Goal: Task Accomplishment & Management: Manage account settings

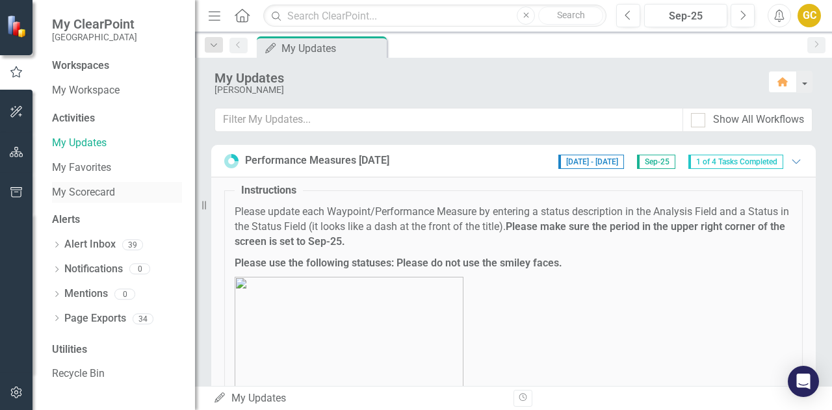
click at [109, 192] on link "My Scorecard" at bounding box center [117, 192] width 130 height 15
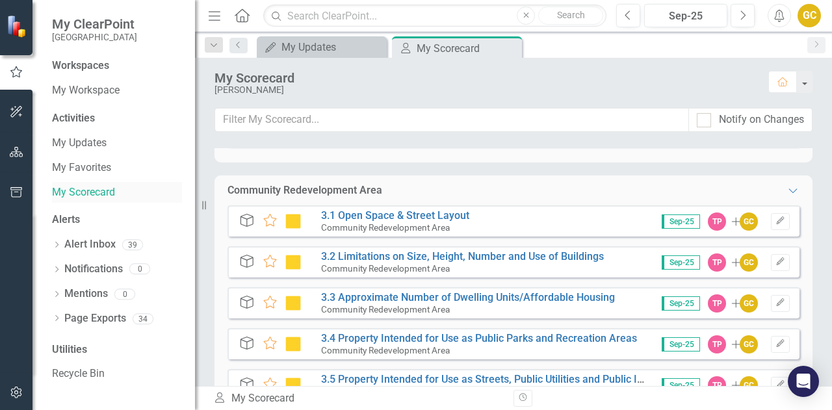
scroll to position [409, 0]
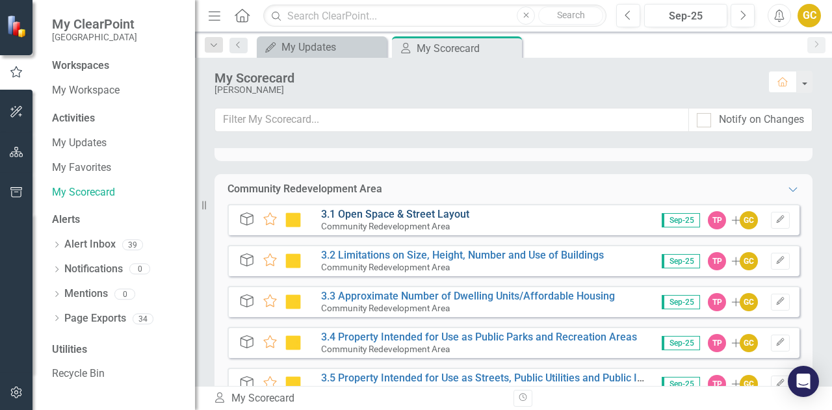
click at [397, 214] on link "3.1 Open Space & Street Layout" at bounding box center [395, 214] width 148 height 12
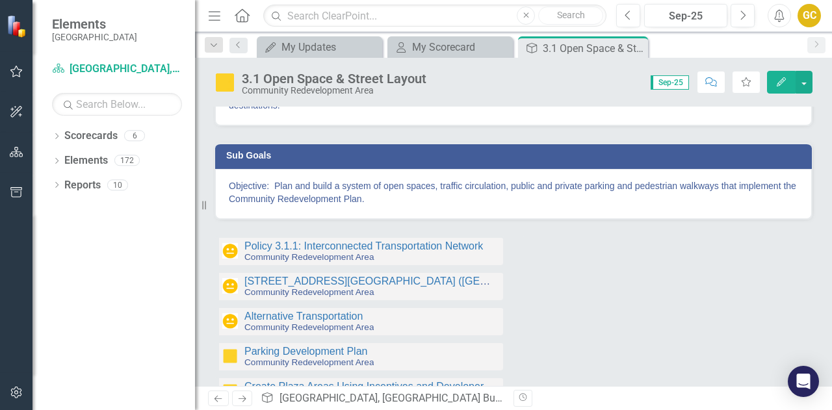
scroll to position [128, 0]
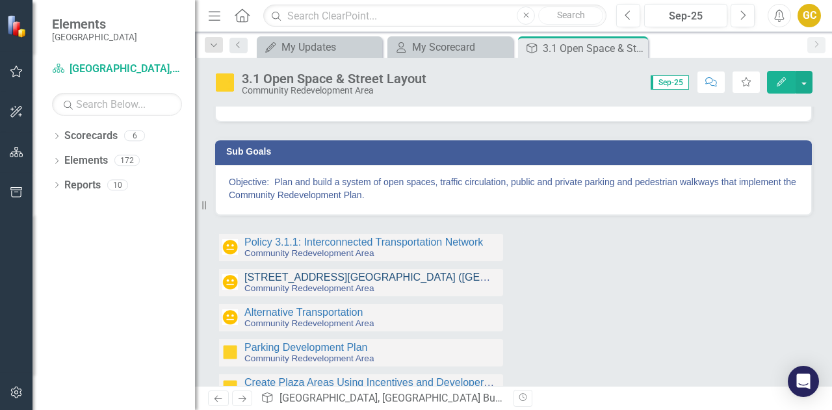
click at [268, 276] on link "[STREET_ADDRESS][GEOGRAPHIC_DATA] ([GEOGRAPHIC_DATA])" at bounding box center [408, 277] width 329 height 11
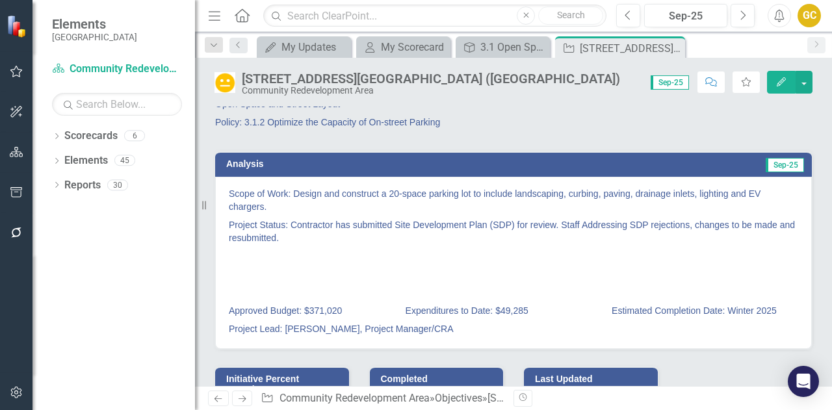
scroll to position [8, 0]
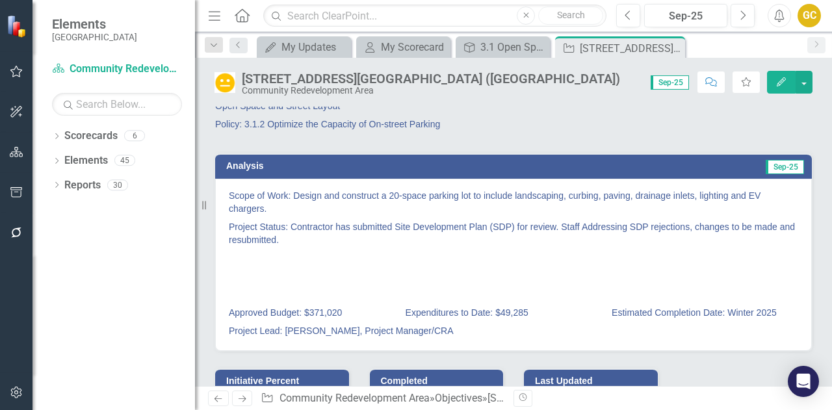
click at [421, 164] on h3 "Analysis" at bounding box center [366, 166] width 281 height 10
click at [802, 81] on button "button" at bounding box center [803, 82] width 17 height 23
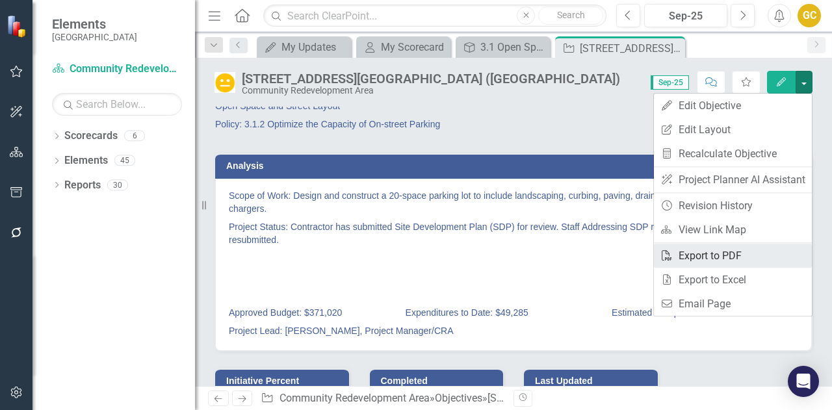
click at [726, 251] on link "PDF Export to PDF" at bounding box center [733, 256] width 158 height 24
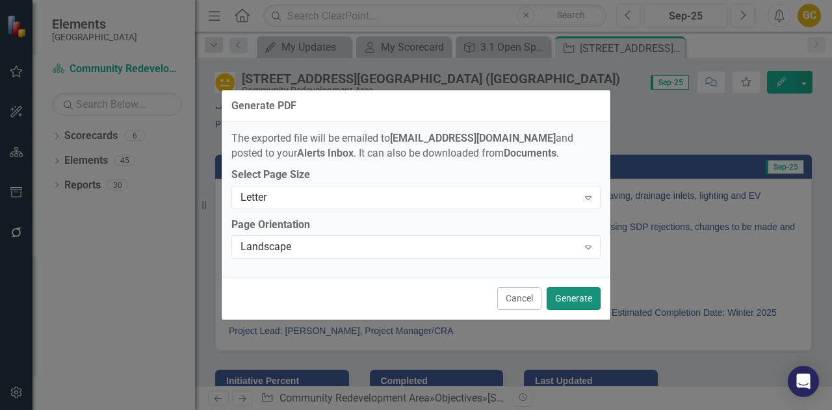
click at [568, 298] on button "Generate" at bounding box center [573, 298] width 54 height 23
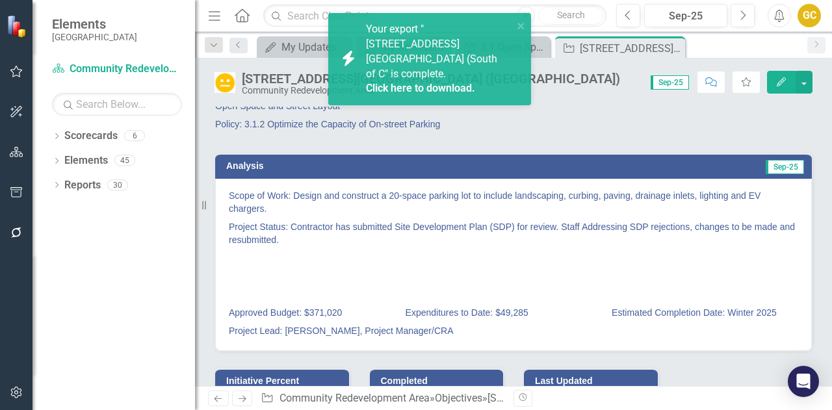
click at [416, 82] on link "Click here to download." at bounding box center [420, 88] width 109 height 12
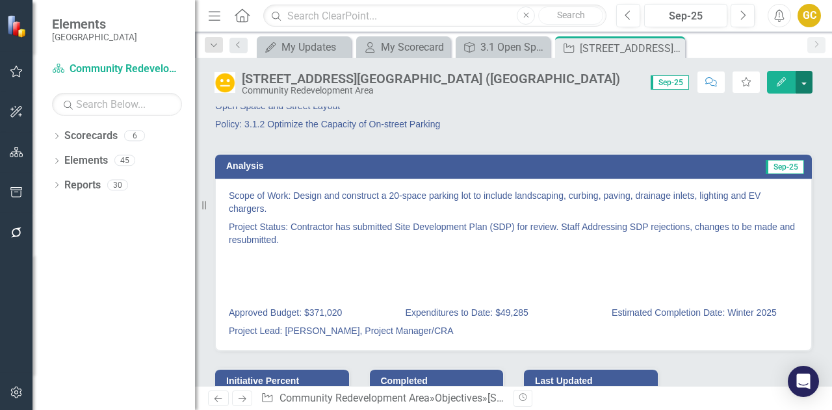
click at [804, 83] on button "button" at bounding box center [803, 82] width 17 height 23
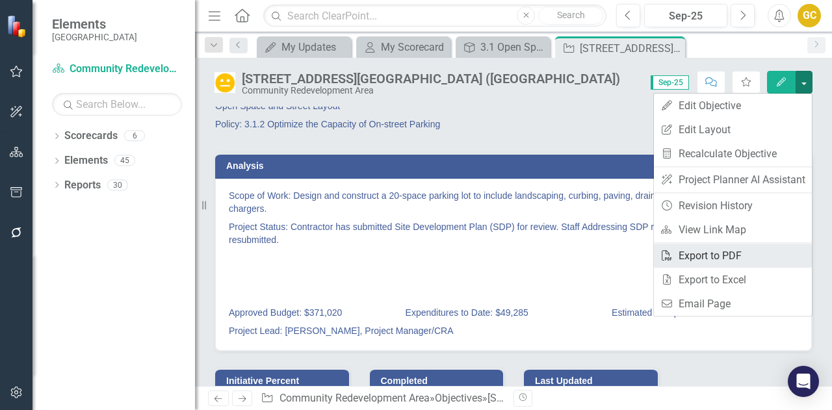
click at [712, 263] on link "PDF Export to PDF" at bounding box center [733, 256] width 158 height 24
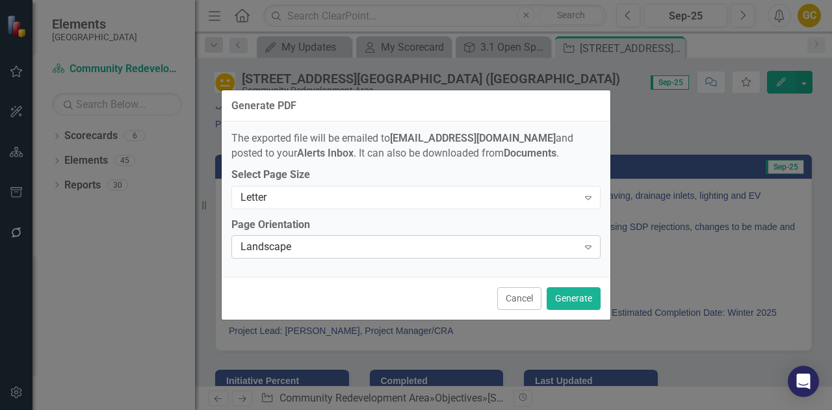
click at [428, 250] on div "Landscape" at bounding box center [408, 247] width 337 height 15
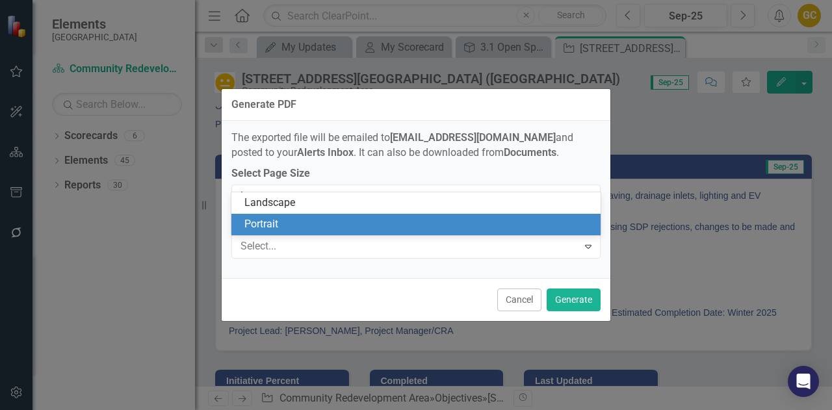
click at [364, 225] on div "Portrait" at bounding box center [418, 224] width 349 height 15
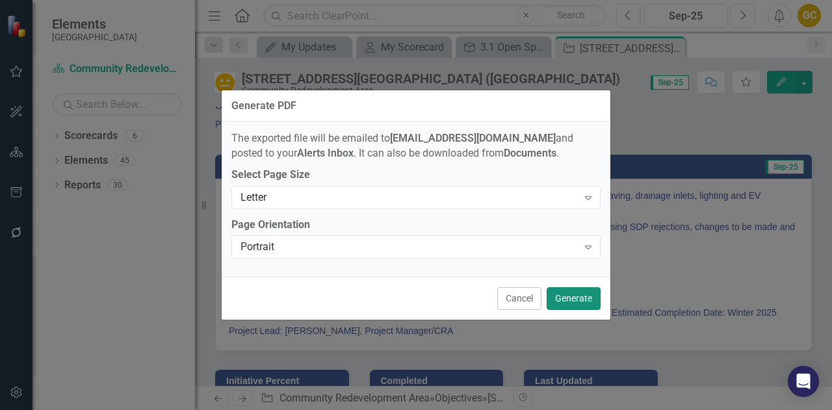
click at [573, 297] on button "Generate" at bounding box center [573, 298] width 54 height 23
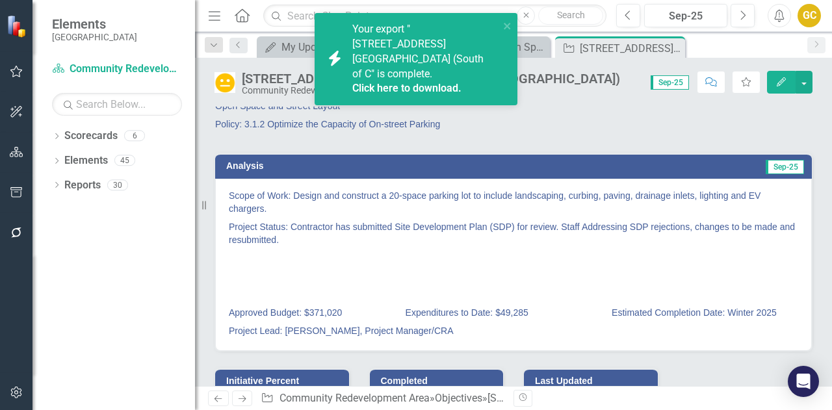
click at [422, 82] on link "Click here to download." at bounding box center [406, 88] width 109 height 12
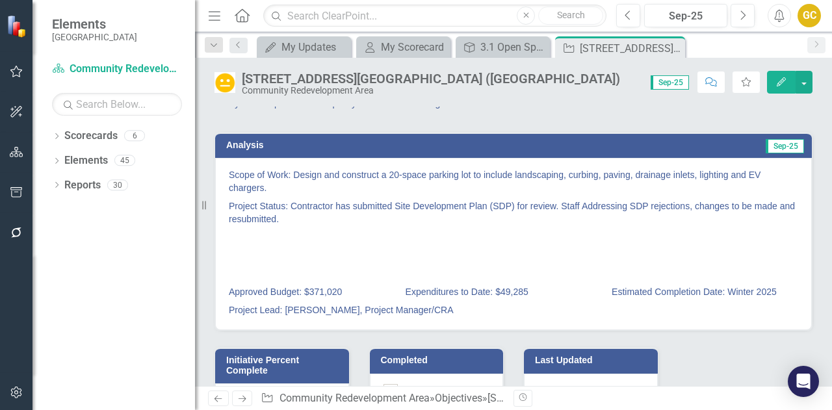
scroll to position [0, 0]
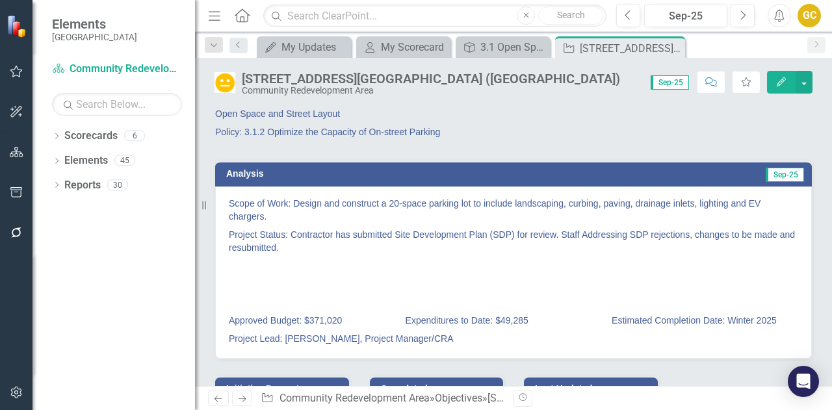
click at [313, 259] on p at bounding box center [513, 266] width 569 height 18
click at [788, 83] on button "Edit" at bounding box center [781, 82] width 29 height 23
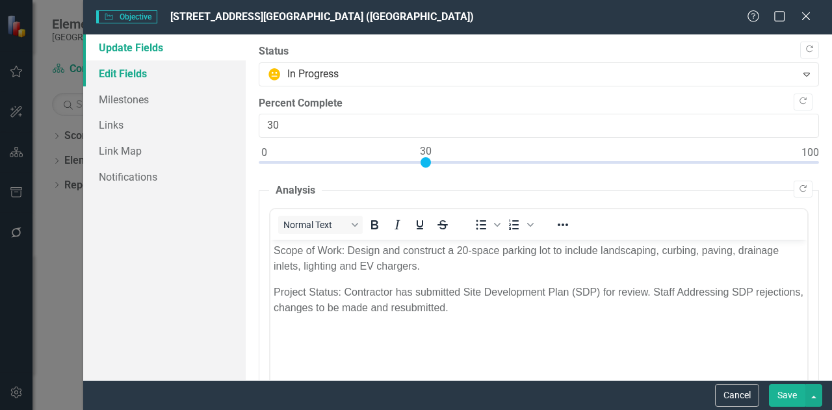
click at [153, 76] on link "Edit Fields" at bounding box center [164, 73] width 162 height 26
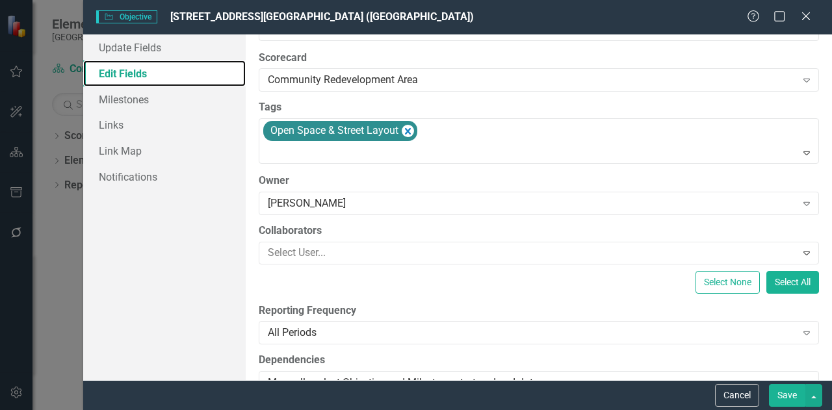
scroll to position [59, 0]
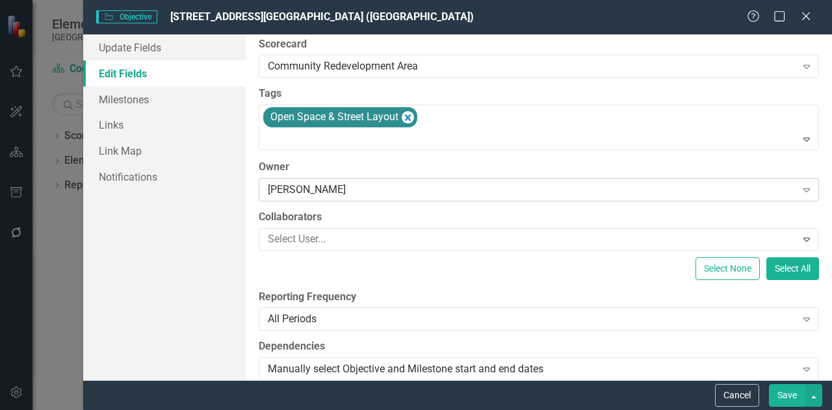
click at [800, 189] on icon "Expand" at bounding box center [806, 190] width 13 height 10
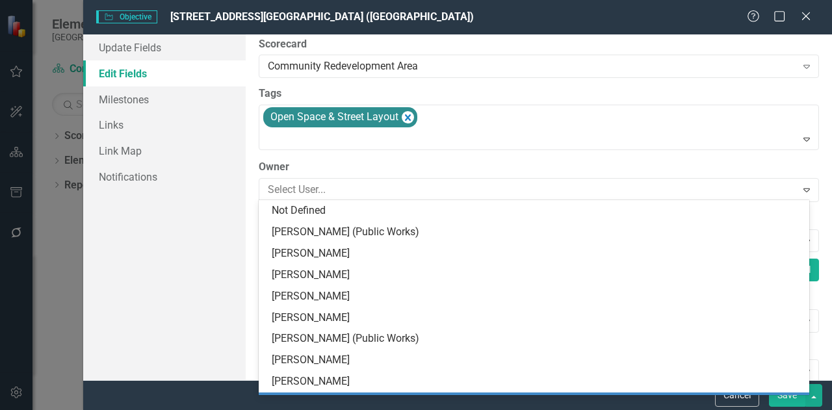
scroll to position [192, 0]
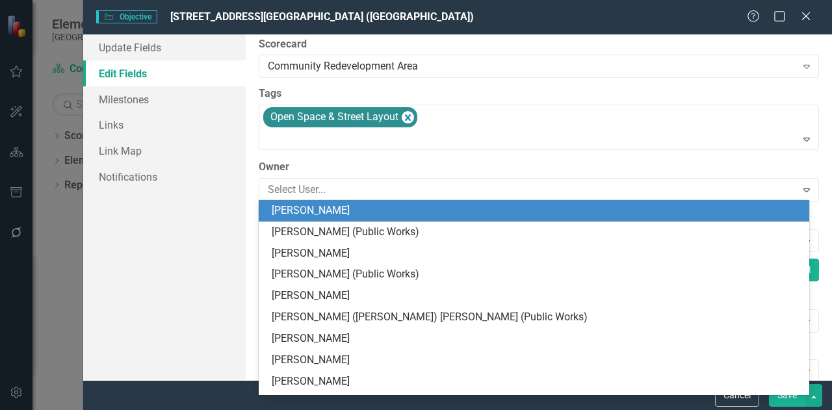
click at [309, 256] on div "[PERSON_NAME]" at bounding box center [537, 253] width 530 height 15
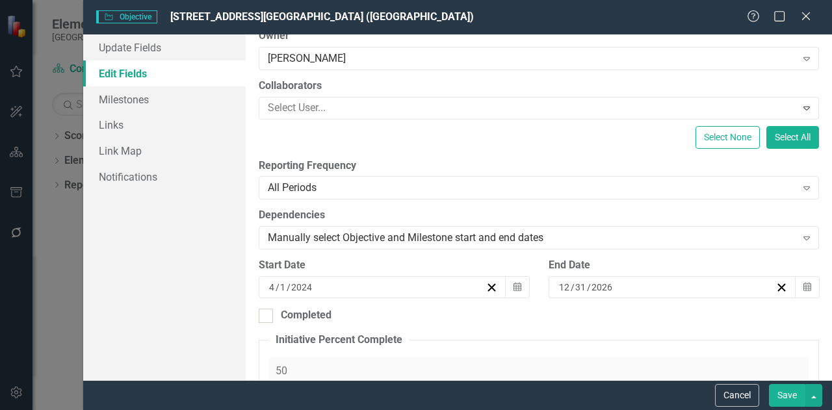
scroll to position [194, 0]
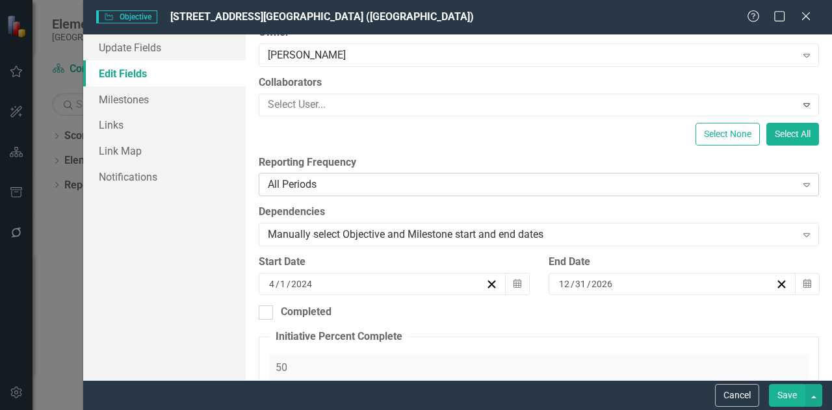
click at [800, 184] on icon "Expand" at bounding box center [806, 184] width 13 height 10
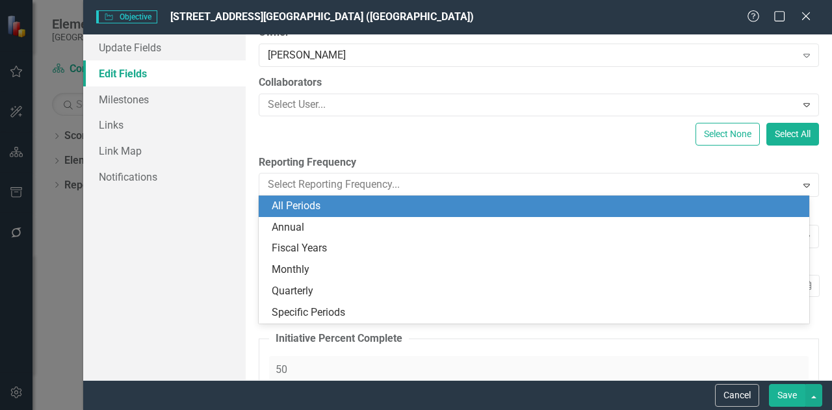
click at [298, 227] on div "Annual" at bounding box center [537, 227] width 530 height 15
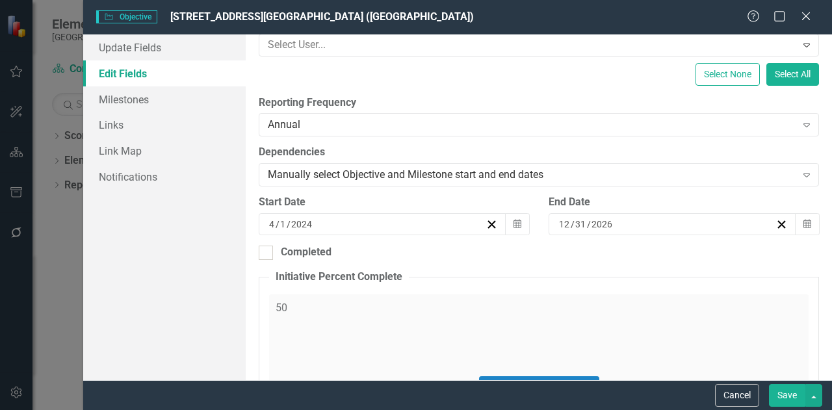
scroll to position [260, 0]
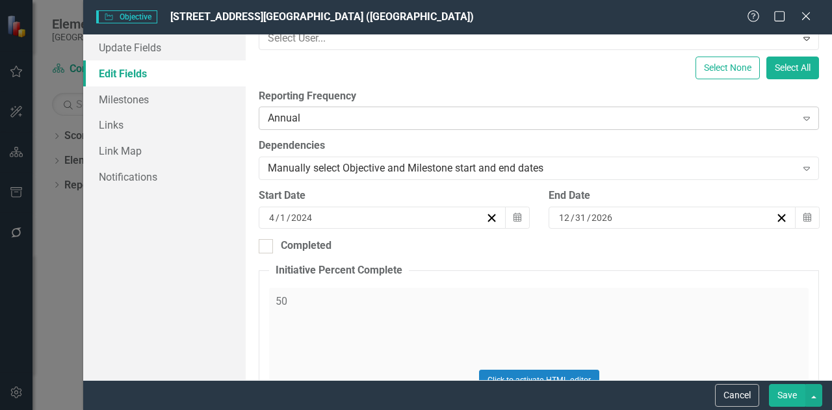
click at [801, 118] on icon "Expand" at bounding box center [806, 118] width 13 height 10
click at [443, 264] on fieldset "Initiative Percent Complete 50 Click to activate HTML editor Switch to old edit…" at bounding box center [539, 389] width 560 height 253
click at [516, 219] on icon "button" at bounding box center [517, 216] width 8 height 9
drag, startPoint x: 318, startPoint y: 216, endPoint x: 255, endPoint y: 212, distance: 63.1
click at [255, 212] on div "Start Date 4 / 1 / 2024 Calendar" at bounding box center [394, 213] width 290 height 50
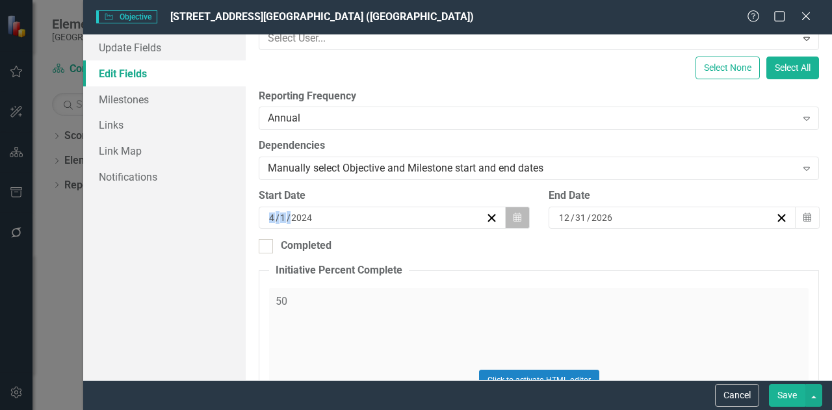
click at [517, 216] on button "Calendar" at bounding box center [517, 218] width 25 height 22
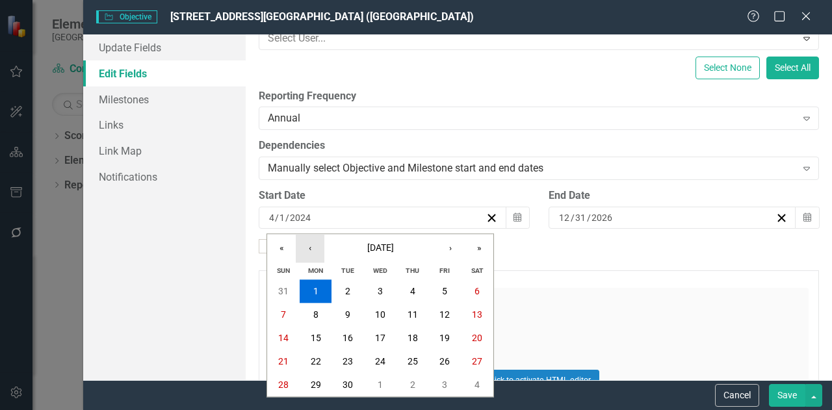
click at [313, 246] on button "‹" at bounding box center [310, 248] width 29 height 29
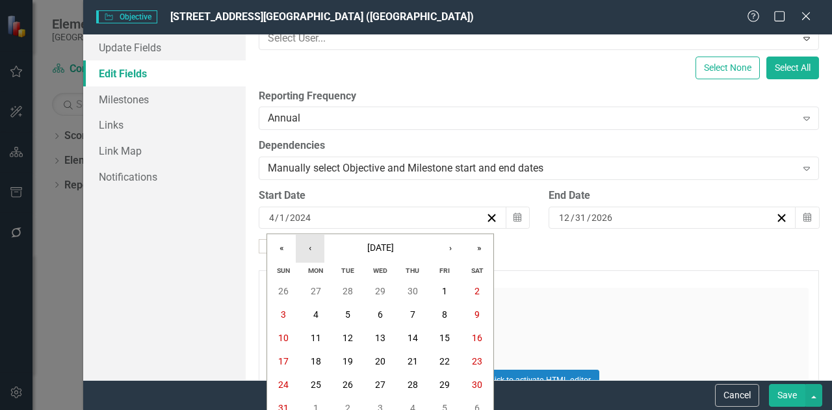
click at [313, 246] on button "‹" at bounding box center [310, 248] width 29 height 29
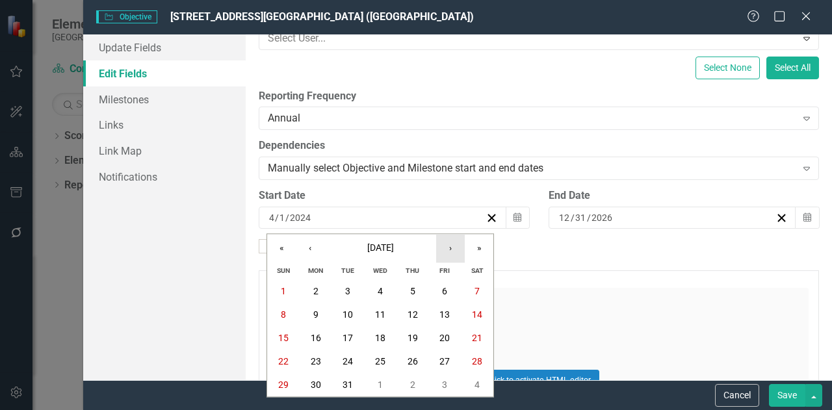
click at [452, 250] on button "›" at bounding box center [450, 248] width 29 height 29
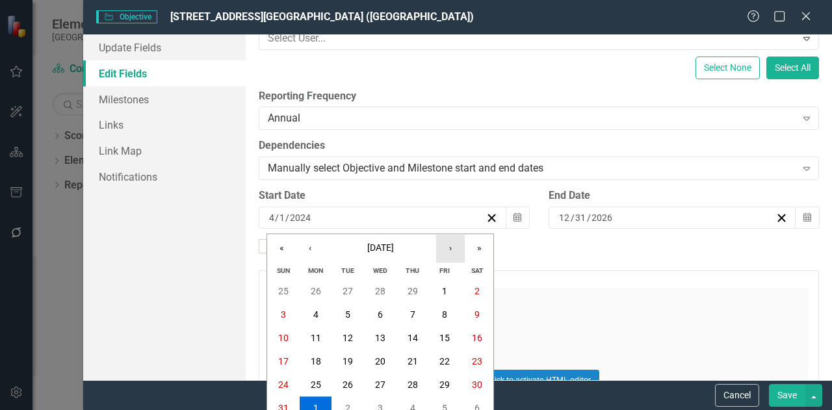
click at [452, 250] on button "›" at bounding box center [450, 248] width 29 height 29
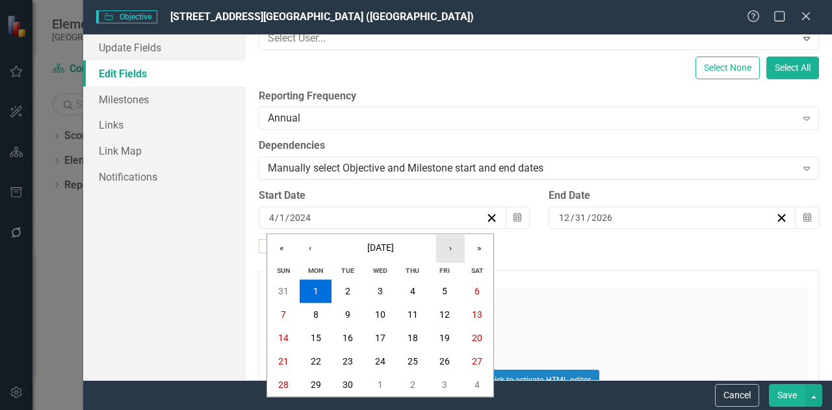
click at [452, 250] on button "›" at bounding box center [450, 248] width 29 height 29
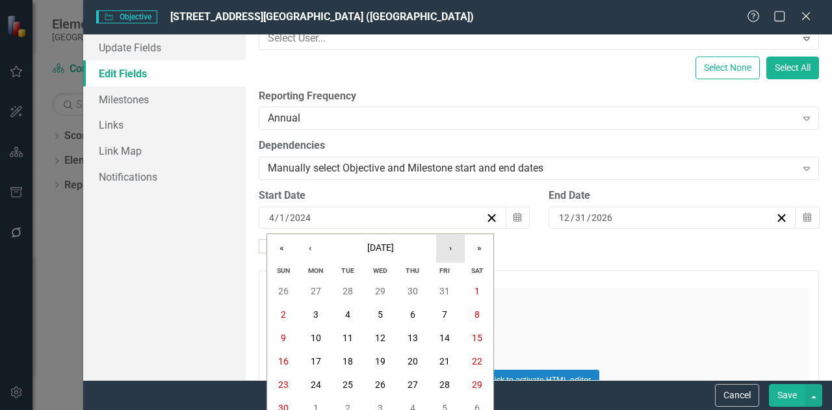
click at [452, 250] on button "›" at bounding box center [450, 248] width 29 height 29
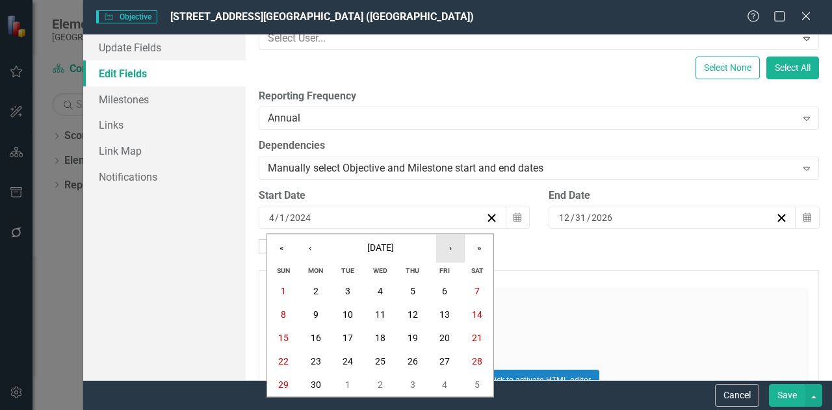
click at [452, 250] on button "›" at bounding box center [450, 248] width 29 height 29
click at [351, 285] on button "1" at bounding box center [347, 291] width 32 height 23
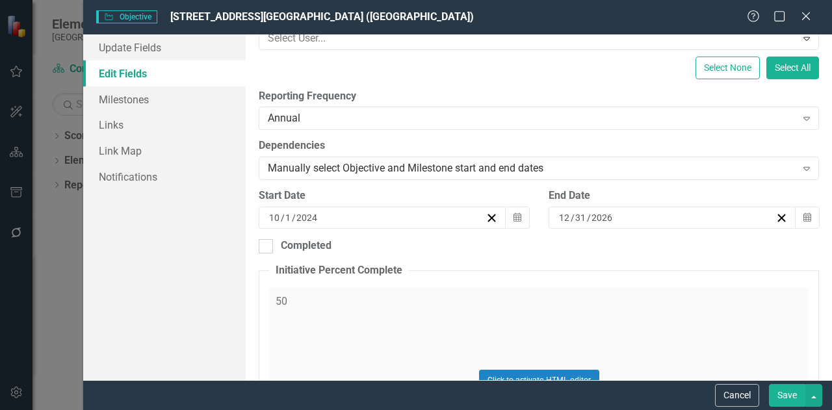
click at [635, 222] on div "[DATE]" at bounding box center [666, 217] width 218 height 13
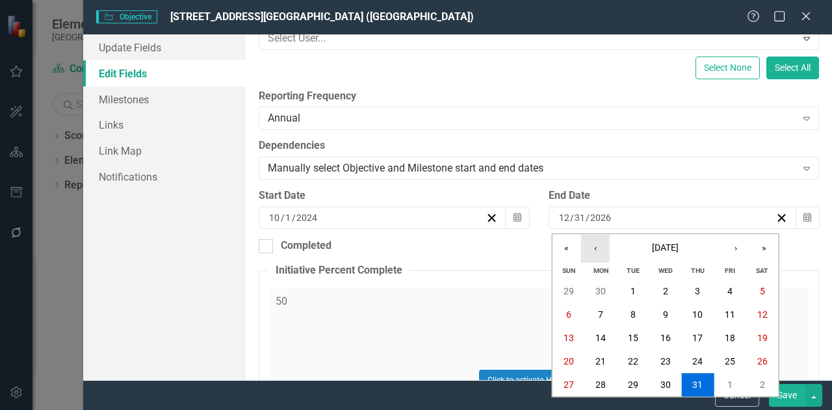
click at [593, 245] on button "‹" at bounding box center [595, 248] width 29 height 29
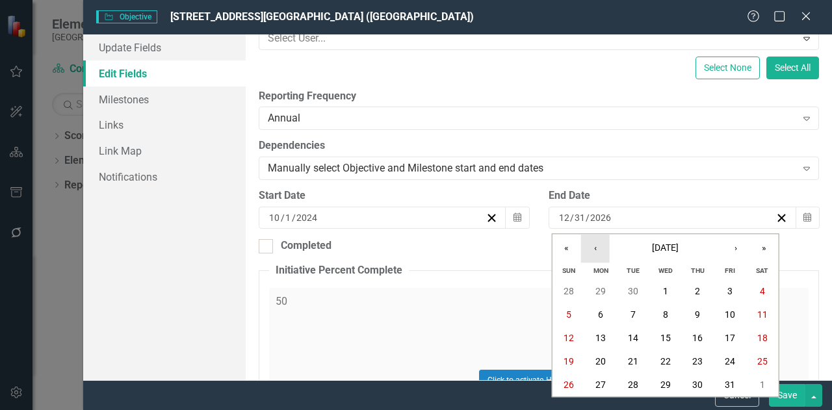
click at [593, 245] on button "‹" at bounding box center [595, 248] width 29 height 29
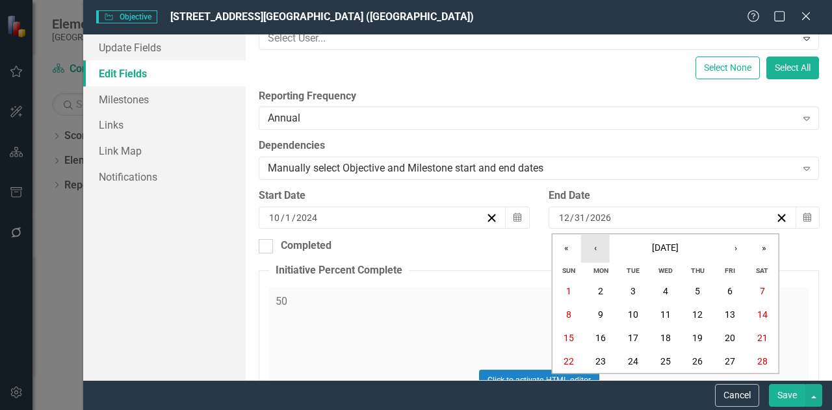
click at [593, 245] on button "‹" at bounding box center [595, 248] width 29 height 29
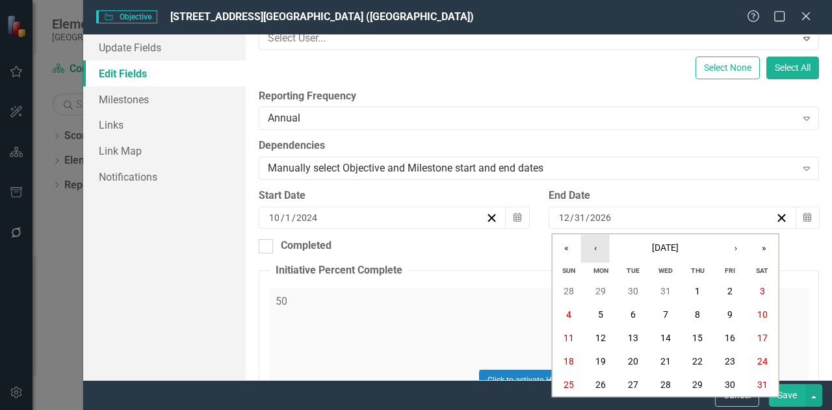
click at [593, 245] on button "‹" at bounding box center [595, 248] width 29 height 29
click at [593, 246] on button "‹" at bounding box center [595, 248] width 29 height 29
click at [633, 376] on button "30" at bounding box center [633, 385] width 32 height 23
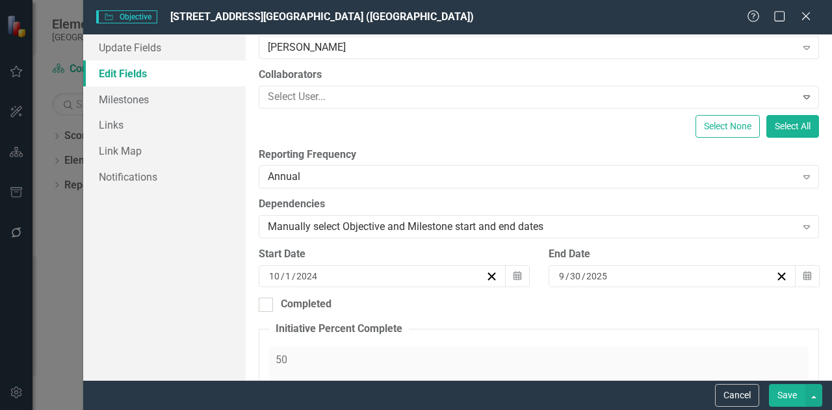
scroll to position [188, 0]
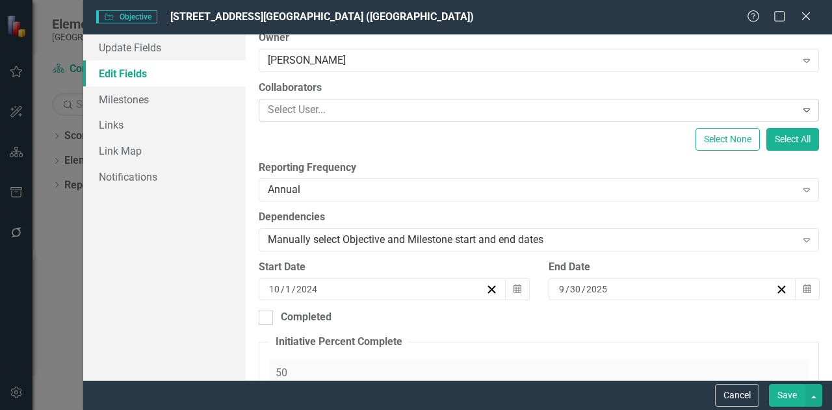
click at [785, 107] on div at bounding box center [529, 110] width 533 height 18
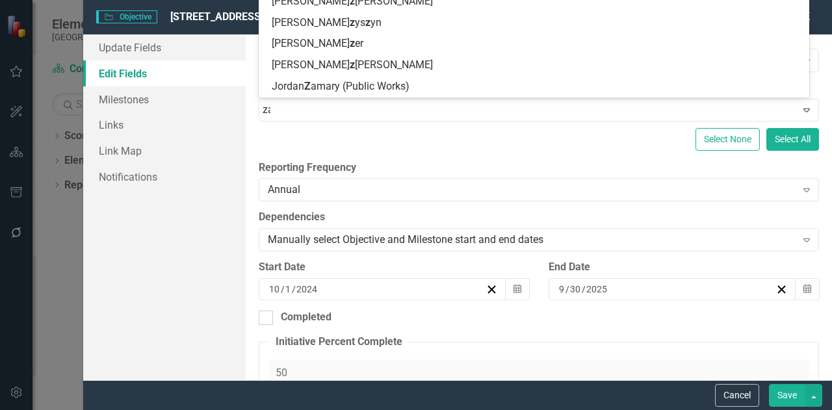
scroll to position [0, 0]
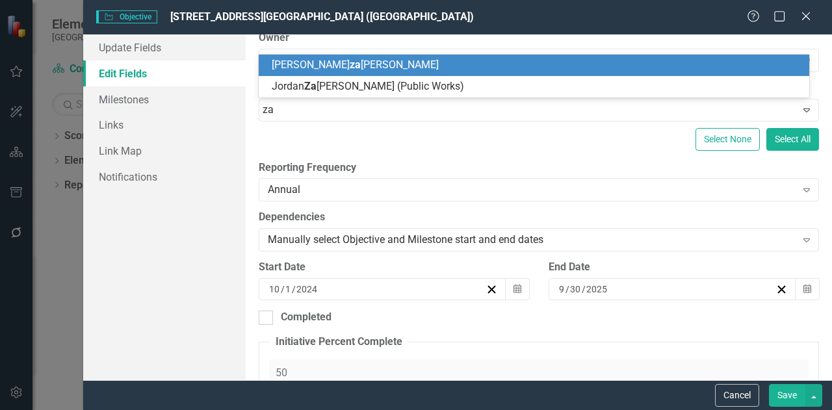
type input "z"
type input "g"
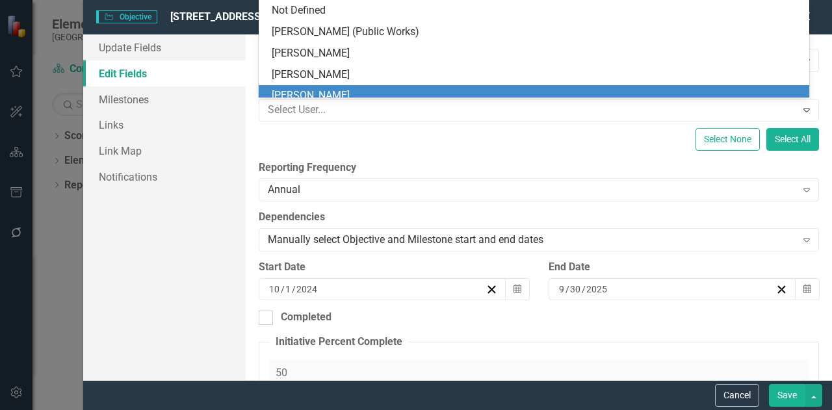
click at [615, 144] on div "Select None Select All" at bounding box center [539, 139] width 560 height 23
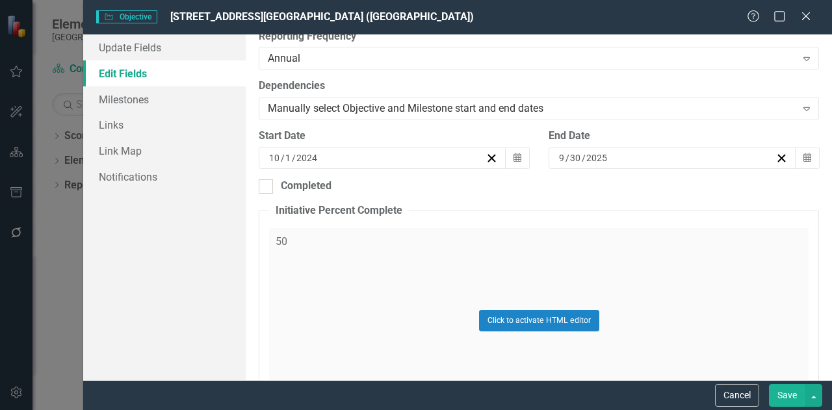
scroll to position [320, 0]
click at [294, 244] on div "Click to activate HTML editor" at bounding box center [538, 319] width 539 height 185
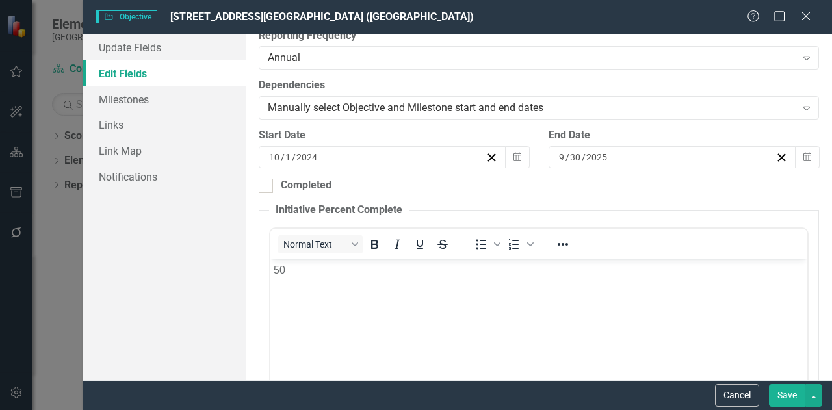
scroll to position [0, 0]
click at [301, 274] on p "50" at bounding box center [539, 270] width 530 height 16
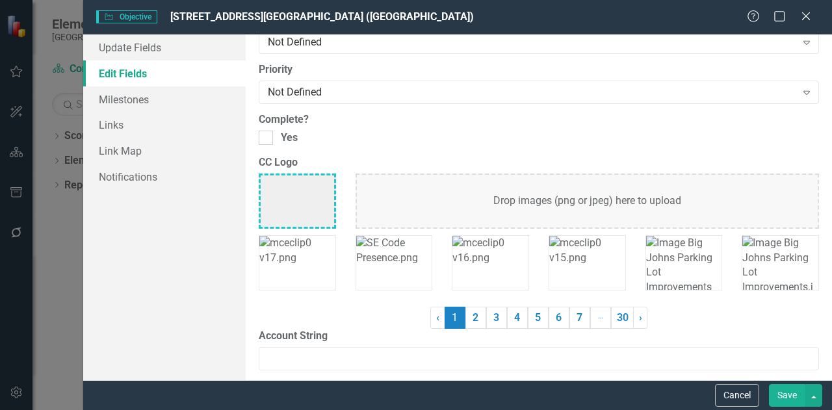
scroll to position [1204, 0]
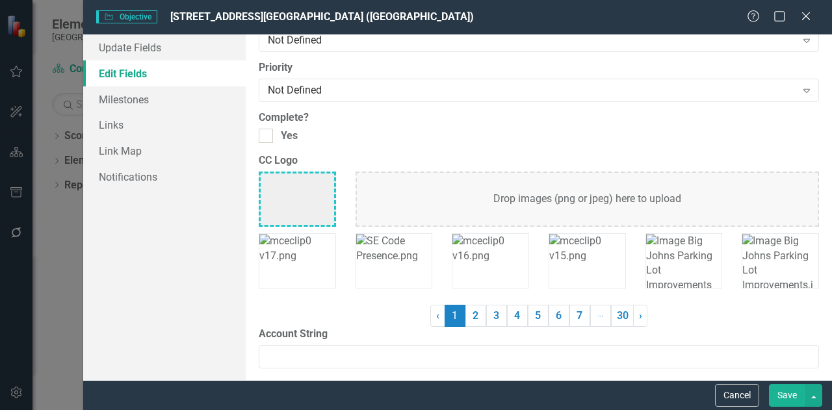
click at [782, 398] on button "Save" at bounding box center [787, 395] width 36 height 23
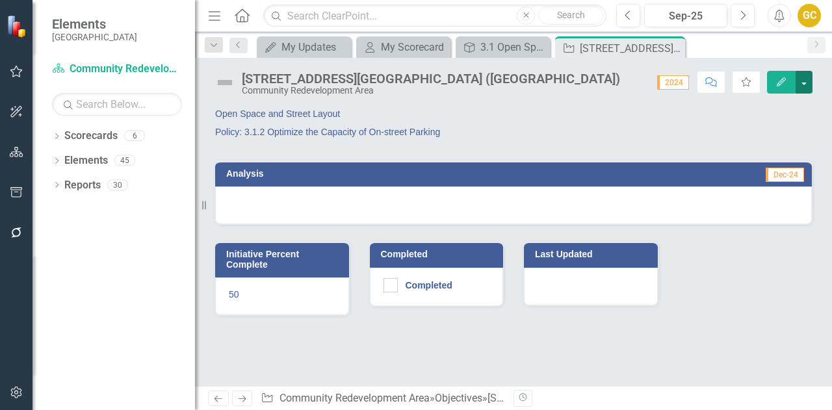
click at [804, 86] on button "button" at bounding box center [803, 82] width 17 height 23
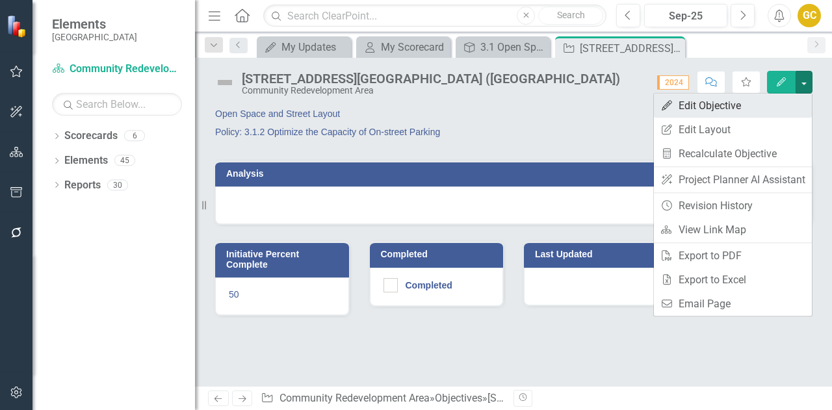
click at [715, 99] on link "Edit Edit Objective" at bounding box center [733, 106] width 158 height 24
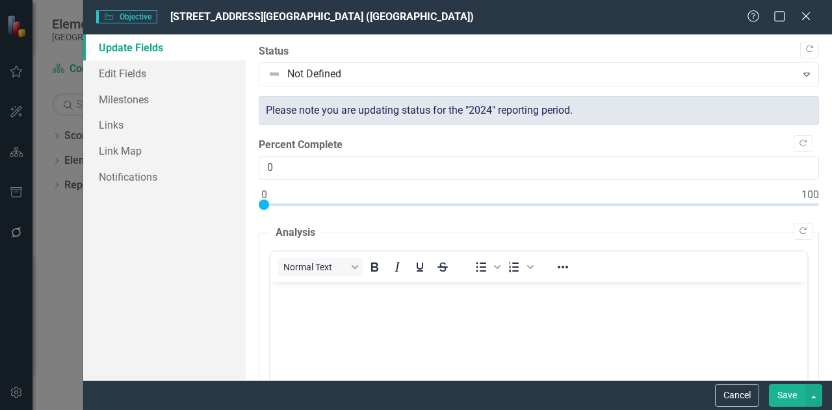
scroll to position [0, 0]
click at [135, 71] on link "Edit Fields" at bounding box center [164, 73] width 162 height 26
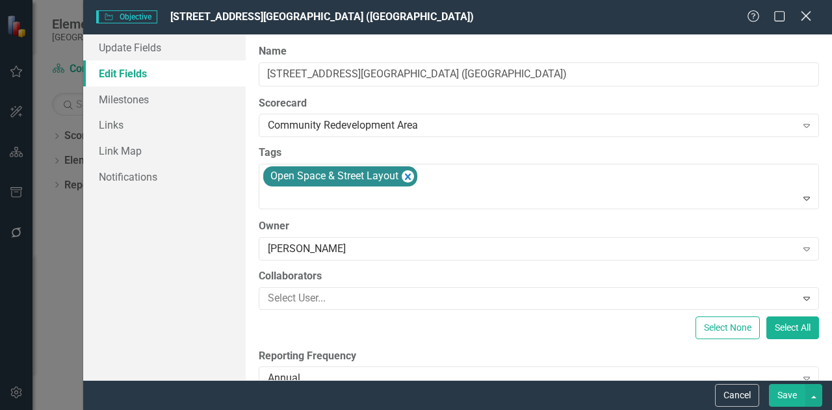
click at [807, 20] on icon "Close" at bounding box center [805, 16] width 16 height 12
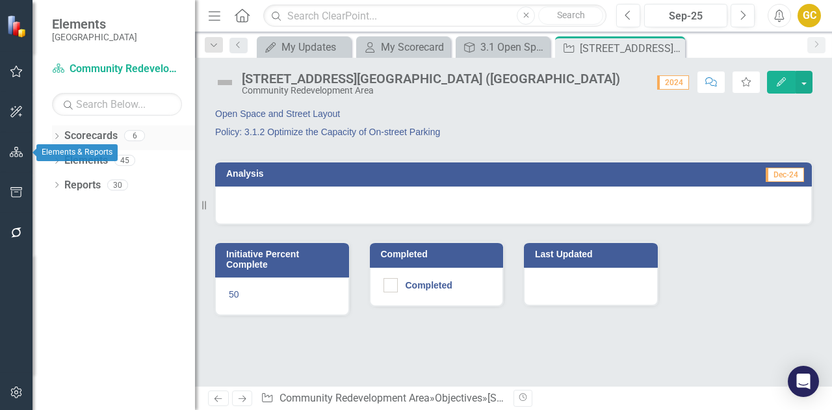
drag, startPoint x: 16, startPoint y: 149, endPoint x: 116, endPoint y: 125, distance: 102.8
click at [116, 125] on div "Elements Cape Coral Scorecard Community Redevelopment Area Search Dropdown Scor…" at bounding box center [97, 205] width 195 height 410
click at [804, 86] on button "button" at bounding box center [803, 82] width 17 height 23
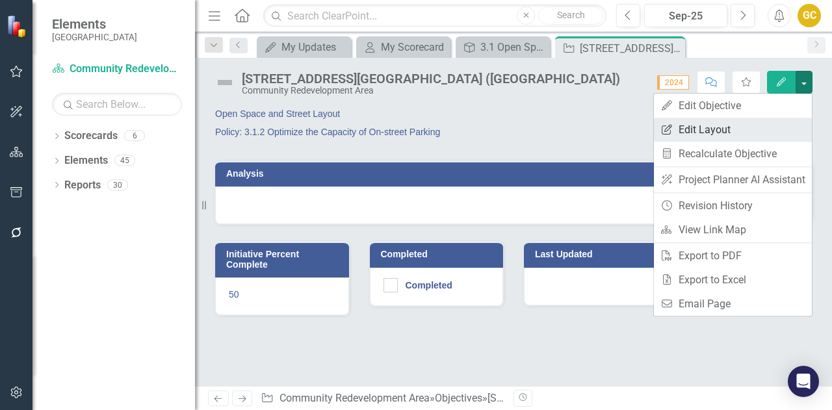
click at [717, 132] on link "Edit Report Edit Layout" at bounding box center [733, 130] width 158 height 24
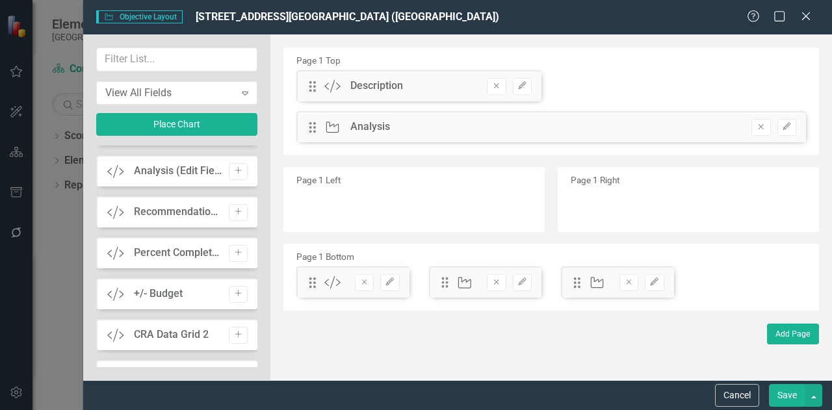
scroll to position [1601, 0]
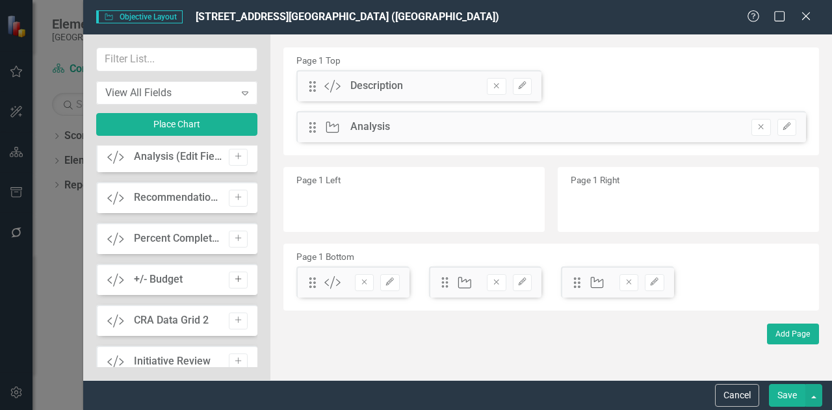
click at [233, 278] on icon "Add" at bounding box center [238, 280] width 10 height 8
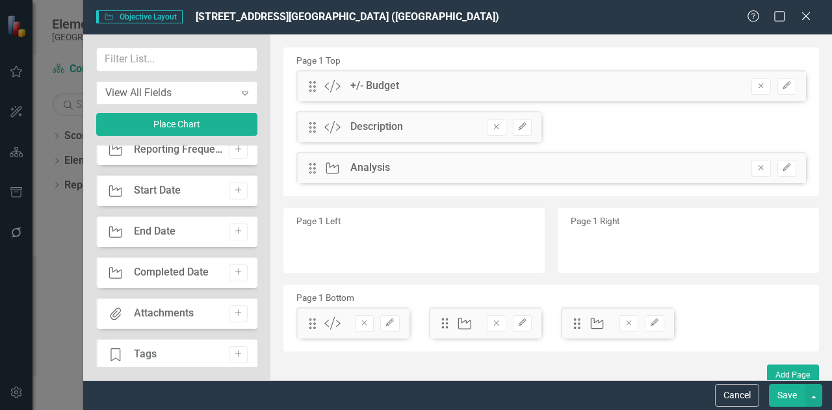
scroll to position [0, 0]
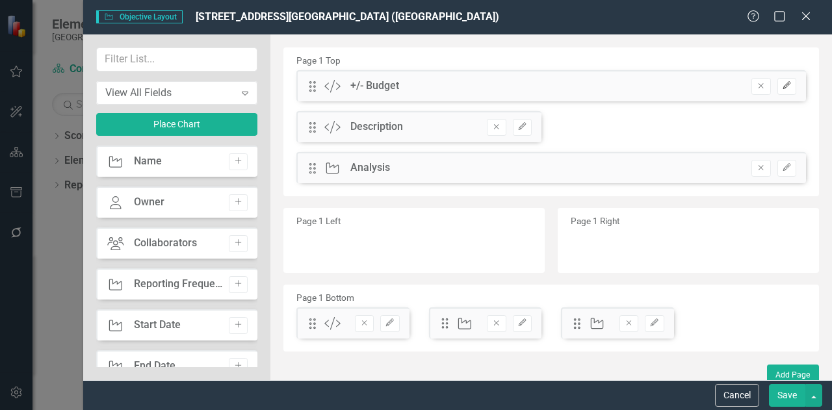
click at [782, 84] on icon "button" at bounding box center [786, 86] width 8 height 8
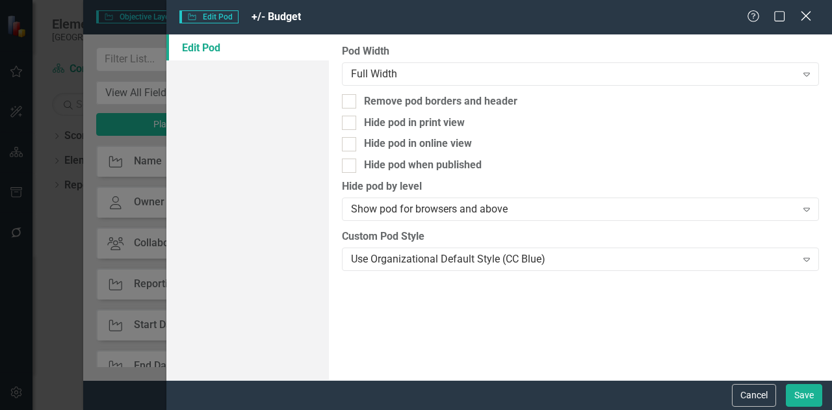
click at [808, 19] on icon at bounding box center [806, 16] width 10 height 10
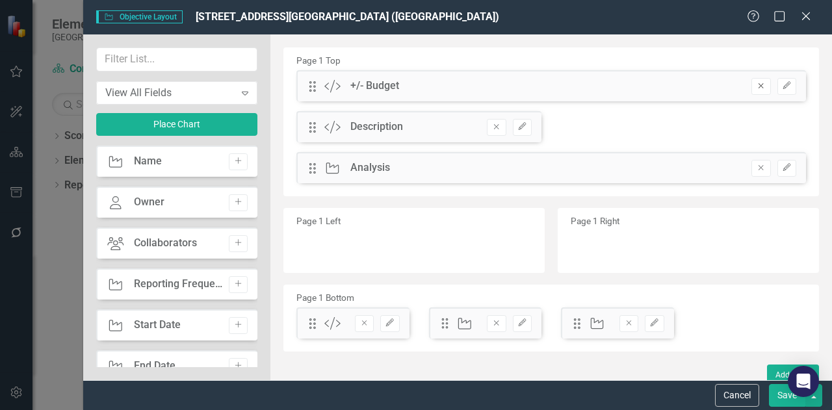
click at [756, 85] on icon "Remove" at bounding box center [761, 86] width 10 height 8
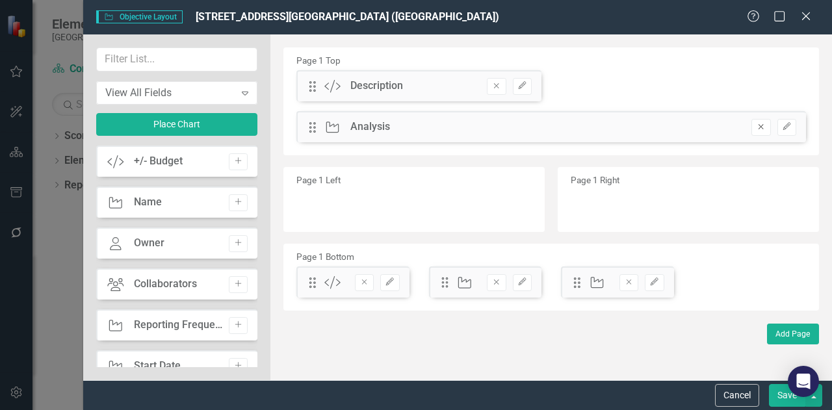
click at [763, 129] on icon "Remove" at bounding box center [761, 127] width 10 height 8
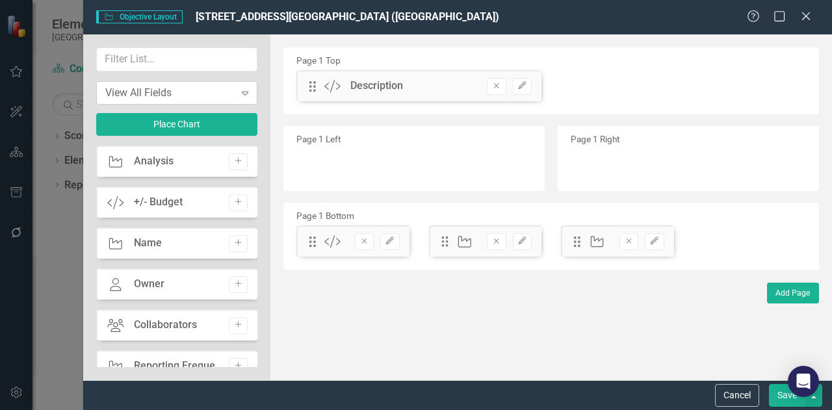
click at [241, 93] on icon "Expand" at bounding box center [244, 93] width 13 height 10
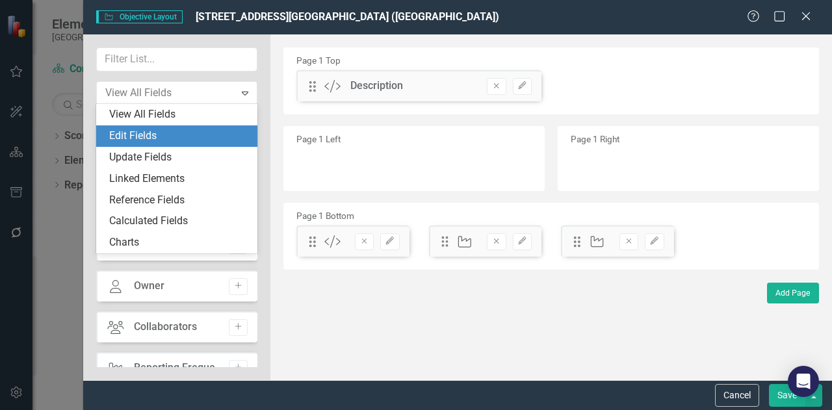
click at [162, 133] on div "Edit Fields" at bounding box center [179, 136] width 140 height 15
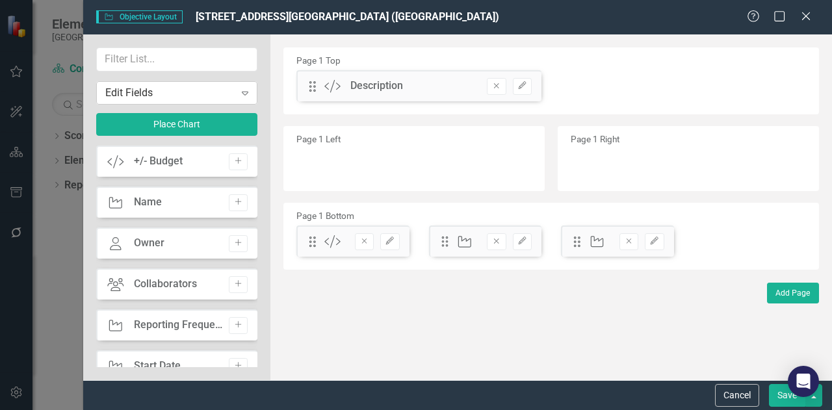
click at [245, 88] on icon "Expand" at bounding box center [244, 93] width 13 height 10
click at [233, 162] on icon "Add" at bounding box center [238, 161] width 10 height 8
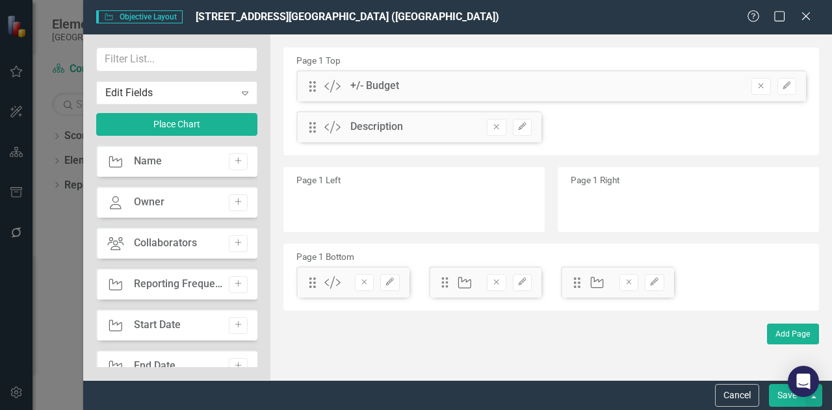
click at [778, 392] on button "Save" at bounding box center [787, 395] width 36 height 23
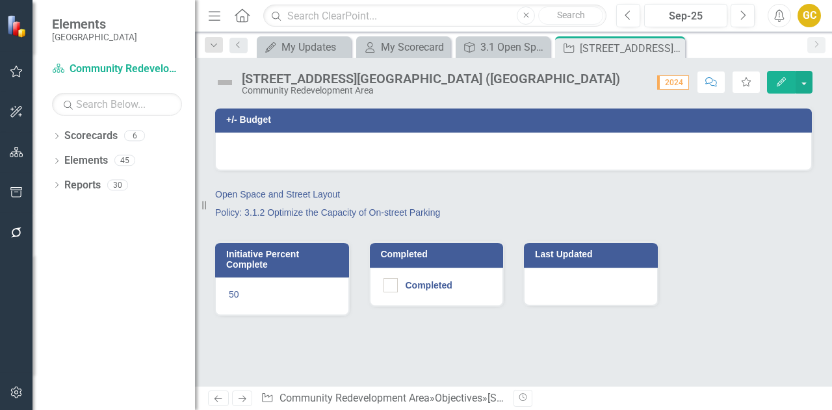
click at [352, 140] on div at bounding box center [513, 152] width 597 height 38
click at [255, 123] on h3 "+/- Budget" at bounding box center [515, 120] width 579 height 10
click at [804, 78] on button "button" at bounding box center [803, 82] width 17 height 23
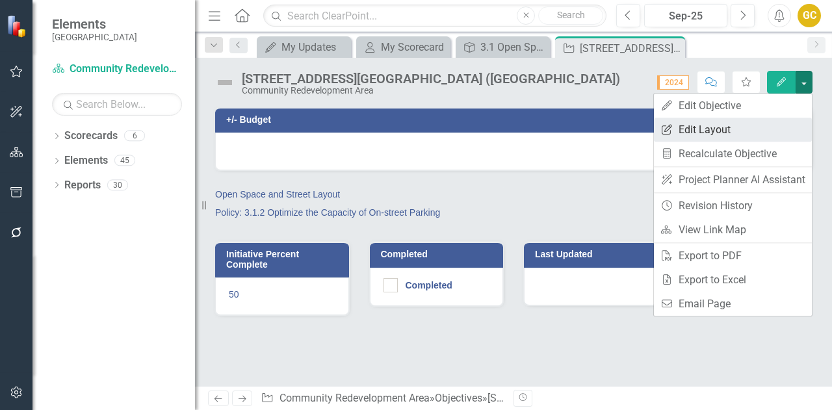
click at [719, 131] on link "Edit Report Edit Layout" at bounding box center [733, 130] width 158 height 24
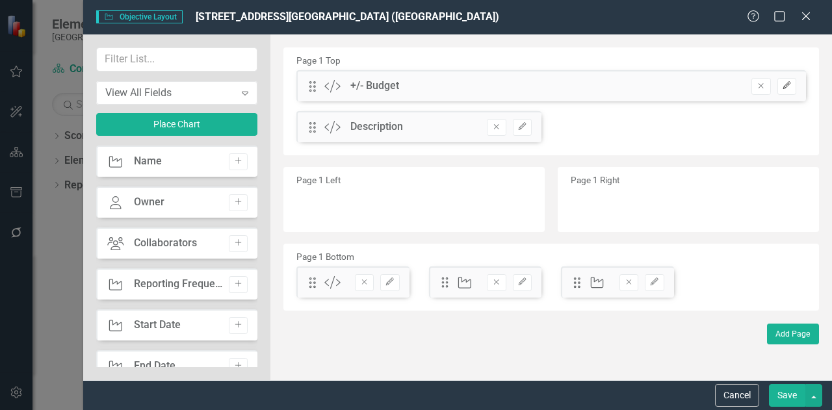
click at [789, 88] on icon "Edit" at bounding box center [787, 86] width 10 height 8
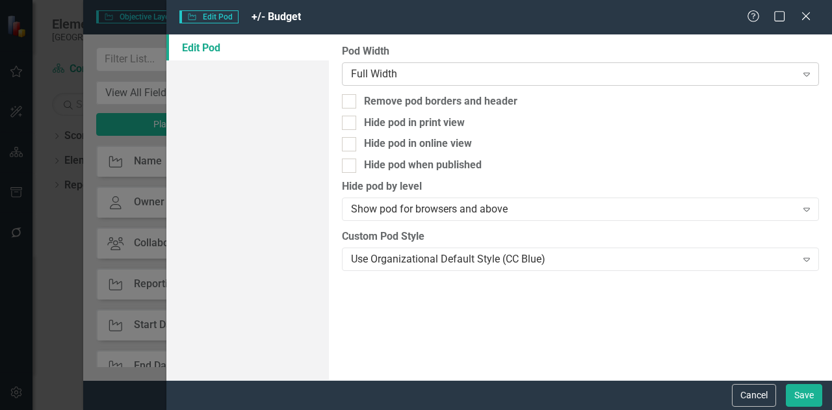
click at [582, 79] on div "Full Width" at bounding box center [573, 73] width 445 height 15
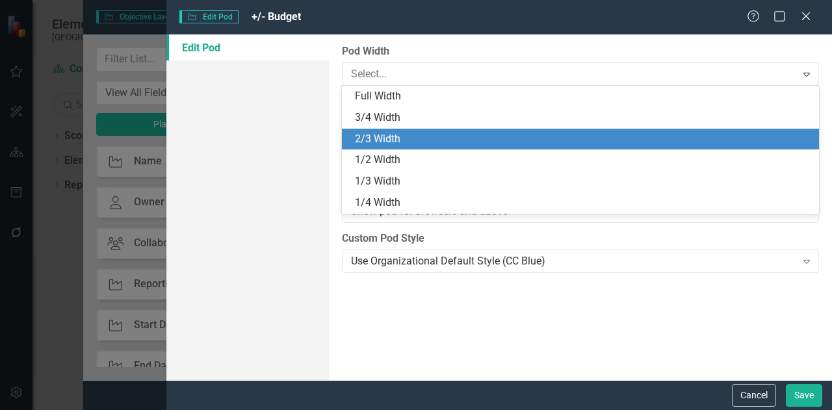
click at [500, 133] on div "2/3 Width" at bounding box center [583, 139] width 456 height 15
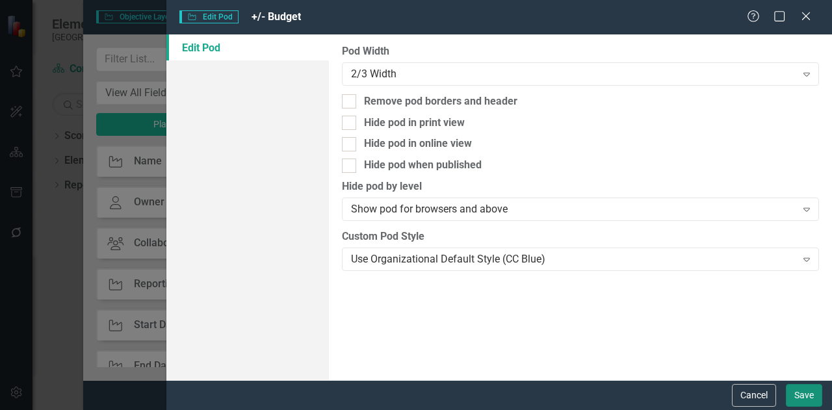
click at [795, 387] on button "Save" at bounding box center [804, 395] width 36 height 23
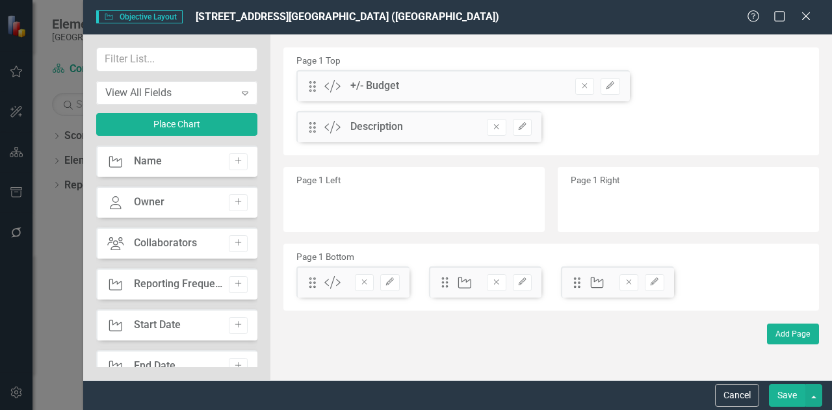
click at [402, 85] on div "Drag Custom +/- Budget Remove Edit" at bounding box center [462, 85] width 333 height 31
click at [779, 396] on button "Save" at bounding box center [787, 395] width 36 height 23
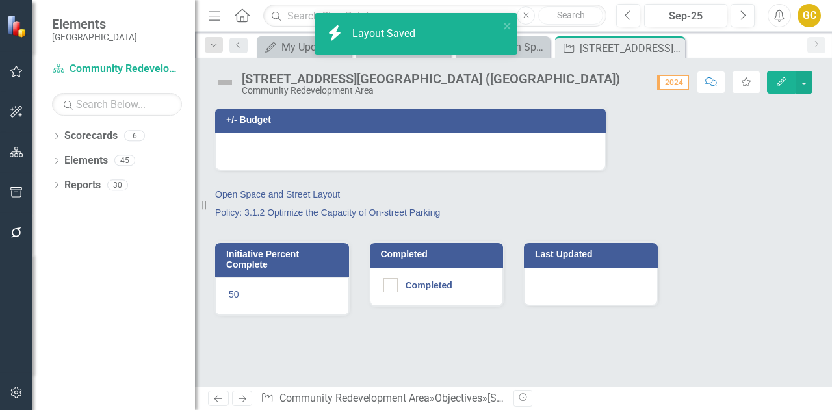
click at [286, 146] on div at bounding box center [410, 152] width 391 height 38
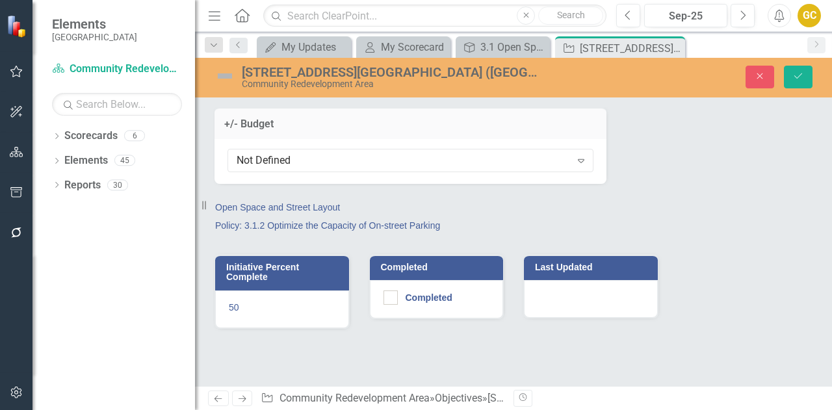
click at [319, 148] on div "Not Defined Expand" at bounding box center [410, 161] width 392 height 45
click at [319, 153] on div "Not Defined" at bounding box center [404, 160] width 334 height 15
click at [318, 158] on div "Not Defined" at bounding box center [404, 160] width 334 height 15
click at [751, 77] on button "Close" at bounding box center [759, 77] width 29 height 23
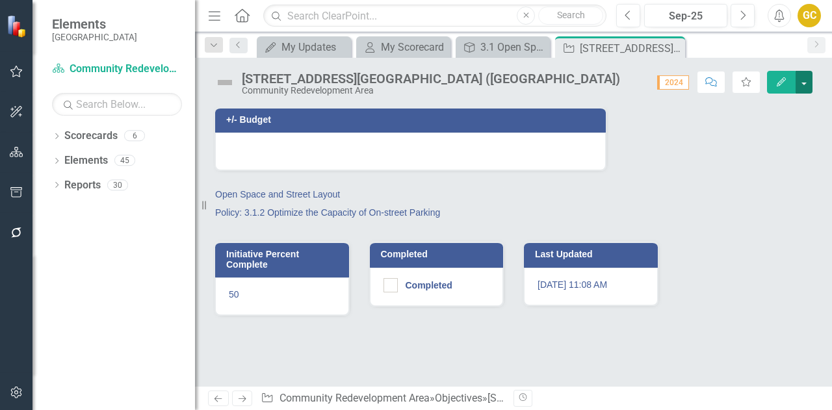
click at [803, 77] on button "button" at bounding box center [803, 82] width 17 height 23
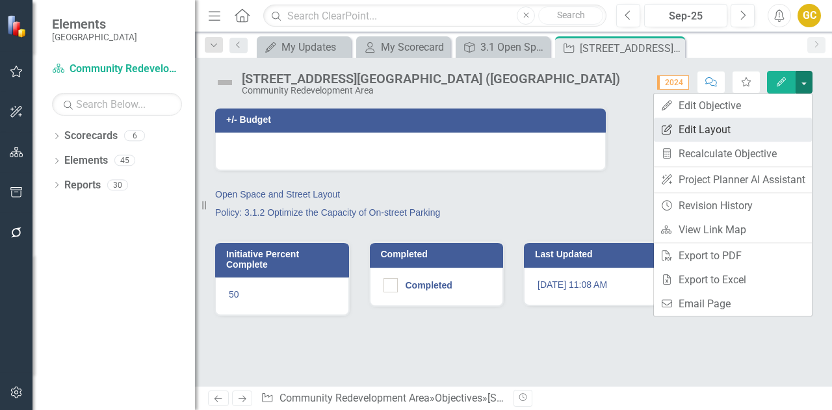
click at [707, 132] on link "Edit Report Edit Layout" at bounding box center [733, 130] width 158 height 24
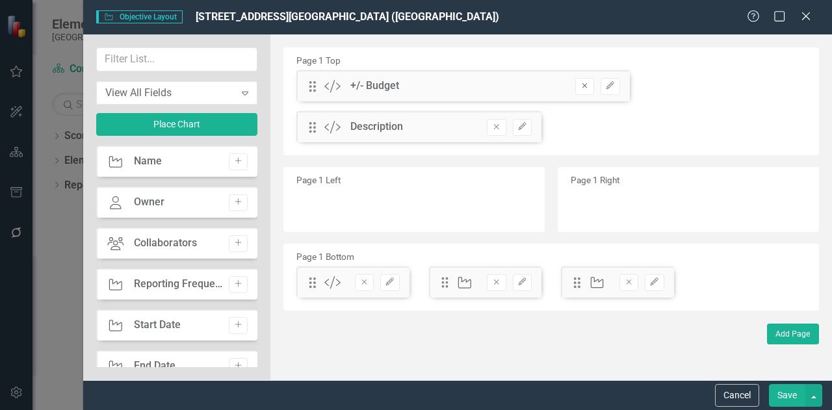
click at [580, 84] on icon "Remove" at bounding box center [585, 86] width 10 height 8
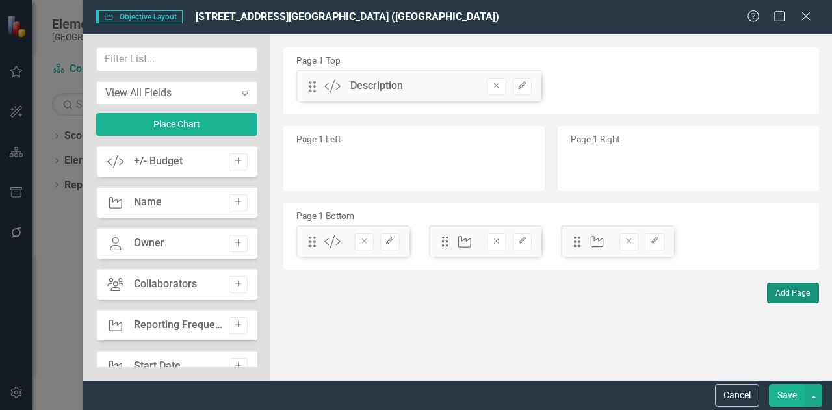
click at [797, 285] on button "Add Page" at bounding box center [793, 293] width 52 height 21
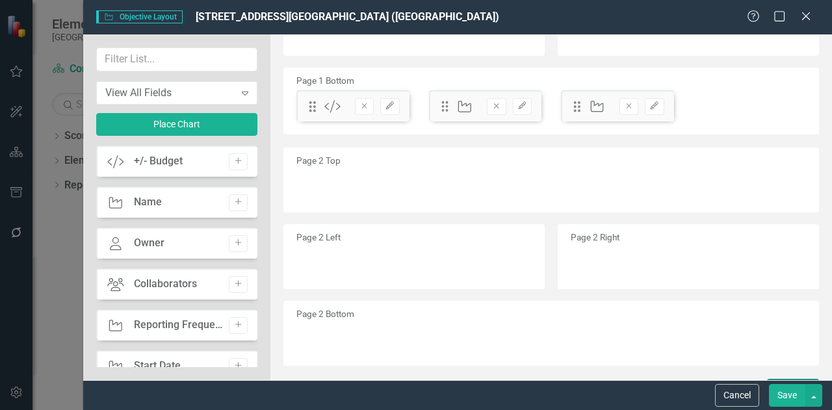
scroll to position [135, 0]
click at [606, 176] on div "Page 2 Top" at bounding box center [550, 180] width 535 height 65
click at [723, 396] on button "Cancel" at bounding box center [737, 395] width 44 height 23
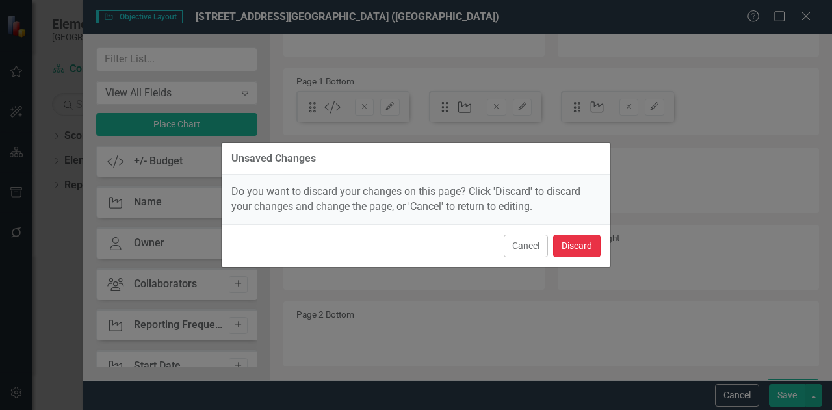
click at [573, 243] on button "Discard" at bounding box center [576, 246] width 47 height 23
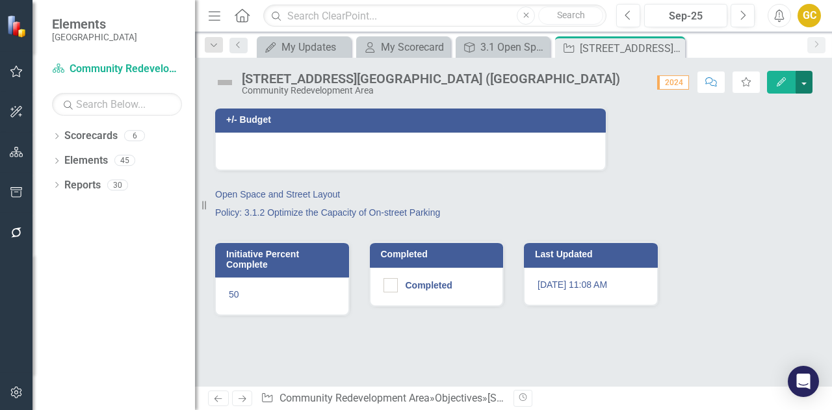
click at [801, 86] on button "button" at bounding box center [803, 82] width 17 height 23
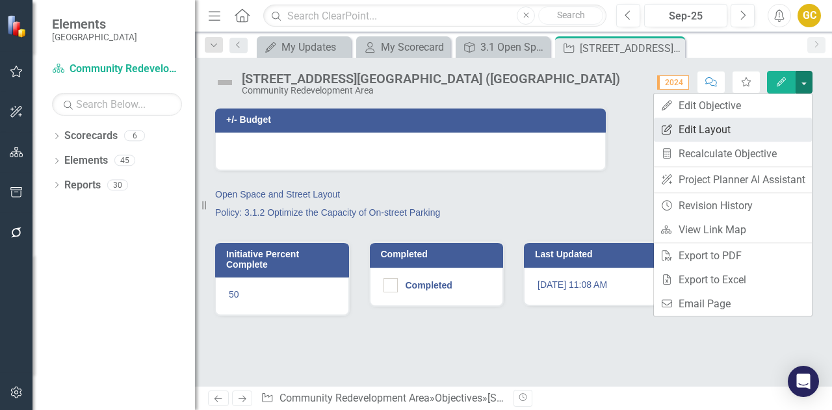
click at [707, 129] on link "Edit Report Edit Layout" at bounding box center [733, 130] width 158 height 24
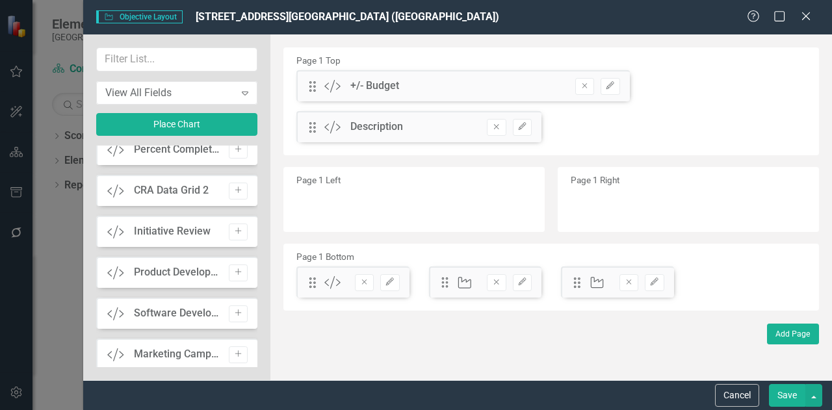
scroll to position [1742, 0]
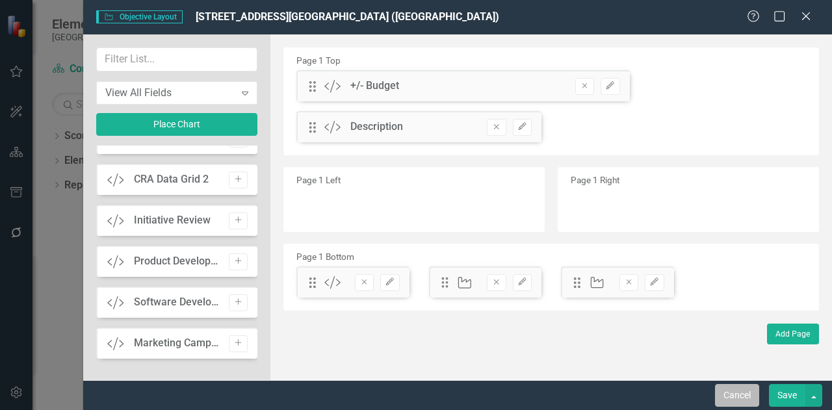
click at [741, 396] on button "Cancel" at bounding box center [737, 395] width 44 height 23
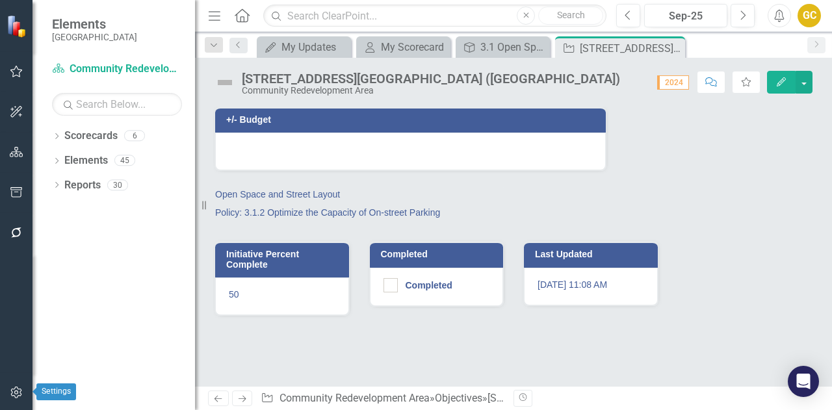
click at [12, 390] on icon "button" at bounding box center [17, 392] width 14 height 10
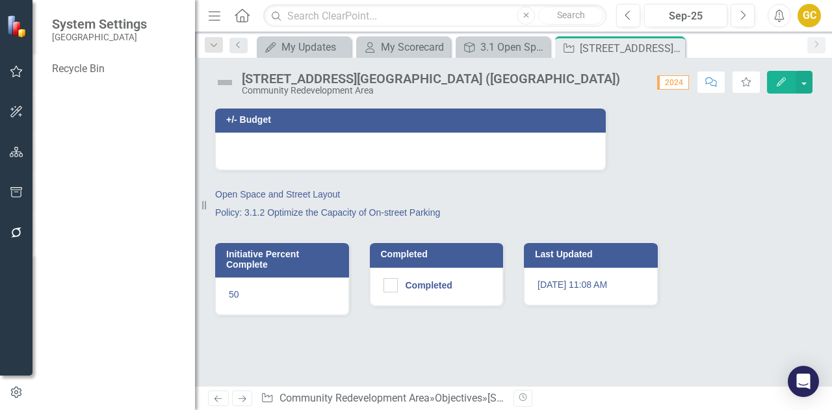
click at [621, 121] on div "+/- Budget Open Space and Street Layout Policy: 3.1.2 Optimize the Capacity of …" at bounding box center [513, 157] width 617 height 135
click at [804, 79] on button "button" at bounding box center [803, 82] width 17 height 23
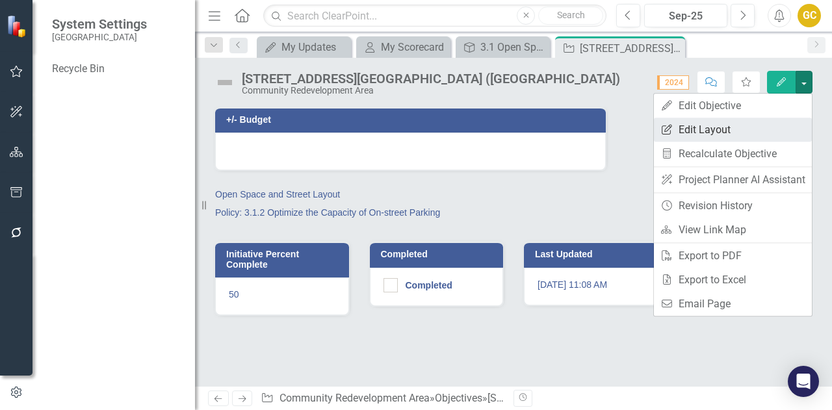
click at [708, 132] on link "Edit Report Edit Layout" at bounding box center [733, 130] width 158 height 24
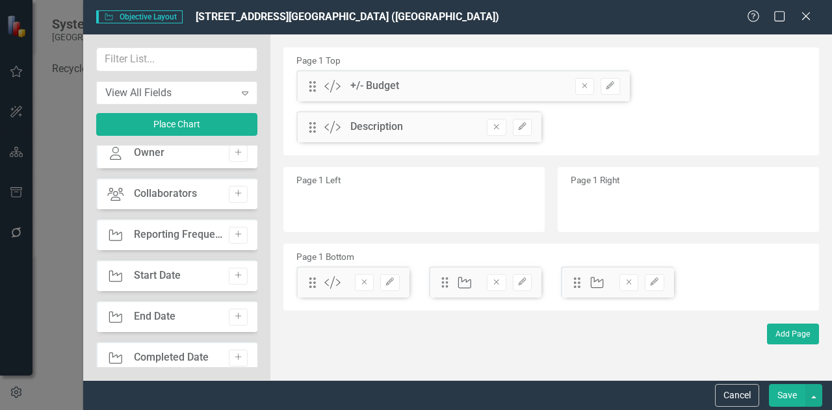
scroll to position [0, 0]
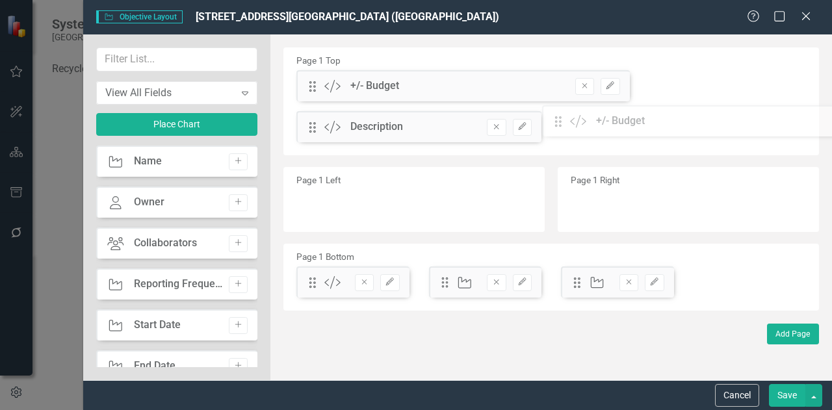
drag, startPoint x: 309, startPoint y: 85, endPoint x: 565, endPoint y: 120, distance: 257.8
click at [565, 120] on div "The fields (or pods) that are available for you to include on the detail page a…" at bounding box center [550, 207] width 561 height 346
click at [591, 88] on button "Remove" at bounding box center [584, 86] width 19 height 17
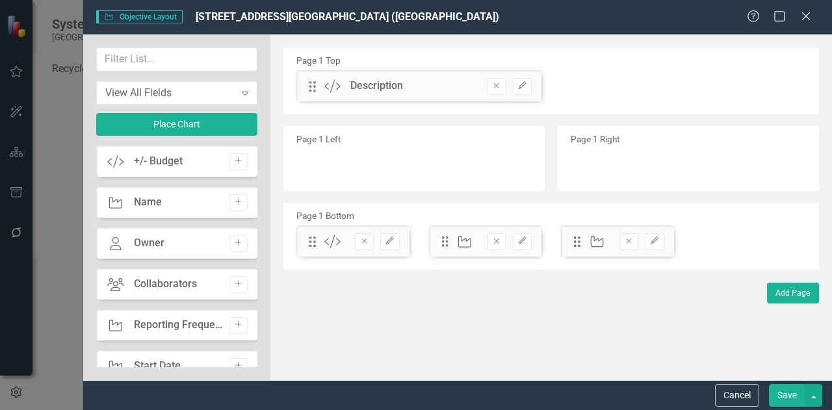
click at [795, 398] on button "Save" at bounding box center [787, 395] width 36 height 23
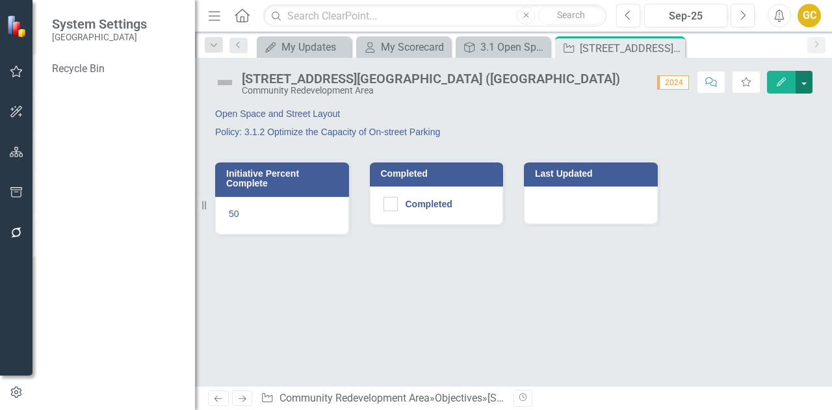
click at [806, 84] on button "button" at bounding box center [803, 82] width 17 height 23
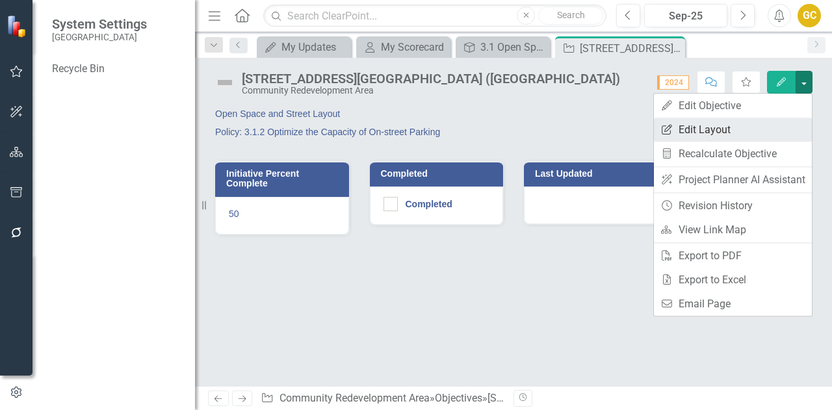
click at [716, 131] on link "Edit Report Edit Layout" at bounding box center [733, 130] width 158 height 24
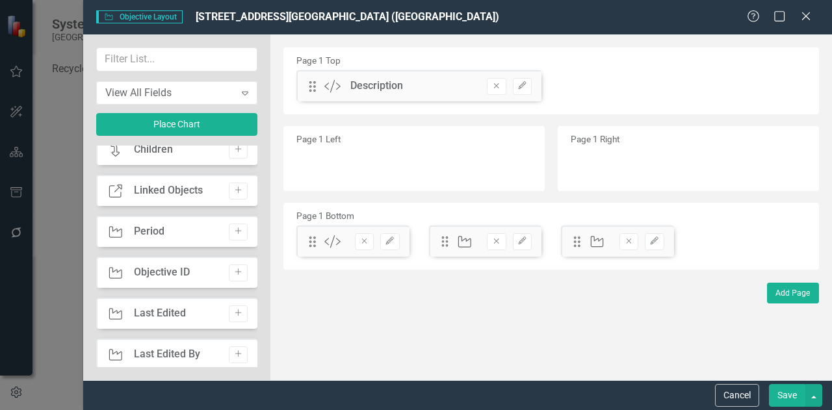
scroll to position [783, 0]
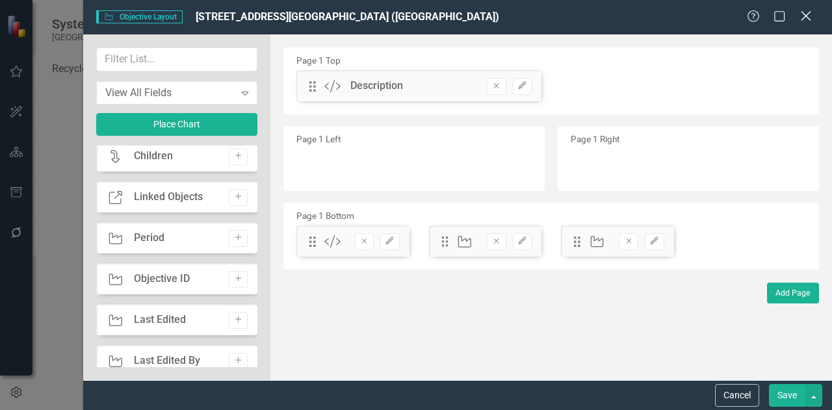
click at [810, 15] on icon "Close" at bounding box center [805, 16] width 16 height 12
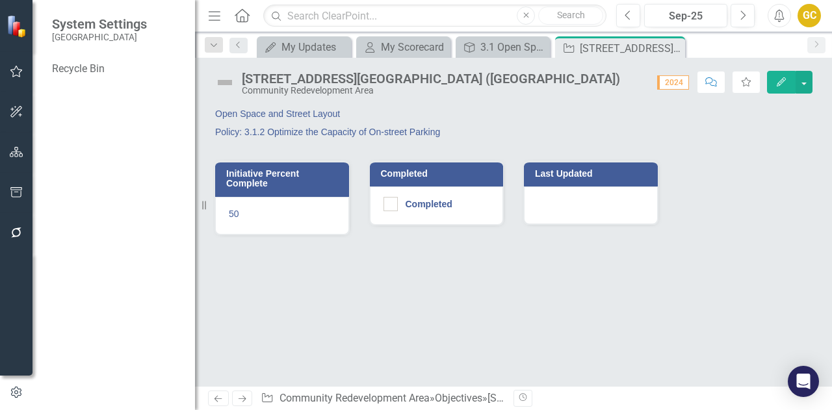
click at [239, 16] on icon "Home" at bounding box center [241, 15] width 17 height 14
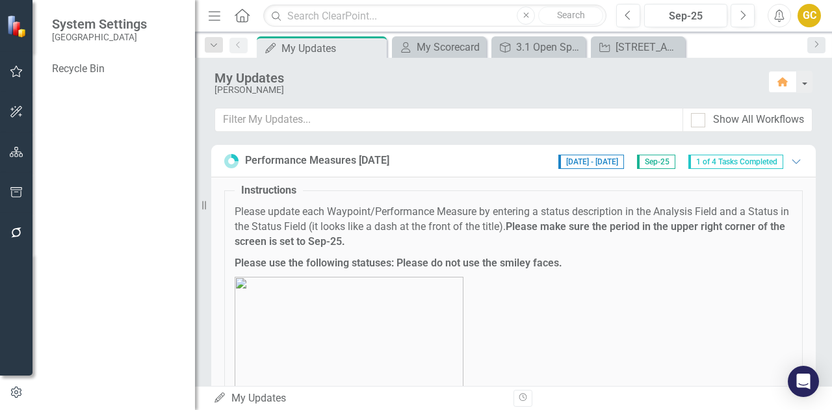
click at [244, 18] on icon at bounding box center [242, 15] width 15 height 14
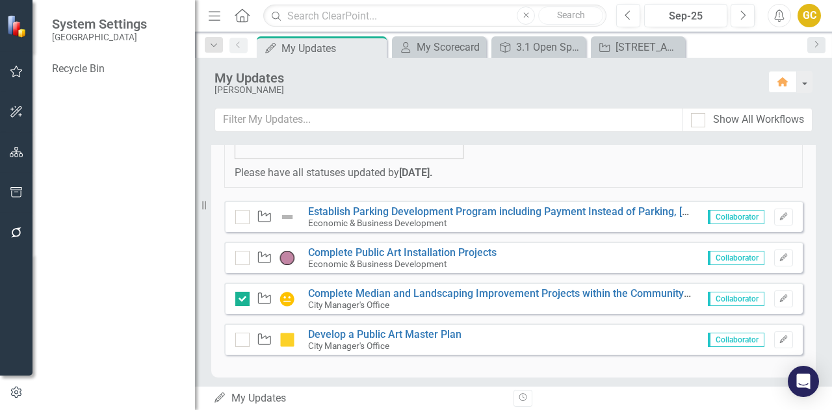
scroll to position [246, 0]
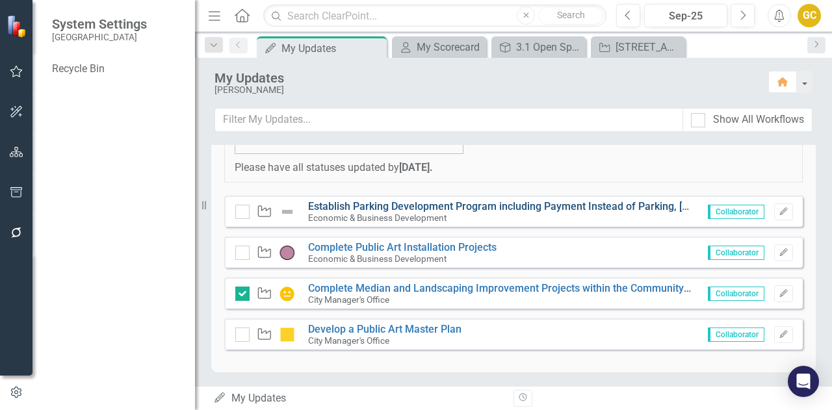
click at [634, 209] on link "Establish Parking Development Program including Payment Instead of Parking, [GE…" at bounding box center [796, 206] width 977 height 12
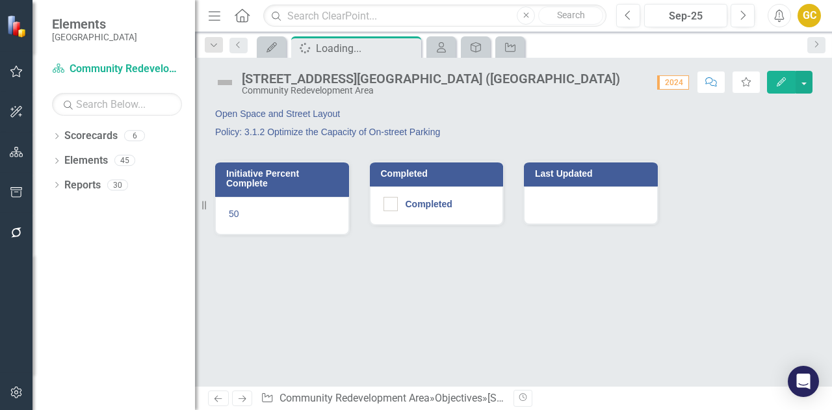
click at [53, 338] on div "Dropdown Scorecards 6 Dropdown Cape Coral, FL Business Initiatives CRA Initiati…" at bounding box center [113, 267] width 162 height 285
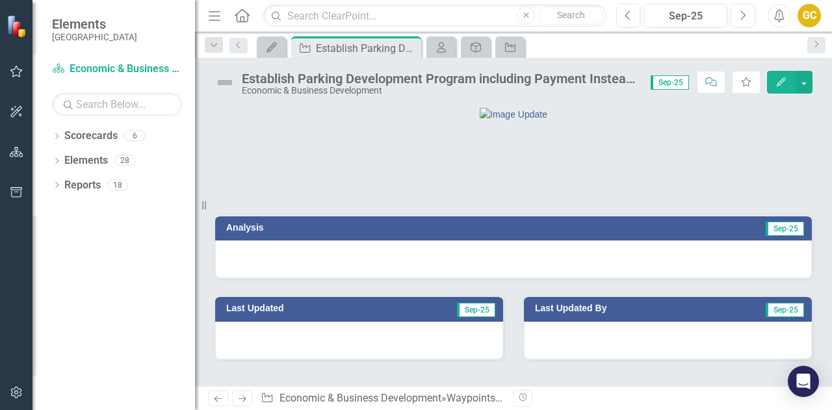
scroll to position [52, 0]
click at [613, 74] on div "Establish Parking Development Program including Payment Instead of Parking, [GE…" at bounding box center [440, 78] width 396 height 14
click at [785, 79] on icon "Edit" at bounding box center [781, 81] width 12 height 9
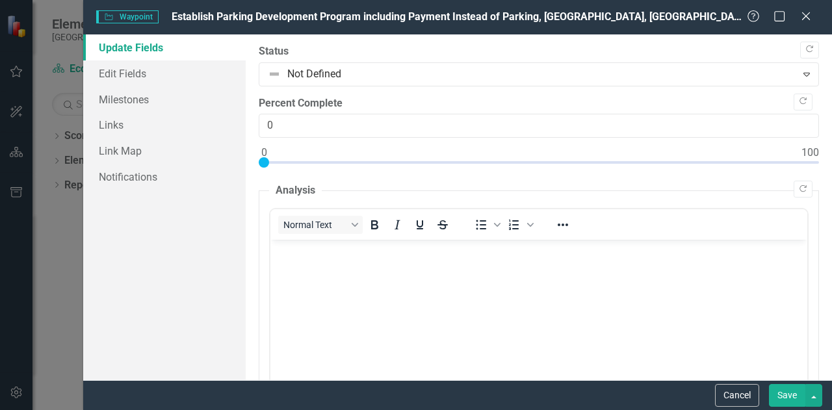
scroll to position [0, 0]
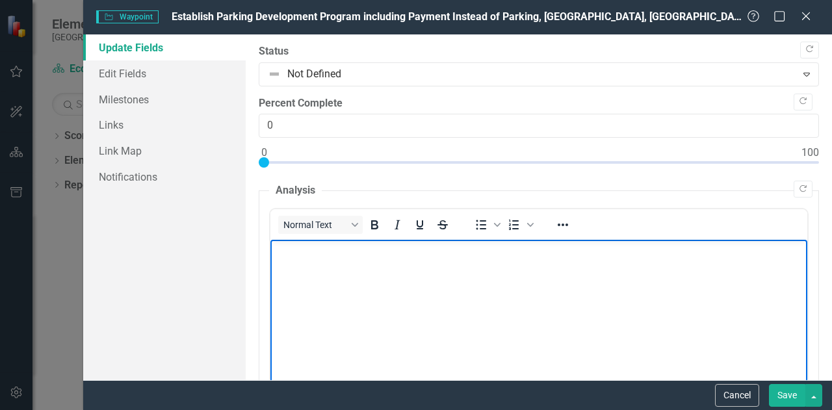
click at [320, 260] on body "Rich Text Area. Press ALT-0 for help." at bounding box center [538, 337] width 537 height 195
click at [806, 16] on icon at bounding box center [806, 16] width 10 height 10
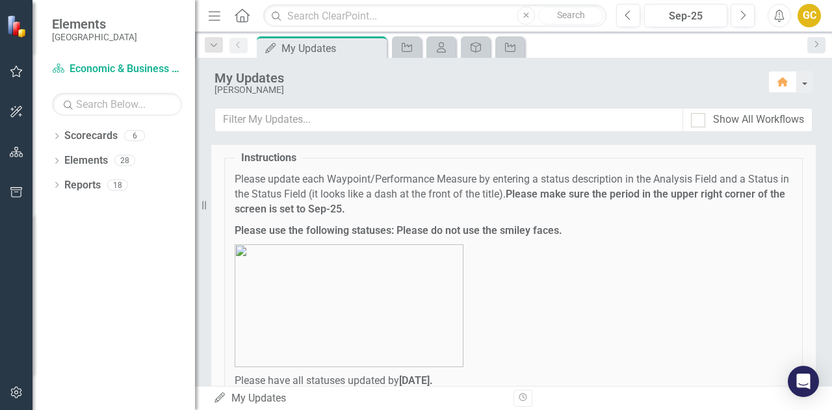
scroll to position [1, 0]
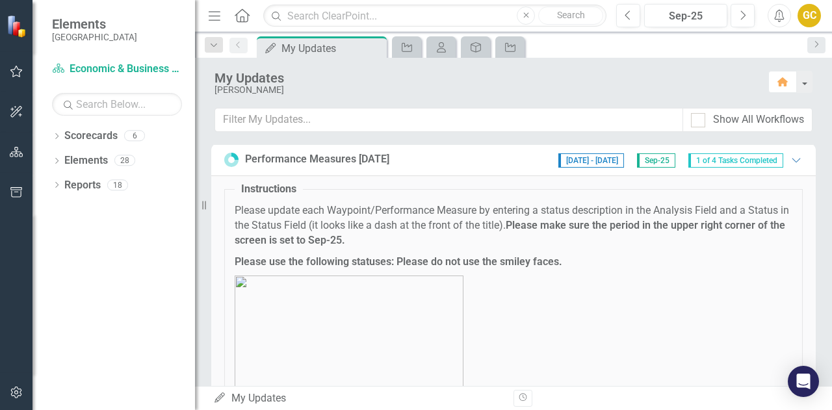
click at [218, 13] on icon "Menu" at bounding box center [214, 15] width 17 height 14
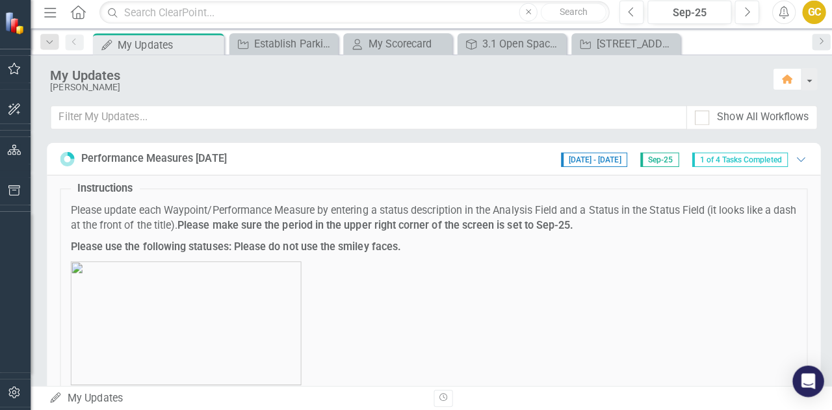
scroll to position [0, 0]
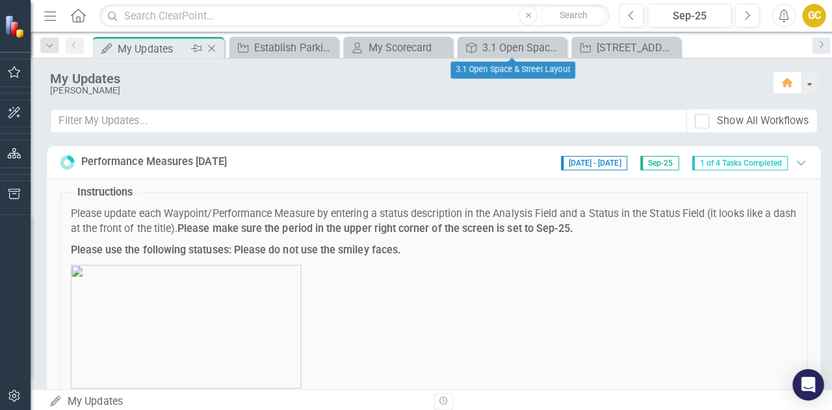
click at [207, 47] on icon "Close" at bounding box center [211, 48] width 13 height 10
click at [0, 0] on div "Close" at bounding box center [0, 0] width 0 height 0
click at [212, 48] on icon at bounding box center [212, 48] width 7 height 7
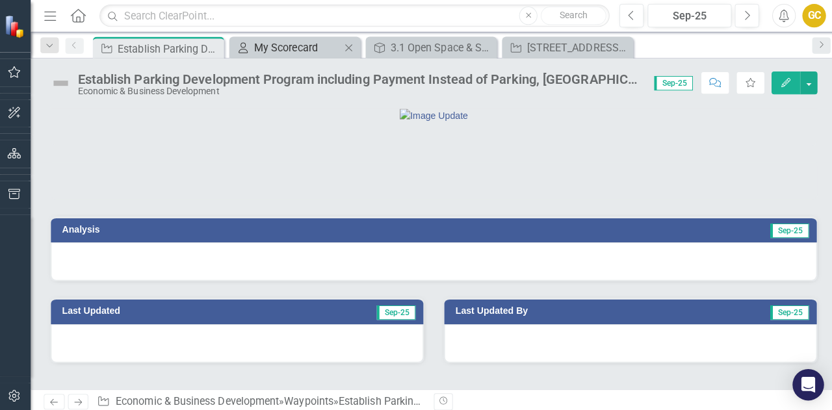
click at [301, 51] on div "My Scorecard" at bounding box center [297, 47] width 86 height 16
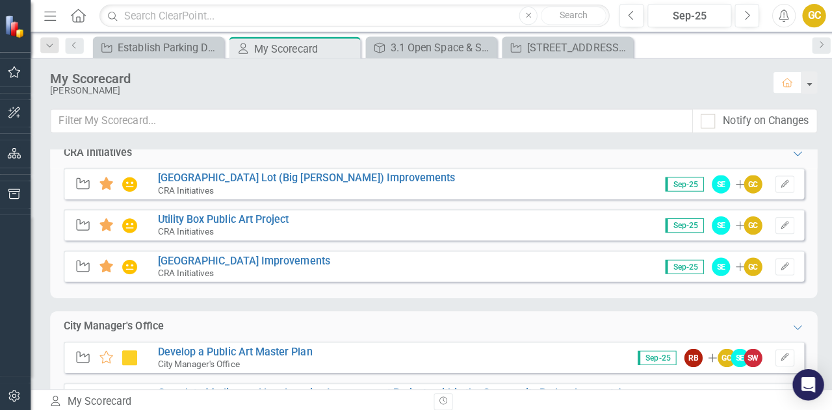
scroll to position [3, 0]
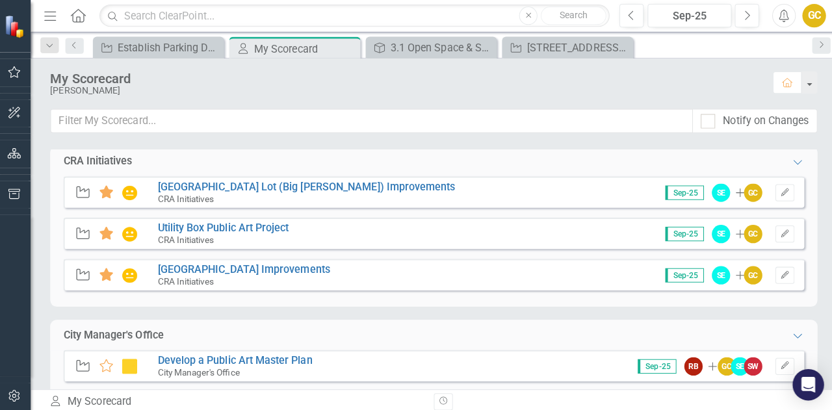
click at [80, 16] on icon at bounding box center [79, 15] width 15 height 14
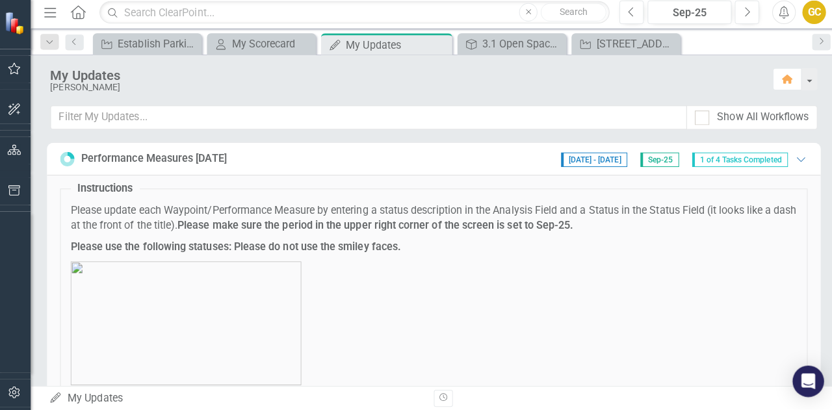
click at [50, 16] on icon "Menu" at bounding box center [52, 15] width 17 height 14
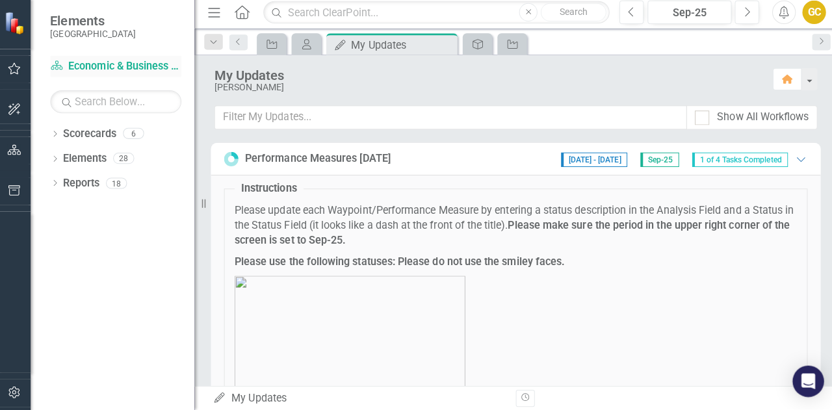
click at [97, 66] on link "Scorecard Economic & Business Development" at bounding box center [117, 69] width 130 height 15
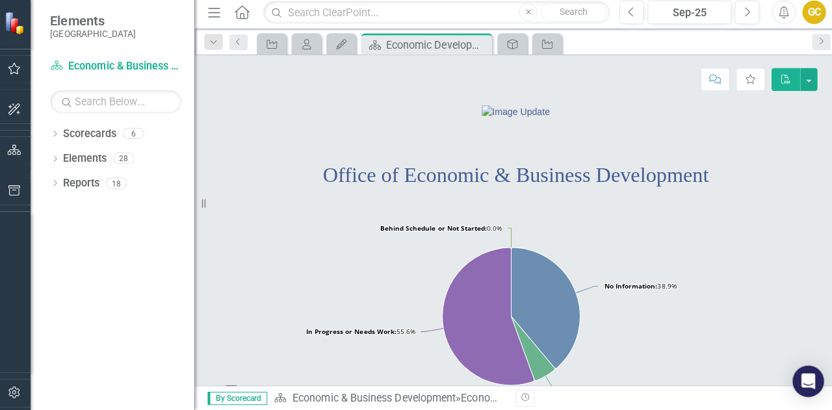
click at [215, 14] on icon "Menu" at bounding box center [214, 15] width 17 height 14
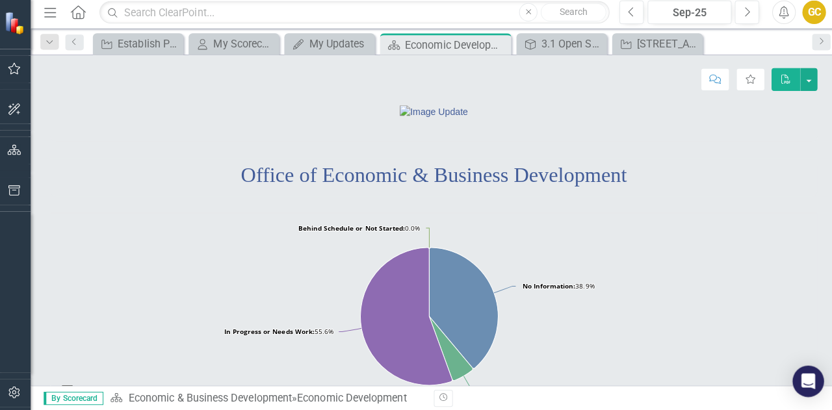
click at [88, 14] on div "Menu Home Search Close Search" at bounding box center [322, 15] width 561 height 25
click at [79, 17] on icon "Home" at bounding box center [79, 15] width 17 height 14
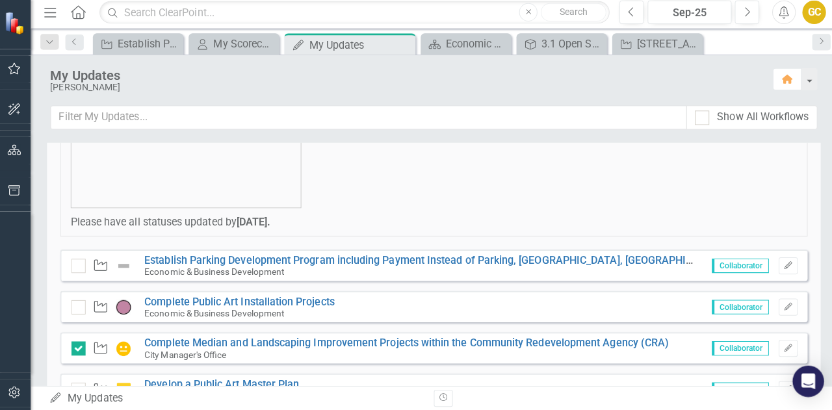
scroll to position [169, 0]
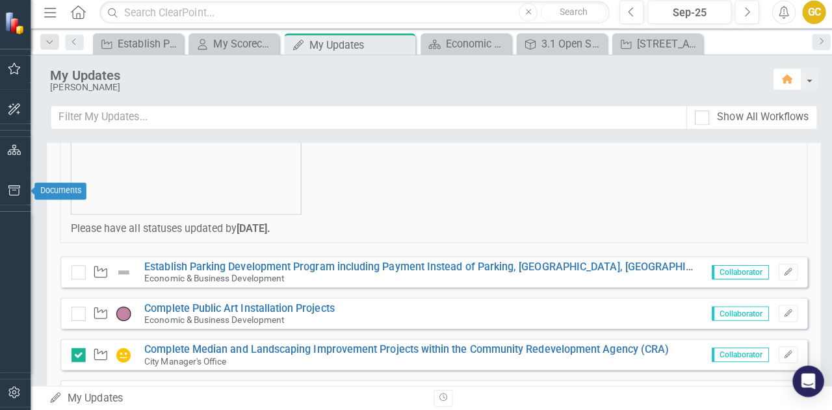
click at [16, 191] on icon "button" at bounding box center [17, 192] width 14 height 10
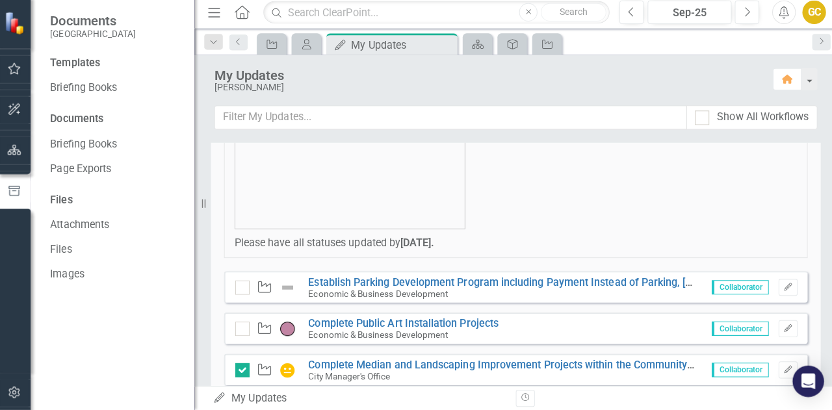
click at [70, 203] on div "Files" at bounding box center [117, 202] width 130 height 15
click at [238, 20] on icon "Home" at bounding box center [241, 15] width 17 height 14
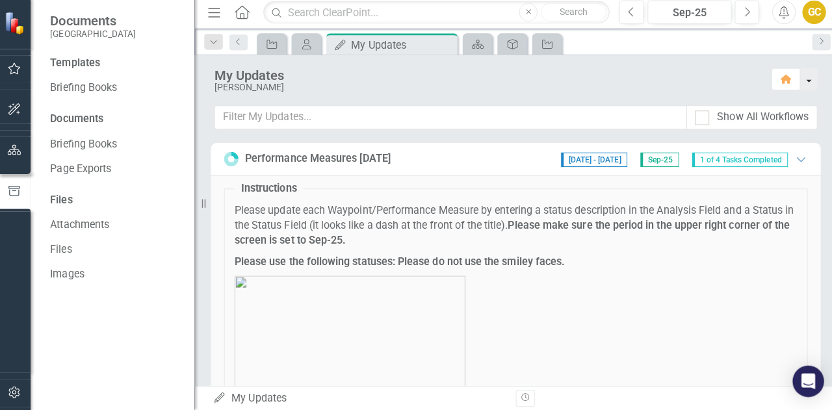
click at [802, 88] on button "button" at bounding box center [803, 82] width 17 height 22
click at [785, 99] on link "Home Clear Home Page" at bounding box center [756, 106] width 110 height 24
click at [235, 21] on icon "Home" at bounding box center [241, 15] width 17 height 14
click at [244, 12] on icon "Home" at bounding box center [241, 15] width 17 height 14
click at [261, 45] on div "Waypoint" at bounding box center [269, 47] width 18 height 16
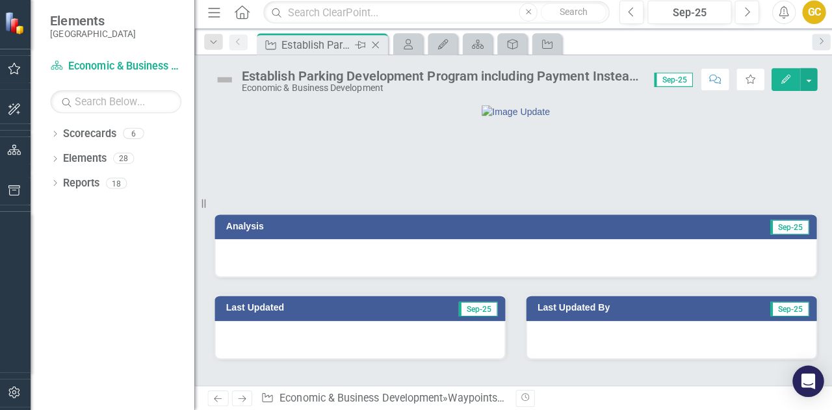
click at [376, 51] on icon "Close" at bounding box center [374, 48] width 13 height 10
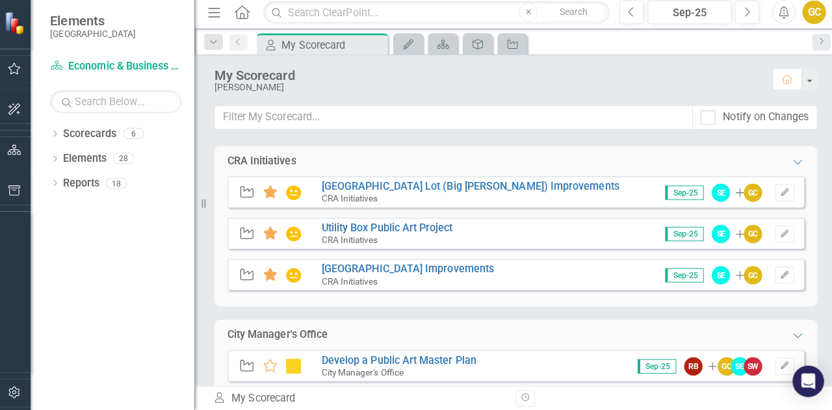
click at [243, 22] on link "Home" at bounding box center [242, 15] width 17 height 19
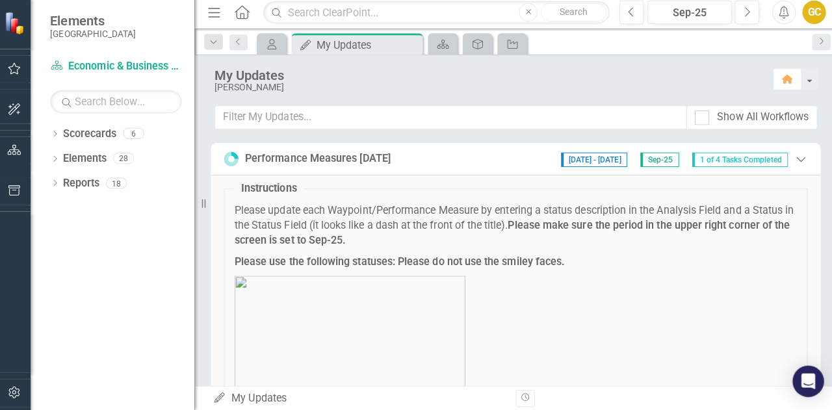
click at [789, 160] on icon "Expanded" at bounding box center [795, 161] width 13 height 10
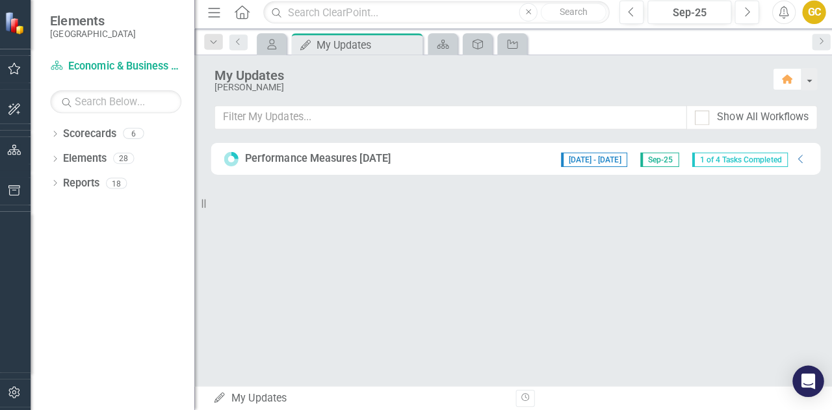
click at [205, 208] on icon at bounding box center [204, 205] width 4 height 9
drag, startPoint x: 205, startPoint y: 208, endPoint x: 159, endPoint y: 213, distance: 45.8
click at [159, 213] on div "Elements Cape Coral Scorecard Economic & Business Development Search Dropdown S…" at bounding box center [97, 205] width 195 height 410
click at [808, 77] on button "button" at bounding box center [803, 82] width 17 height 22
click at [566, 225] on div "My Updates Gwen Carlisle Home Show All Workflows Performance Measures September…" at bounding box center [513, 222] width 637 height 328
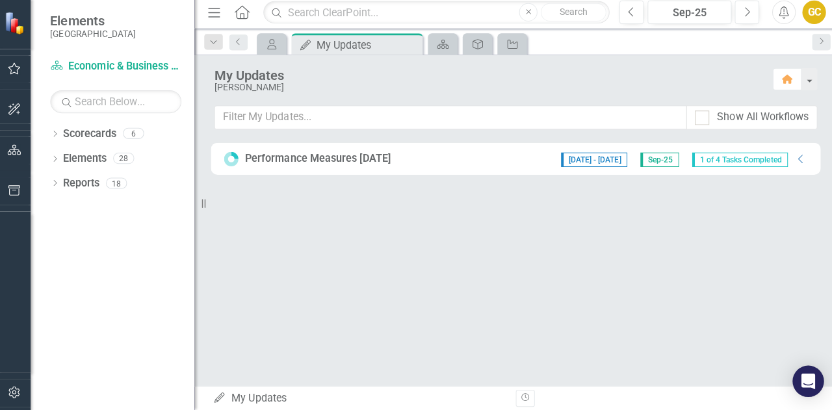
click at [246, 13] on icon "Home" at bounding box center [241, 15] width 17 height 14
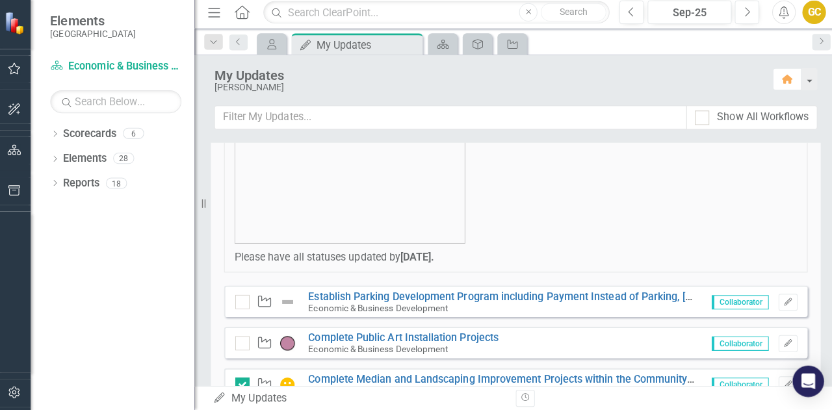
scroll to position [153, 0]
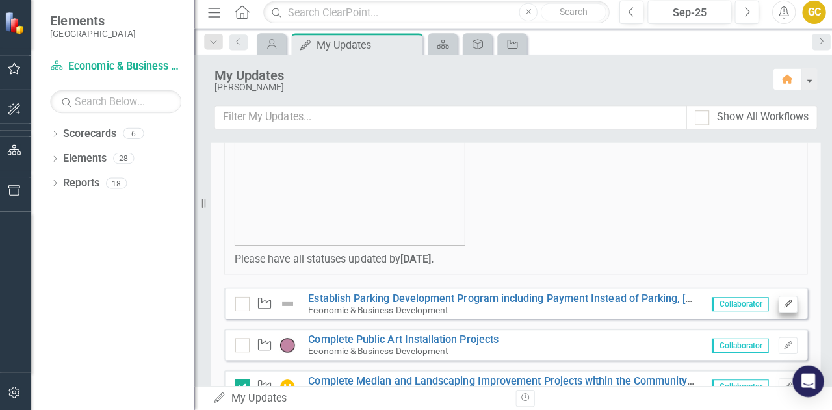
click at [778, 301] on icon "Edit" at bounding box center [783, 305] width 10 height 8
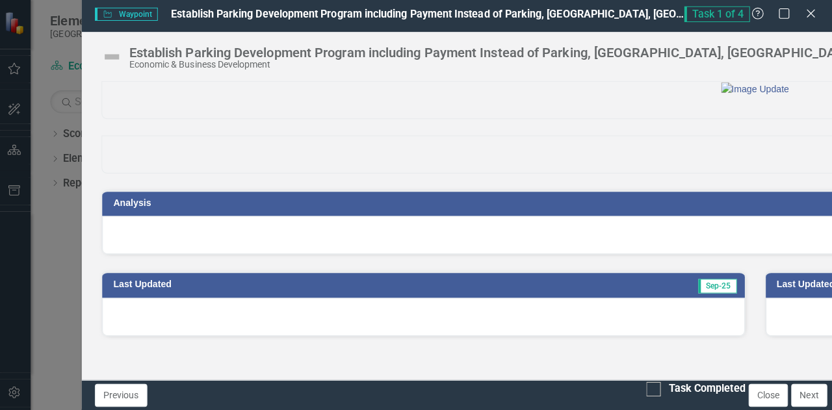
click at [62, 203] on div "Waypoint Waypoint Establish Parking Development Program including Payment Inste…" at bounding box center [416, 205] width 832 height 410
click at [806, 17] on icon at bounding box center [806, 17] width 10 height 10
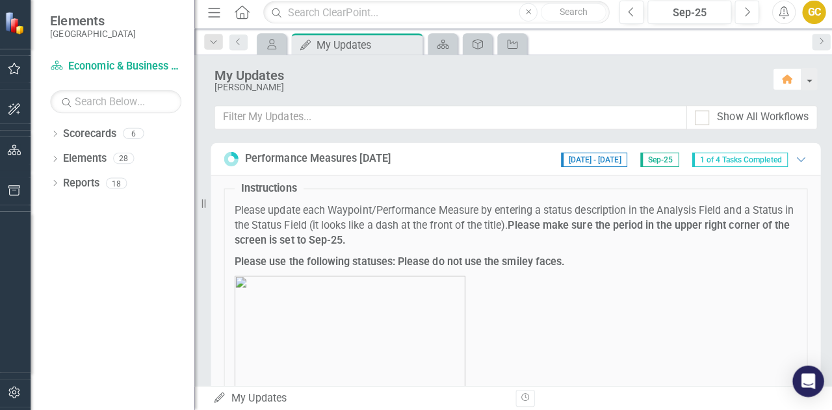
scroll to position [0, 0]
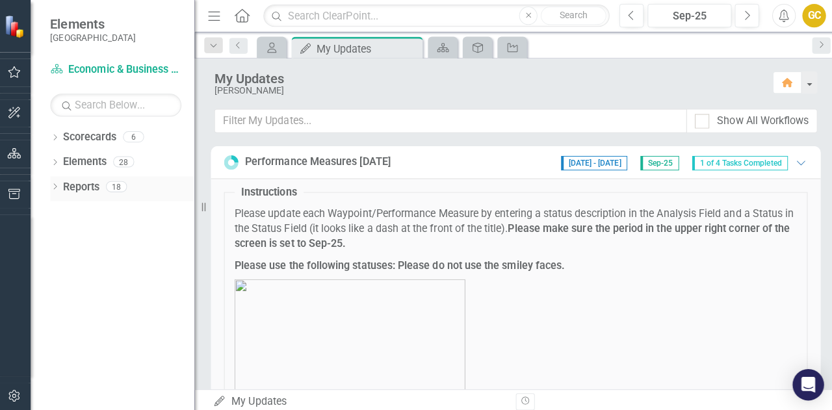
click at [58, 184] on icon "Dropdown" at bounding box center [56, 186] width 9 height 7
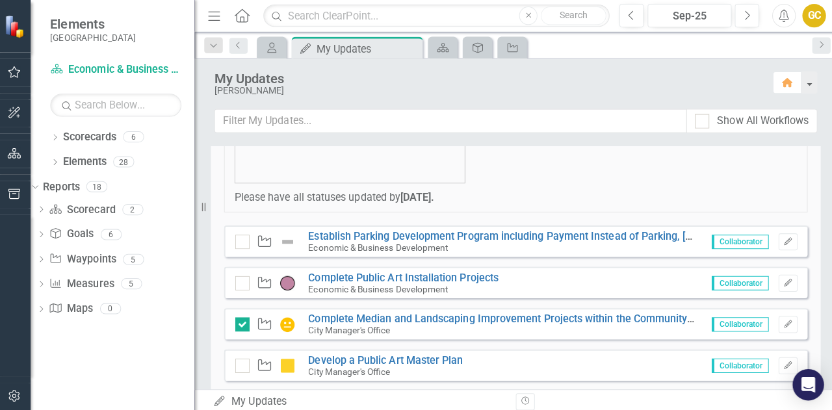
scroll to position [218, 0]
click at [238, 44] on icon "Previous" at bounding box center [238, 45] width 10 height 8
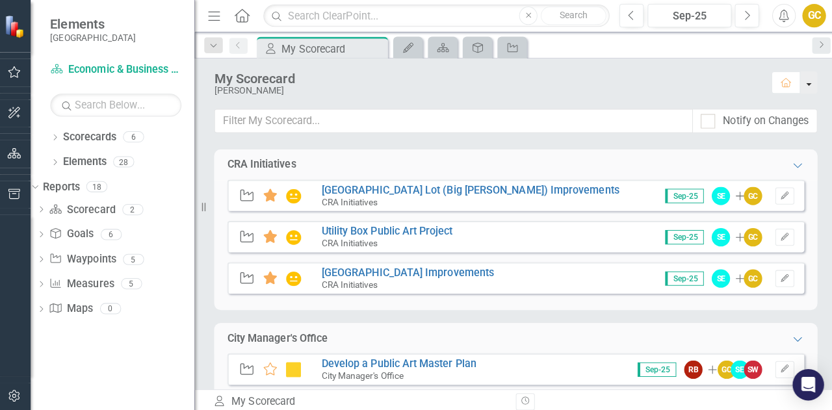
click at [806, 83] on button "button" at bounding box center [803, 82] width 17 height 22
click at [246, 19] on icon "Home" at bounding box center [241, 15] width 17 height 14
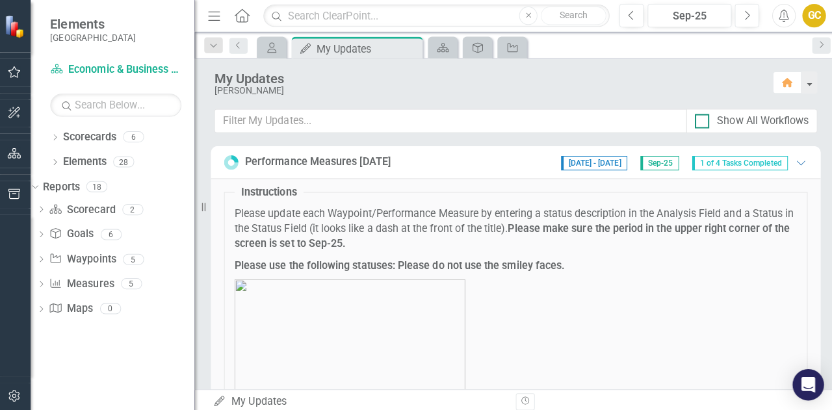
click at [699, 120] on input "Show All Workflows" at bounding box center [695, 117] width 8 height 8
checkbox input "true"
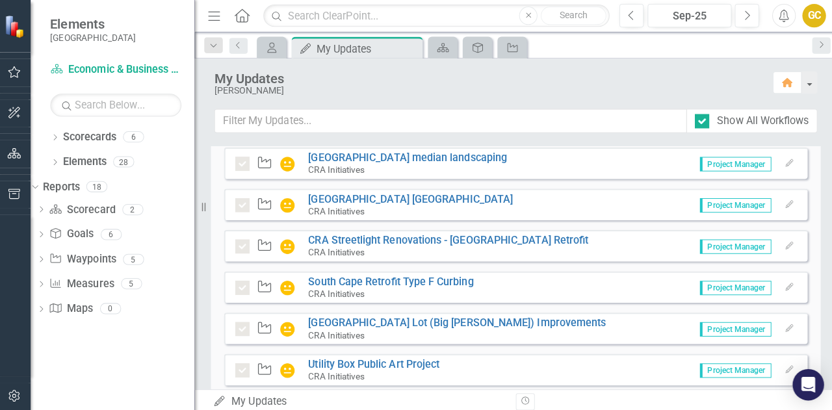
scroll to position [6155, 0]
click at [428, 122] on link "SE 47th Terrace Fire Department Connections (FDC)" at bounding box center [429, 116] width 243 height 12
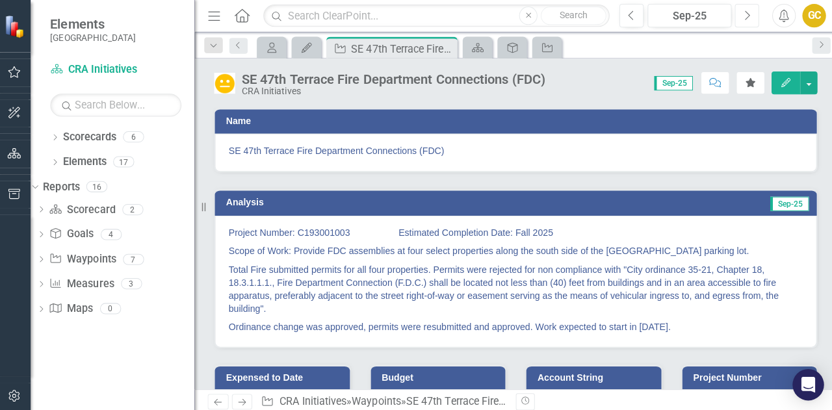
click at [745, 13] on icon "Next" at bounding box center [742, 16] width 7 height 12
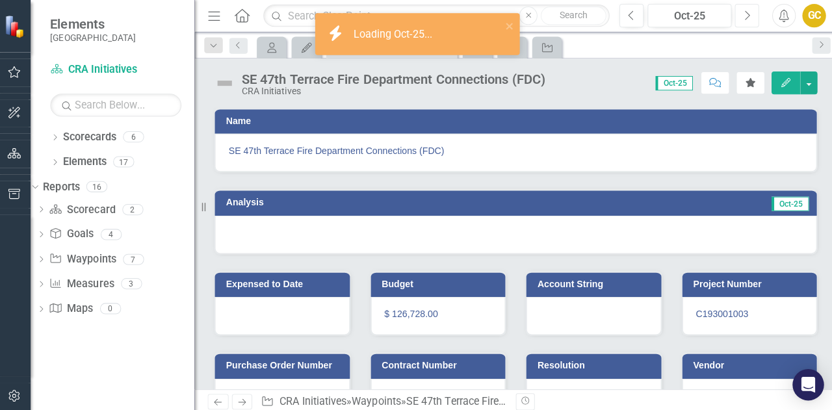
click at [745, 13] on icon "Next" at bounding box center [742, 16] width 7 height 12
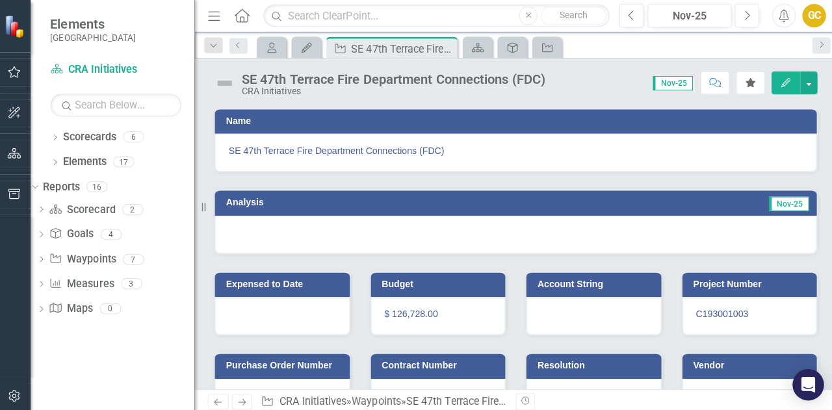
click at [241, 10] on icon "Home" at bounding box center [241, 15] width 17 height 14
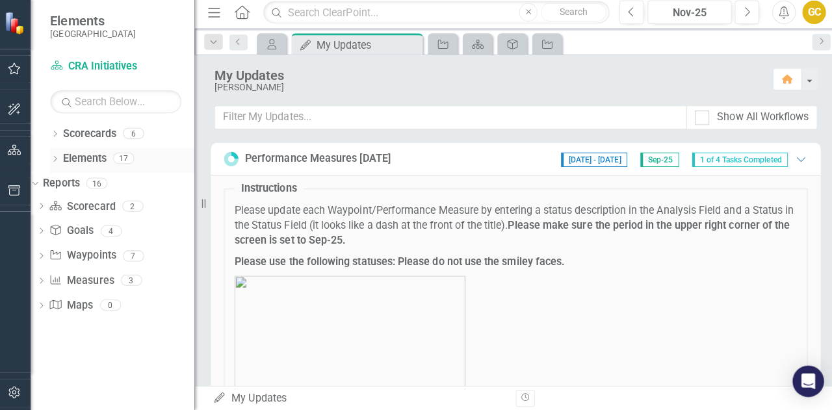
click at [97, 158] on link "Elements" at bounding box center [86, 160] width 44 height 15
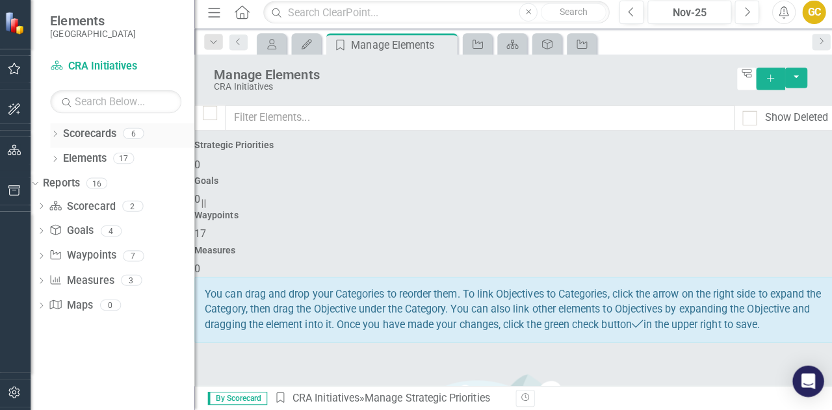
click at [104, 138] on link "Scorecards" at bounding box center [90, 136] width 53 height 15
click at [101, 136] on link "Scorecards" at bounding box center [90, 136] width 53 height 15
click at [94, 140] on link "Scorecards" at bounding box center [90, 136] width 53 height 15
click at [135, 145] on div "Scorecards 6" at bounding box center [129, 137] width 131 height 25
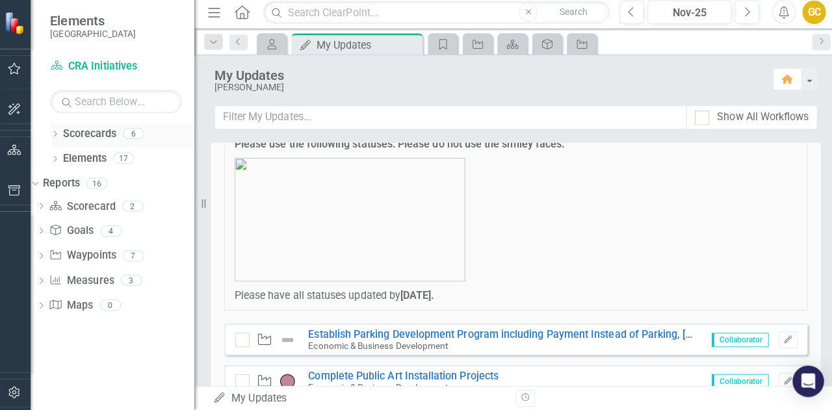
scroll to position [246, 0]
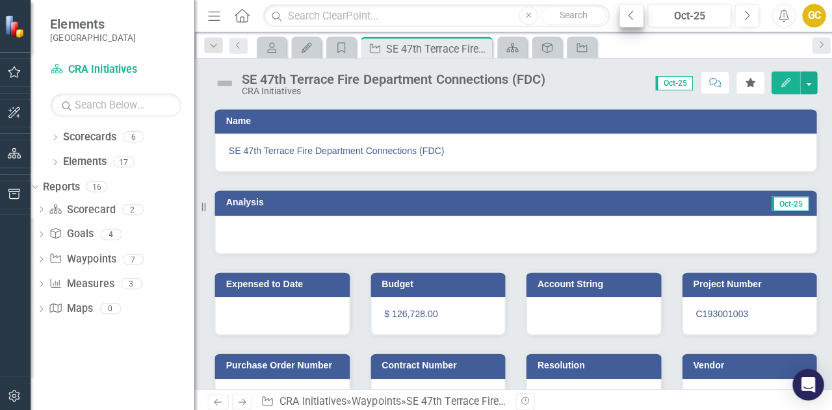
click at [628, 13] on icon "button" at bounding box center [627, 14] width 5 height 9
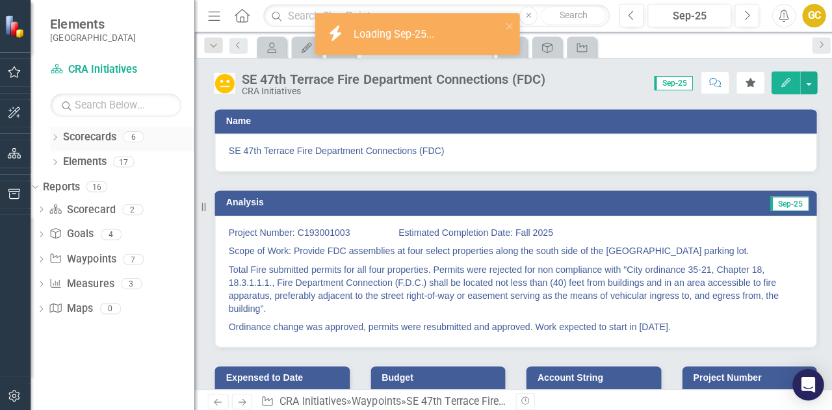
click at [88, 136] on link "Scorecards" at bounding box center [90, 136] width 53 height 15
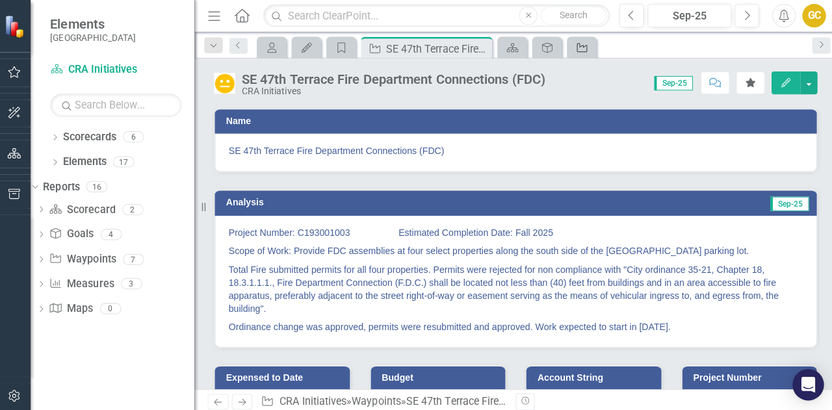
click at [578, 47] on icon "Waypoint" at bounding box center [578, 47] width 13 height 10
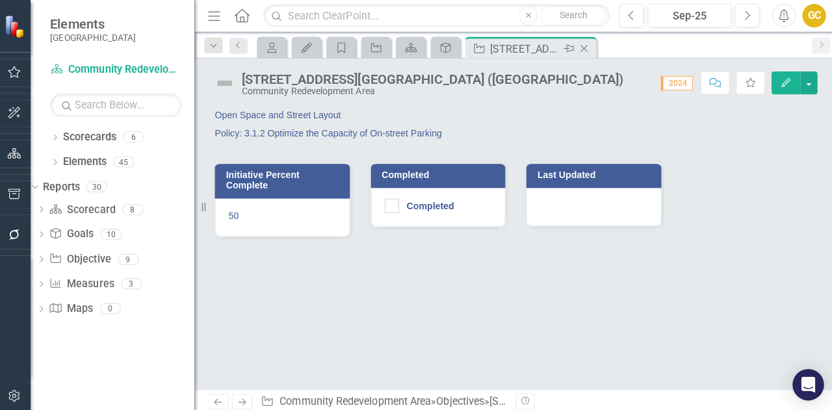
click at [581, 44] on icon "Close" at bounding box center [580, 48] width 13 height 10
click at [583, 49] on icon at bounding box center [581, 48] width 7 height 7
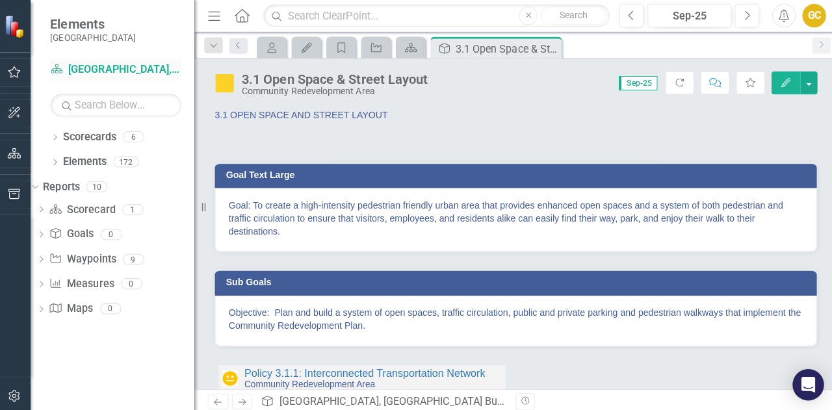
click at [161, 69] on link "Scorecard Cape Coral, FL Business Initiatives" at bounding box center [117, 69] width 130 height 15
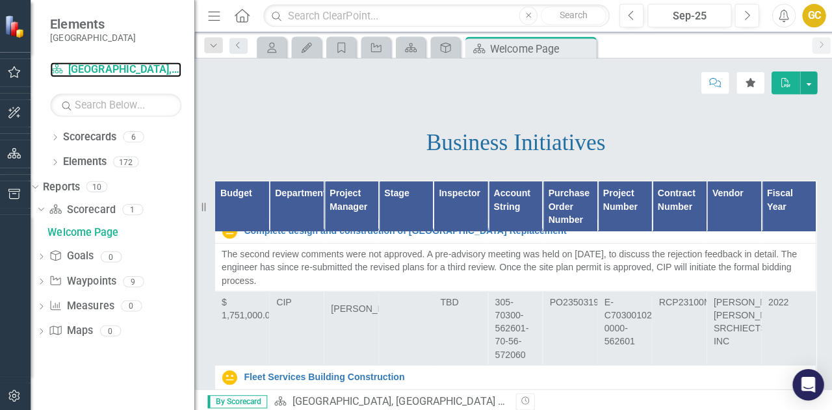
scroll to position [8, 0]
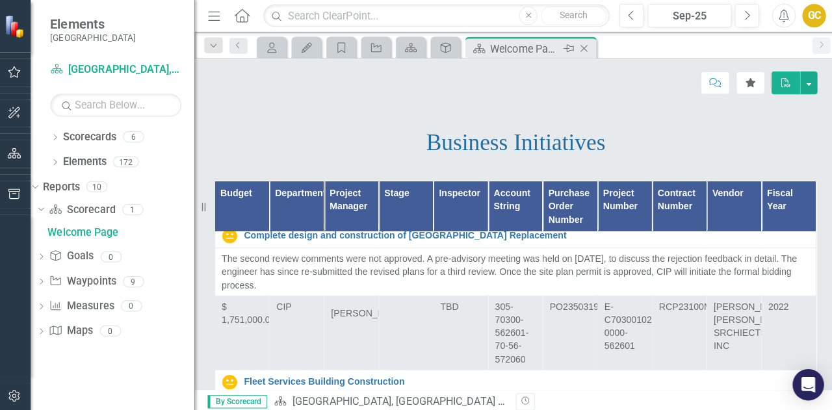
click at [589, 47] on div "Close" at bounding box center [582, 48] width 16 height 16
click at [580, 45] on icon "Close" at bounding box center [580, 48] width 13 height 10
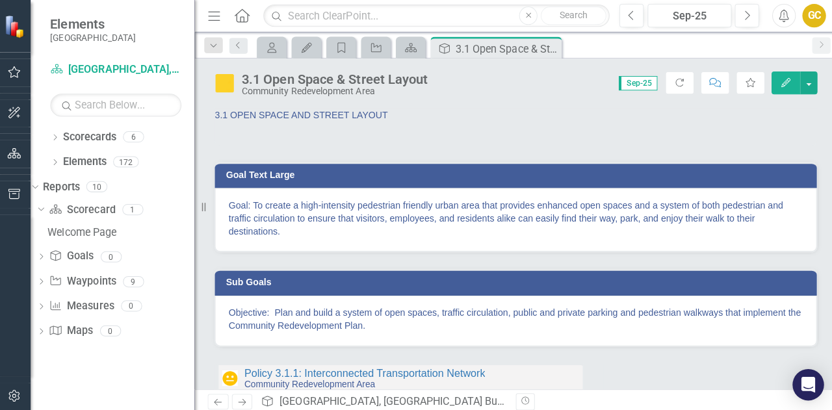
click at [579, 57] on div "My Scorecard My Updates Strategic Priority Waypoint Scorecard Goal 3.1 Open Spa…" at bounding box center [527, 46] width 546 height 21
click at [246, 19] on icon "Home" at bounding box center [241, 15] width 17 height 14
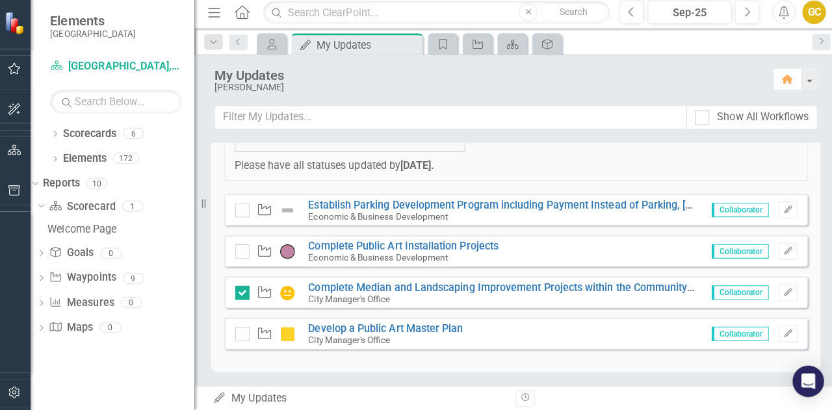
click at [22, 73] on icon "button" at bounding box center [17, 71] width 14 height 10
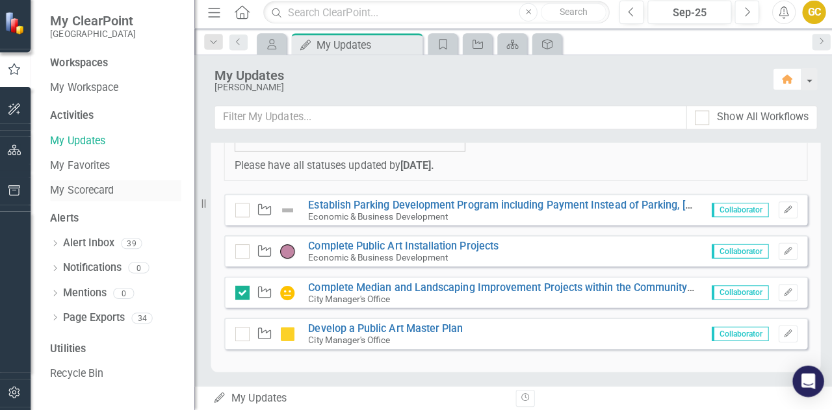
click at [105, 196] on link "My Scorecard" at bounding box center [117, 192] width 130 height 15
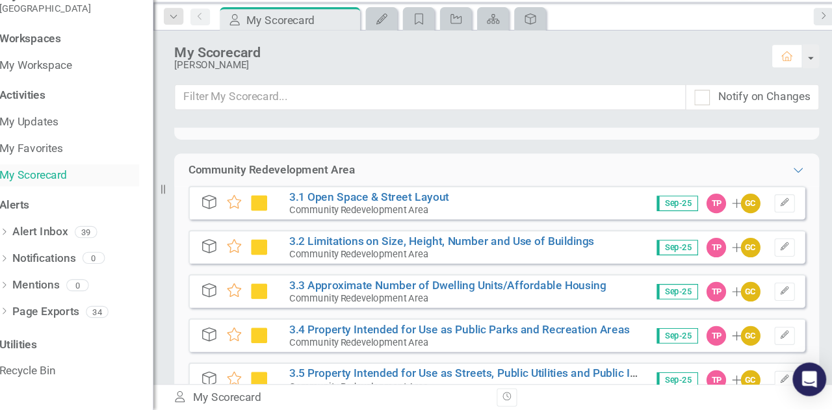
scroll to position [411, 0]
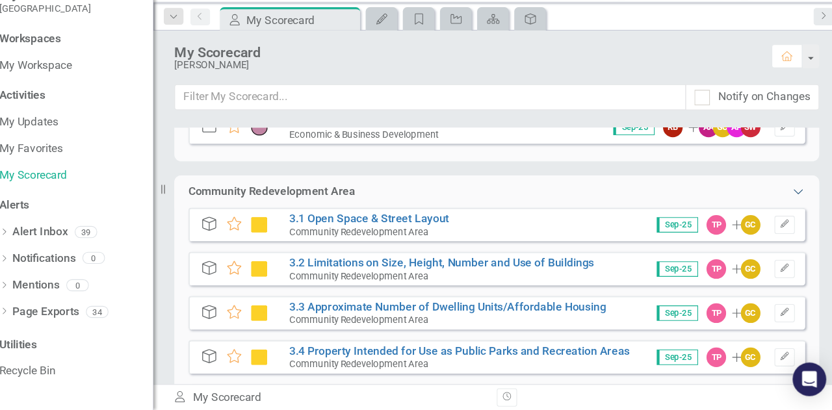
click at [786, 207] on icon "Expanded" at bounding box center [792, 207] width 13 height 10
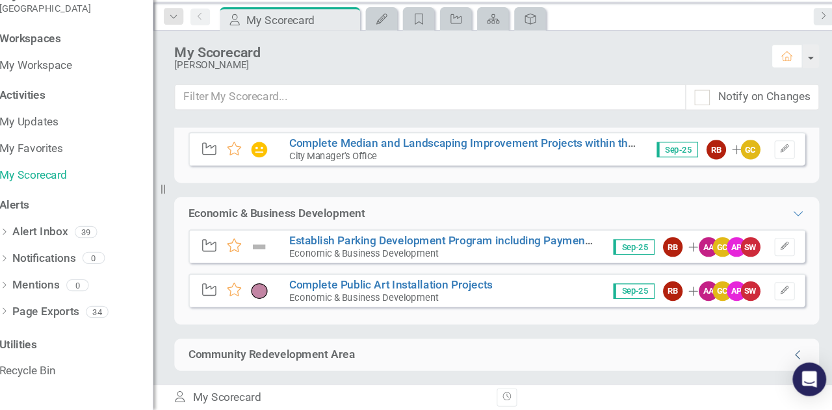
scroll to position [238, 0]
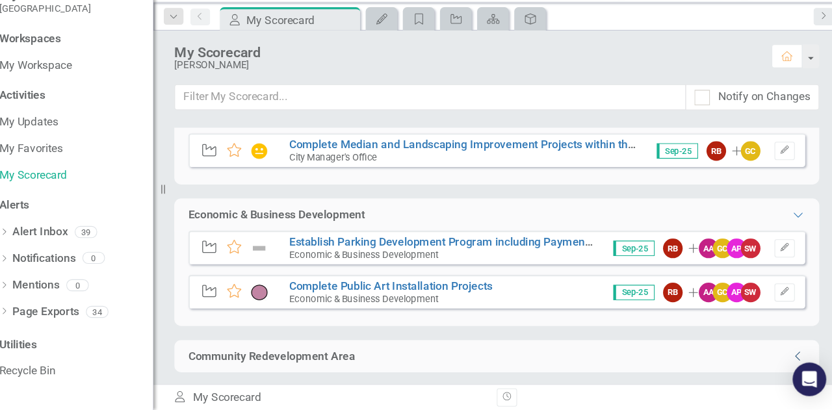
click at [786, 359] on icon "Collapse" at bounding box center [792, 360] width 13 height 10
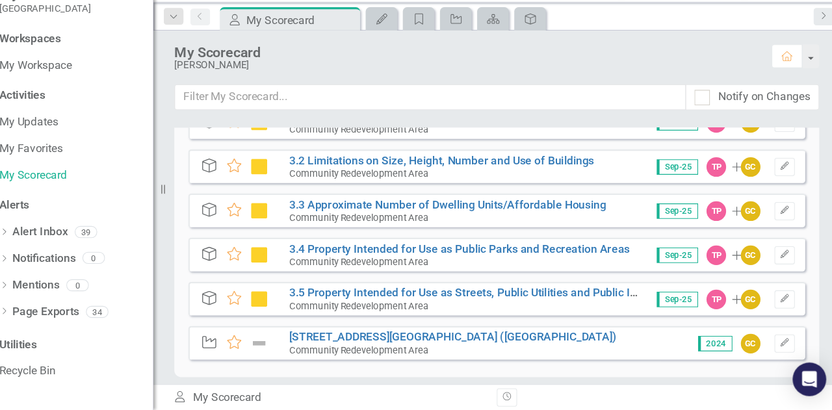
scroll to position [490, 0]
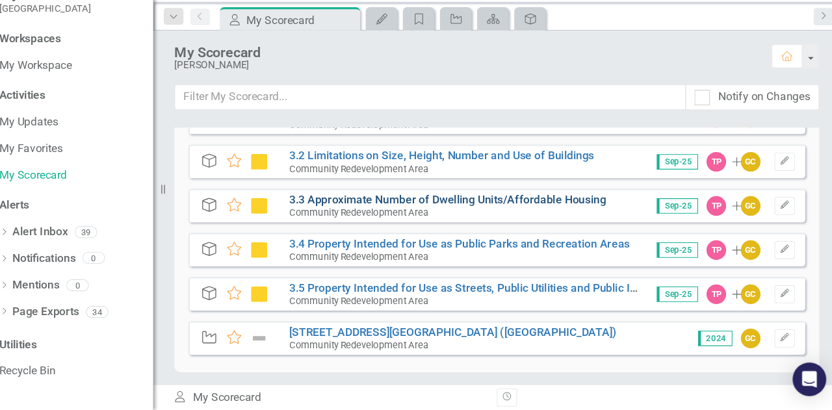
click at [370, 217] on link "3.3 Approximate Number of Dwelling Units/Affordable Housing" at bounding box center [468, 215] width 294 height 12
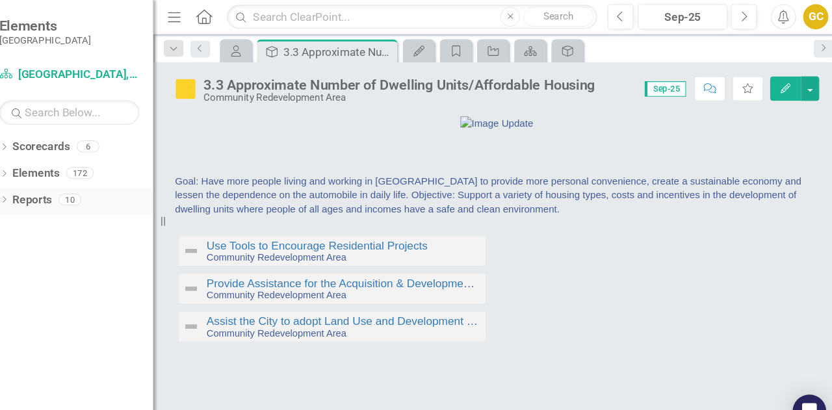
click at [83, 187] on link "Reports" at bounding box center [82, 185] width 36 height 15
click at [57, 185] on icon "Dropdown" at bounding box center [56, 186] width 9 height 7
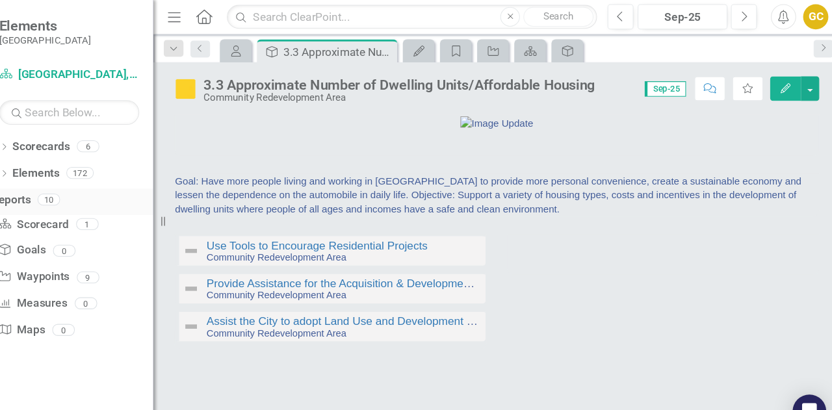
click at [40, 185] on icon at bounding box center [37, 184] width 6 height 3
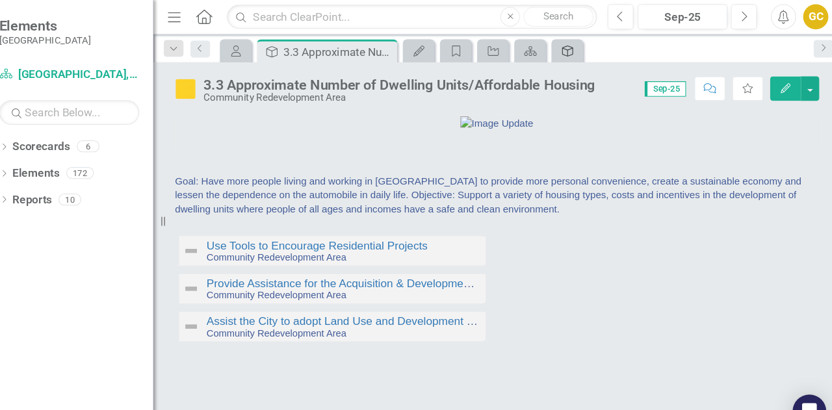
click at [578, 49] on icon at bounding box center [579, 47] width 10 height 10
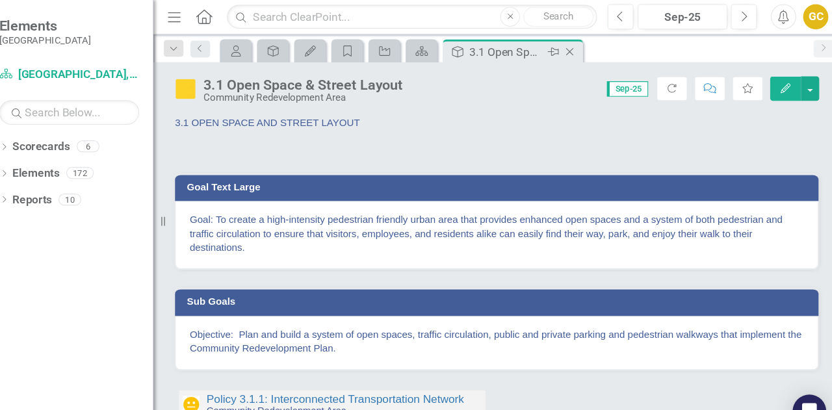
click at [583, 44] on icon "Close" at bounding box center [580, 48] width 13 height 10
click at [580, 47] on icon at bounding box center [581, 48] width 7 height 7
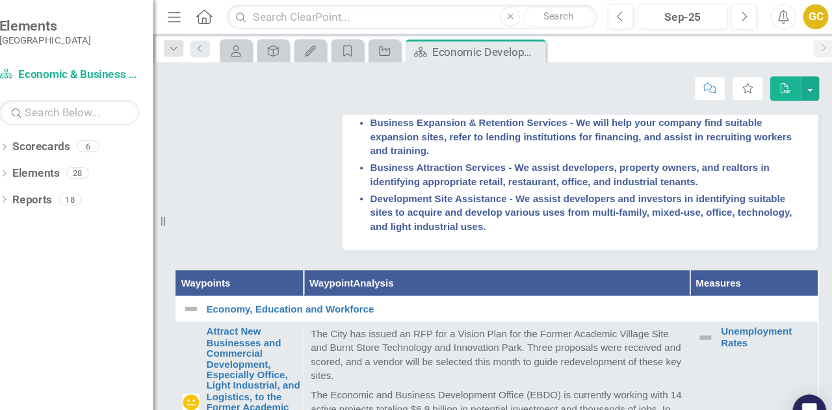
scroll to position [546, 0]
click at [541, 53] on div "Close" at bounding box center [547, 48] width 16 height 16
click at [546, 47] on icon at bounding box center [546, 48] width 7 height 7
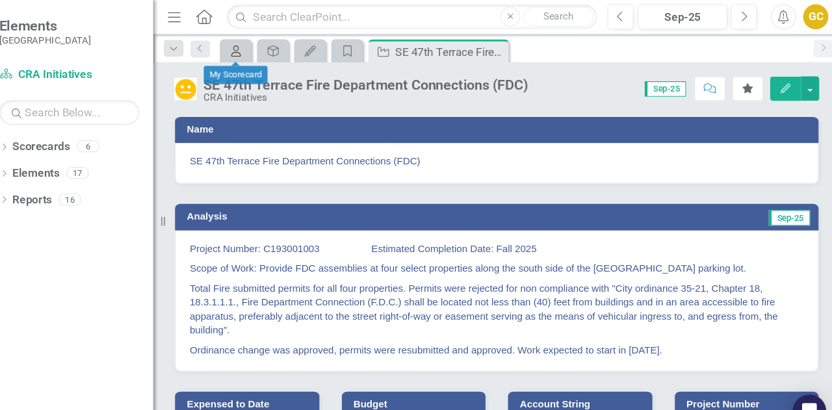
click at [264, 51] on div "My Scorecard" at bounding box center [269, 47] width 18 height 16
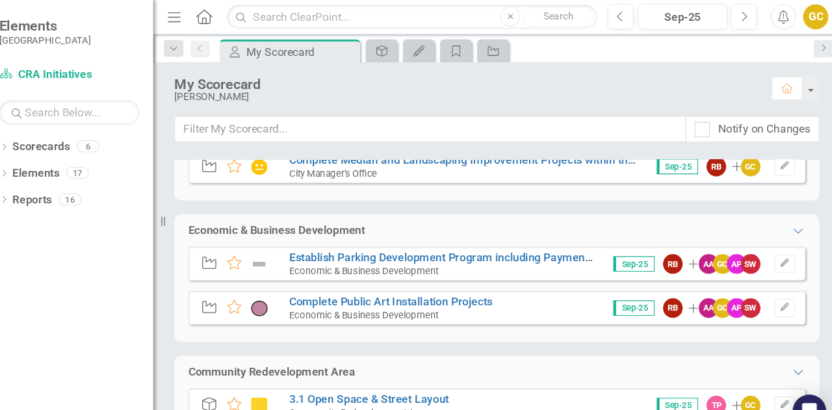
scroll to position [253, 0]
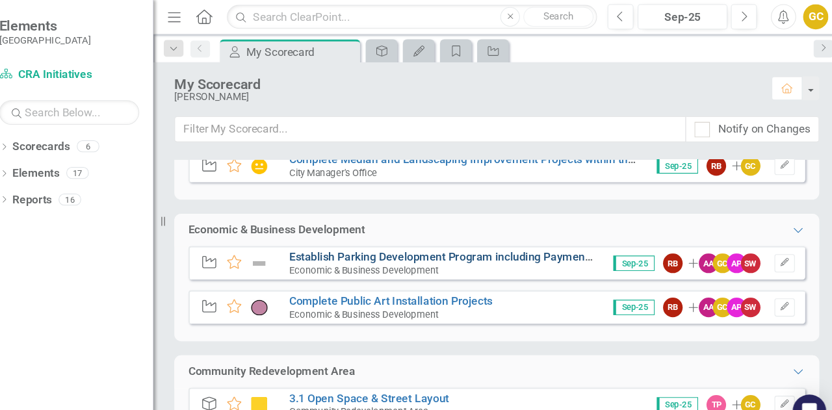
click at [396, 239] on link "Establish Parking Development Program including Payment Instead of Parking, [GE…" at bounding box center [809, 238] width 977 height 12
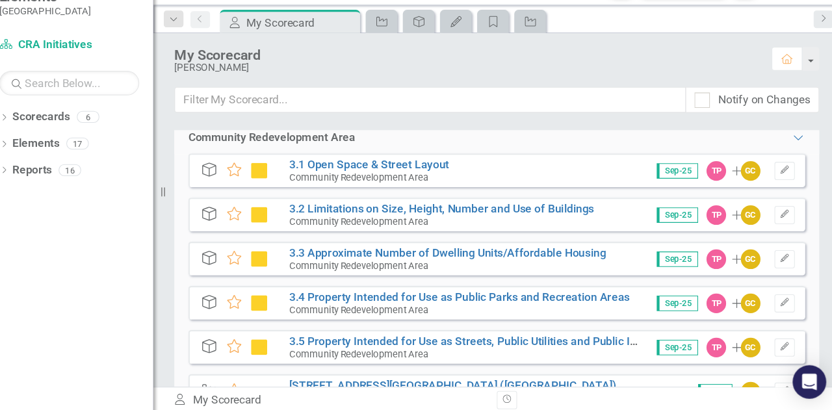
scroll to position [446, 0]
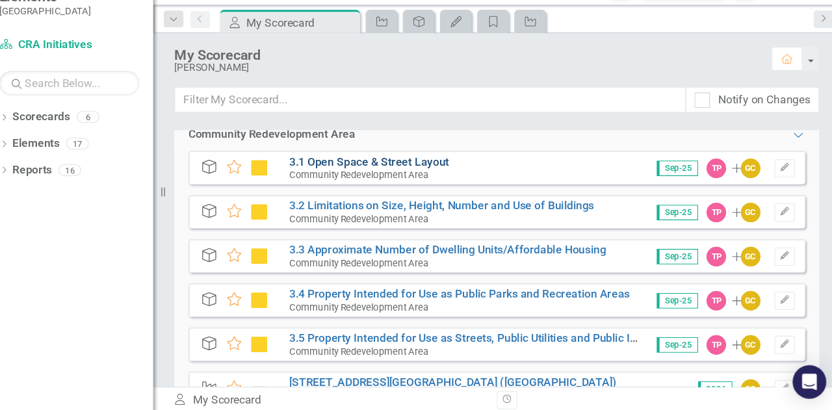
click at [372, 178] on link "3.1 Open Space & Street Layout" at bounding box center [395, 177] width 148 height 12
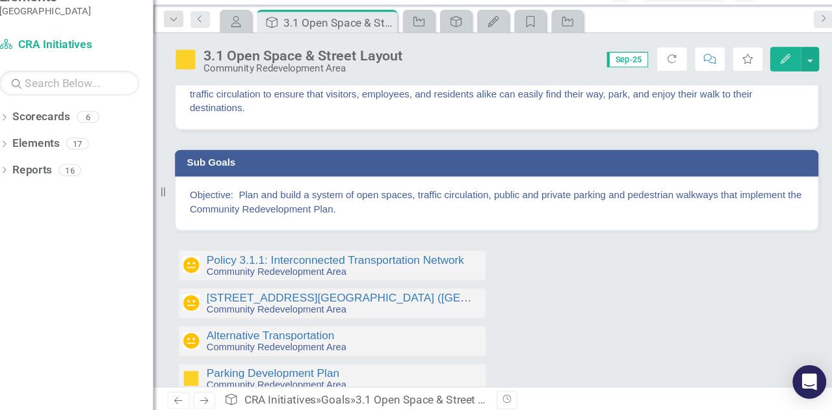
scroll to position [104, 0]
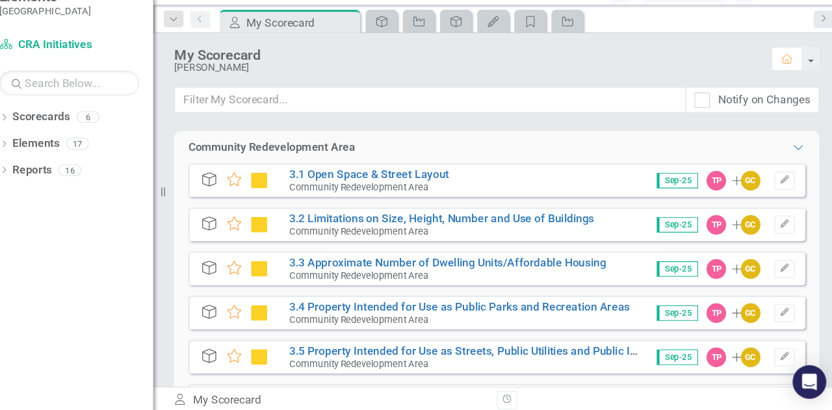
scroll to position [434, 0]
click at [775, 190] on icon "Edit" at bounding box center [780, 194] width 10 height 8
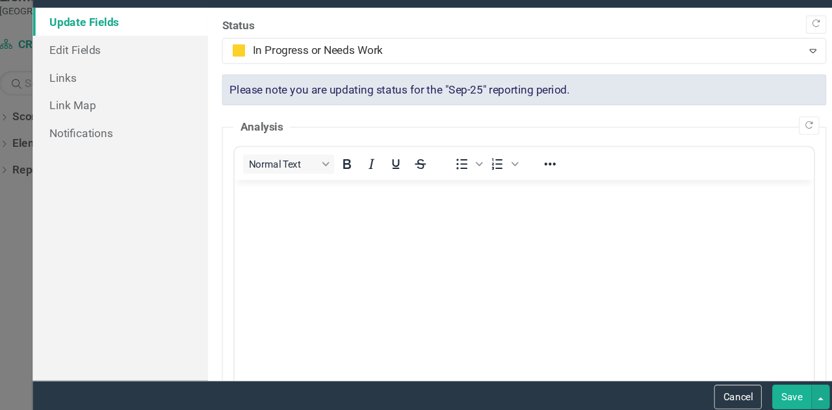
scroll to position [0, 0]
click at [67, 53] on div "Goal Goal 3.1 Open Space & Street Layout Help Maximize Close Update Fields Edit…" at bounding box center [416, 205] width 832 height 410
click at [68, 256] on div "Goal Goal 3.1 Open Space & Street Layout Help Maximize Close Update Fields Edit…" at bounding box center [416, 205] width 832 height 410
click at [739, 383] on div "Cancel Save" at bounding box center [457, 395] width 749 height 30
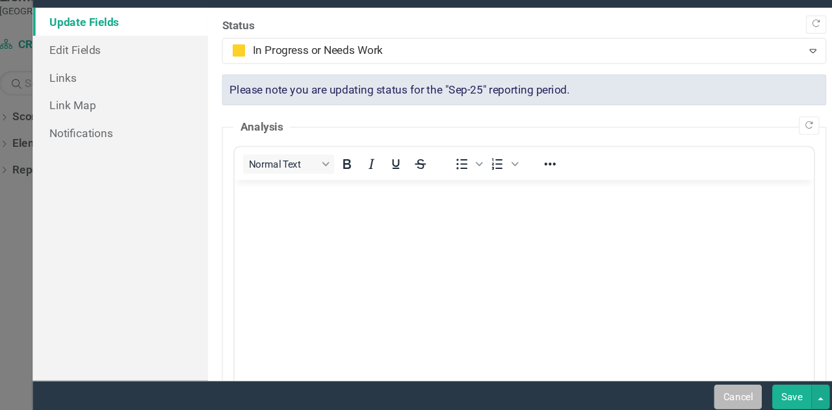
click at [738, 389] on button "Cancel" at bounding box center [737, 395] width 44 height 23
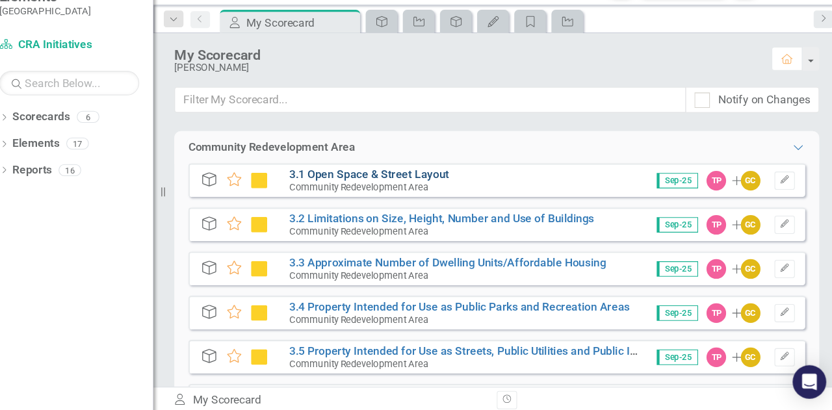
click at [393, 187] on link "3.1 Open Space & Street Layout" at bounding box center [395, 189] width 148 height 12
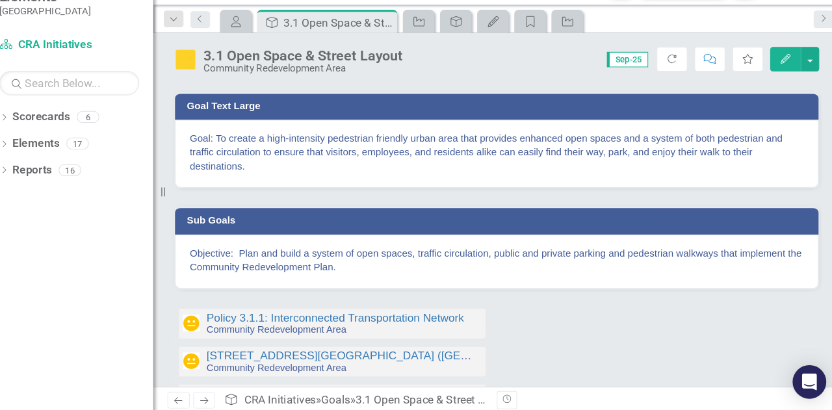
scroll to position [46, 0]
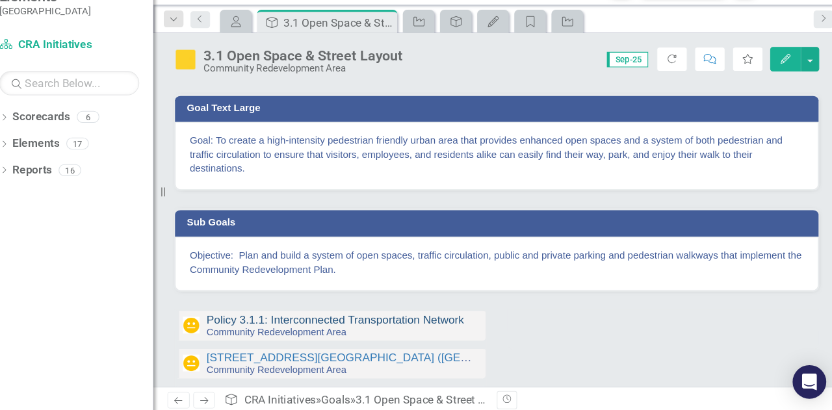
click at [404, 322] on link "Policy 3.1.1: Interconnected Transportation Network" at bounding box center [363, 323] width 238 height 11
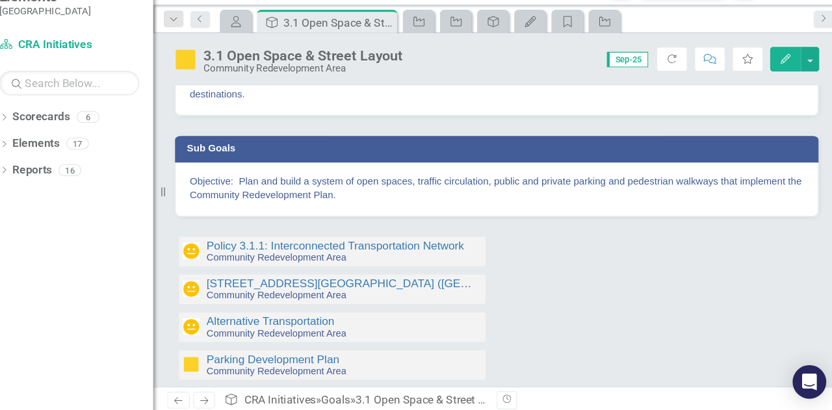
scroll to position [118, 0]
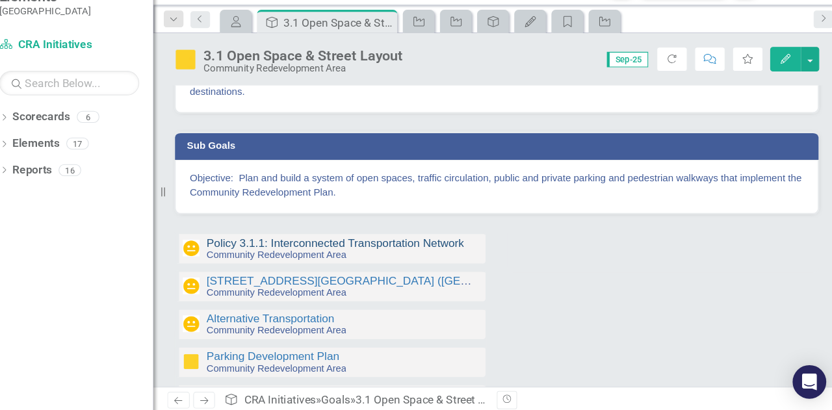
click at [353, 253] on link "Policy 3.1.1: Interconnected Transportation Network" at bounding box center [363, 252] width 238 height 11
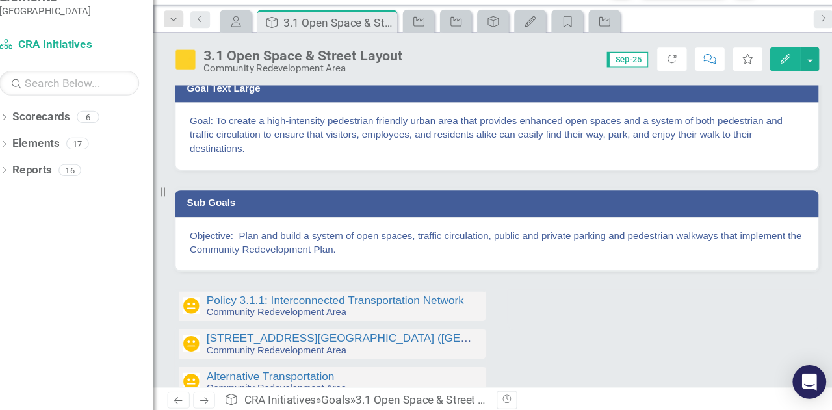
scroll to position [66, 0]
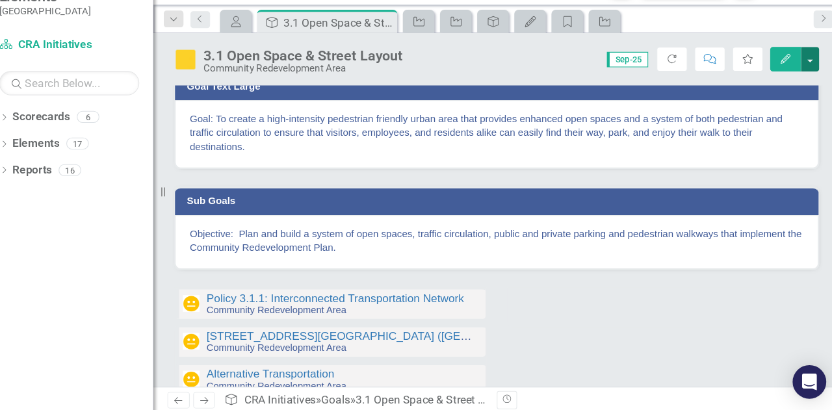
click at [805, 84] on button "button" at bounding box center [803, 82] width 17 height 23
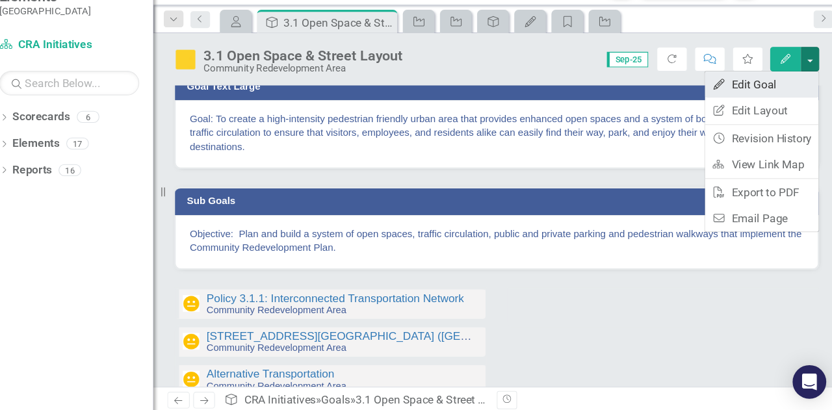
click at [749, 107] on link "Edit Edit Goal" at bounding box center [758, 106] width 105 height 24
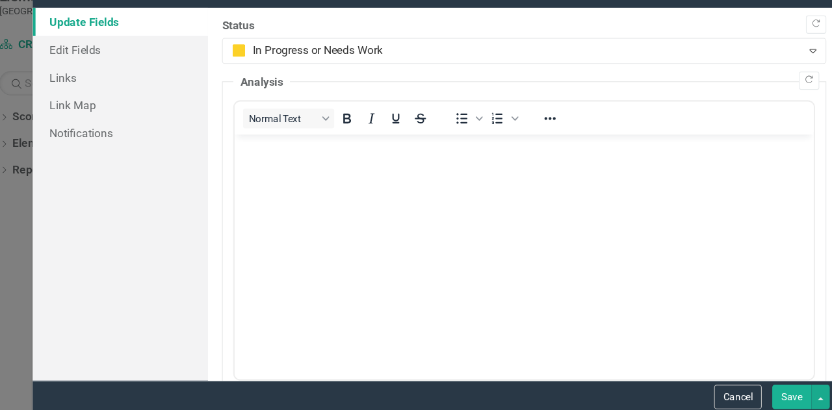
scroll to position [0, 0]
click at [66, 253] on div "Goal Goal 3.1 Open Space & Street Layout Help Maximize Close Update Fields Edit…" at bounding box center [416, 205] width 832 height 410
click at [158, 70] on link "Edit Fields" at bounding box center [164, 73] width 162 height 26
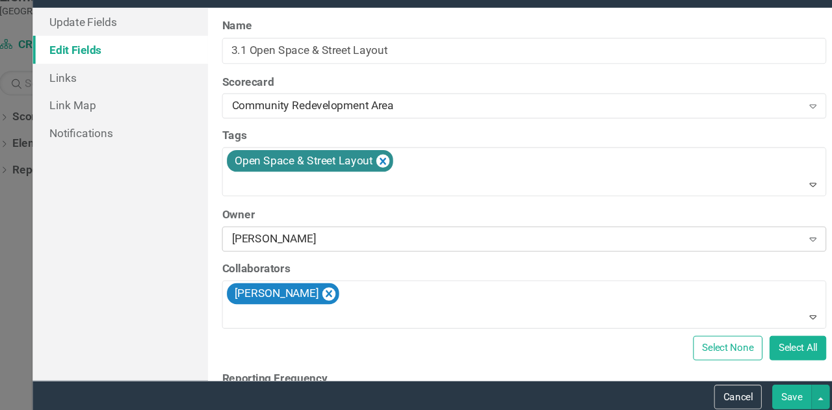
click at [800, 248] on icon "Expand" at bounding box center [806, 249] width 13 height 10
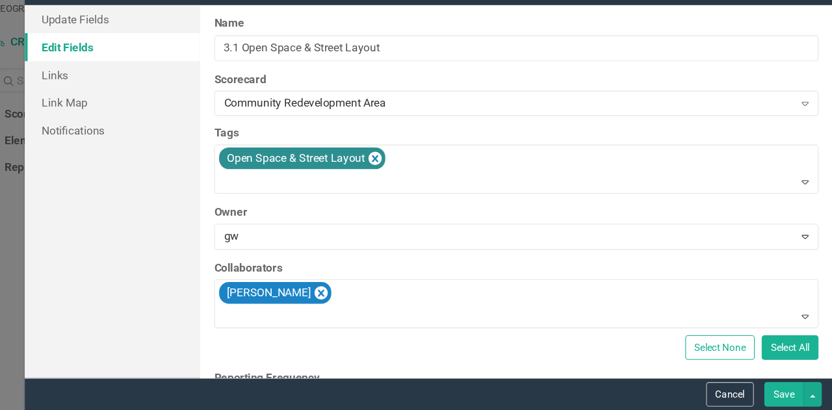
type input "gwe"
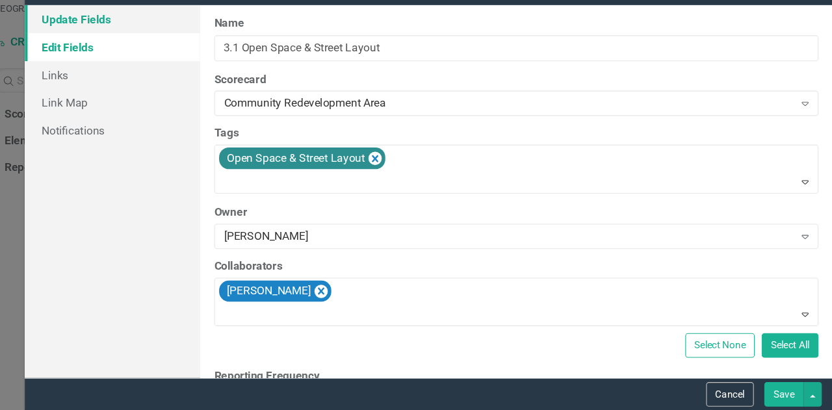
click at [137, 54] on link "Update Fields" at bounding box center [164, 47] width 162 height 26
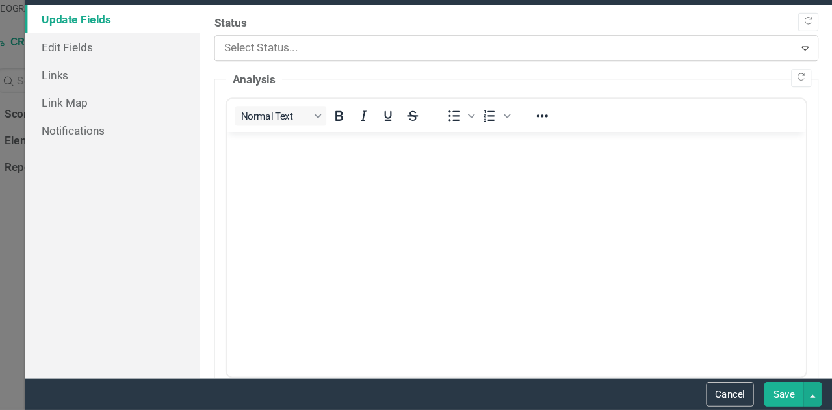
click at [368, 81] on div at bounding box center [528, 75] width 520 height 18
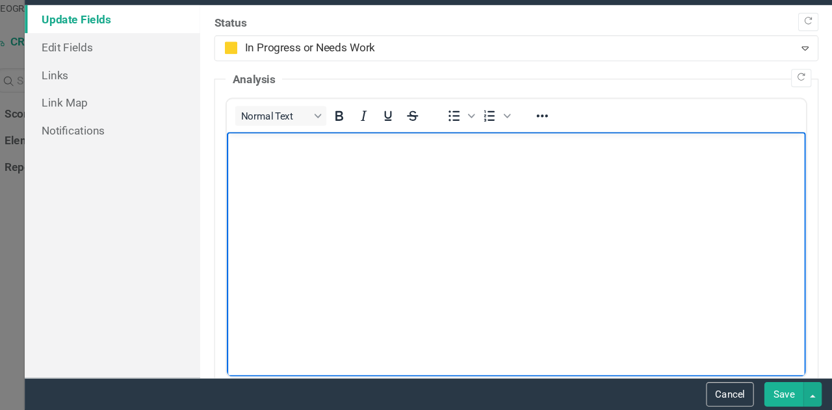
click at [282, 215] on body "Rich Text Area. Press ALT-0 for help." at bounding box center [494, 229] width 537 height 195
click at [784, 394] on button "Save" at bounding box center [787, 395] width 36 height 23
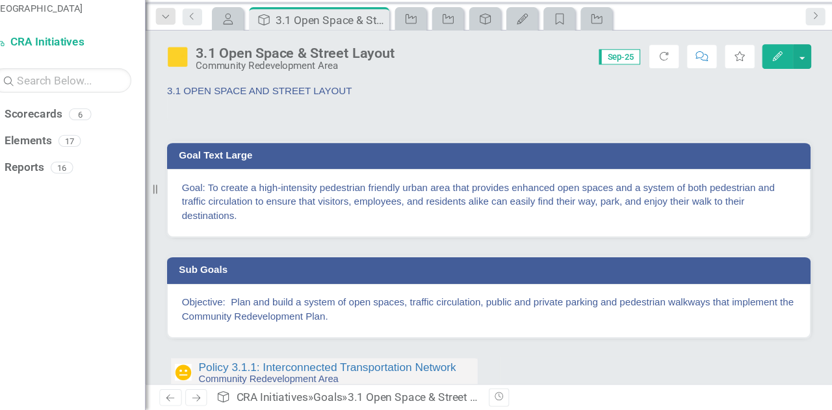
click at [318, 115] on span "3.1 OPEN SPACE AND STREET LAYOUT" at bounding box center [301, 114] width 172 height 10
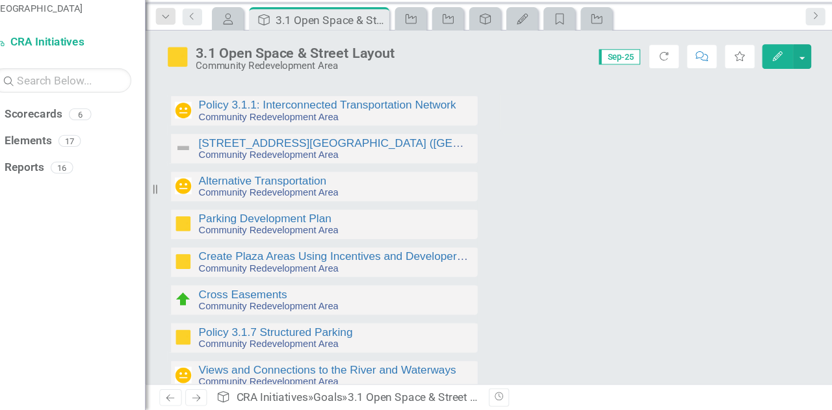
scroll to position [215, 0]
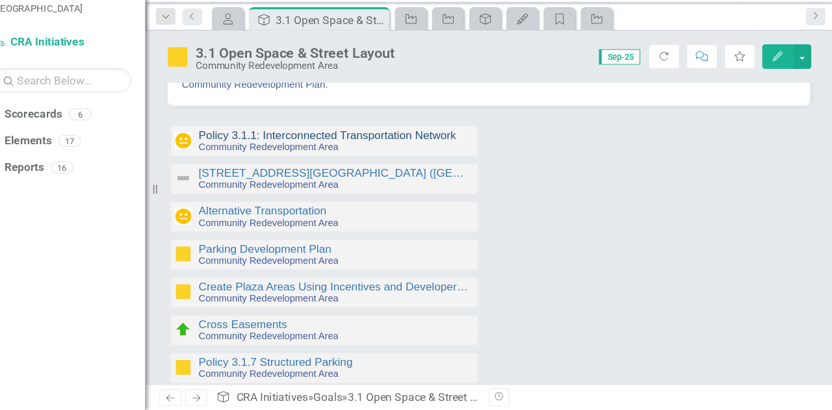
click at [340, 157] on link "Policy 3.1.1: Interconnected Transportation Network" at bounding box center [363, 154] width 238 height 11
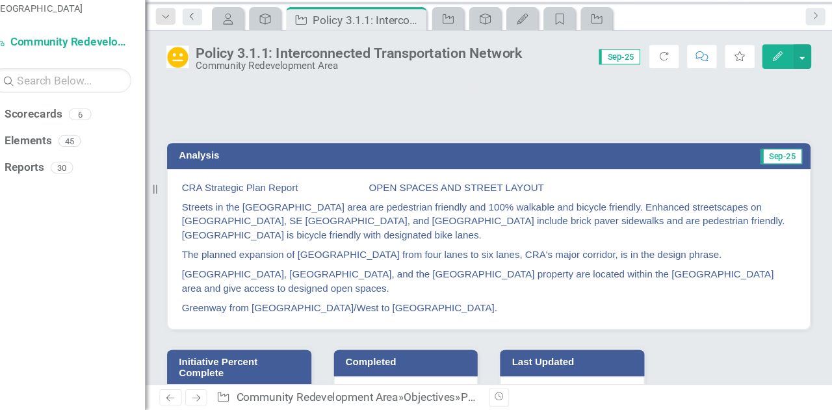
click at [238, 44] on icon "Previous" at bounding box center [238, 45] width 10 height 8
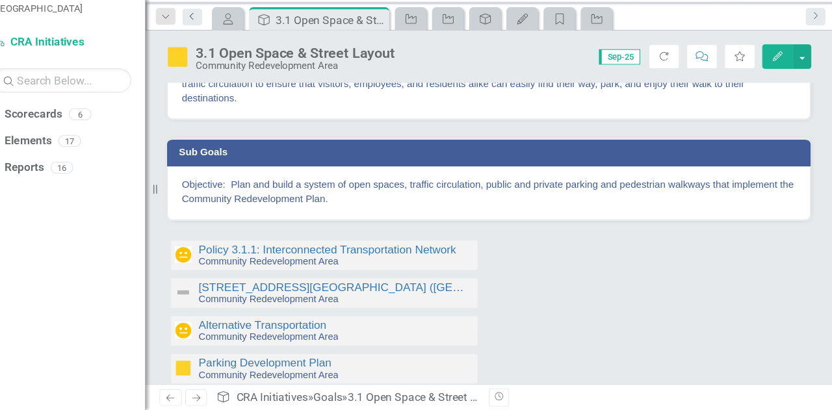
scroll to position [110, 0]
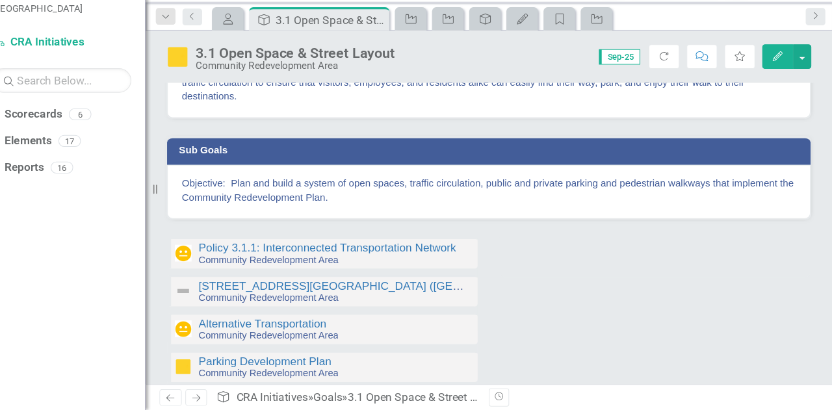
click at [292, 303] on small "Community Redevelopment Area" at bounding box center [308, 306] width 129 height 10
click at [290, 296] on link "4813 Vincennes Street Public Parking (South of Cape Coral Parkway)" at bounding box center [408, 294] width 329 height 11
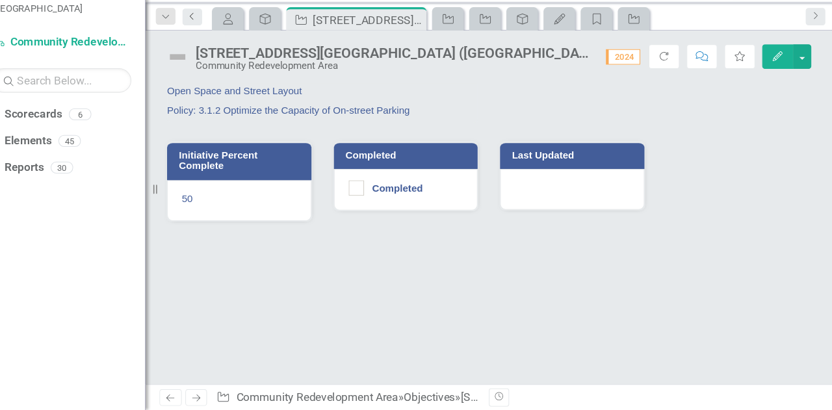
click at [235, 44] on icon "Previous" at bounding box center [238, 45] width 10 height 8
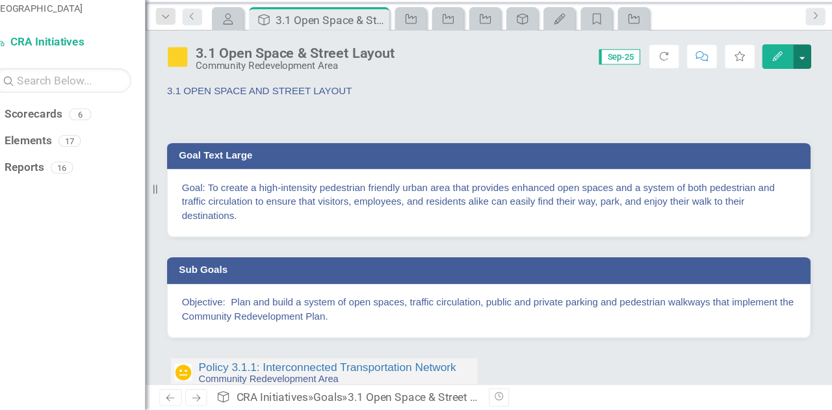
click at [808, 81] on button "button" at bounding box center [803, 82] width 17 height 23
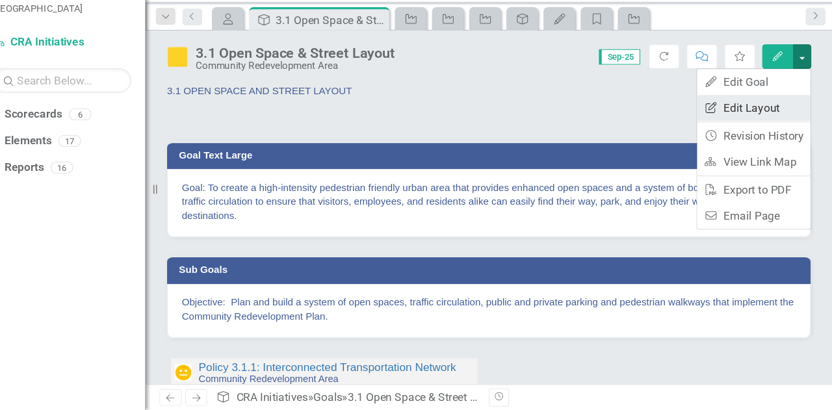
click at [775, 123] on link "Edit Report Edit Layout" at bounding box center [758, 130] width 105 height 24
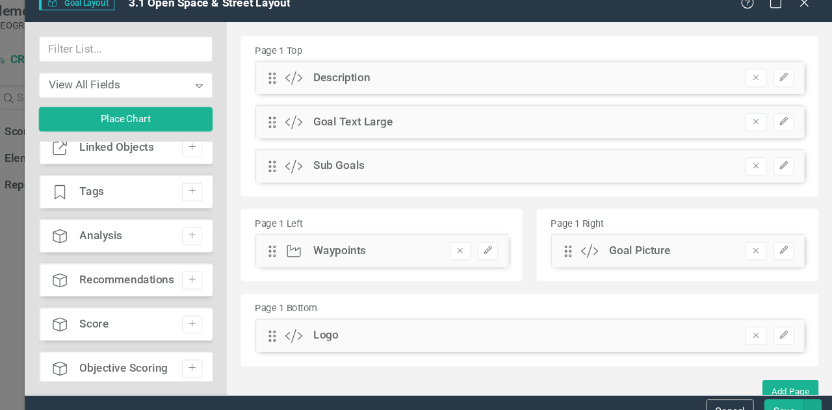
scroll to position [217, 0]
click at [238, 227] on icon "Add" at bounding box center [238, 231] width 10 height 8
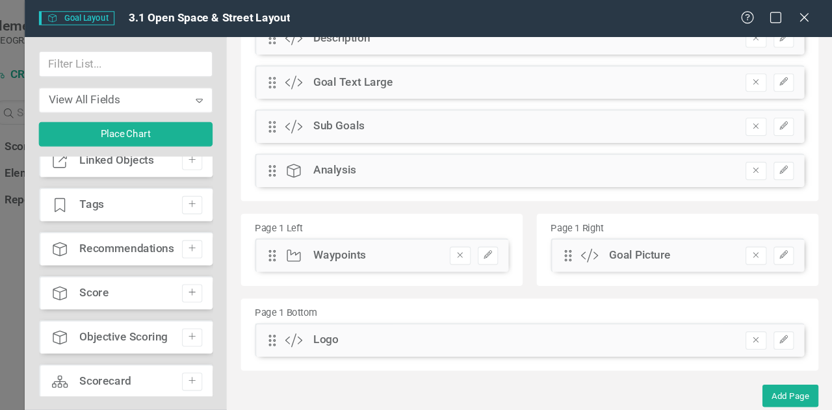
scroll to position [0, 0]
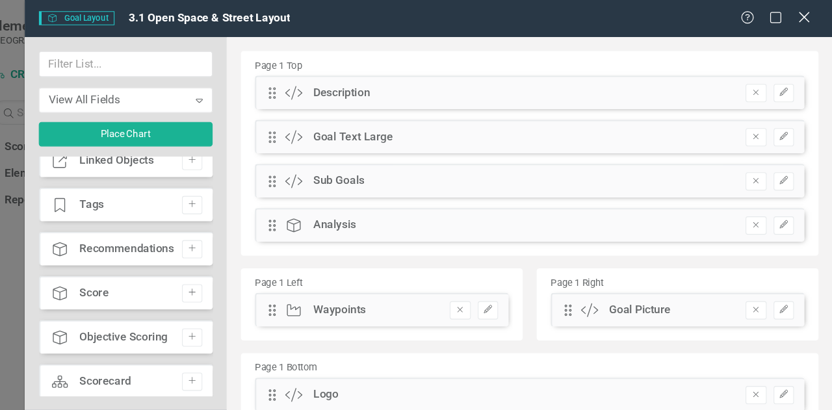
click at [806, 17] on icon at bounding box center [806, 16] width 10 height 10
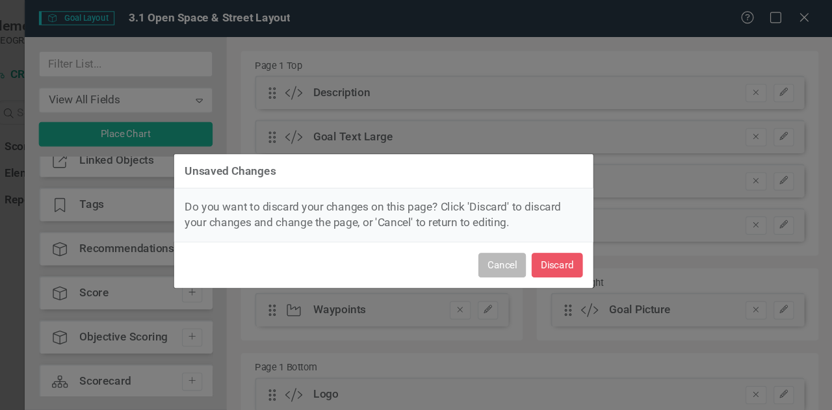
click at [528, 246] on button "Cancel" at bounding box center [526, 246] width 44 height 23
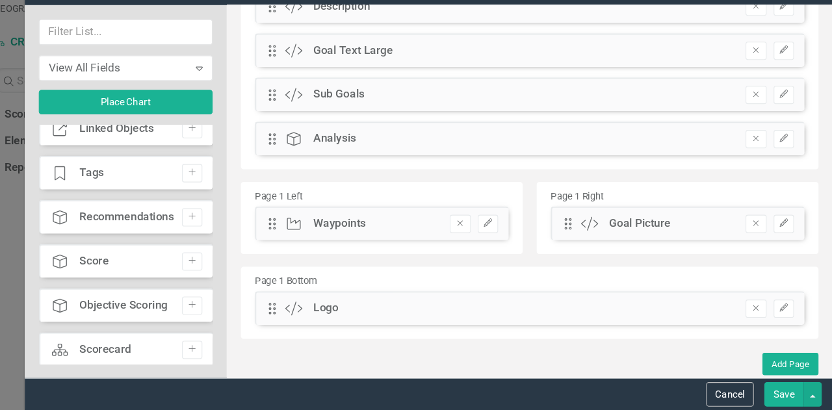
click at [784, 398] on button "Save" at bounding box center [787, 395] width 36 height 23
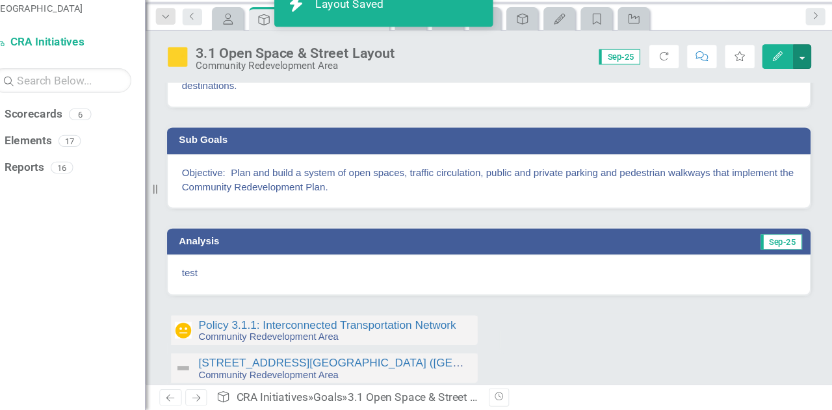
scroll to position [123, 0]
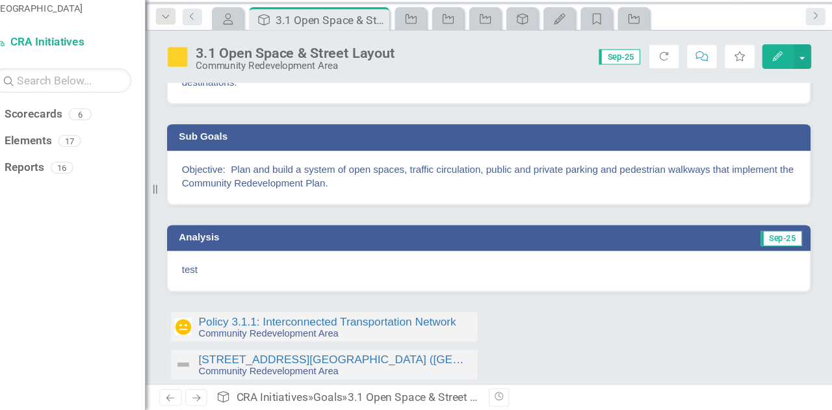
click at [791, 350] on div at bounding box center [667, 336] width 289 height 38
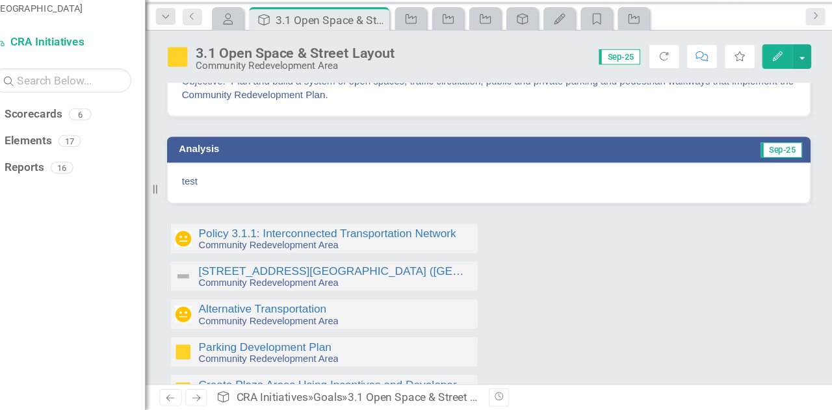
scroll to position [207, 0]
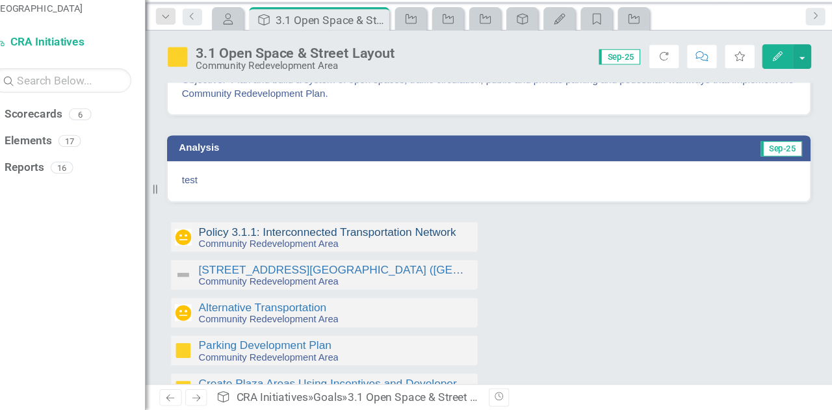
click at [359, 243] on link "Policy 3.1.1: Interconnected Transportation Network" at bounding box center [363, 244] width 238 height 11
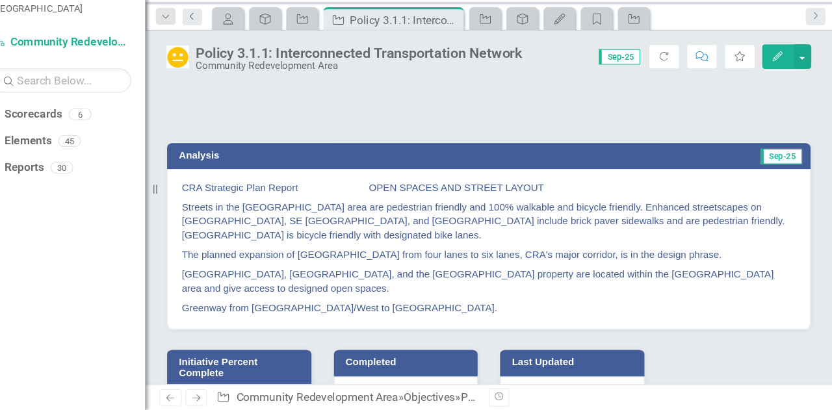
click at [238, 47] on icon "Previous" at bounding box center [238, 45] width 10 height 8
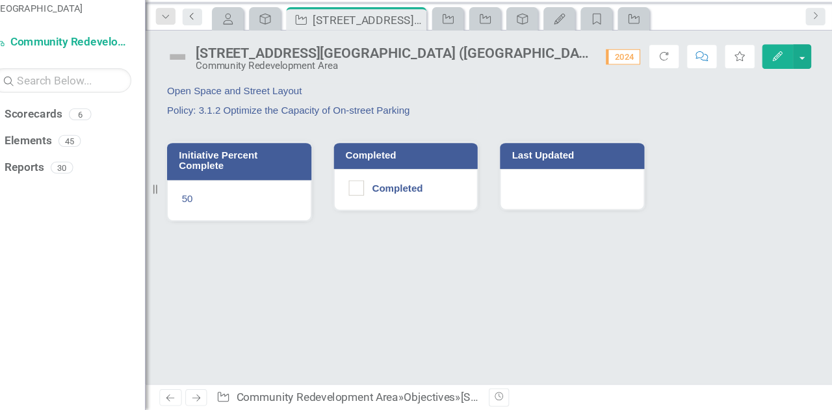
click at [238, 47] on icon "Previous" at bounding box center [238, 45] width 10 height 8
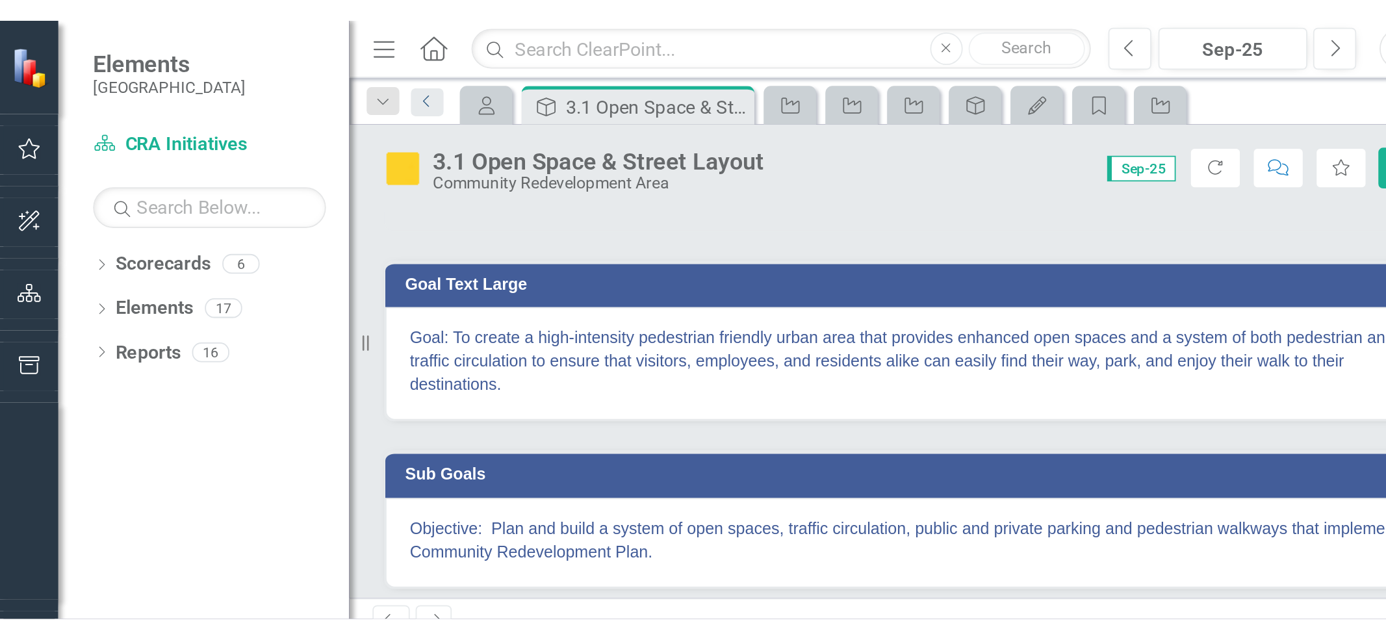
scroll to position [27, 0]
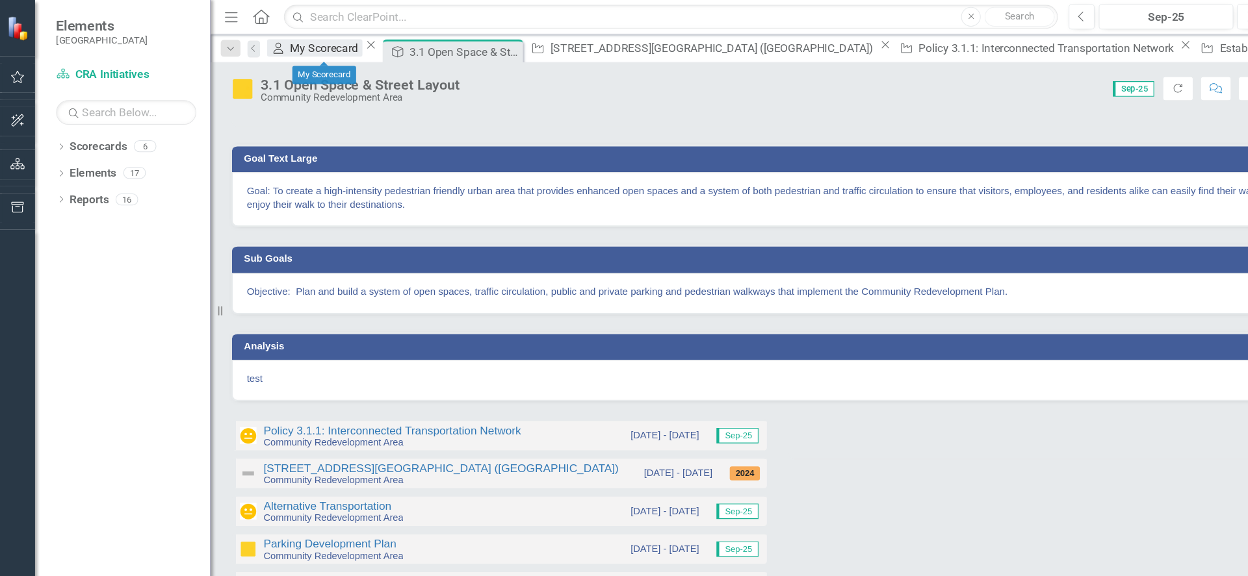
click at [295, 46] on div "My Scorecard" at bounding box center [302, 44] width 67 height 16
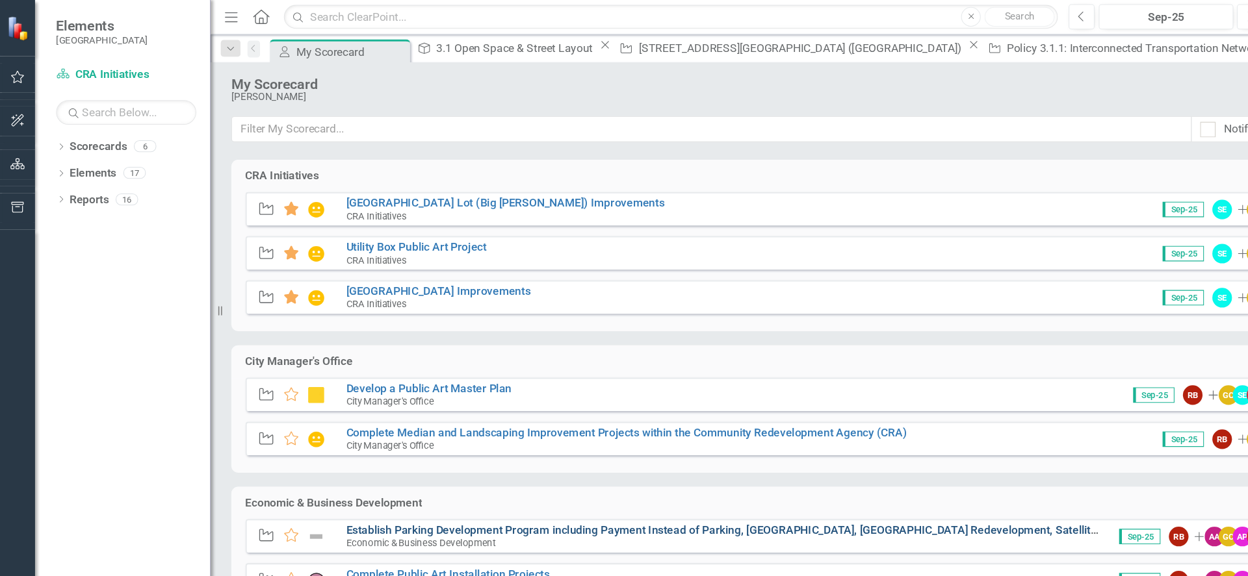
click at [486, 409] on link "Establish Parking Development Program including Payment Instead of Parking, [GE…" at bounding box center [809, 491] width 977 height 12
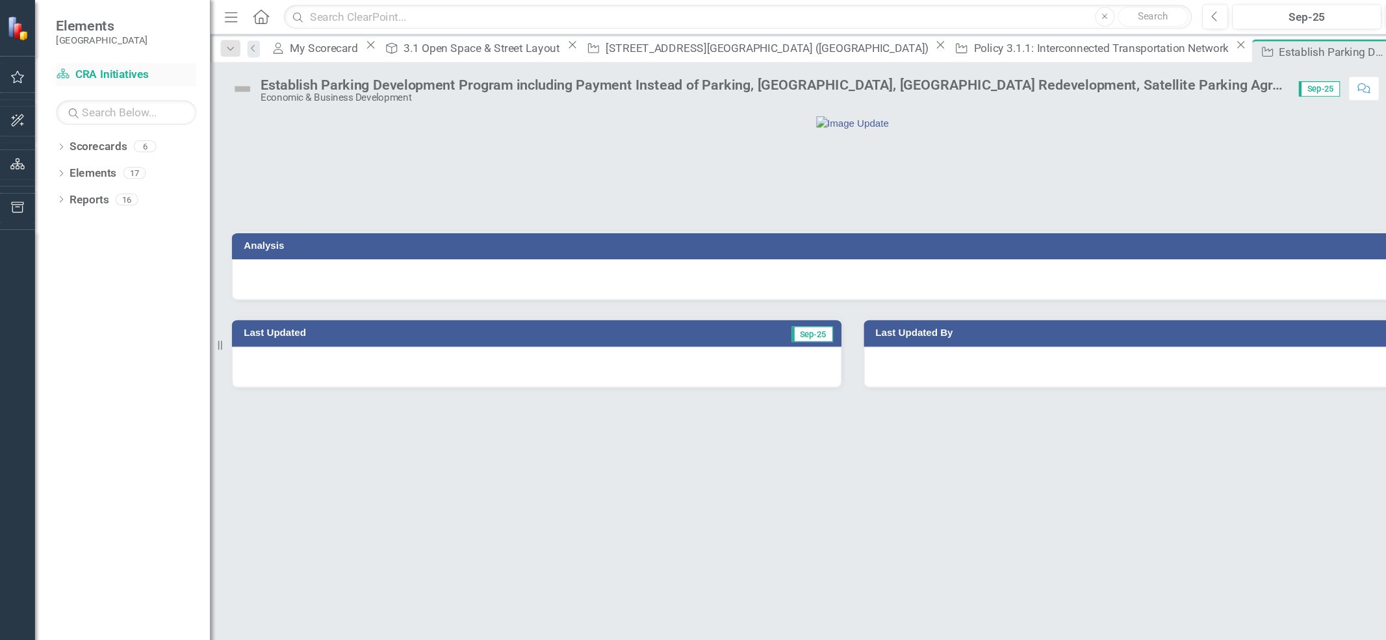
drag, startPoint x: 195, startPoint y: 60, endPoint x: 180, endPoint y: 77, distance: 22.6
click at [179, 77] on div "Elements Cape Coral Scorecard CRA Initiatives Search Dropdown Scorecards 6 Drop…" at bounding box center [97, 320] width 195 height 640
drag, startPoint x: 196, startPoint y: 92, endPoint x: 189, endPoint y: 101, distance: 11.1
click at [189, 100] on div "Elements Cape Coral Scorecard CRA Initiatives Search Dropdown Scorecards 6 Drop…" at bounding box center [97, 320] width 195 height 640
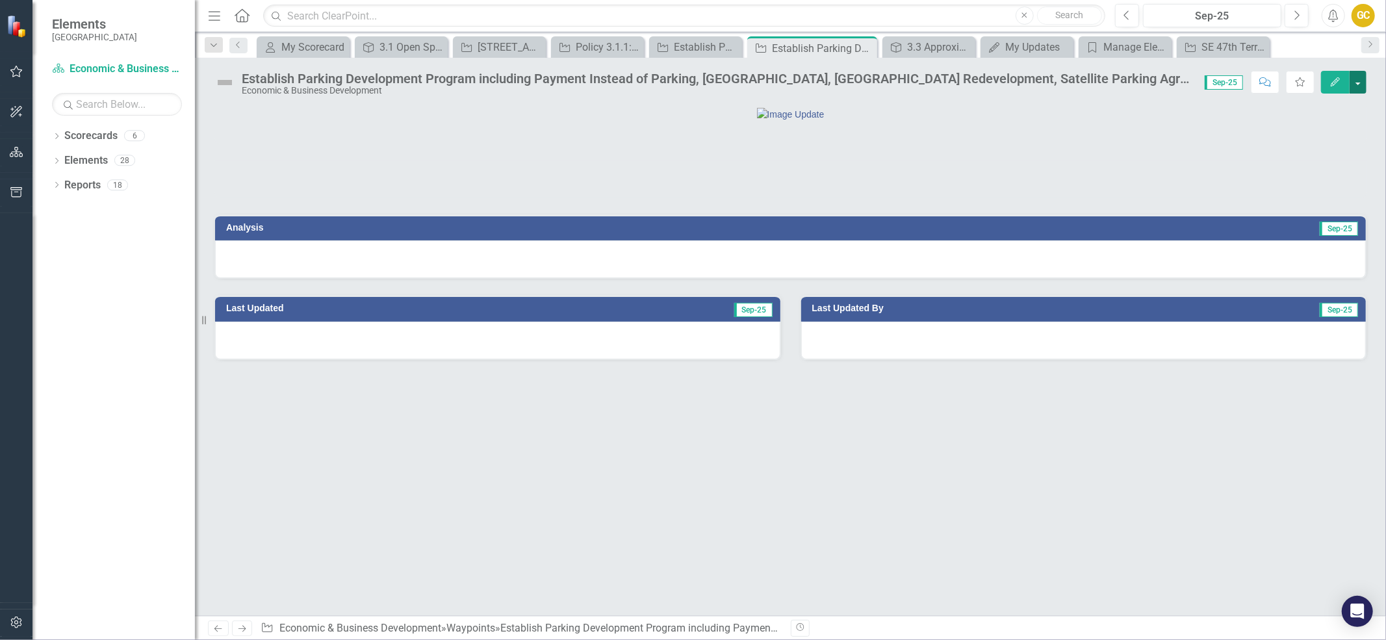
click at [1354, 77] on button "button" at bounding box center [1358, 82] width 17 height 23
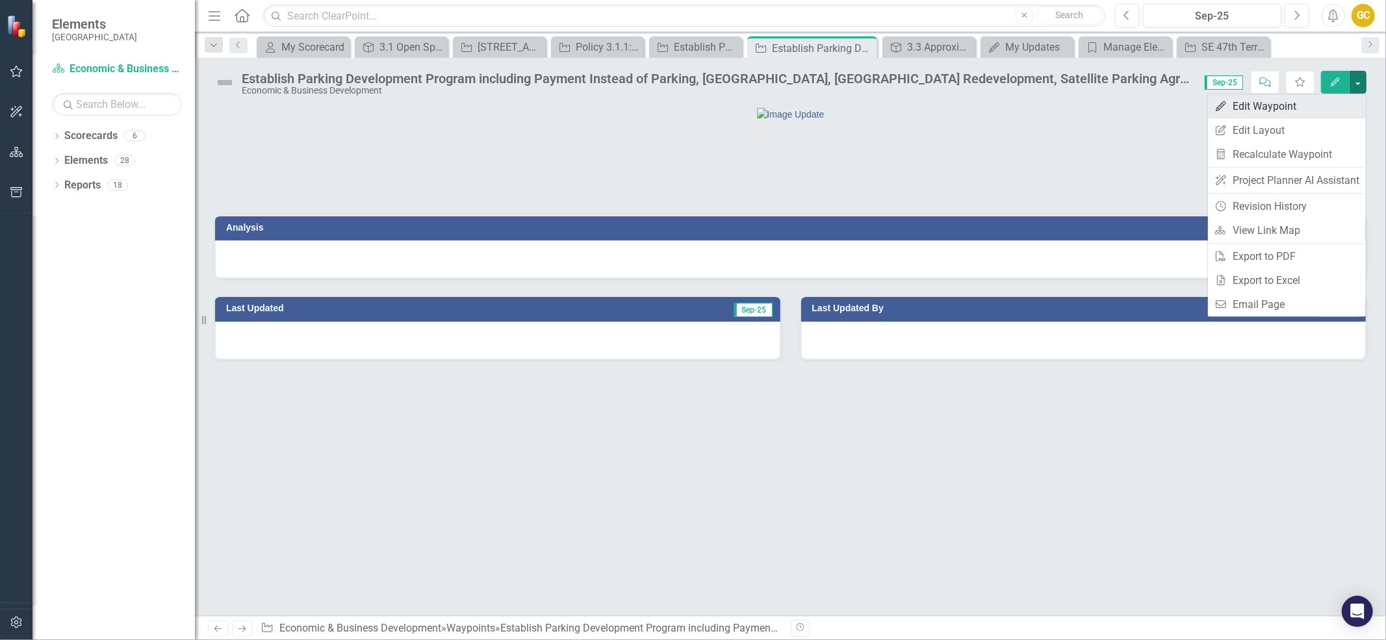
click at [1262, 105] on link "Edit Edit Waypoint" at bounding box center [1287, 106] width 158 height 24
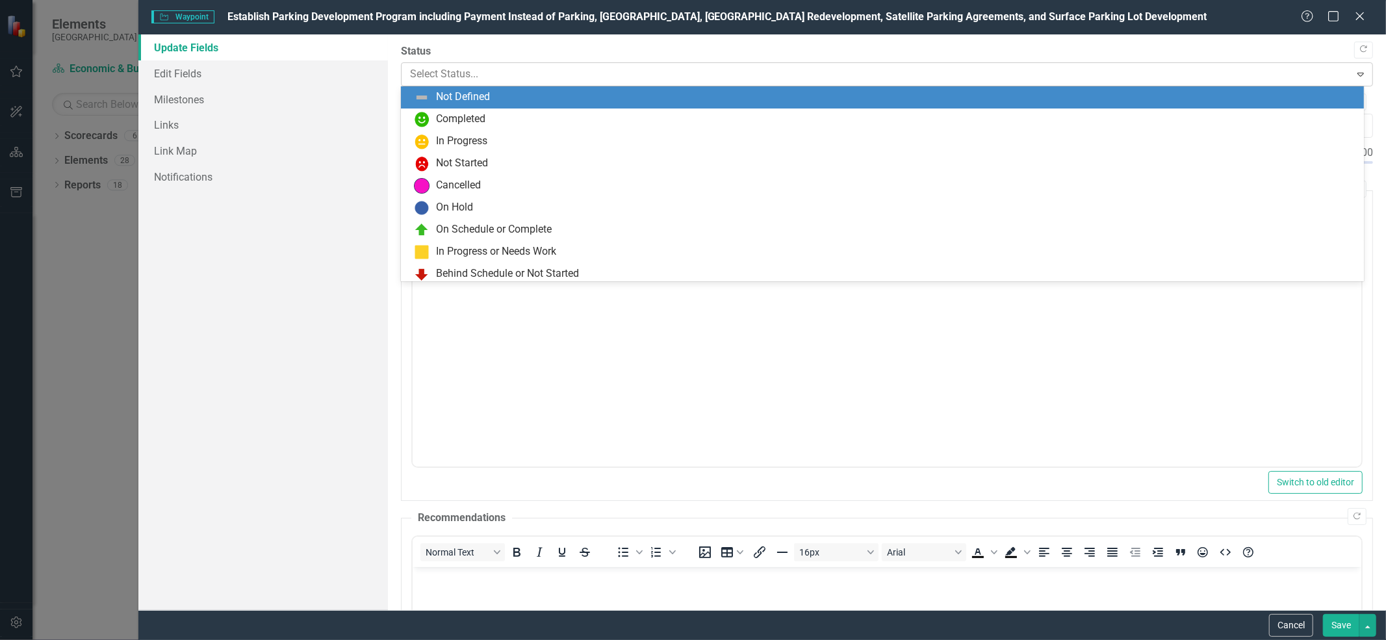
click at [1354, 69] on icon "Expand" at bounding box center [1360, 74] width 13 height 10
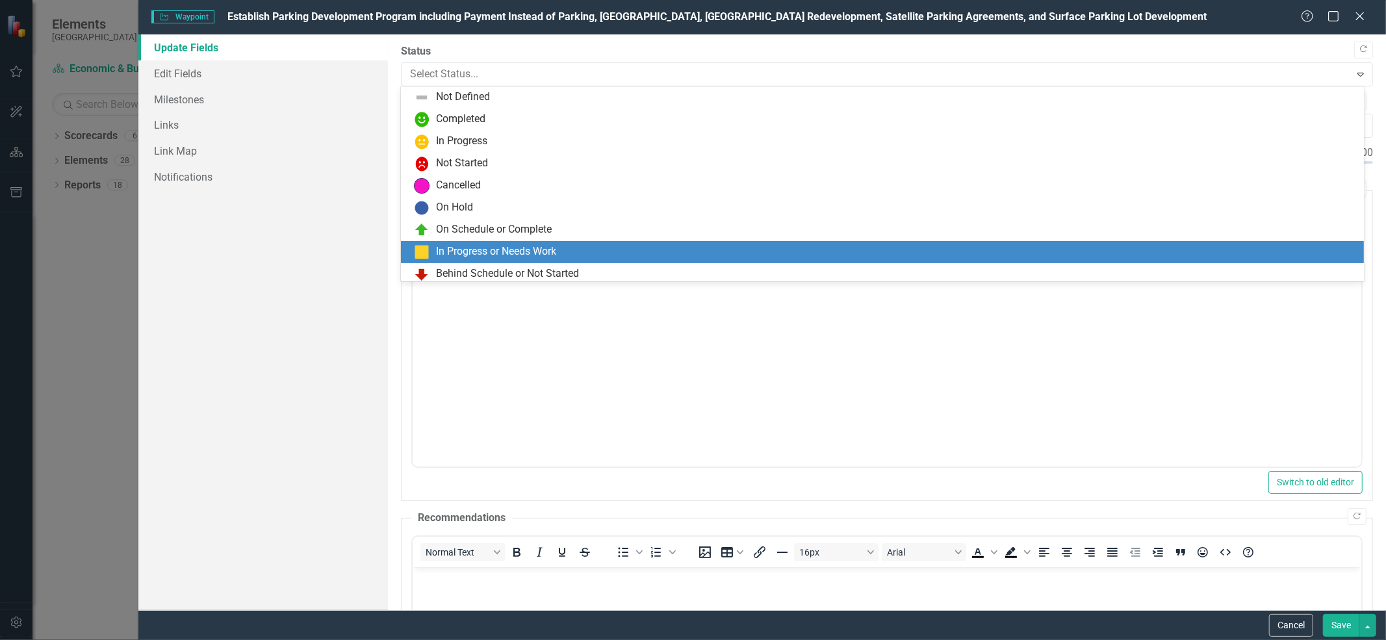
click at [477, 245] on div "In Progress or Needs Work" at bounding box center [496, 251] width 120 height 15
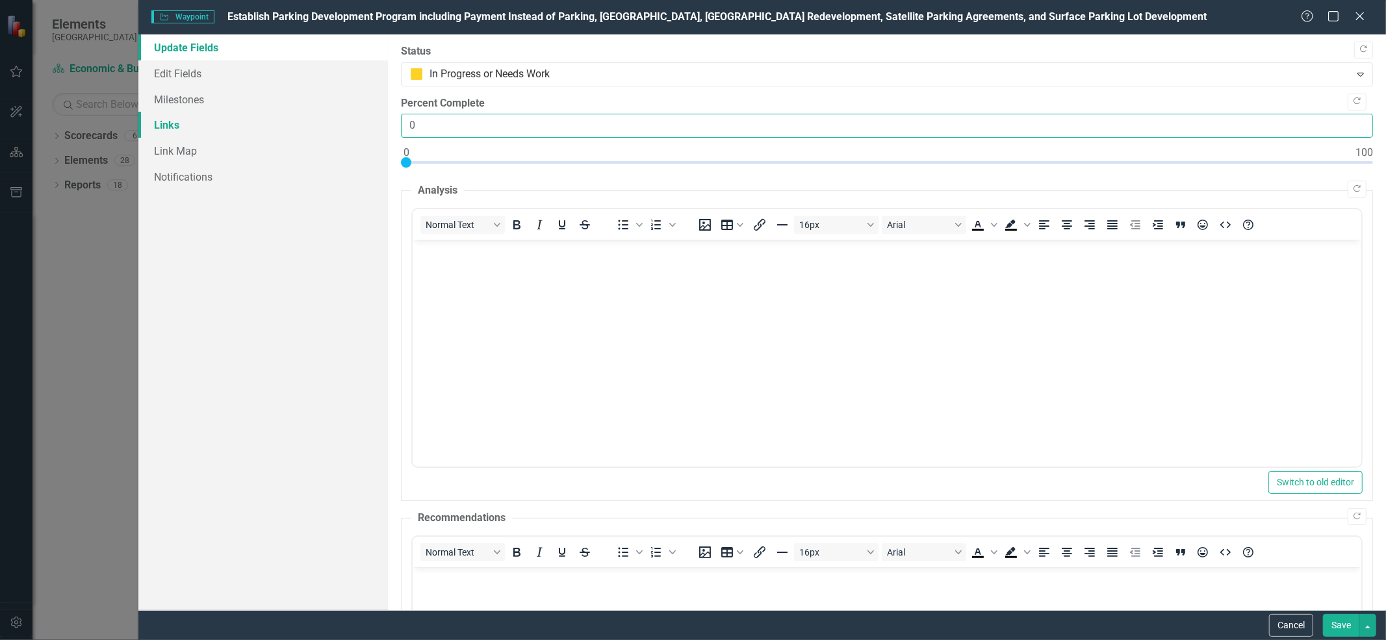
drag, startPoint x: 419, startPoint y: 124, endPoint x: 383, endPoint y: 133, distance: 36.7
click at [383, 133] on div "Update Fields Edit Fields Milestones Links Link Map Notifications "Update" fiel…" at bounding box center [762, 322] width 1248 height 576
type input "50"
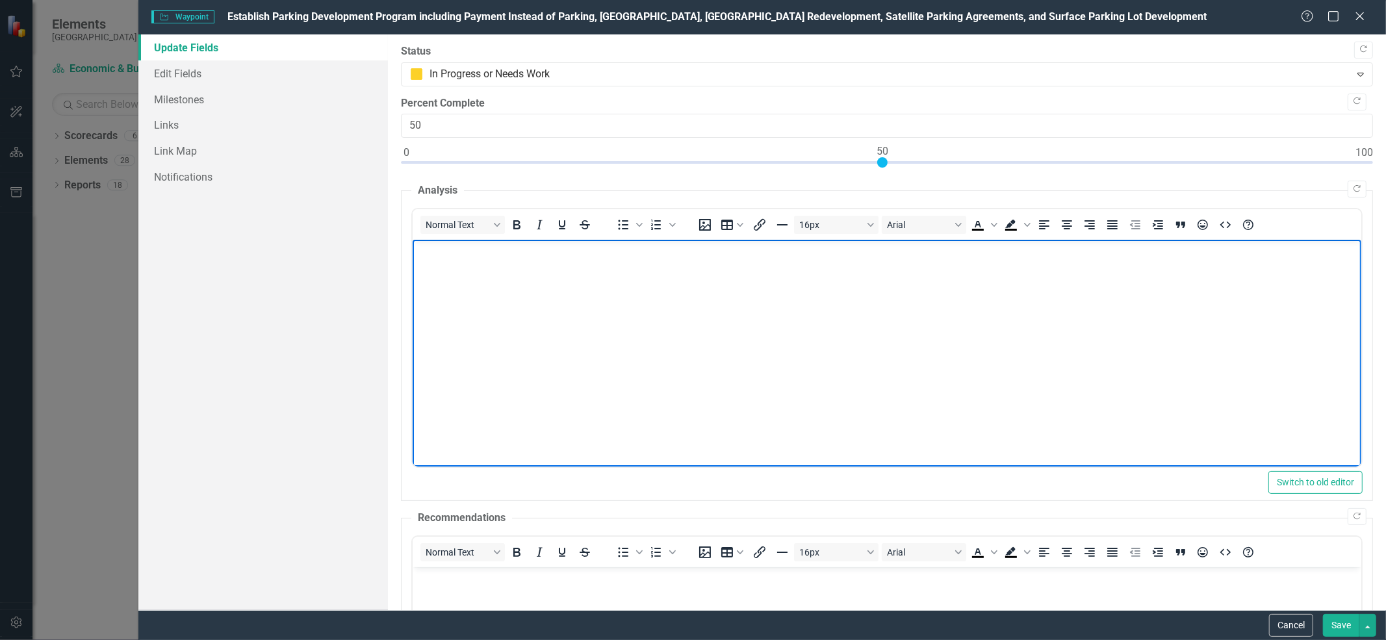
click at [435, 260] on body "Rich Text Area. Press ALT-0 for help." at bounding box center [887, 337] width 949 height 195
click at [490, 250] on p "Scope of Work: Design and construction of Big Johns Parking Lot Improvements" at bounding box center [887, 251] width 942 height 16
click at [490, 250] on p "Scope of Work:" at bounding box center [887, 251] width 942 height 16
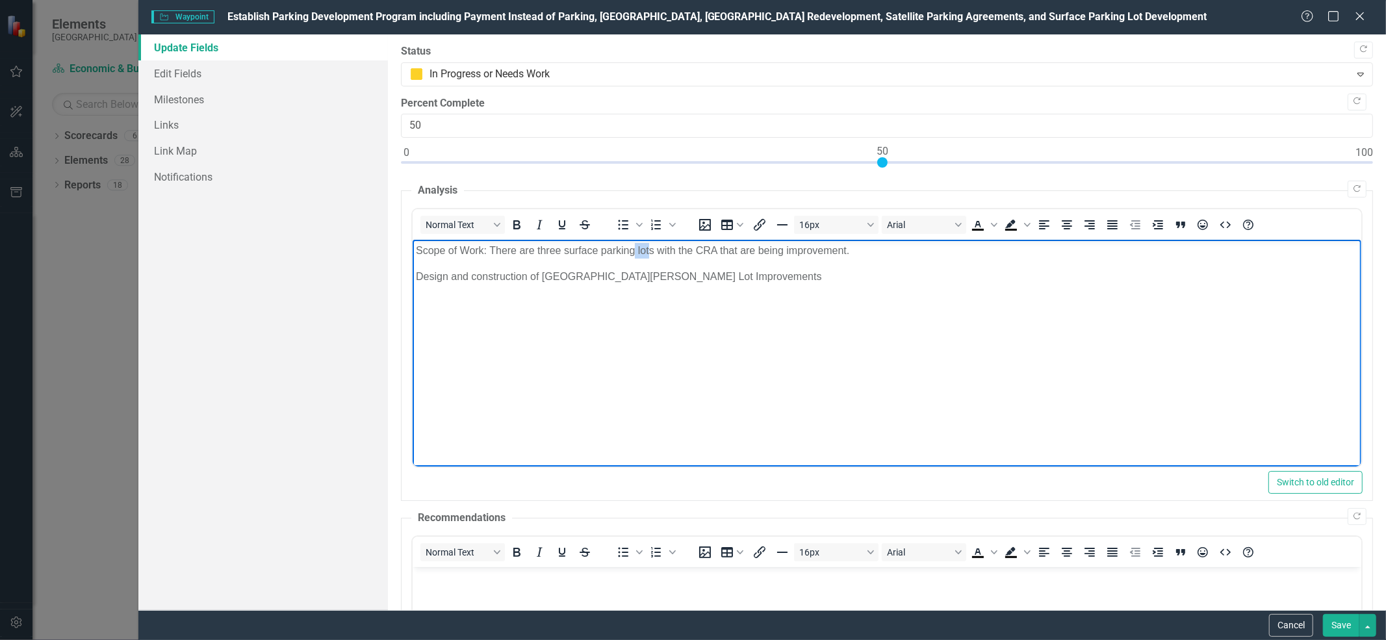
drag, startPoint x: 636, startPoint y: 250, endPoint x: 648, endPoint y: 252, distance: 12.5
click at [650, 251] on p "Scope of Work: There are three surface parking lots with the CRA that are being…" at bounding box center [887, 251] width 942 height 16
click at [684, 250] on p "Scope of Work: There are three surface parking areas with the CRA that are bein…" at bounding box center [887, 251] width 942 height 16
click at [841, 251] on p "Scope of Work: There are three surface parking areas within the CRA that are be…" at bounding box center [887, 251] width 942 height 16
drag, startPoint x: 538, startPoint y: 276, endPoint x: 416, endPoint y: 297, distance: 123.9
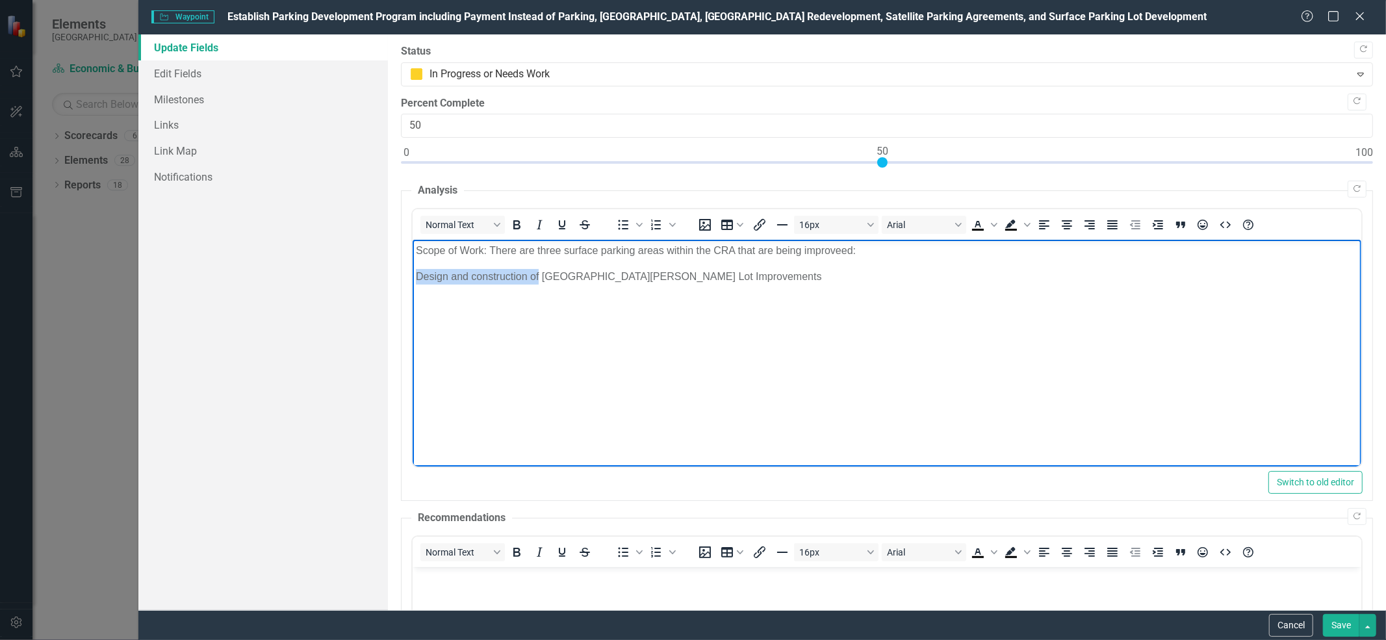
click at [416, 297] on body "Scope of Work: There are three surface parking areas within the CRA that are be…" at bounding box center [887, 337] width 949 height 195
click at [837, 252] on p "Scope of Work: There are three surface parking areas within the CRA that are be…" at bounding box center [887, 251] width 942 height 16
click at [662, 274] on p "Big Johns Parking Lot Improvements: Scope of Work" at bounding box center [887, 277] width 942 height 16
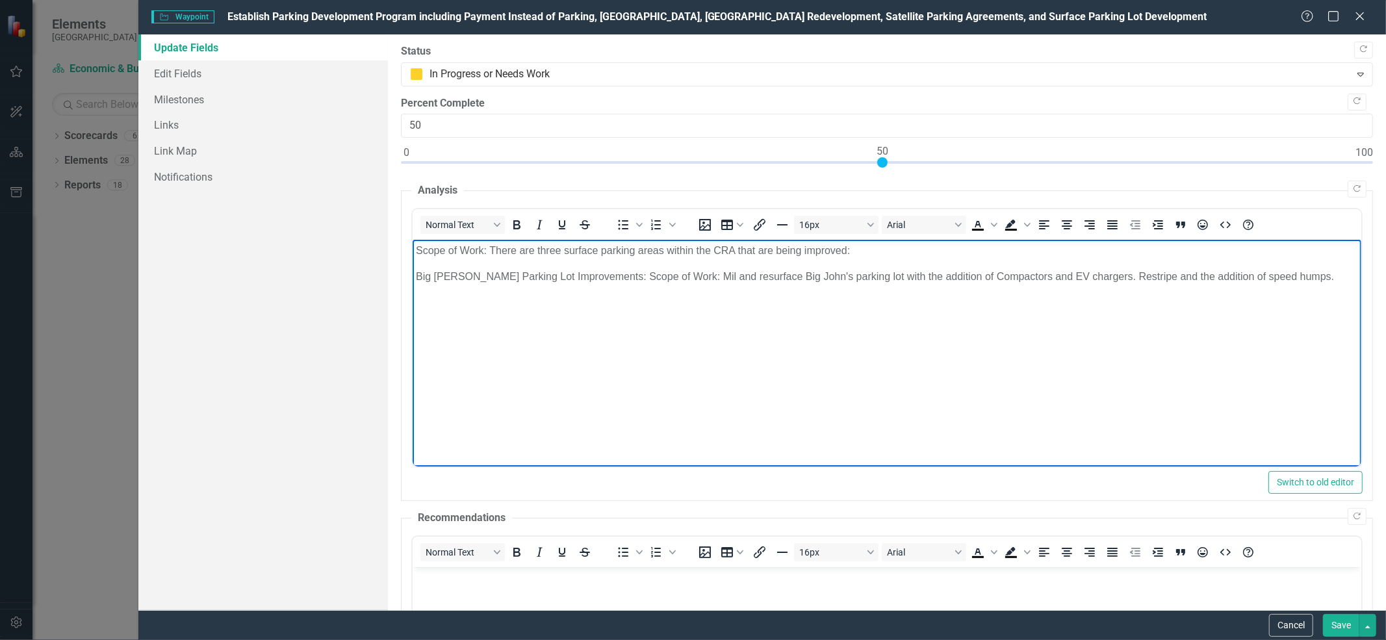
click at [415, 276] on body "Scope of Work: There are three surface parking areas within the CRA that are be…" at bounding box center [887, 337] width 949 height 195
click at [495, 297] on p "Project Number: C193001011 - Big Johns Parking Lot Improvements: Scope of Work:…" at bounding box center [887, 284] width 942 height 31
drag, startPoint x: 414, startPoint y: 278, endPoint x: 561, endPoint y: 278, distance: 146.9
click at [561, 278] on body "Scope of Work: There are three surface parking areas within the CRA that are be…" at bounding box center [887, 337] width 949 height 195
click at [417, 311] on p "Rich Text Area. Press ALT-0 for help." at bounding box center [887, 319] width 942 height 16
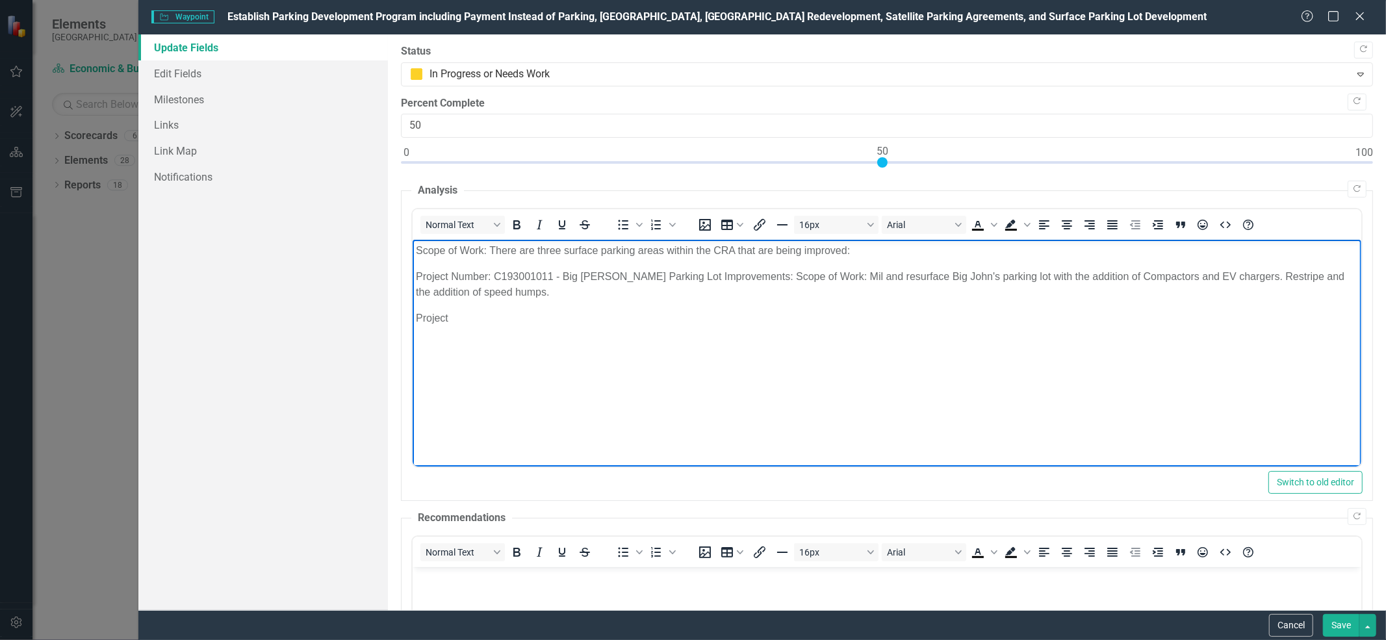
click at [500, 293] on p "Project Number: C193001011 - Big Johns Parking Lot Improvements: Scope of Work:…" at bounding box center [887, 284] width 942 height 31
click at [447, 318] on p "Project" at bounding box center [887, 319] width 942 height 16
click at [451, 280] on p "Project Number: C193001011 - Big Johns Parking Lot Improvements: Scope of Work:…" at bounding box center [887, 284] width 942 height 31
click at [450, 317] on p "Project #" at bounding box center [887, 319] width 942 height 16
click at [708, 276] on p "Project #: C193001011 - Big Johns Parking Lot Improvements: Scope of Work: Mil …" at bounding box center [887, 284] width 942 height 31
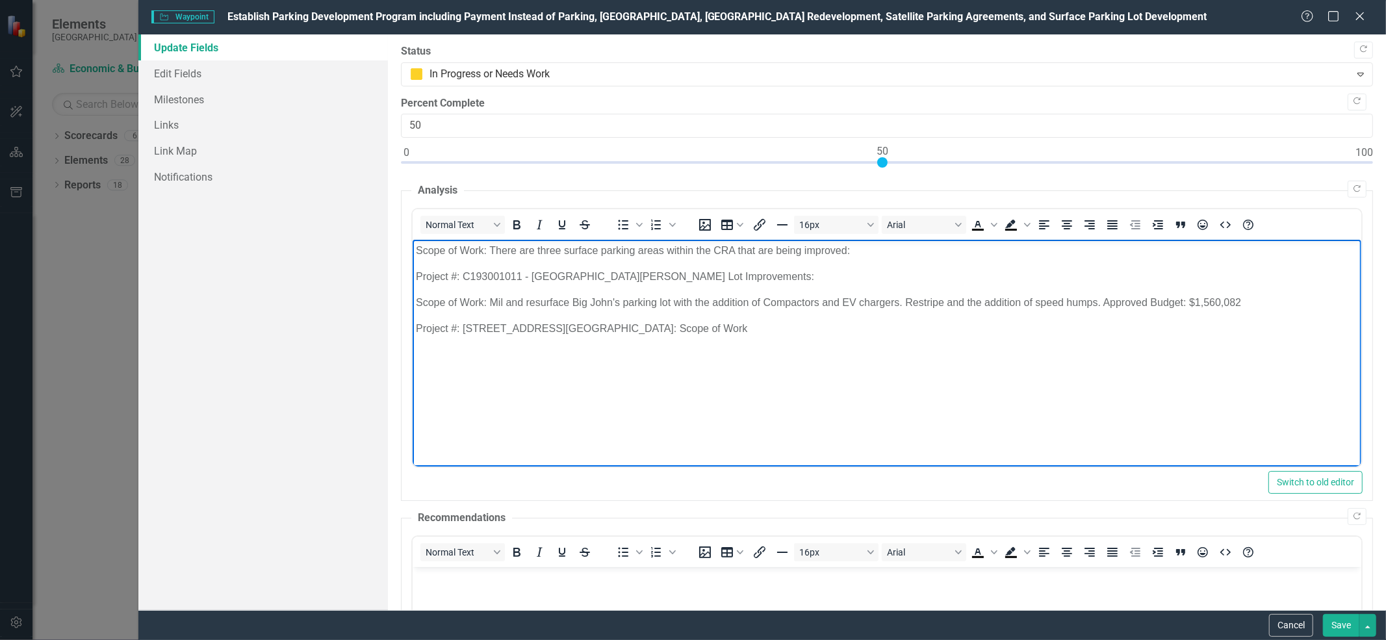
click at [721, 277] on p "Project #: C193001011 - Big Johns Parking Lot Improvements:" at bounding box center [887, 277] width 942 height 16
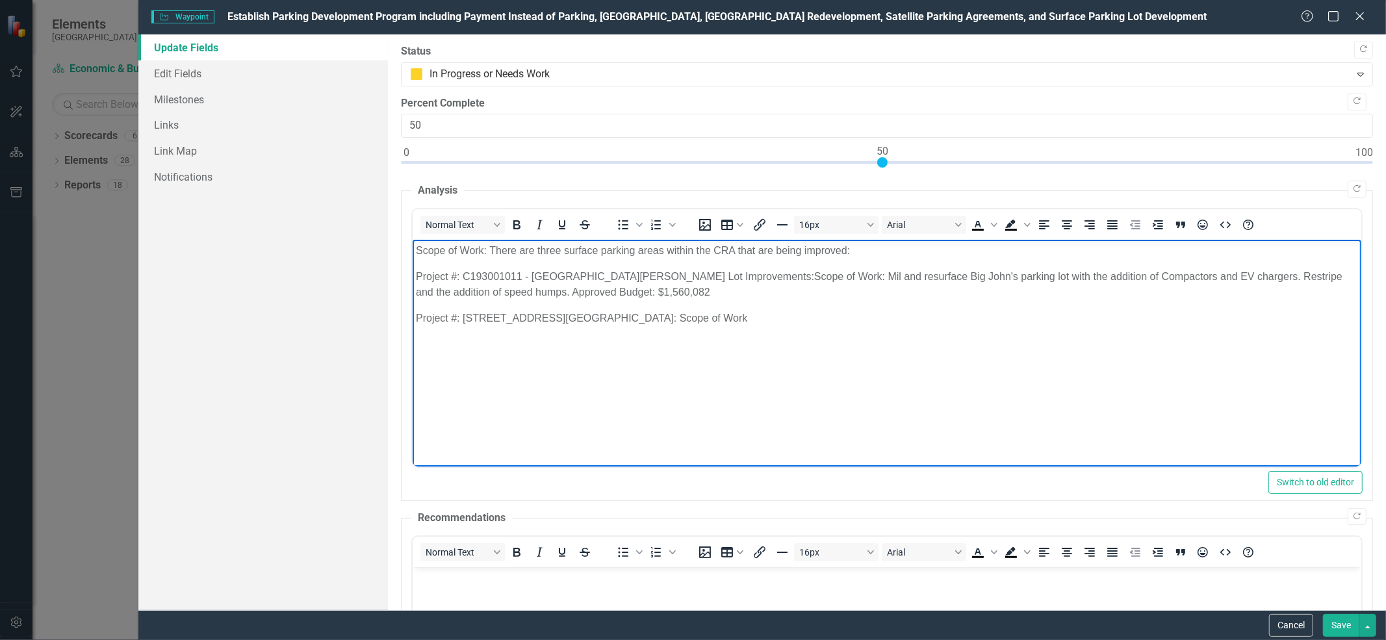
click at [729, 318] on p "Project #: 4642 Vincennes Boulevard Public Parking: Scope of Work" at bounding box center [887, 319] width 942 height 16
click at [463, 319] on p "Project #: 4642 Vincennes Boulevard Public Parking: Scope of Work:" at bounding box center [887, 319] width 942 height 16
click at [814, 317] on p "Project #: C193001007 0 4642 Vincennes Boulevard Public Parking: Scope of Work:" at bounding box center [887, 319] width 942 height 16
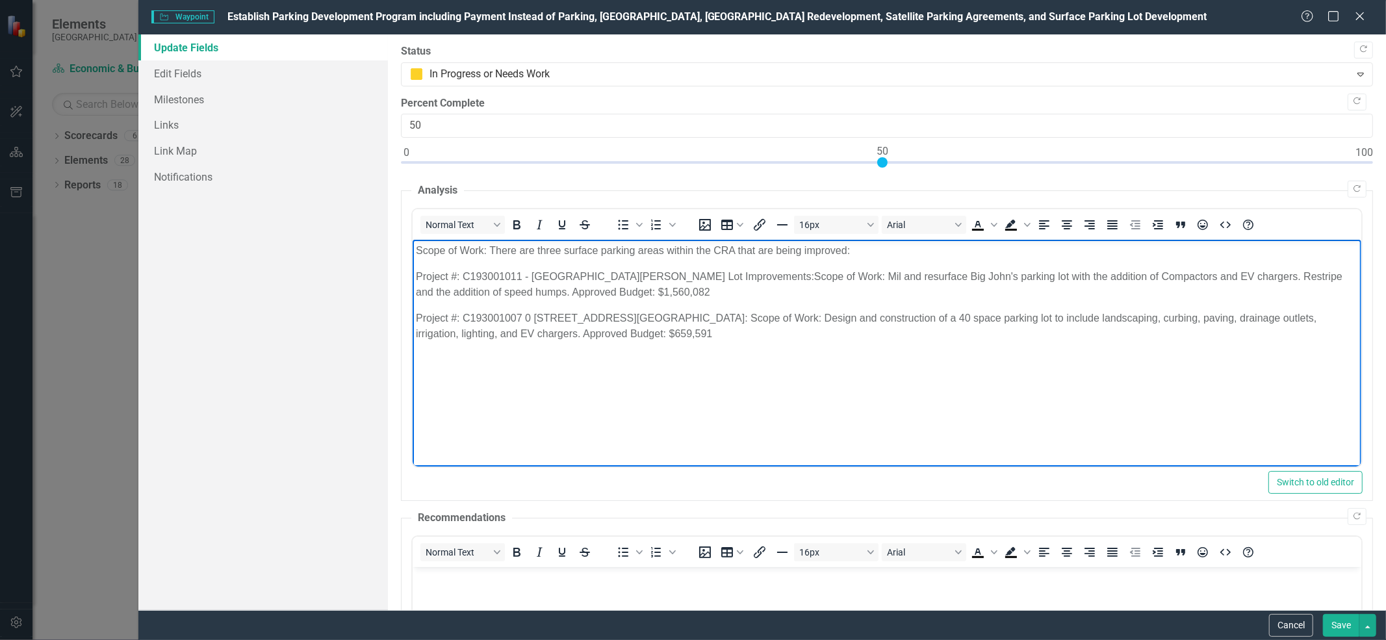
click at [529, 318] on p "Project #: C193001007 0 4642 Vincennes Boulevard Public Parking: Scope of Work:…" at bounding box center [887, 326] width 942 height 31
click at [676, 336] on p "Project #: C193001007 - 4642 Vincennes Boulevard Public Parking: Scope of Work:…" at bounding box center [887, 326] width 942 height 31
click at [725, 317] on p "Project #: C193001007 - 4642 Vincennes Boulevard Public Parking: Scope of Work:…" at bounding box center [887, 326] width 942 height 31
click at [700, 279] on p "Project #: C193001011 - Big Johns Parking Lot Improvements: Scope of Work: Mil …" at bounding box center [887, 284] width 942 height 31
click at [797, 361] on p "Project #: C193001007 - 4813 Vincennes Street Public Parking - Scope of Work:" at bounding box center [887, 360] width 942 height 16
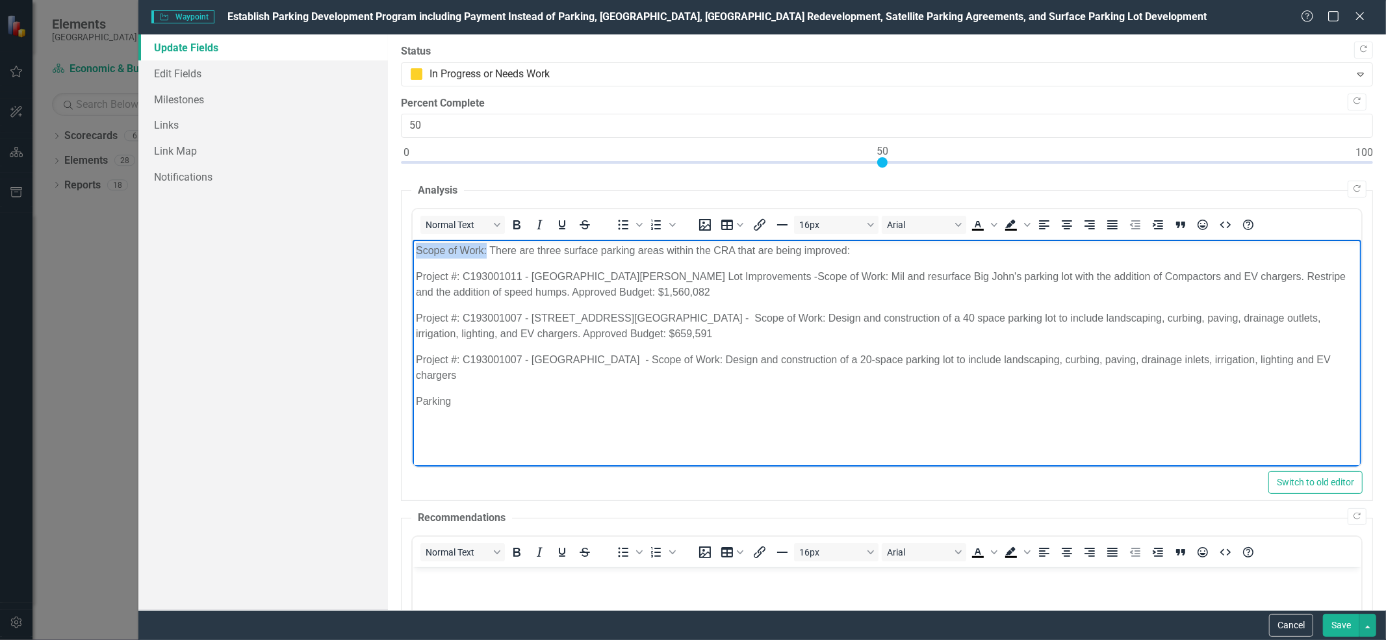
drag, startPoint x: 487, startPoint y: 251, endPoint x: 401, endPoint y: 252, distance: 85.8
click at [413, 252] on html "Scope of Work: There are three surface parking areas within the CRA that are be…" at bounding box center [887, 344] width 949 height 209
drag, startPoint x: 703, startPoint y: 253, endPoint x: 898, endPoint y: 257, distance: 195.0
click at [898, 257] on p "The CRA currently in progress are three surface parking areas within the CRA th…" at bounding box center [887, 251] width 942 height 16
click at [557, 253] on p "The CRA currently in progress are three surface parking areas within the CRA th…" at bounding box center [887, 251] width 942 height 16
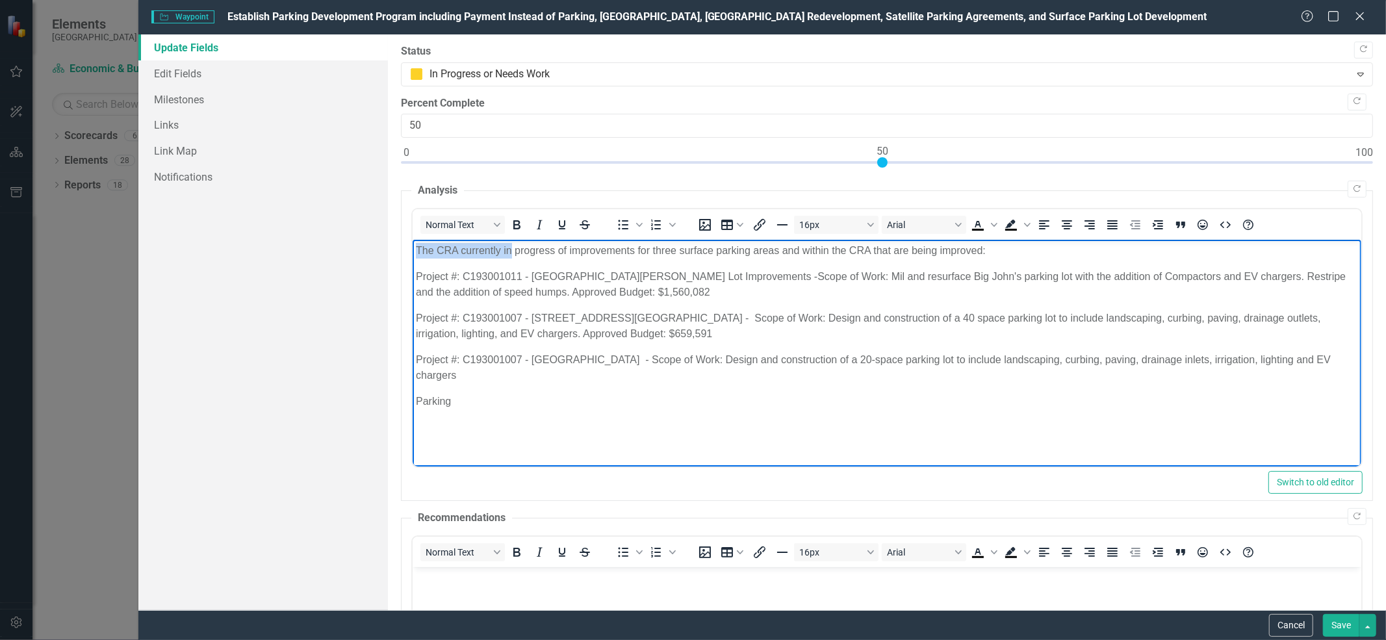
drag, startPoint x: 509, startPoint y: 251, endPoint x: 407, endPoint y: 246, distance: 102.8
click at [413, 246] on html "The CRA currently in progress of improvements for three surface parking areas a…" at bounding box center [887, 344] width 949 height 209
click at [656, 255] on p "Improvements in progress: 3 public parking lots and public parking in The Cove …" at bounding box center [887, 251] width 942 height 16
click at [457, 398] on p "Parking" at bounding box center [887, 402] width 942 height 16
click at [693, 250] on p "Improvements in progress: 3 public parking lots and parking at The Cove at 47th…" at bounding box center [887, 251] width 942 height 16
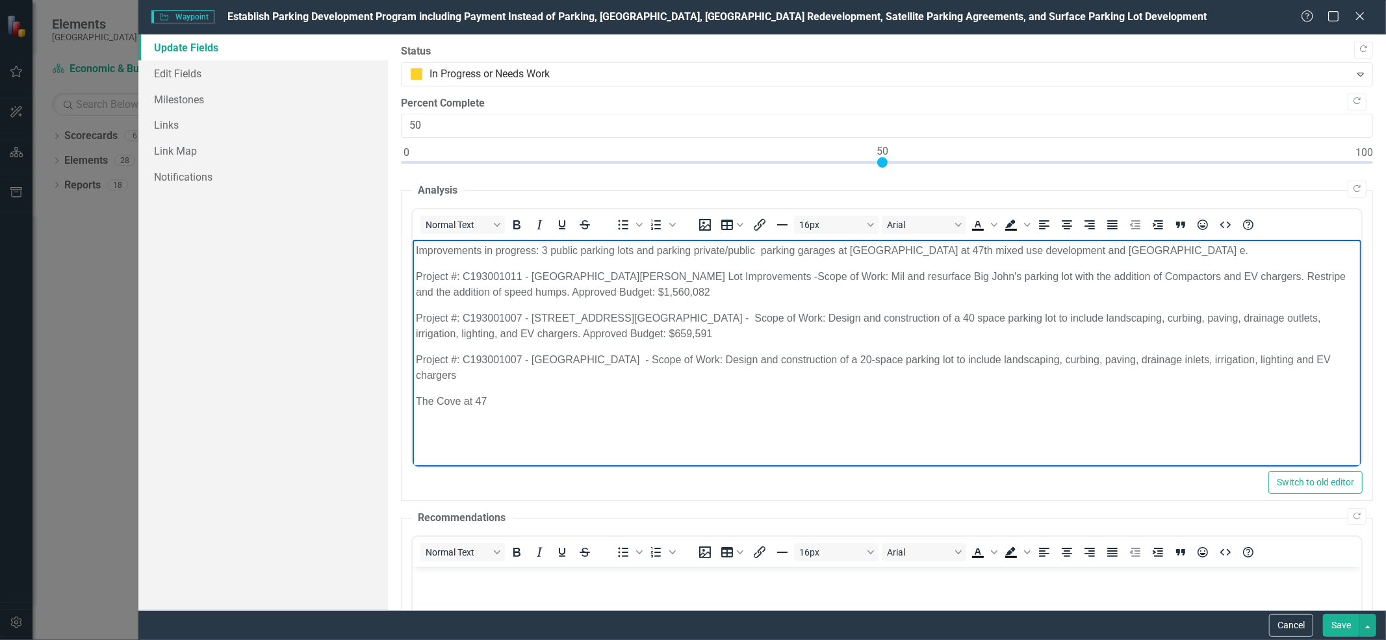
click at [659, 251] on p "Improvements in progress: 3 public parking lots and parking private/public park…" at bounding box center [887, 251] width 942 height 16
click at [768, 250] on p "Improvements in progress: 3 public parking lots and 2 parking private/public pa…" at bounding box center [887, 251] width 942 height 16
click at [702, 252] on p "Improvements in progress: 3 public parking lots and 2 parking private/public pa…" at bounding box center [887, 251] width 942 height 16
click at [844, 250] on p "Improvements in progress: 3 public parking lots and 2 parking at two mixed use …" at bounding box center [887, 251] width 942 height 16
click at [663, 253] on p "Improvements in progress: 3 public parking lots and 2 parking at two mixed use …" at bounding box center [887, 251] width 942 height 16
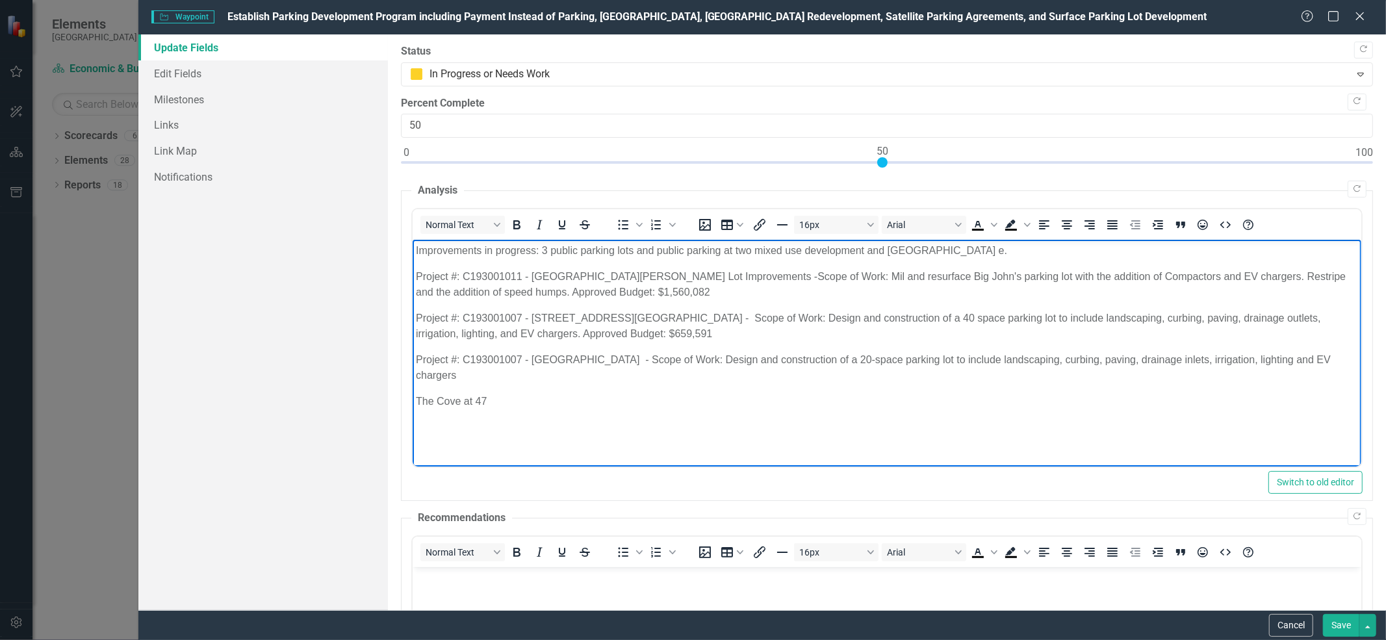
click at [865, 250] on p "Improvements in progress: 3 public parking lots and public parking at two mixed…" at bounding box center [887, 251] width 942 height 16
click at [489, 401] on p "The Cove at 47" at bounding box center [887, 402] width 942 height 16
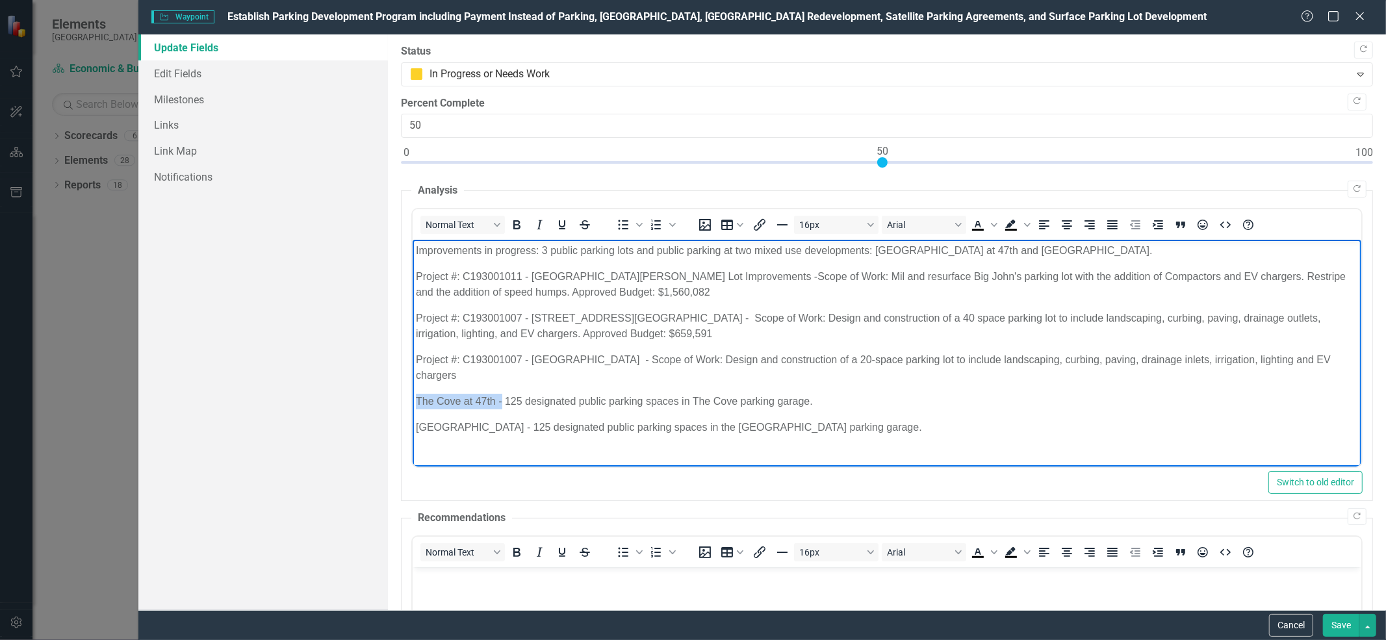
drag, startPoint x: 502, startPoint y: 400, endPoint x: 403, endPoint y: 395, distance: 99.5
click at [413, 395] on html "Improvements in progress: 3 public parking lots and public parking at two mixed…" at bounding box center [887, 357] width 949 height 235
drag, startPoint x: 804, startPoint y: 398, endPoint x: 819, endPoint y: 400, distance: 15.1
click at [817, 400] on p "Parking Garages: 125 designated public parking spaces in The Cove parking garag…" at bounding box center [887, 402] width 942 height 16
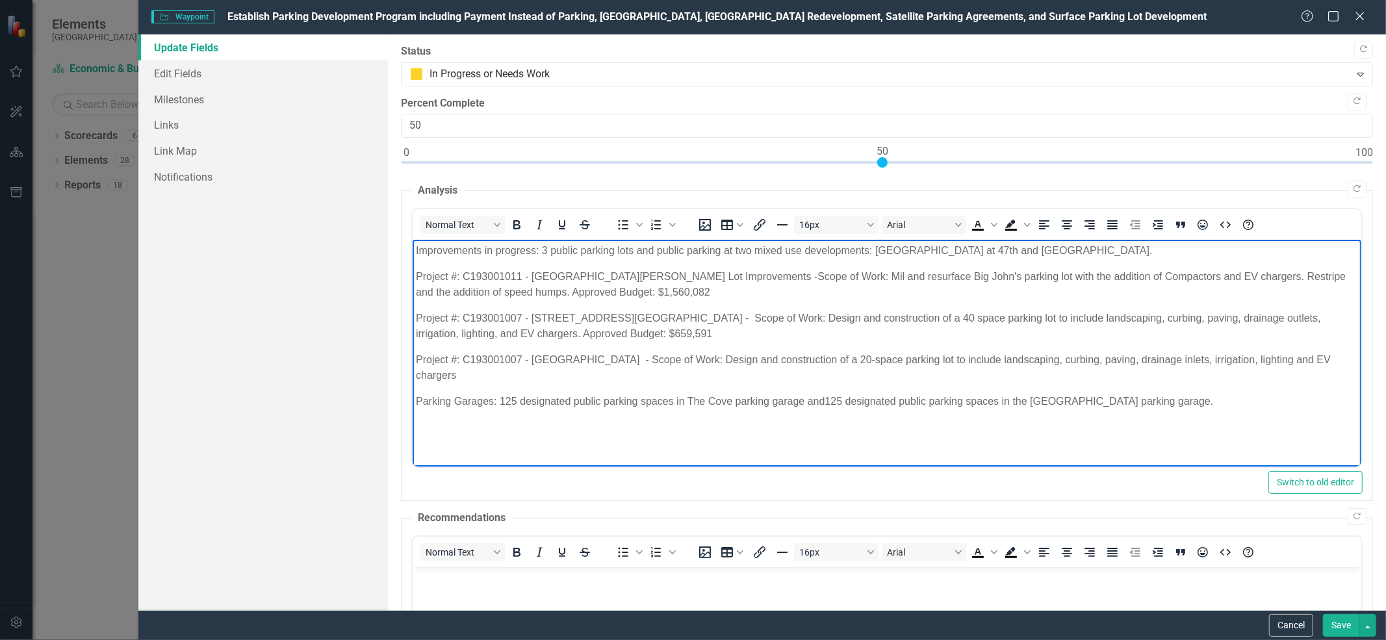
click at [1096, 401] on p "Parking Garages: 125 designated public parking spaces in The Cove parking garag…" at bounding box center [887, 402] width 942 height 16
click at [500, 402] on p "Parking Garages: 125 designated public parking spaces in The Cove parking garag…" at bounding box center [887, 402] width 942 height 16
drag, startPoint x: 882, startPoint y: 403, endPoint x: 994, endPoint y: 389, distance: 112.6
click at [1007, 398] on p "Parking Garages: The Cove at 47th Mixed Use Development - 125 designated public…" at bounding box center [887, 402] width 942 height 16
click at [881, 402] on p "Parking Garages: The Cove at 47th Mixed Use Development - 125 designated public…" at bounding box center [887, 402] width 942 height 16
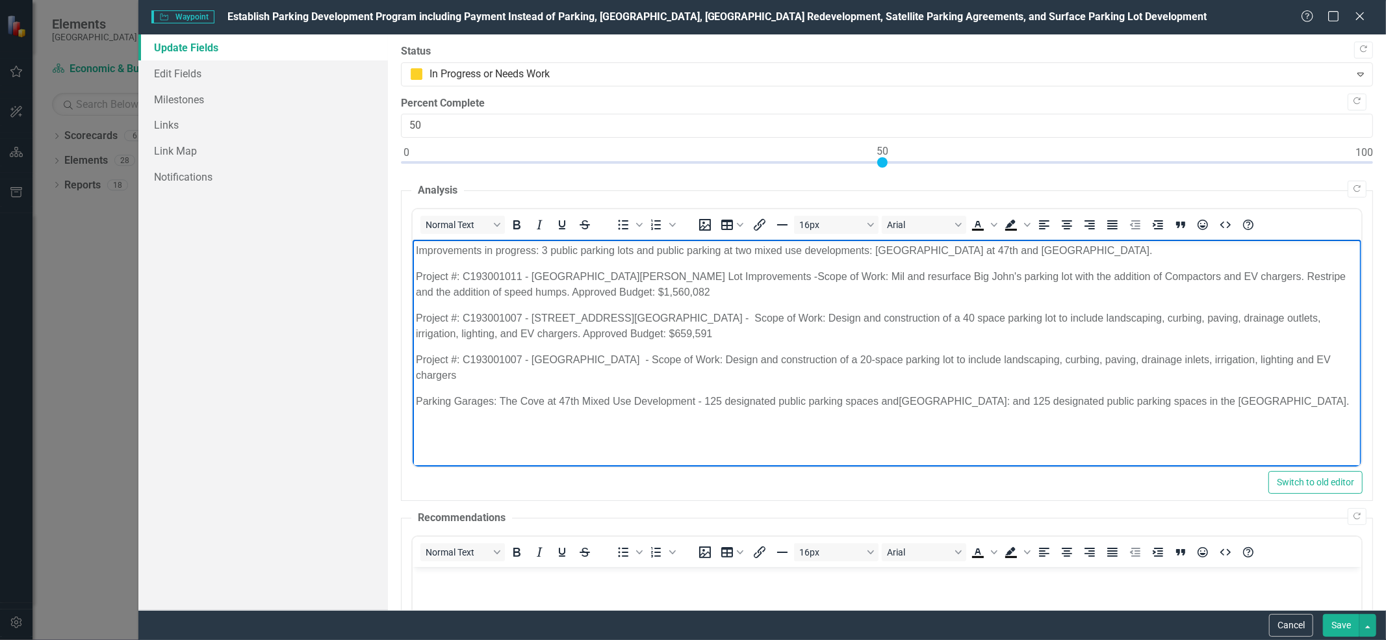
click at [971, 400] on p "Parking Garages: The Cove at 47th Mixed Use Development - 125 designated public…" at bounding box center [887, 402] width 942 height 16
click at [1240, 400] on p "Parking Garages: The Cove at 47th Mixed Use Development - 125 designated public…" at bounding box center [887, 402] width 942 height 16
click at [881, 402] on p "Parking Garages: The Cove at 47th Mixed Use Development - 125 designated public…" at bounding box center [887, 409] width 942 height 31
drag, startPoint x: 892, startPoint y: 402, endPoint x: 982, endPoint y: 396, distance: 90.5
click at [982, 396] on p "Parking Garages: The Cove at 47th Mixed Use Development - 125 designated public…" at bounding box center [887, 409] width 942 height 31
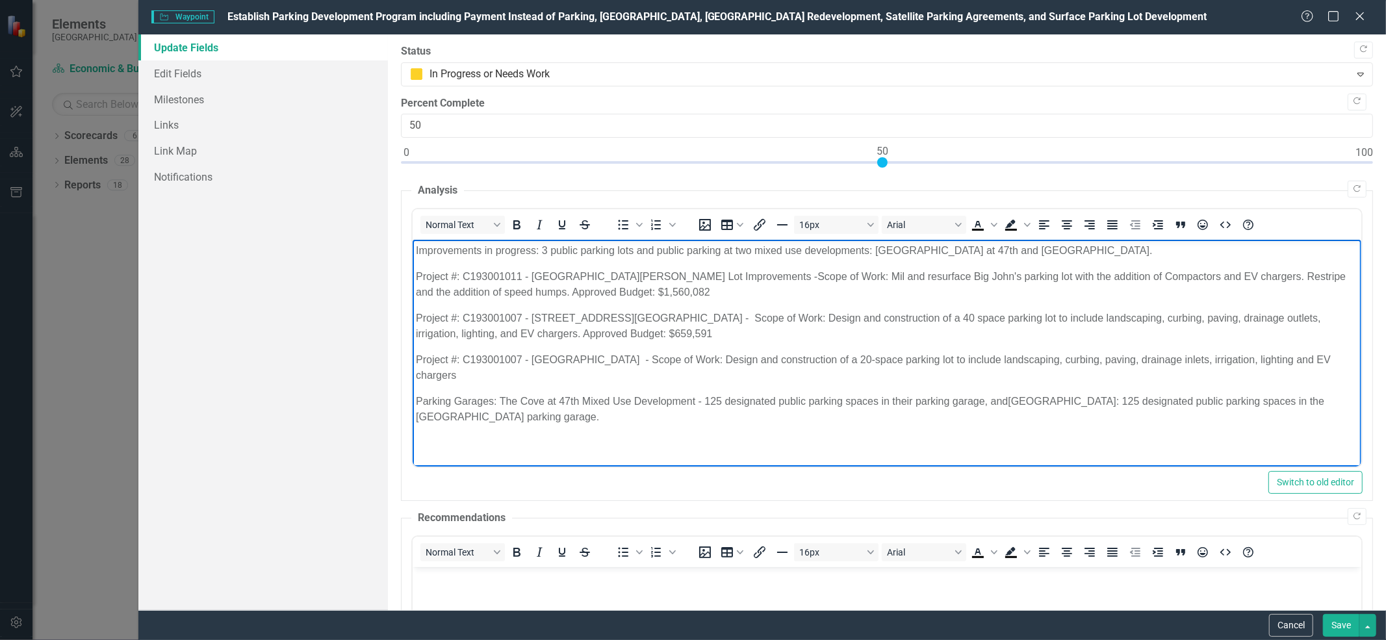
click at [1282, 401] on p "Parking Garages: The Cove at 47th Mixed Use Development - 125 designated public…" at bounding box center [887, 409] width 942 height 31
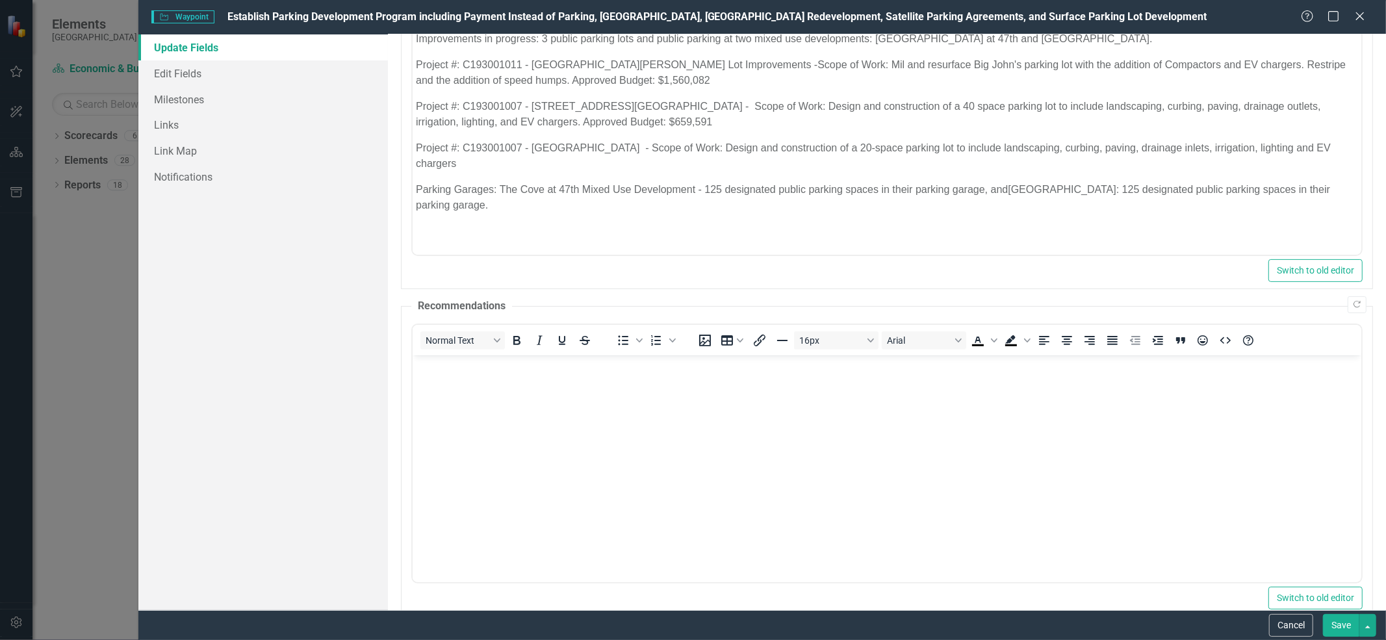
scroll to position [289, 0]
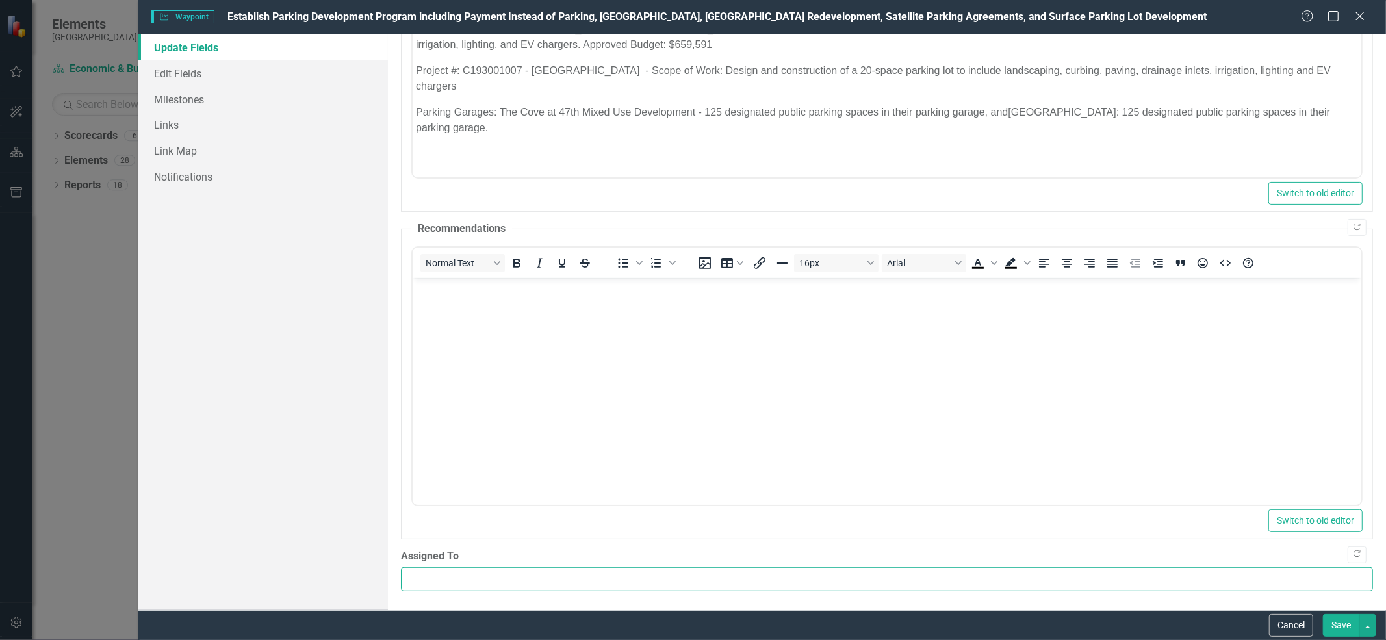
click at [1344, 583] on input "Assigned To" at bounding box center [887, 579] width 972 height 24
type input "CRA"
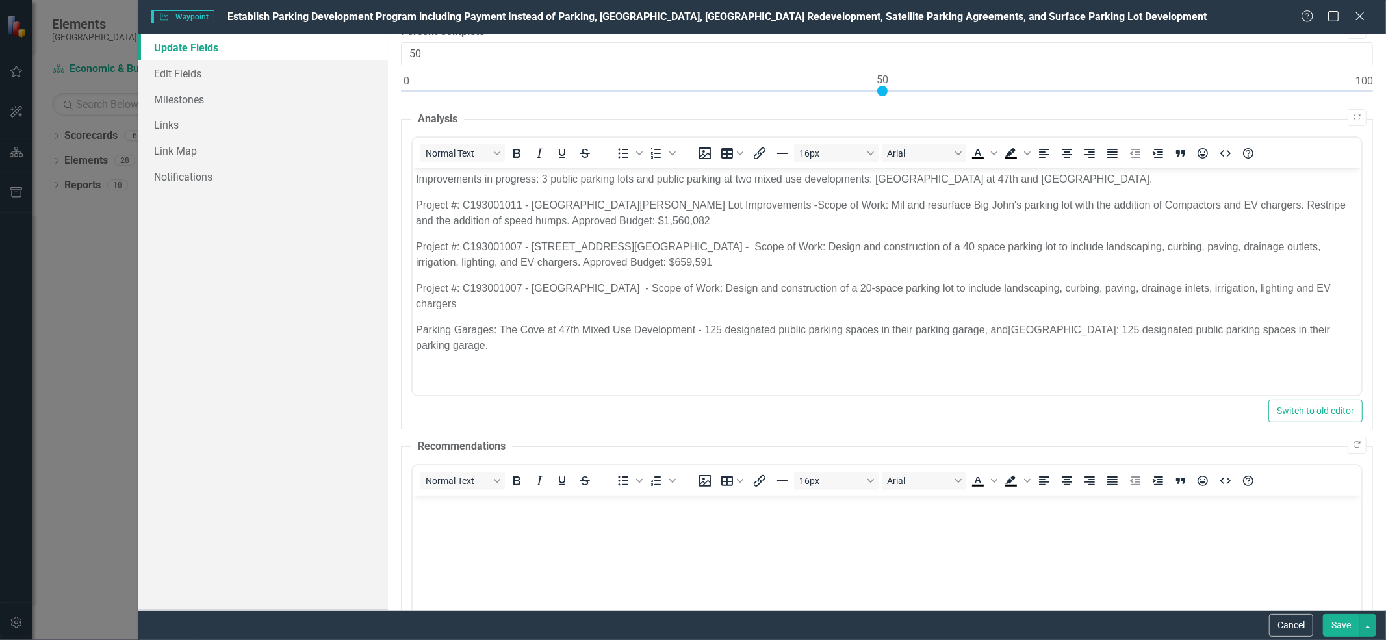
scroll to position [0, 0]
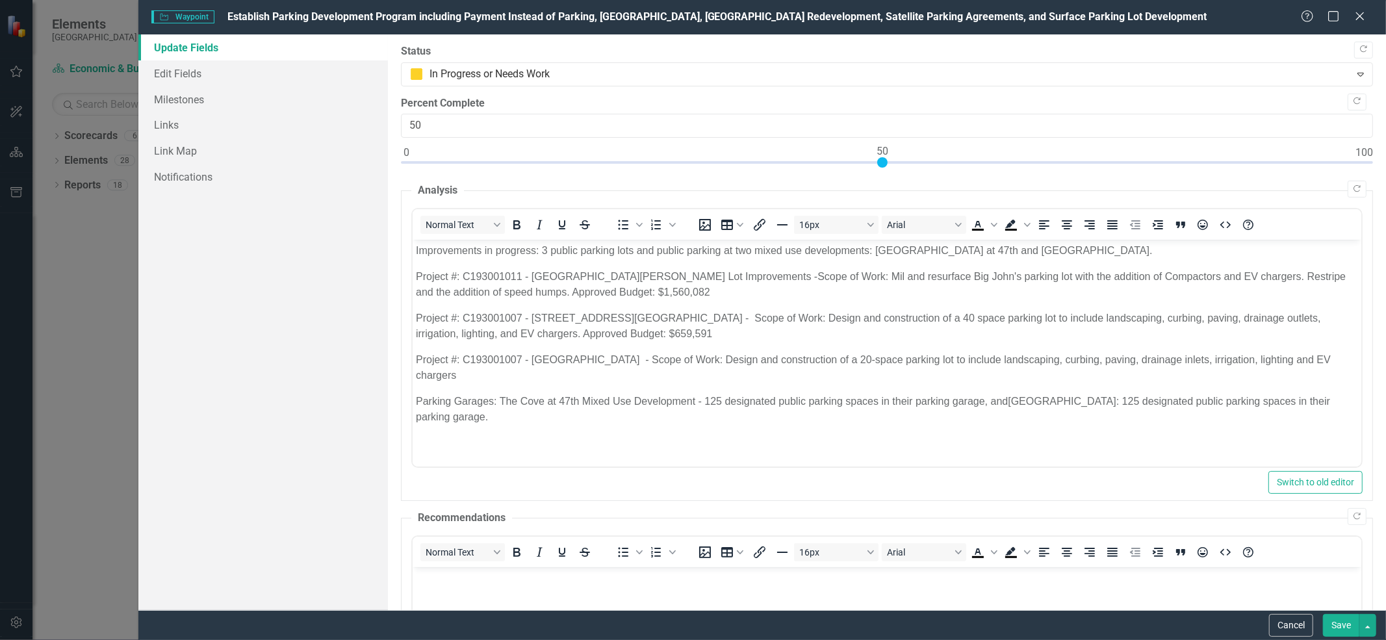
click at [1330, 626] on button "Save" at bounding box center [1341, 625] width 36 height 23
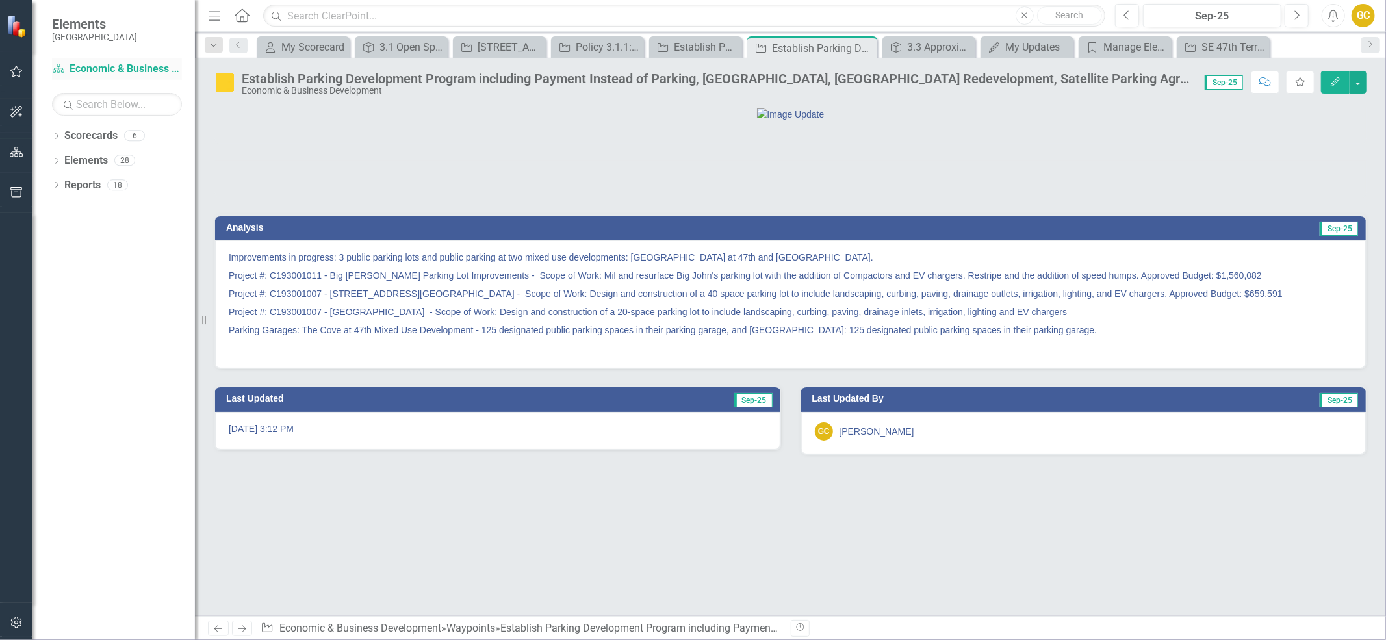
click at [114, 68] on link "Scorecard Economic & Business Development" at bounding box center [117, 69] width 130 height 15
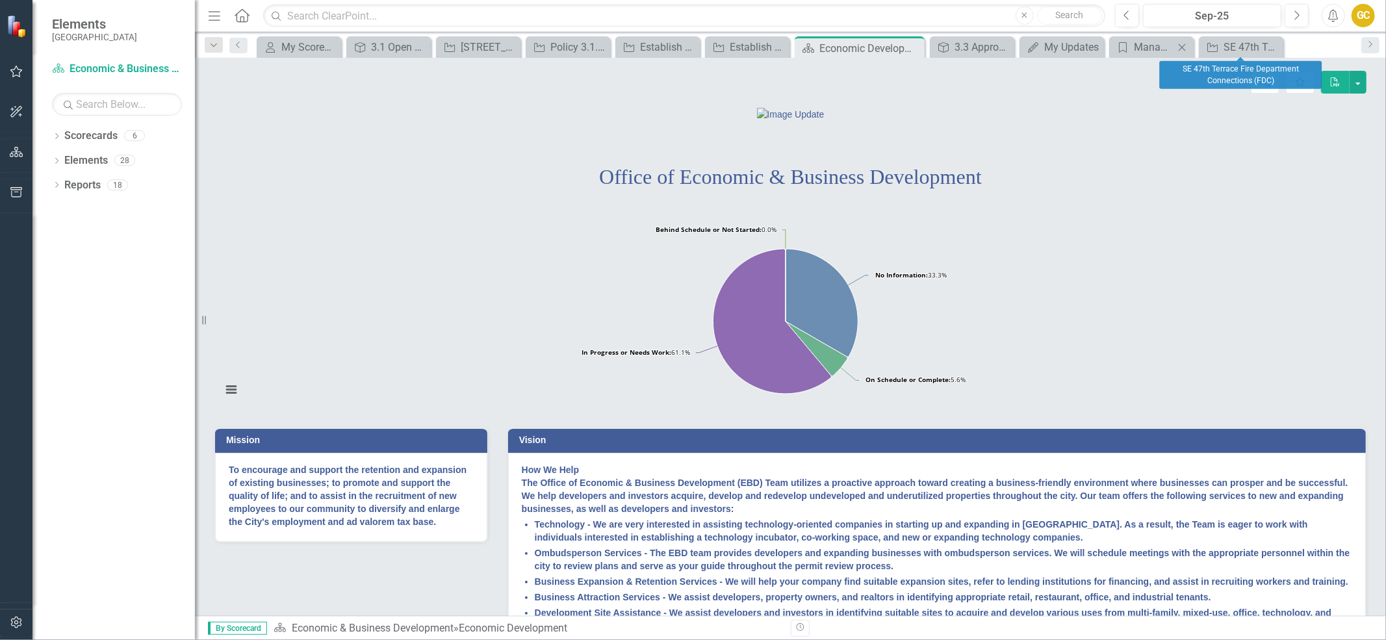
drag, startPoint x: 1272, startPoint y: 48, endPoint x: 1264, endPoint y: 49, distance: 8.5
click at [0, 0] on icon "Close" at bounding box center [0, 0] width 0 height 0
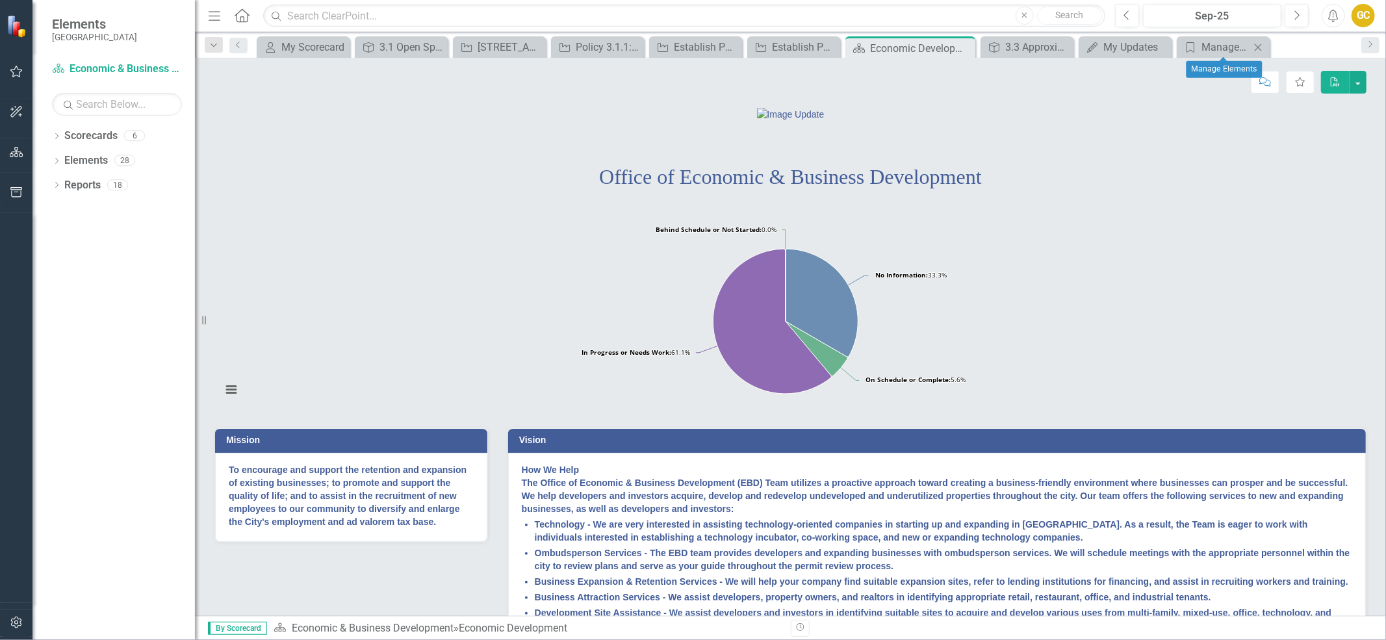
click at [1257, 44] on icon "Close" at bounding box center [1257, 47] width 13 height 10
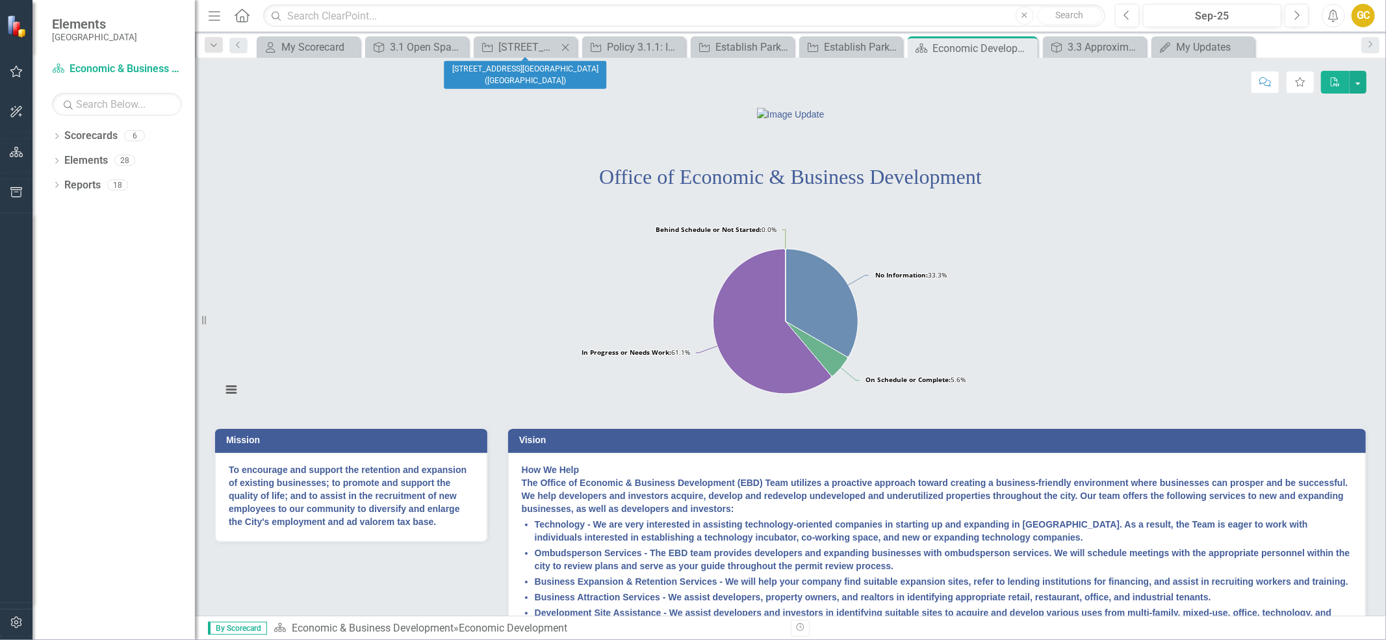
click at [563, 46] on icon "Close" at bounding box center [565, 47] width 13 height 10
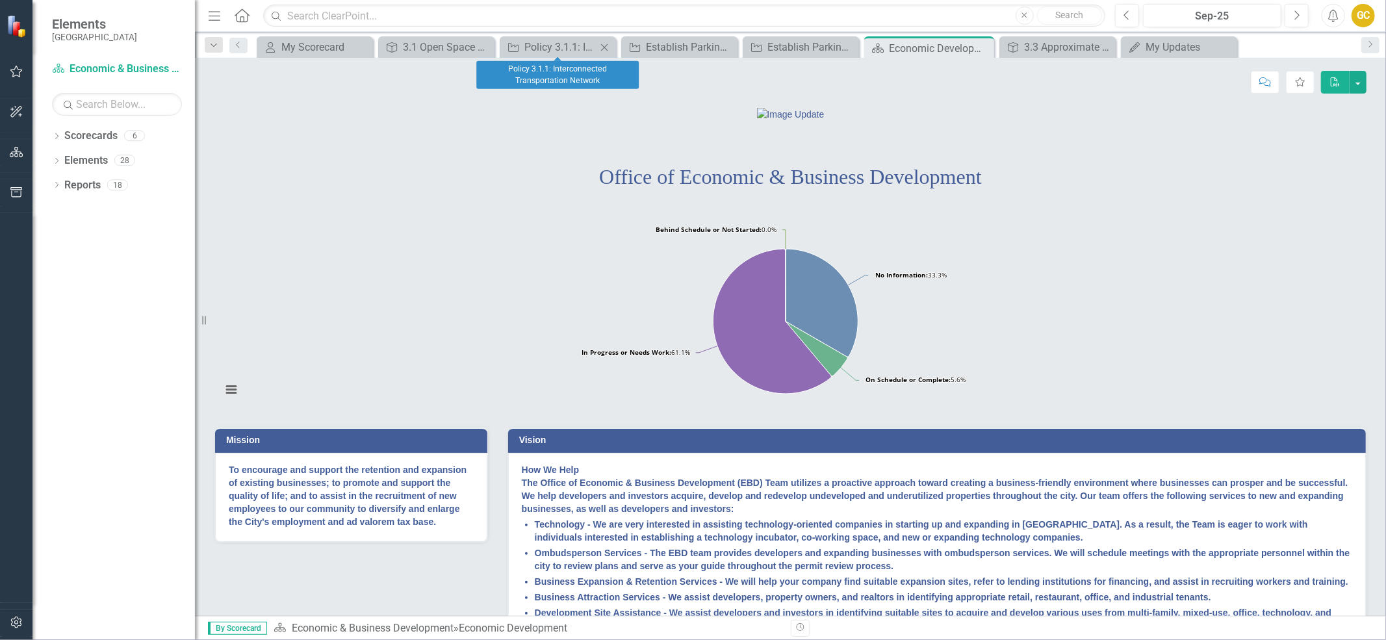
click at [605, 46] on icon at bounding box center [604, 47] width 7 height 7
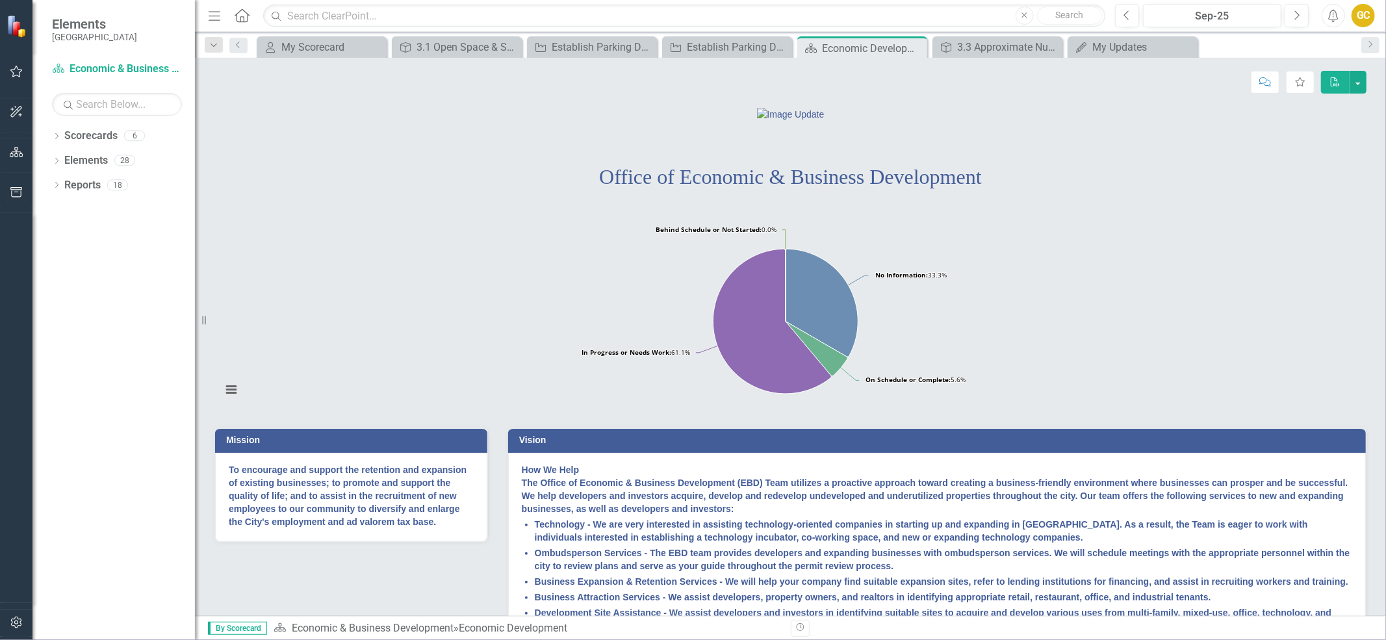
click at [598, 87] on div "Score: N/A Sep-25 Completed Comment Favorite PDF" at bounding box center [790, 82] width 1152 height 22
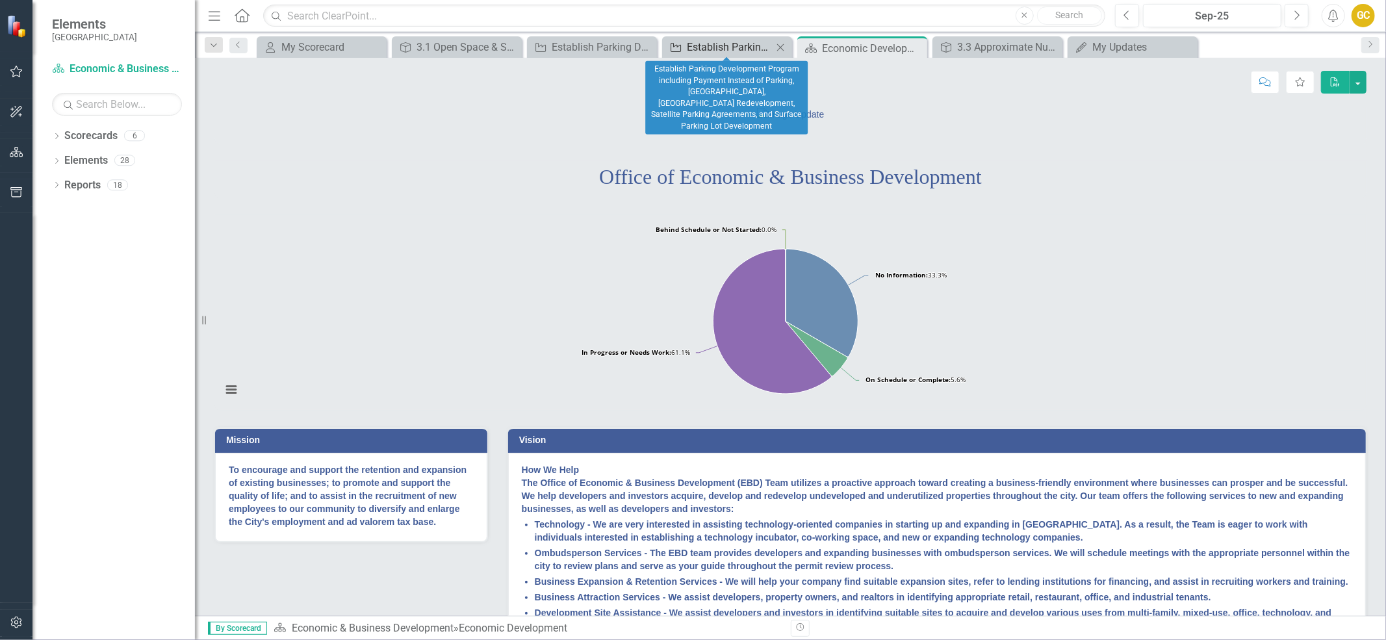
click at [713, 46] on div "Establish Parking Development Program including Payment Instead of Parking, [GE…" at bounding box center [730, 47] width 86 height 16
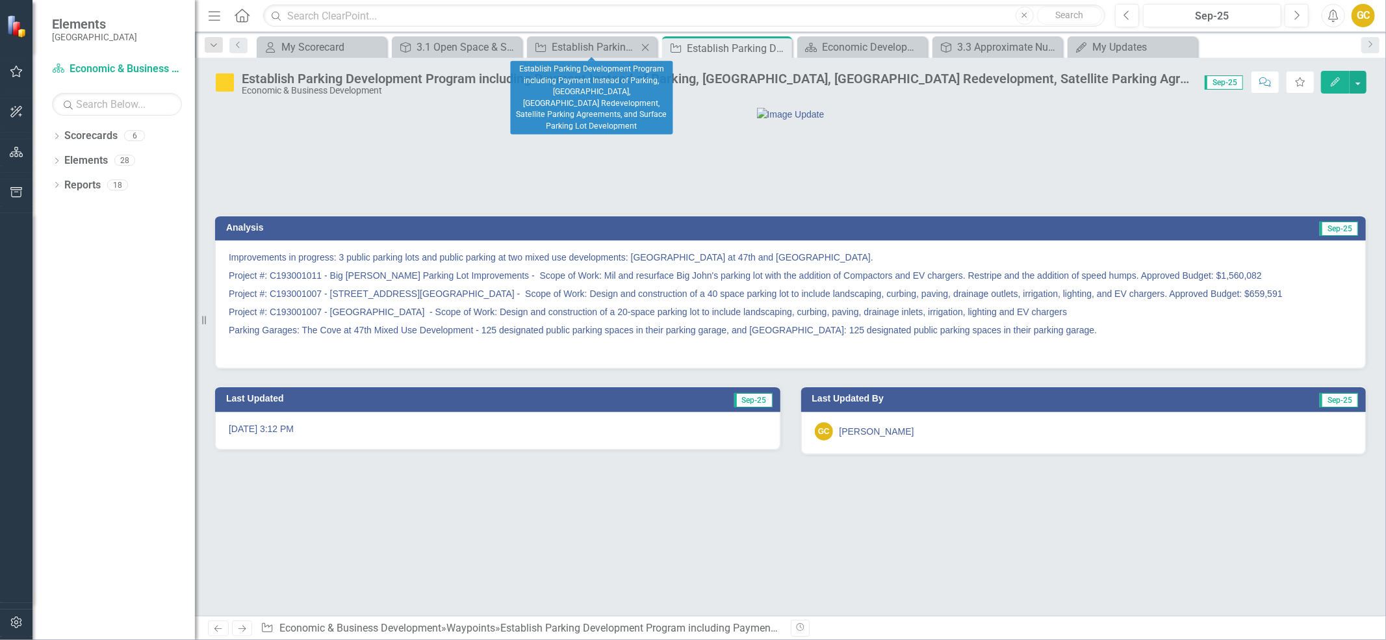
click at [647, 47] on icon "Close" at bounding box center [645, 47] width 13 height 10
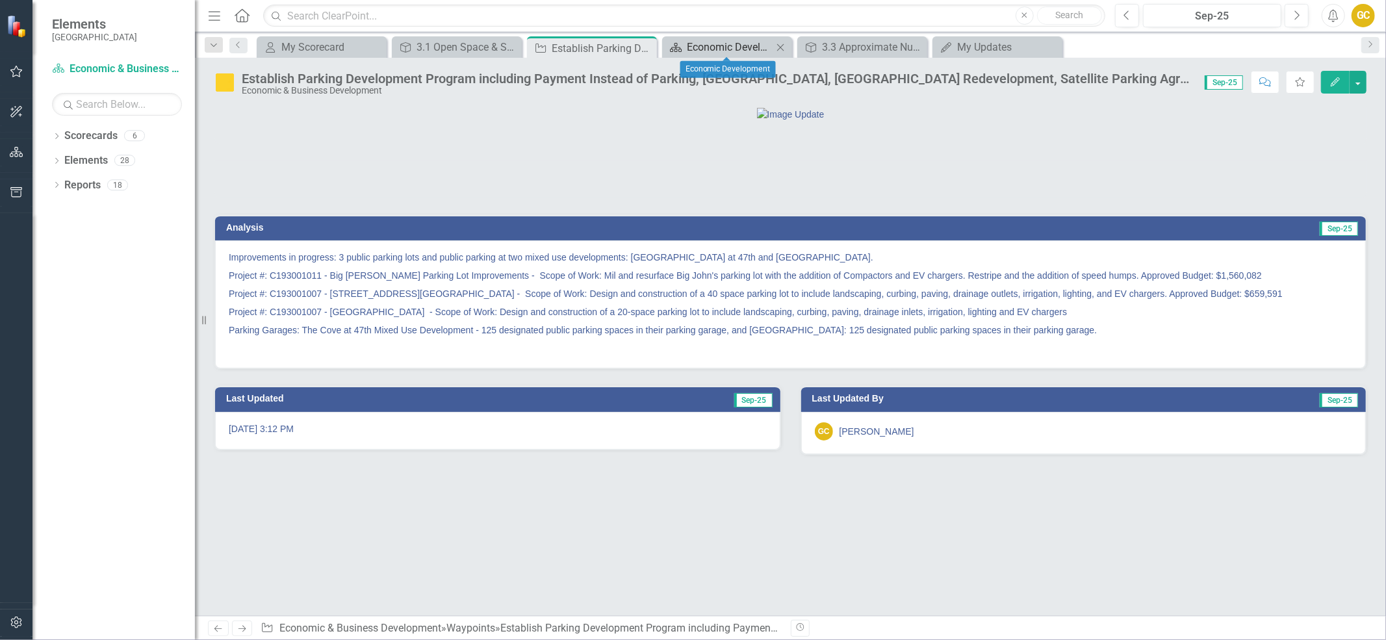
click at [712, 41] on div "Economic Development" at bounding box center [730, 47] width 86 height 16
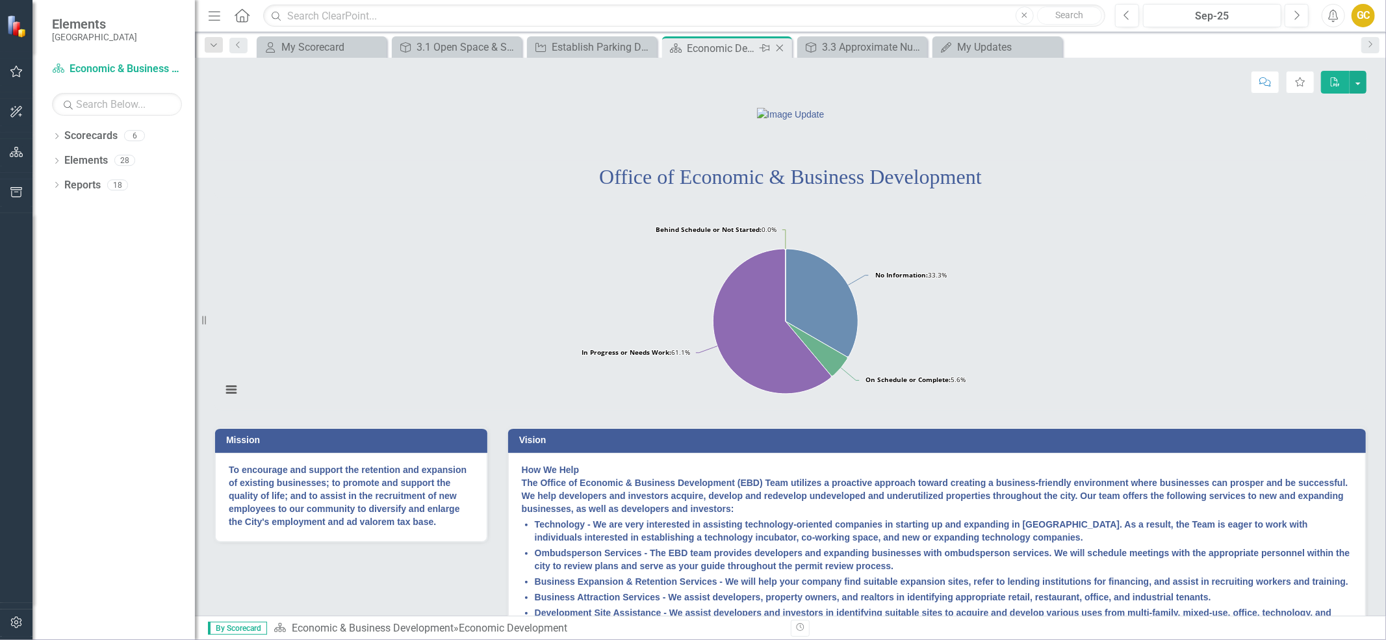
click at [781, 45] on icon "Close" at bounding box center [779, 48] width 13 height 10
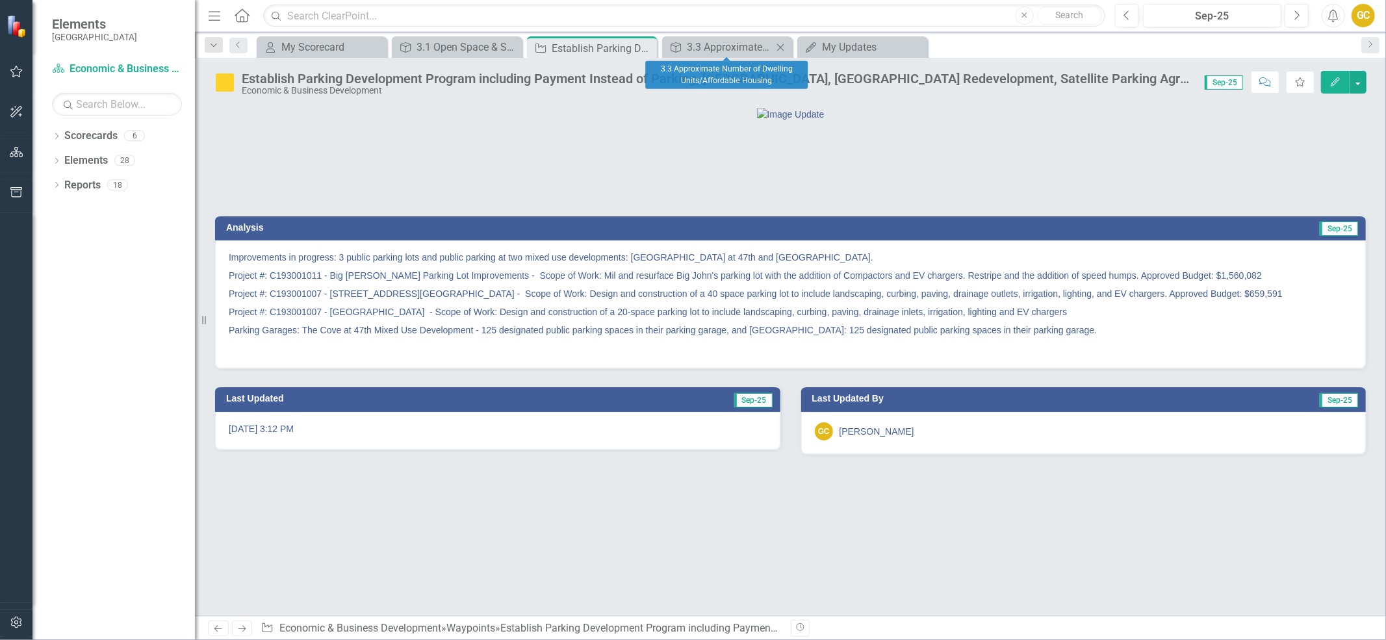
click at [782, 44] on icon "Close" at bounding box center [780, 47] width 13 height 10
click at [726, 42] on div "My Updates" at bounding box center [730, 47] width 86 height 16
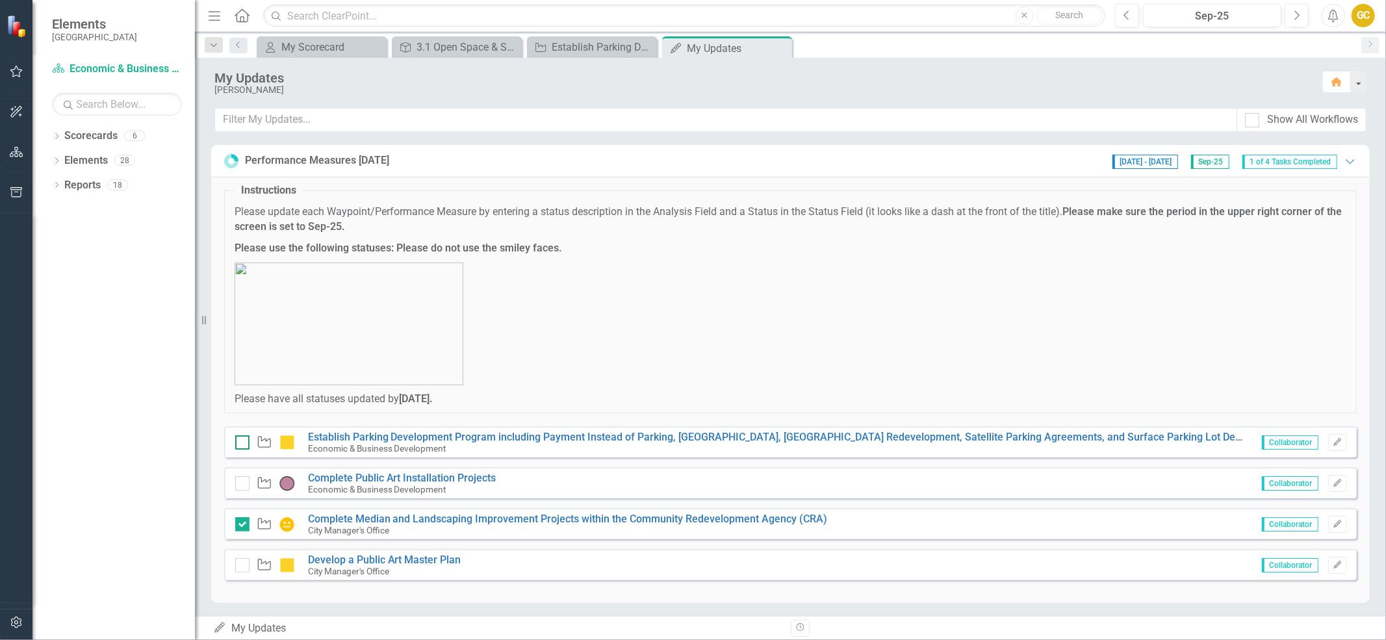
click at [242, 438] on input "checkbox" at bounding box center [239, 439] width 8 height 8
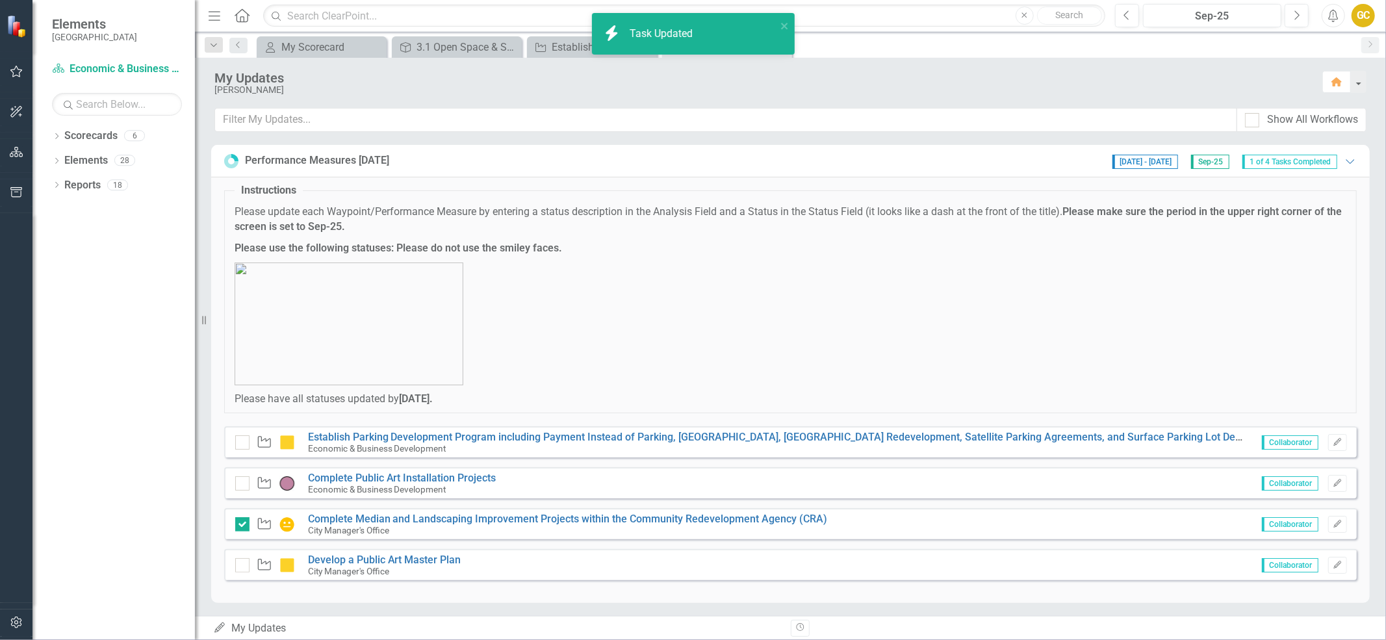
checkbox input "true"
click at [243, 482] on div at bounding box center [242, 483] width 14 height 14
click at [243, 482] on input "checkbox" at bounding box center [239, 480] width 8 height 8
checkbox input "true"
click at [241, 560] on input "checkbox" at bounding box center [239, 562] width 8 height 8
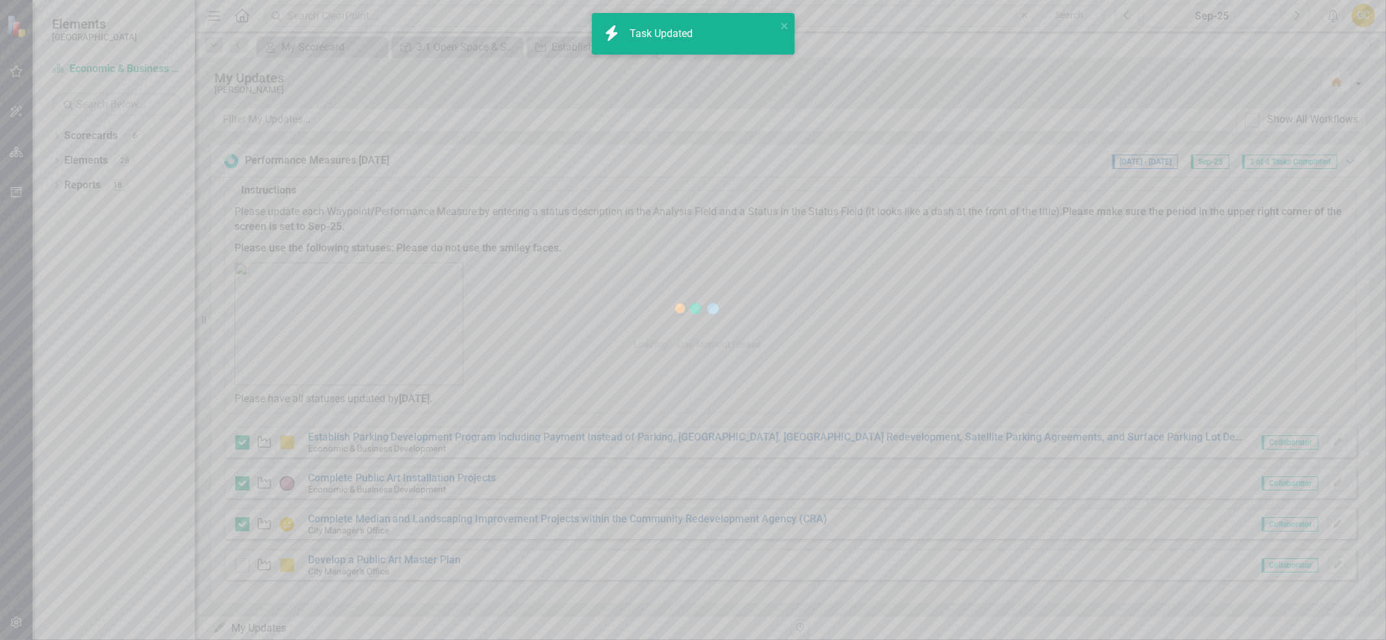
checkbox input "true"
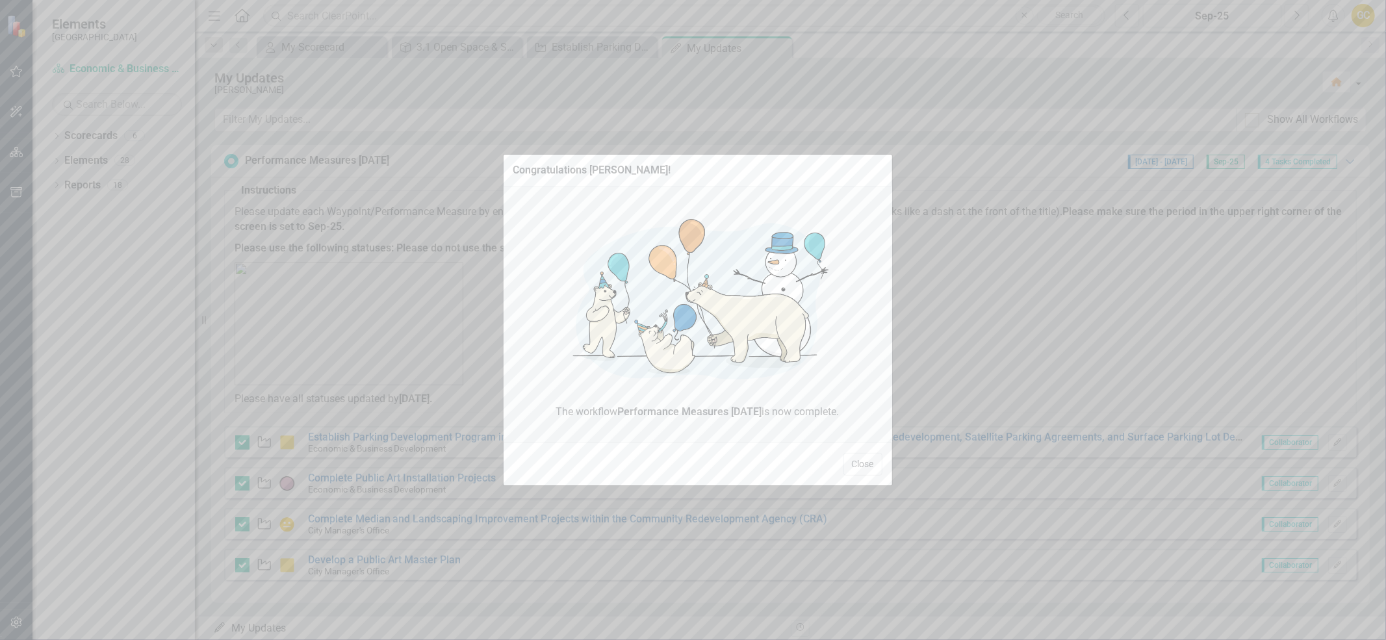
click at [871, 459] on button "Close" at bounding box center [862, 464] width 39 height 23
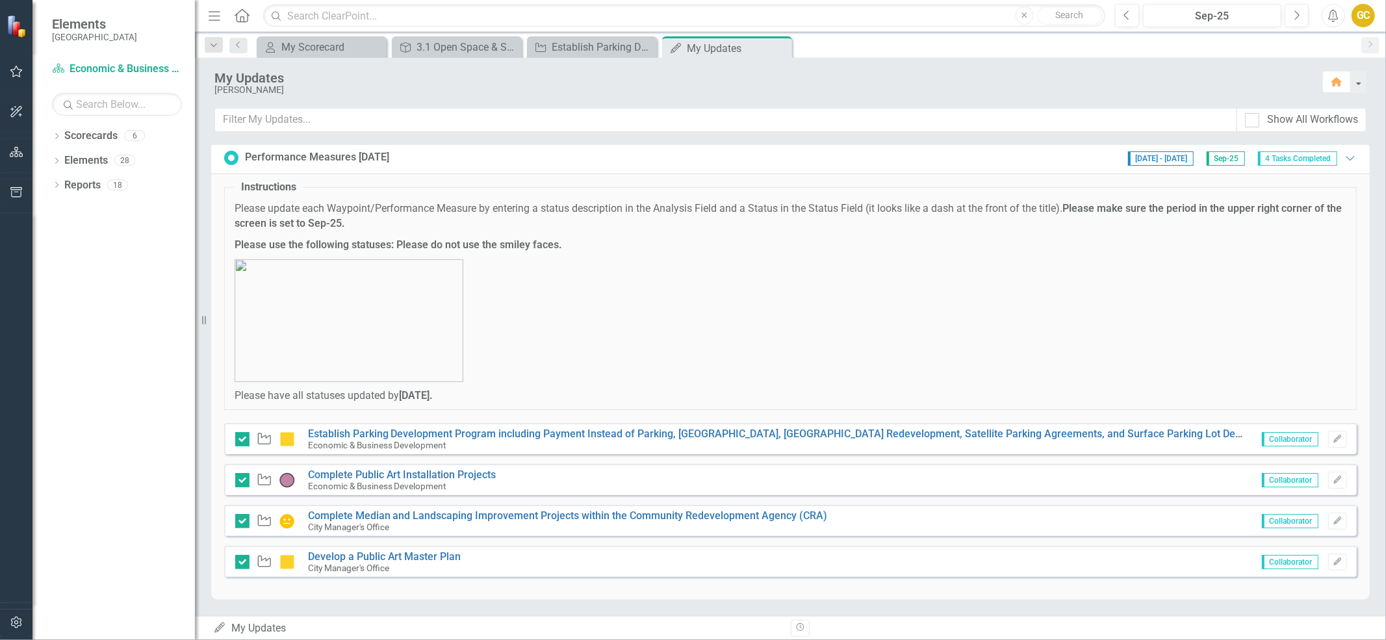
scroll to position [4, 0]
click at [318, 44] on div "My Scorecard" at bounding box center [324, 47] width 86 height 16
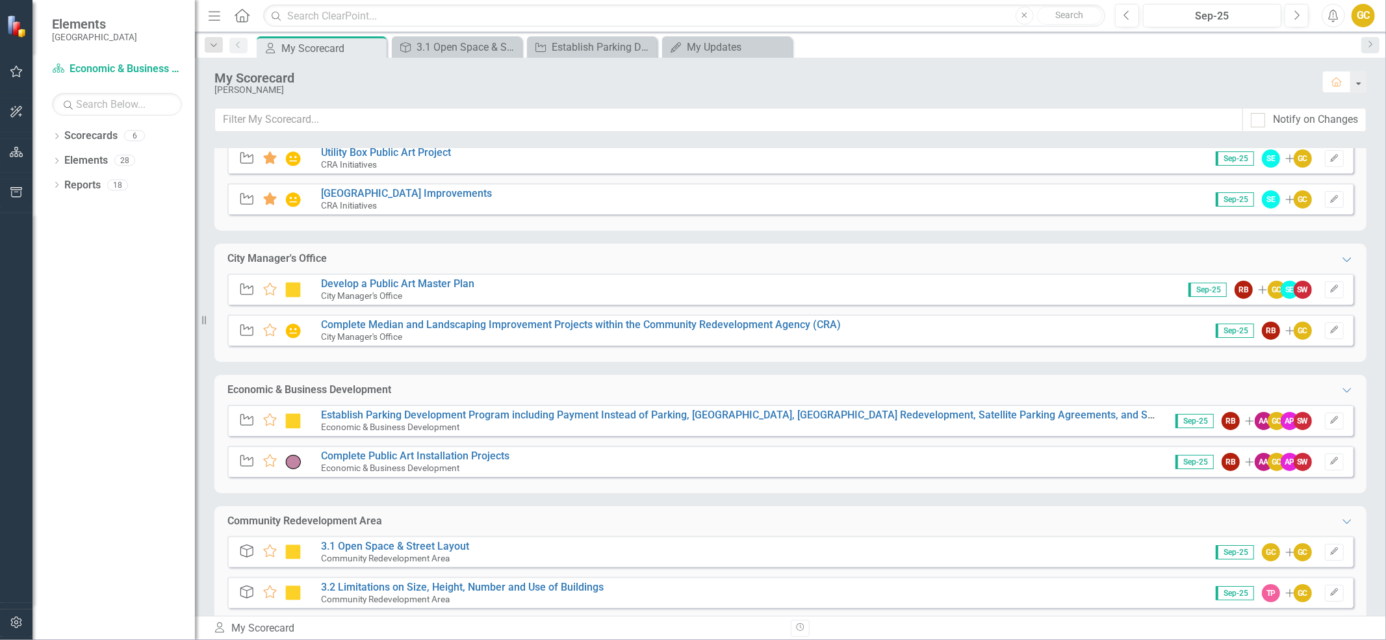
scroll to position [79, 0]
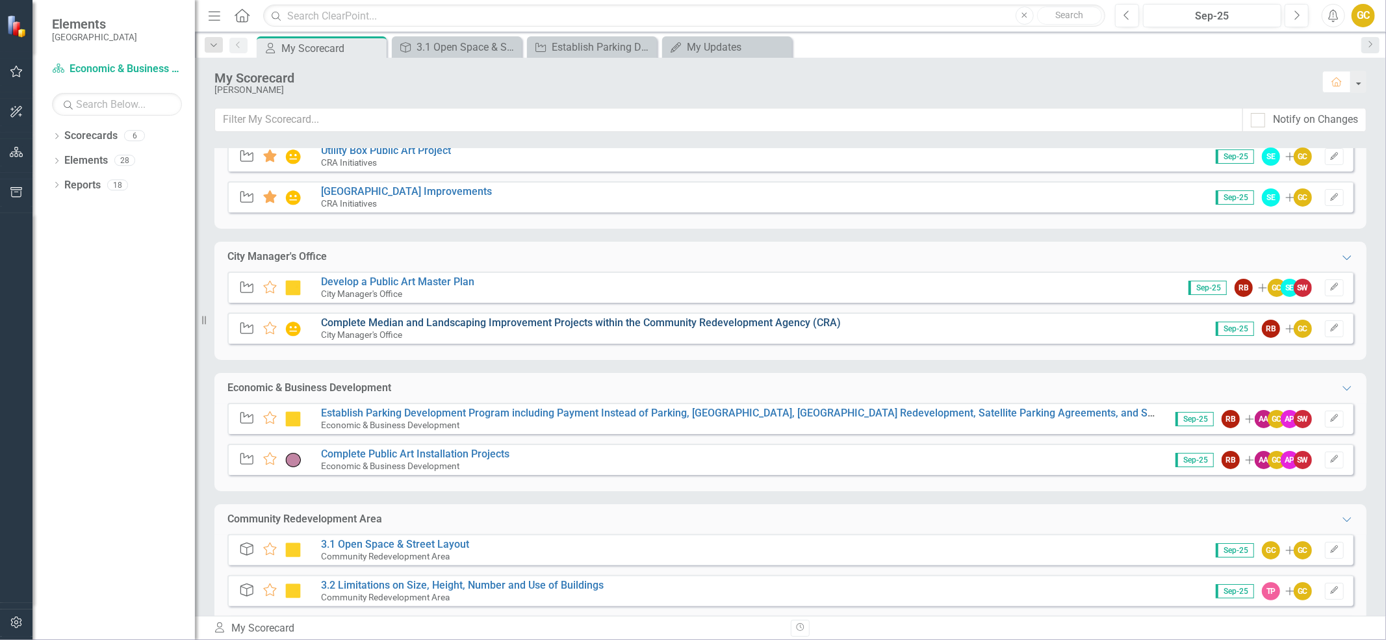
click at [561, 322] on link "Complete Median and Landscaping Improvement Projects within the Community Redev…" at bounding box center [581, 322] width 520 height 12
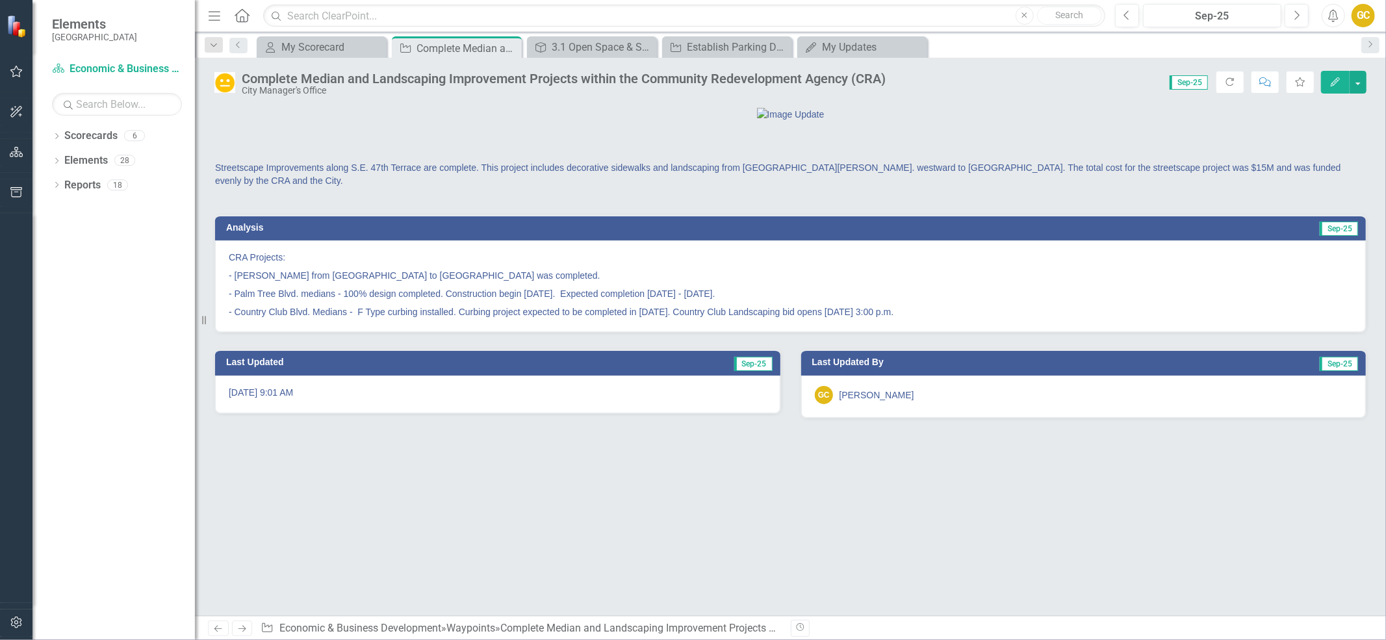
click at [353, 81] on div "Complete Median and Landscaping Improvement Projects within the Community Redev…" at bounding box center [564, 78] width 644 height 14
click at [1359, 81] on button "button" at bounding box center [1358, 82] width 17 height 23
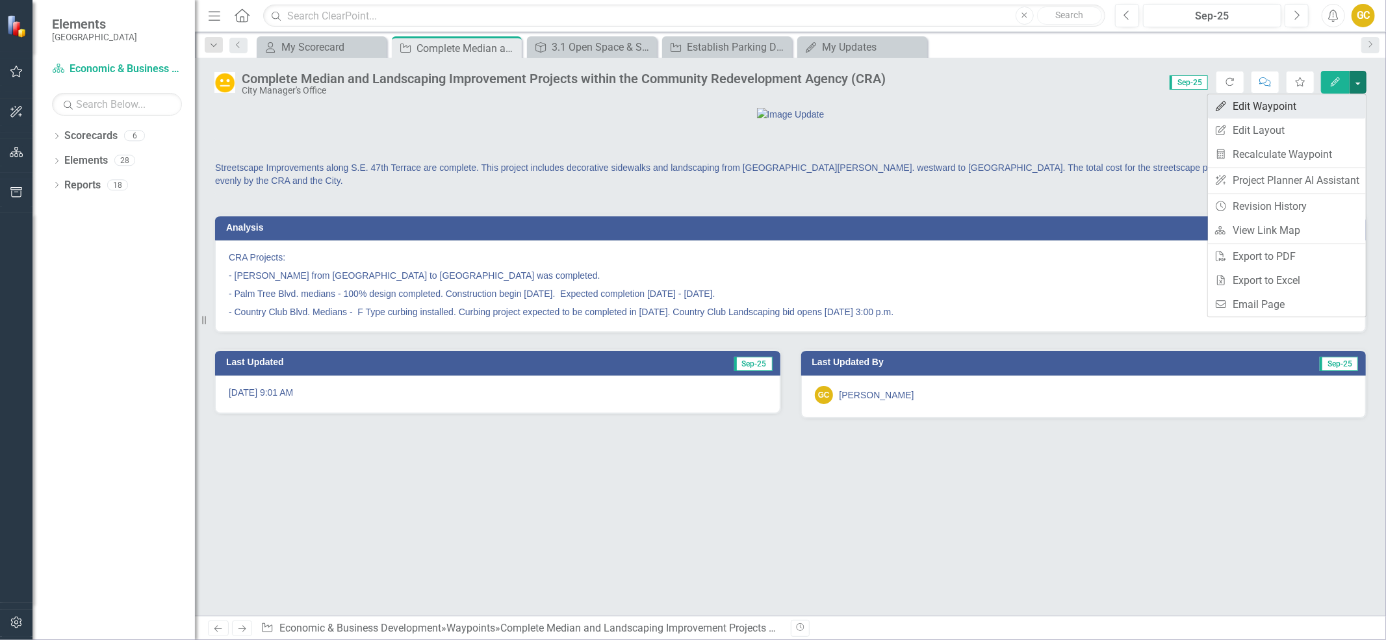
click at [1242, 104] on link "Edit Edit Waypoint" at bounding box center [1287, 106] width 158 height 24
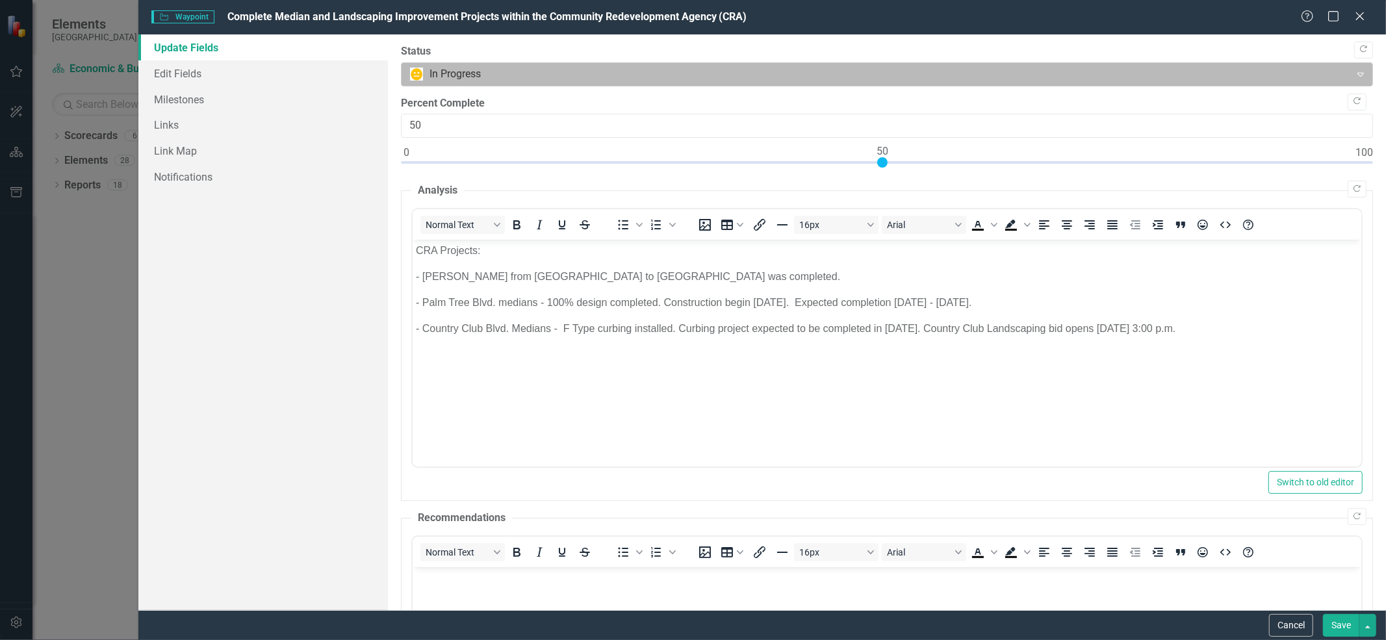
click at [1354, 74] on icon "Expand" at bounding box center [1360, 74] width 13 height 10
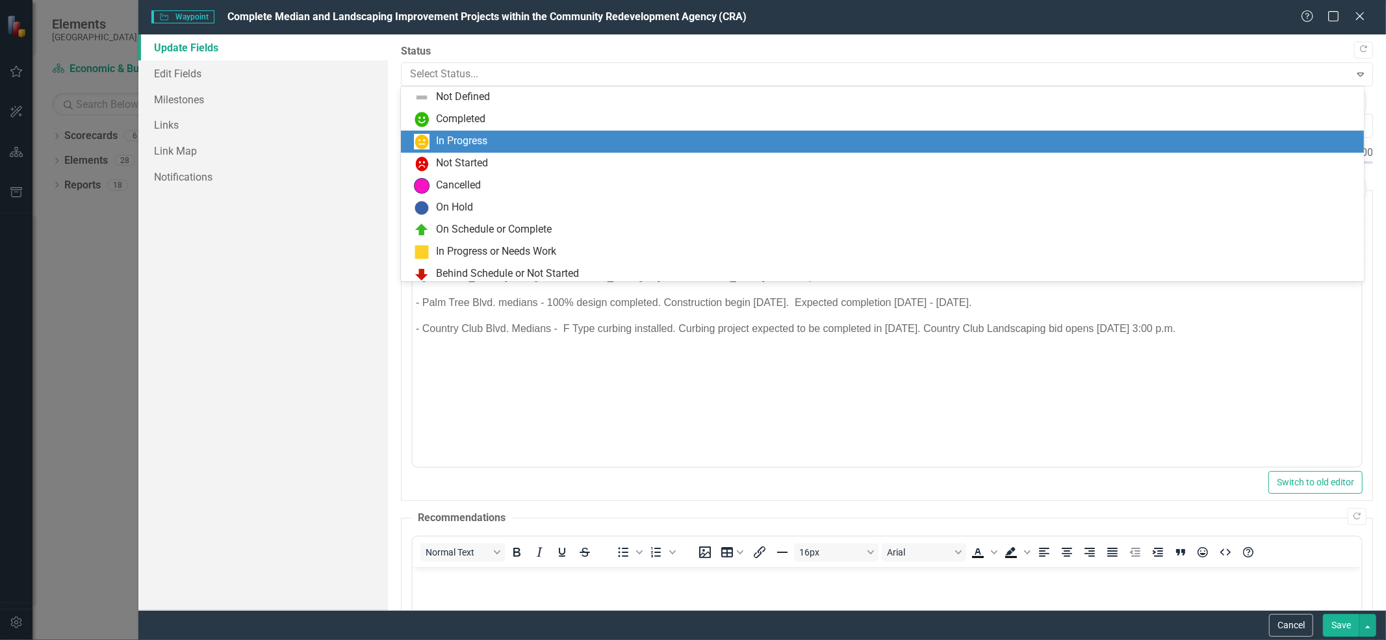
scroll to position [25, 0]
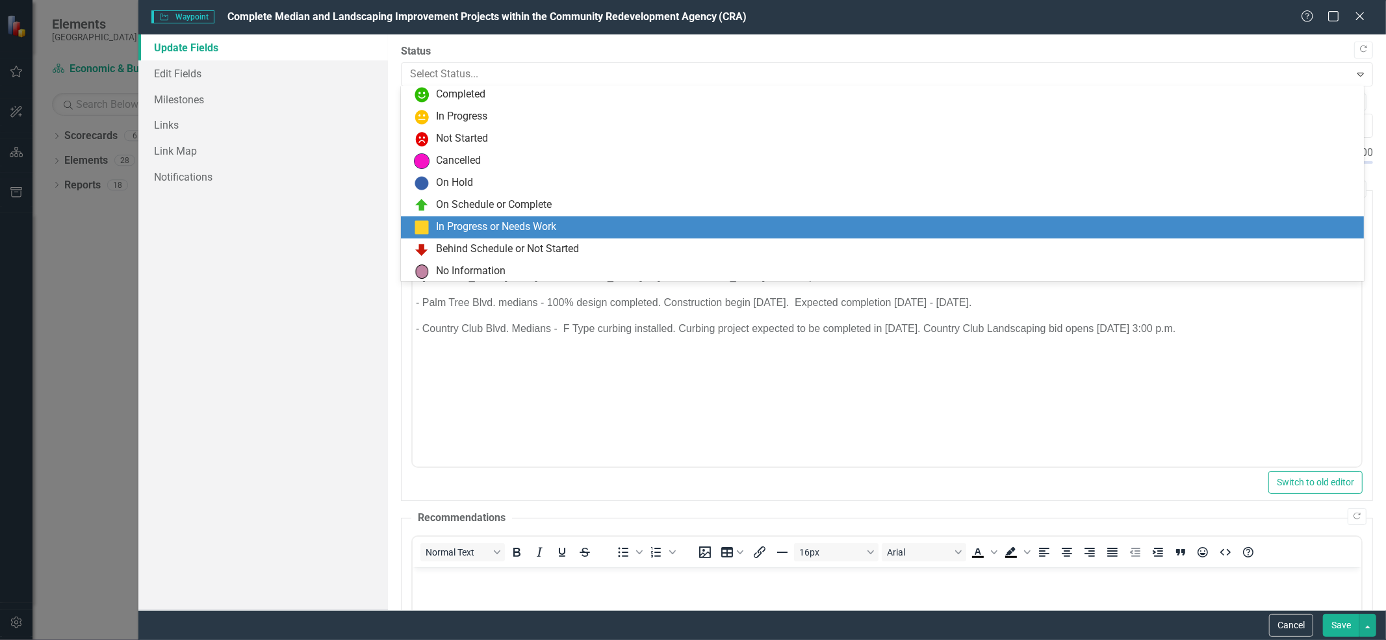
click at [532, 225] on div "In Progress or Needs Work" at bounding box center [496, 227] width 120 height 15
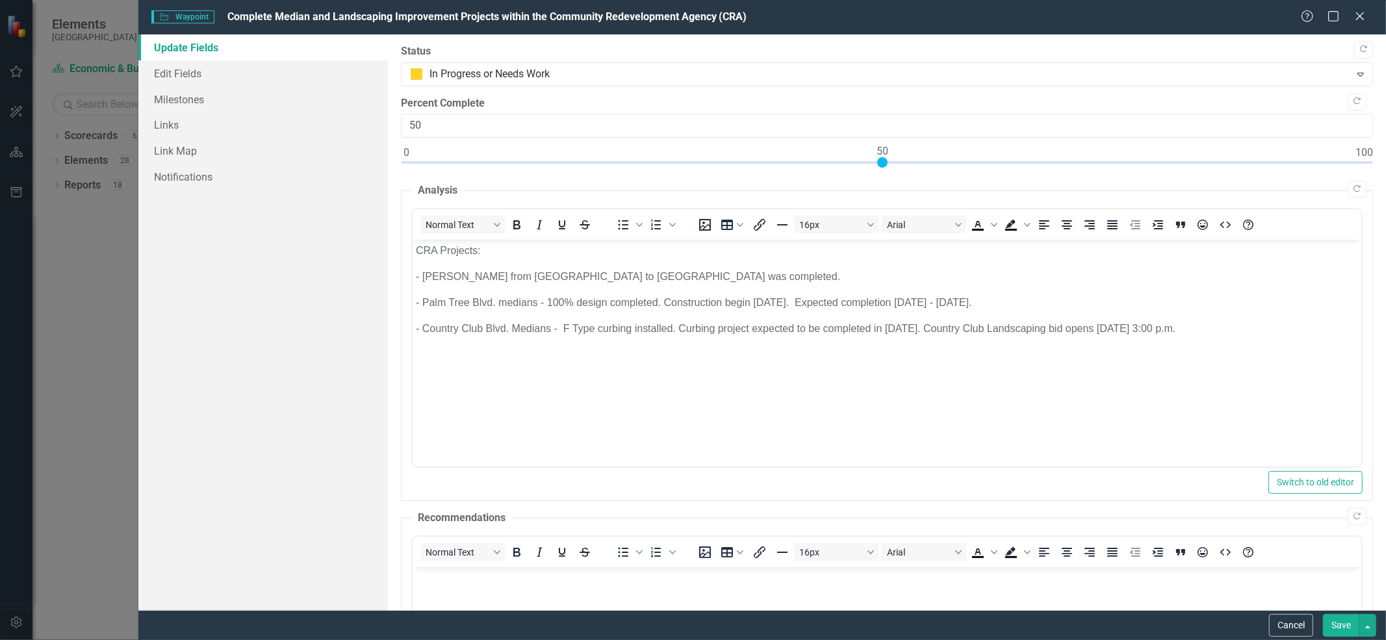
click at [1344, 626] on button "Save" at bounding box center [1341, 625] width 36 height 23
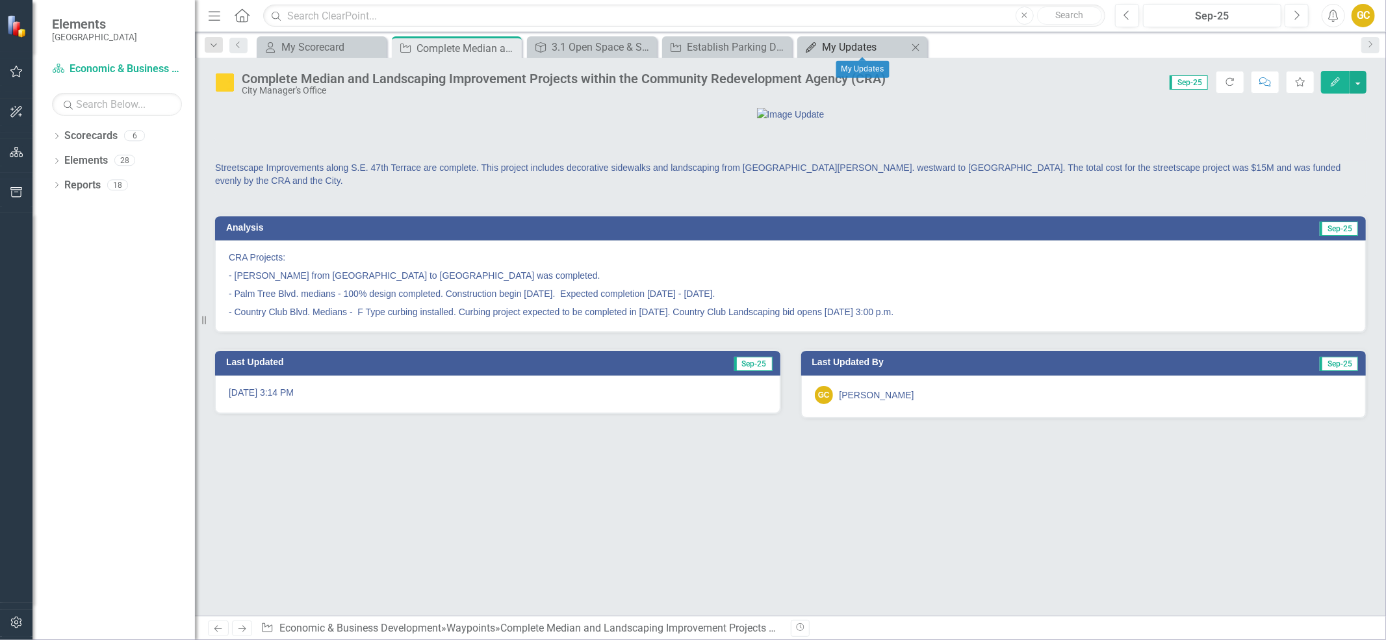
click at [842, 43] on div "My Updates" at bounding box center [865, 47] width 86 height 16
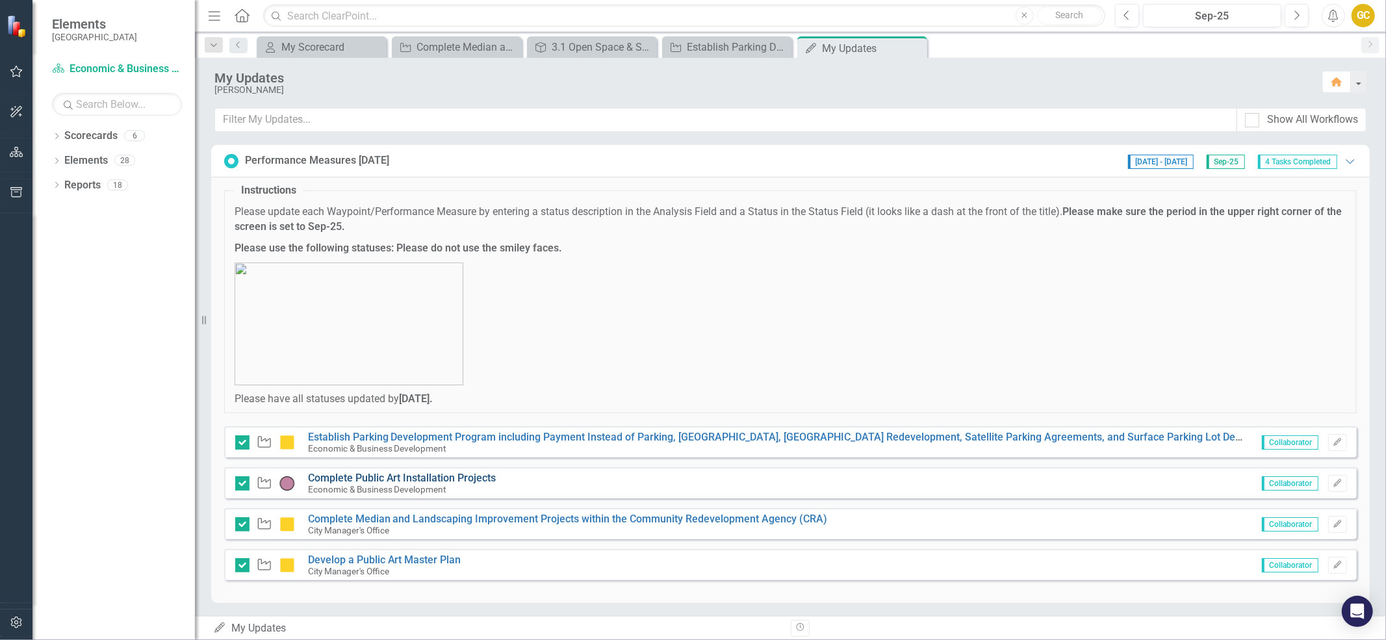
click at [455, 481] on link "Complete Public Art Installation Projects" at bounding box center [402, 478] width 188 height 12
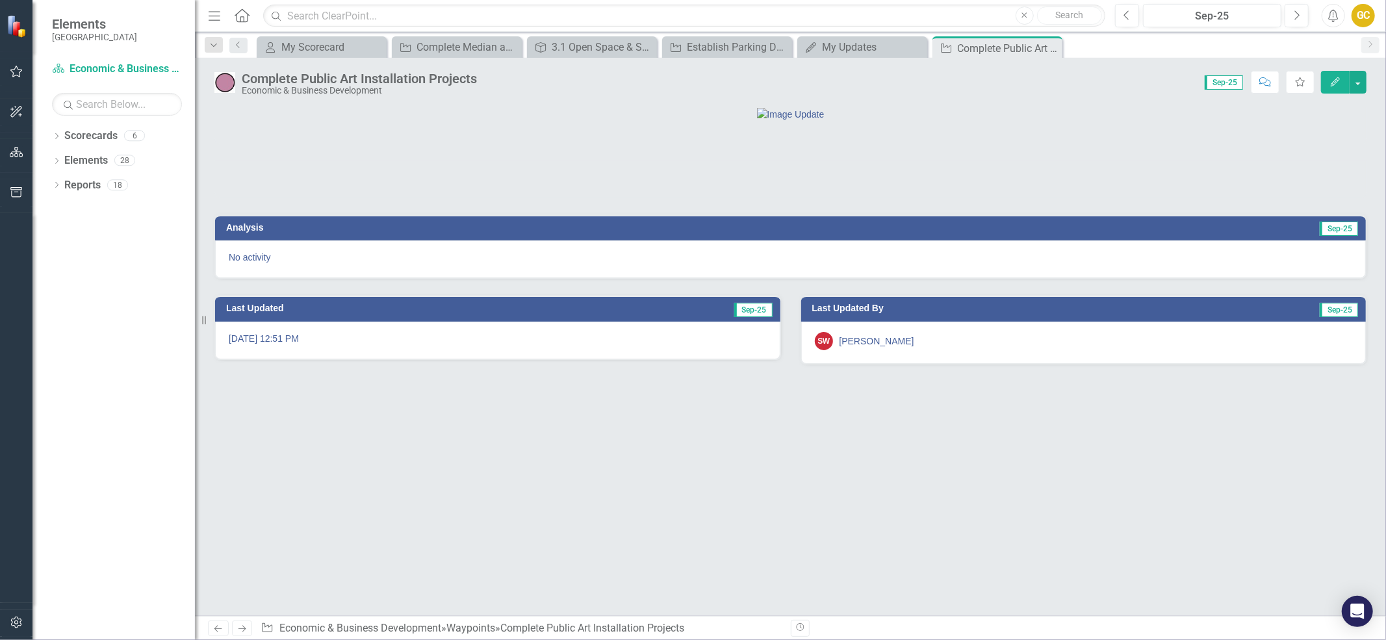
click at [498, 75] on div "Score: 0.00 Sep-25 Completed Comment Favorite Edit" at bounding box center [924, 82] width 883 height 22
click at [325, 83] on div "Complete Public Art Installation Projects" at bounding box center [359, 78] width 235 height 14
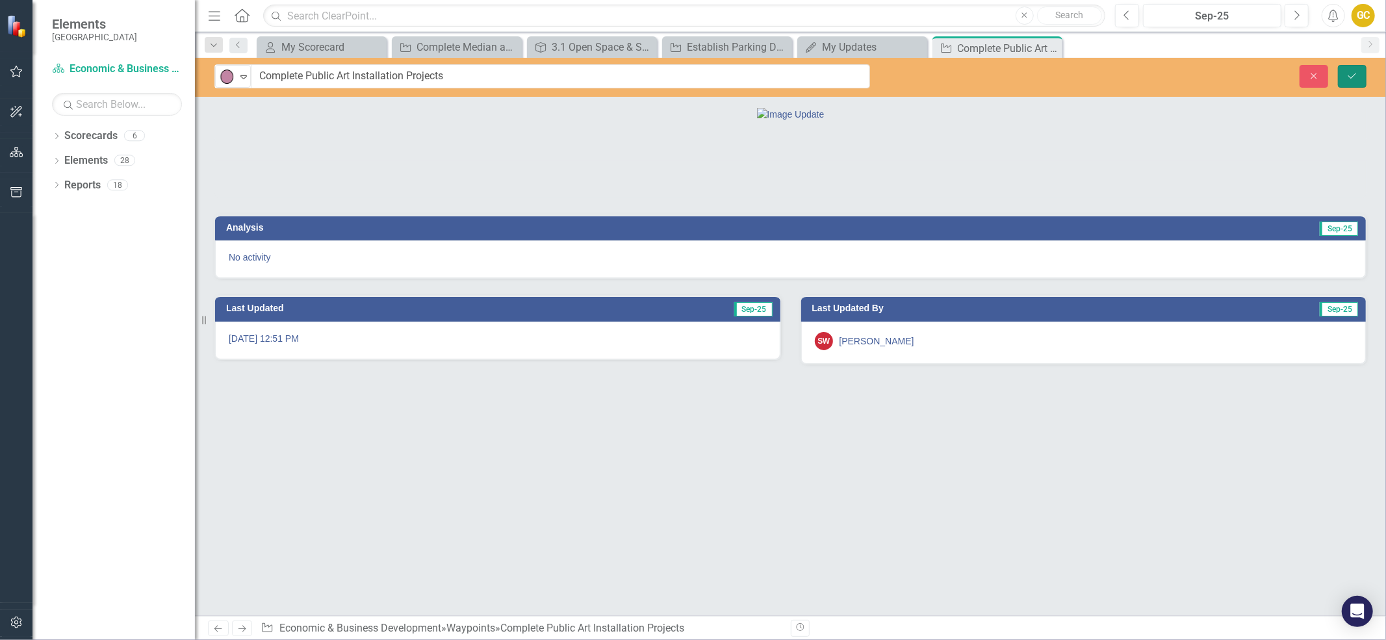
click at [1361, 73] on button "Save" at bounding box center [1352, 76] width 29 height 23
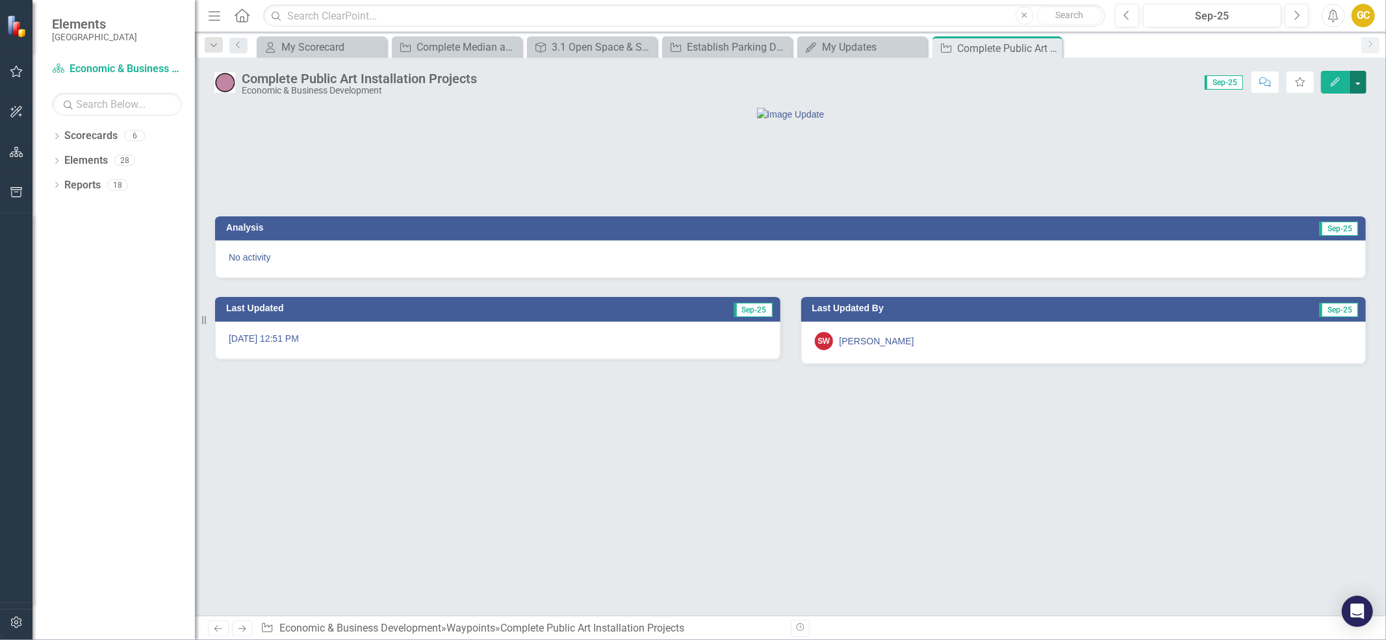
click at [1359, 77] on button "button" at bounding box center [1358, 82] width 17 height 23
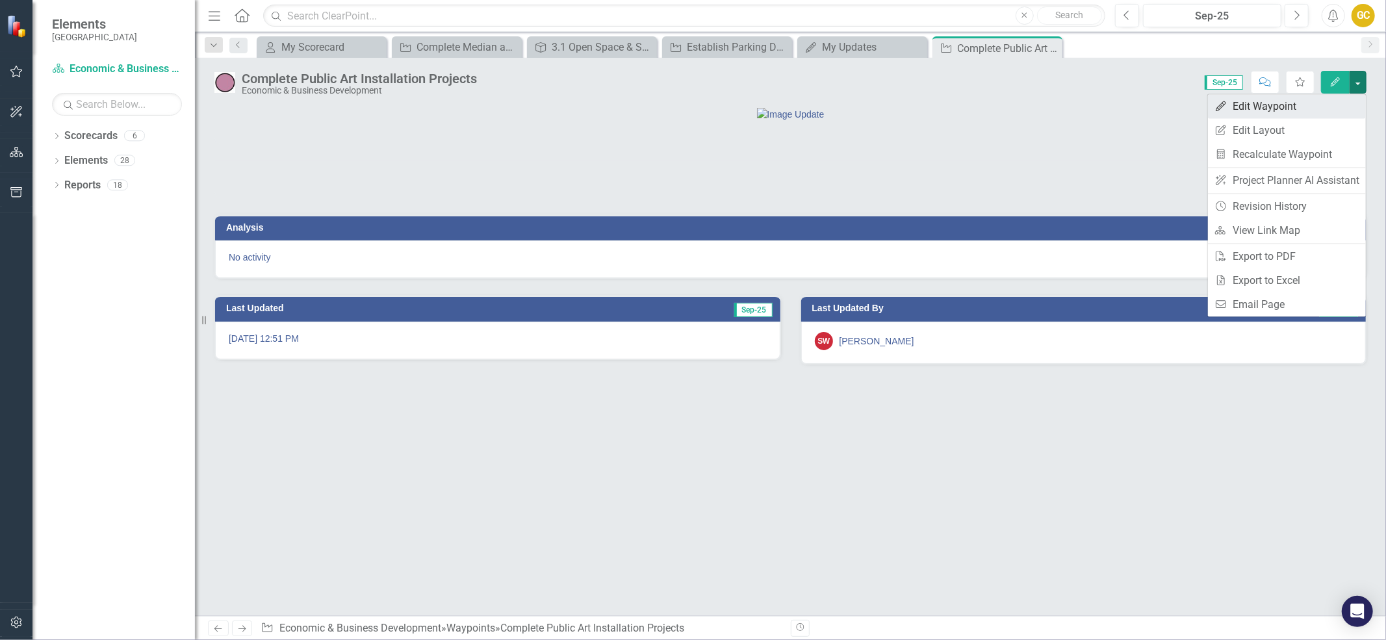
click at [1287, 107] on link "Edit Edit Waypoint" at bounding box center [1287, 106] width 158 height 24
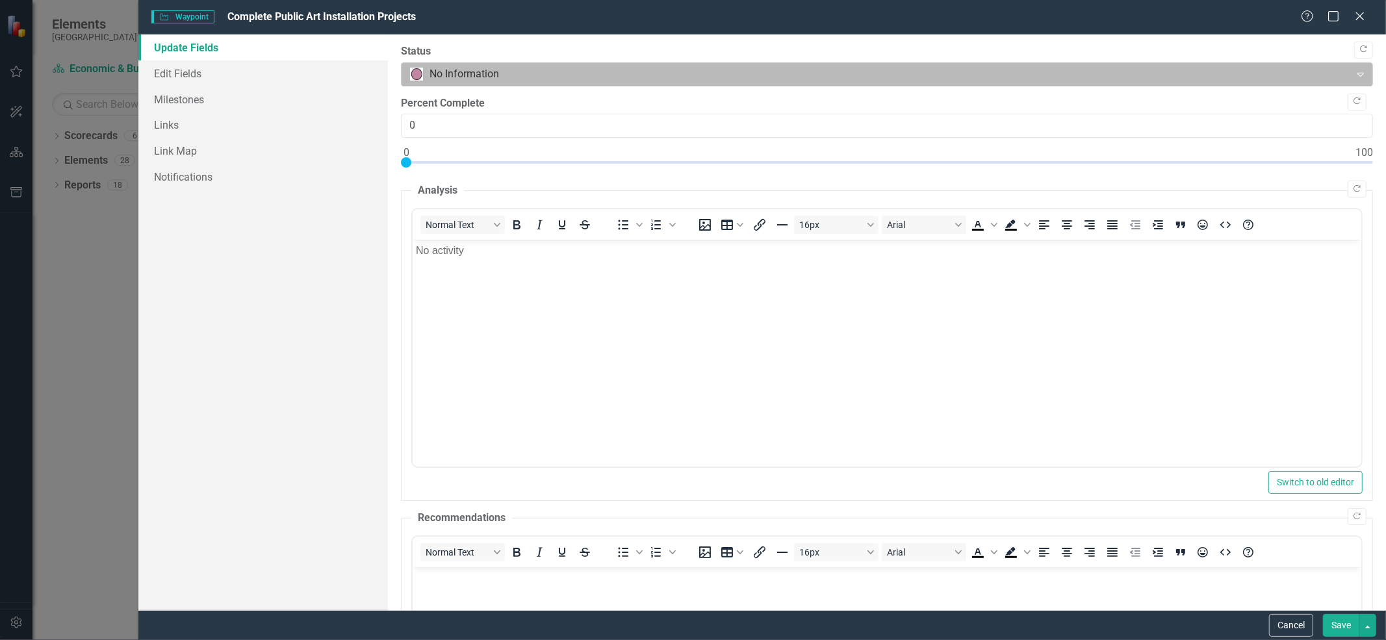
click at [1354, 73] on icon "Expand" at bounding box center [1360, 74] width 13 height 10
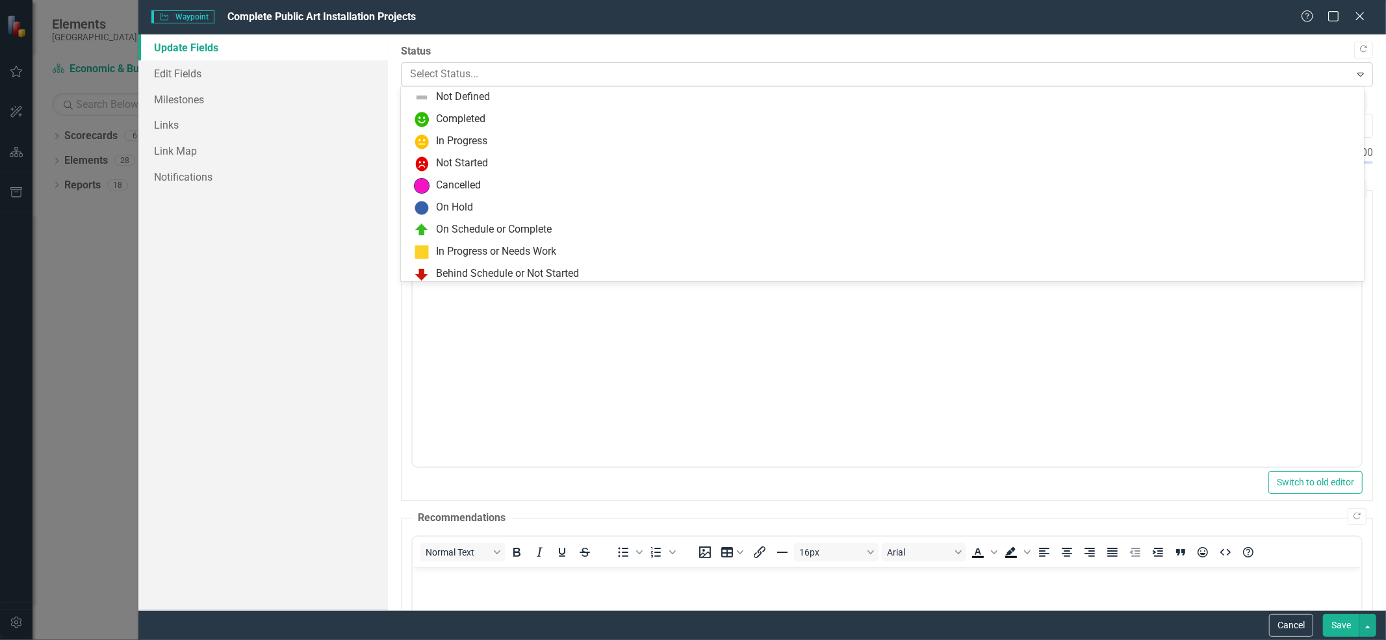
scroll to position [26, 0]
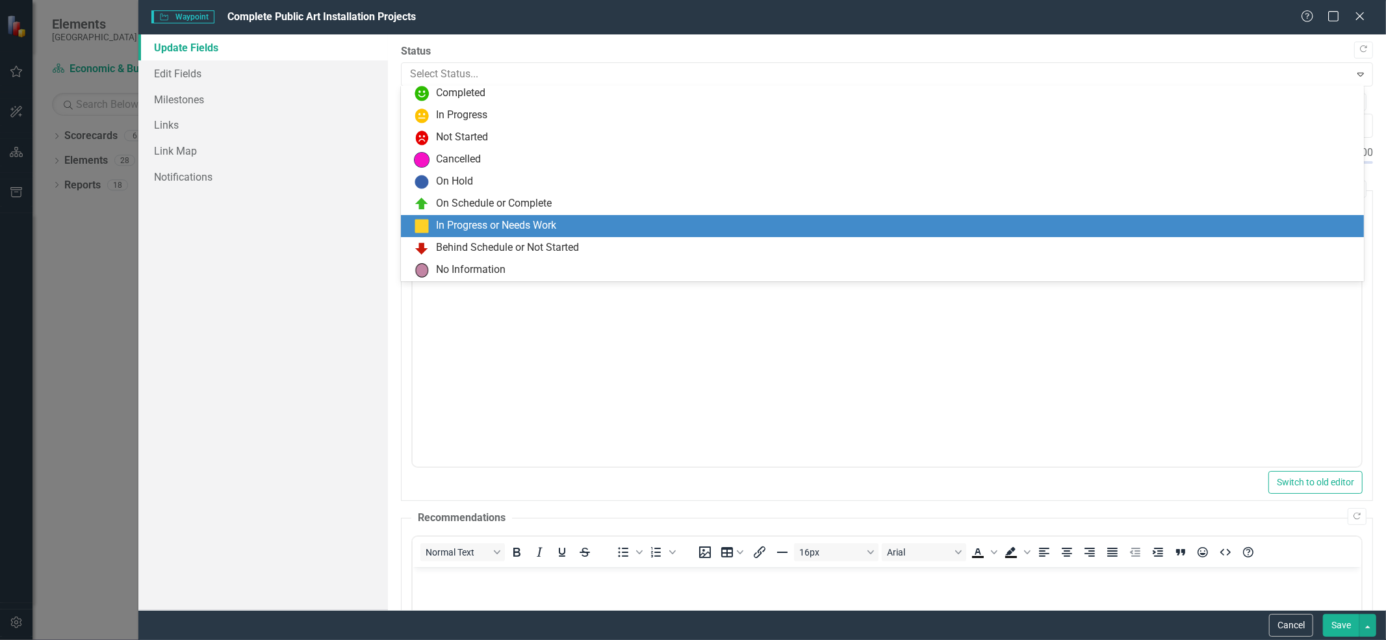
click at [539, 219] on div "In Progress or Needs Work" at bounding box center [496, 225] width 120 height 15
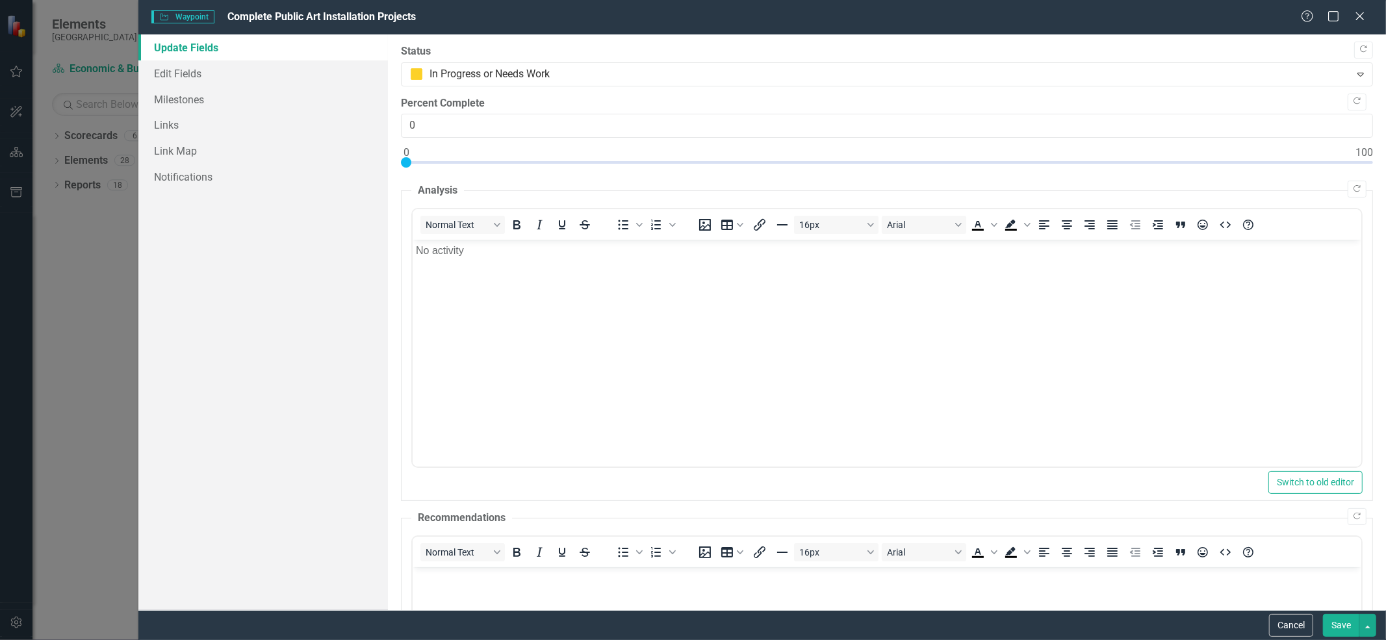
click at [1341, 619] on button "Save" at bounding box center [1341, 625] width 36 height 23
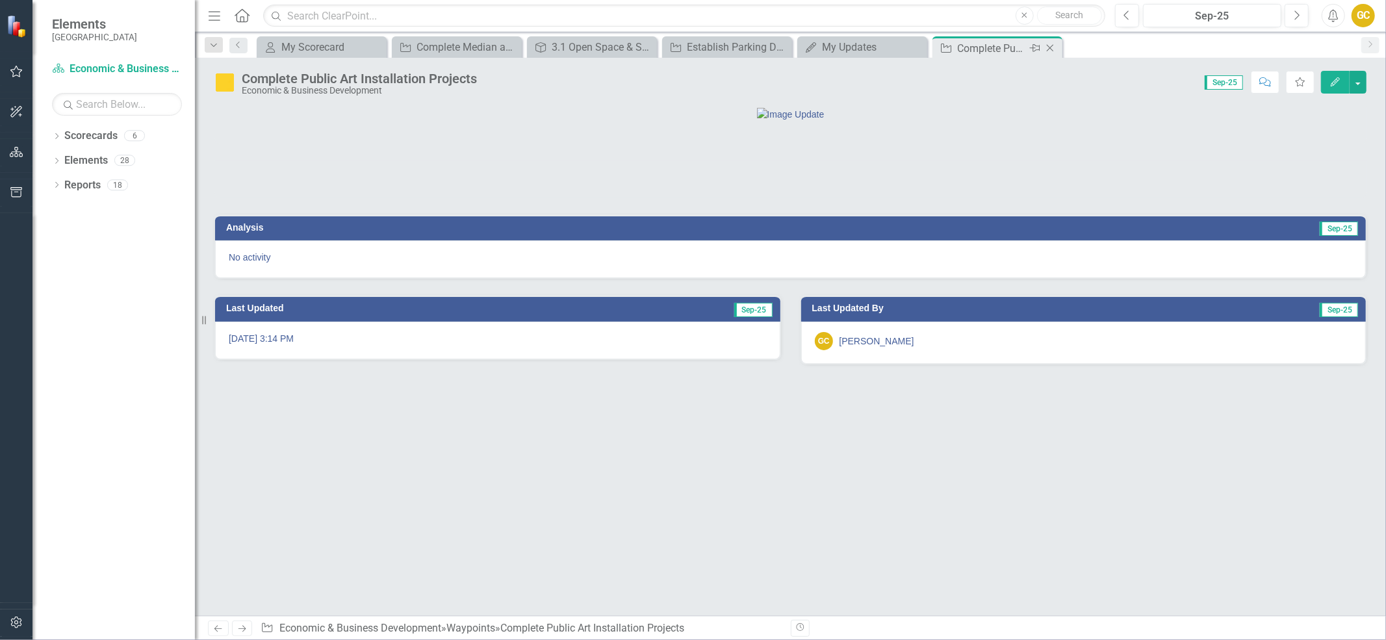
click at [1049, 45] on icon "Close" at bounding box center [1050, 48] width 13 height 10
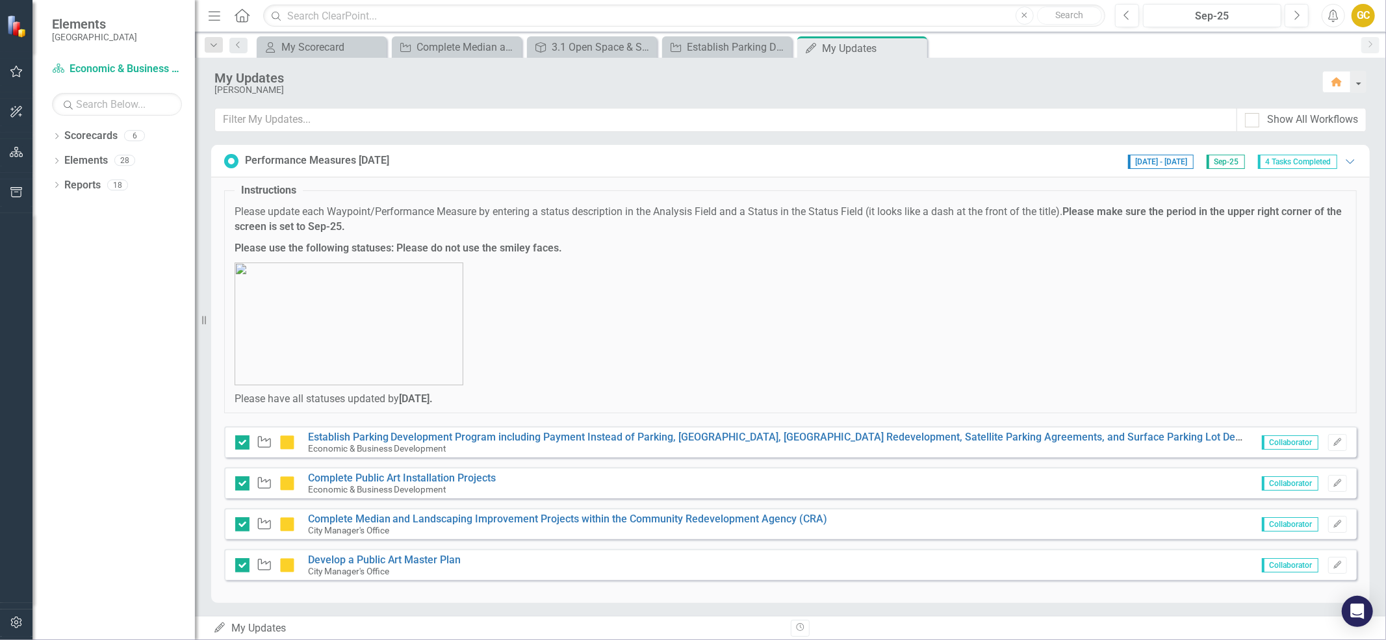
scroll to position [4, 0]
click at [0, 0] on icon "Close" at bounding box center [0, 0] width 0 height 0
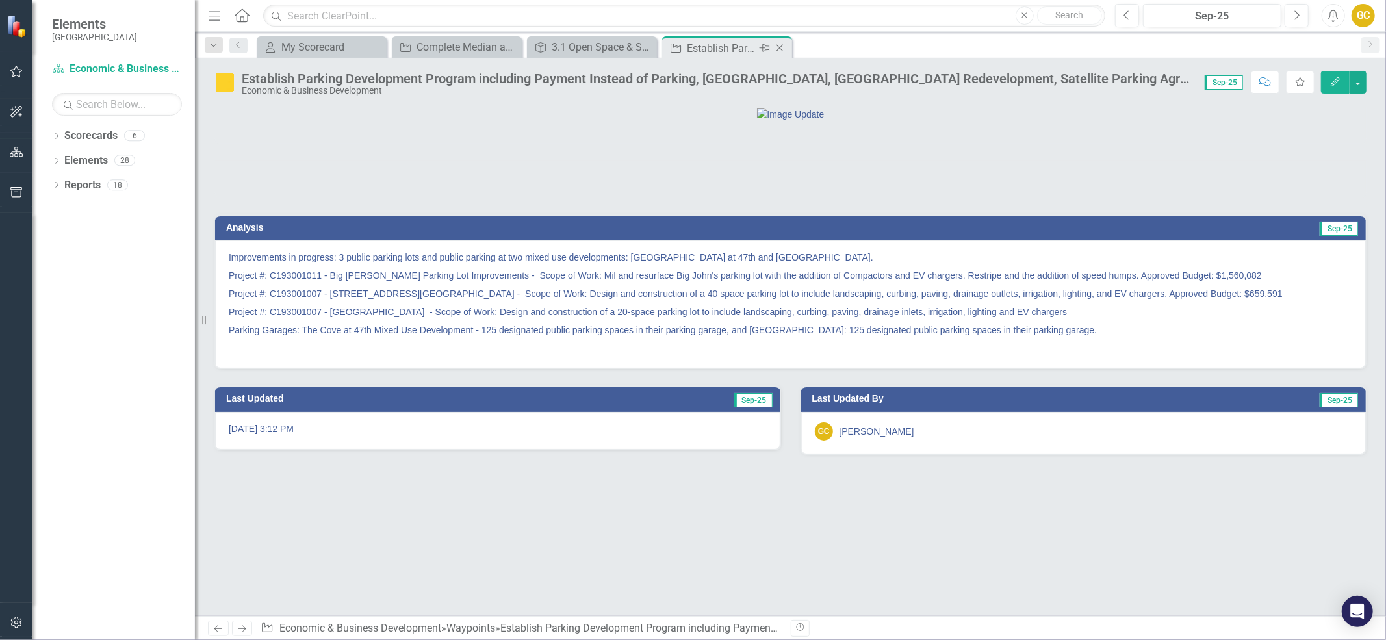
click at [781, 44] on icon "Close" at bounding box center [779, 48] width 13 height 10
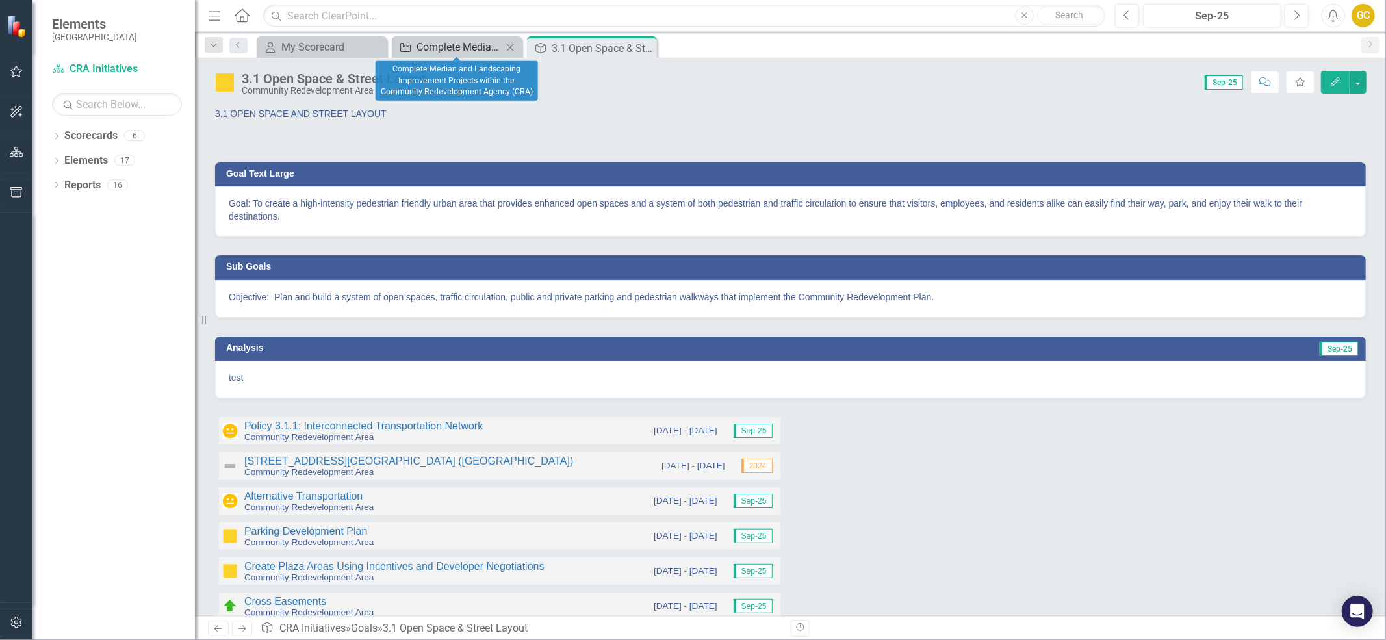
click at [446, 44] on div "Complete Median and Landscaping Improvement Projects within the Community Redev…" at bounding box center [460, 47] width 86 height 16
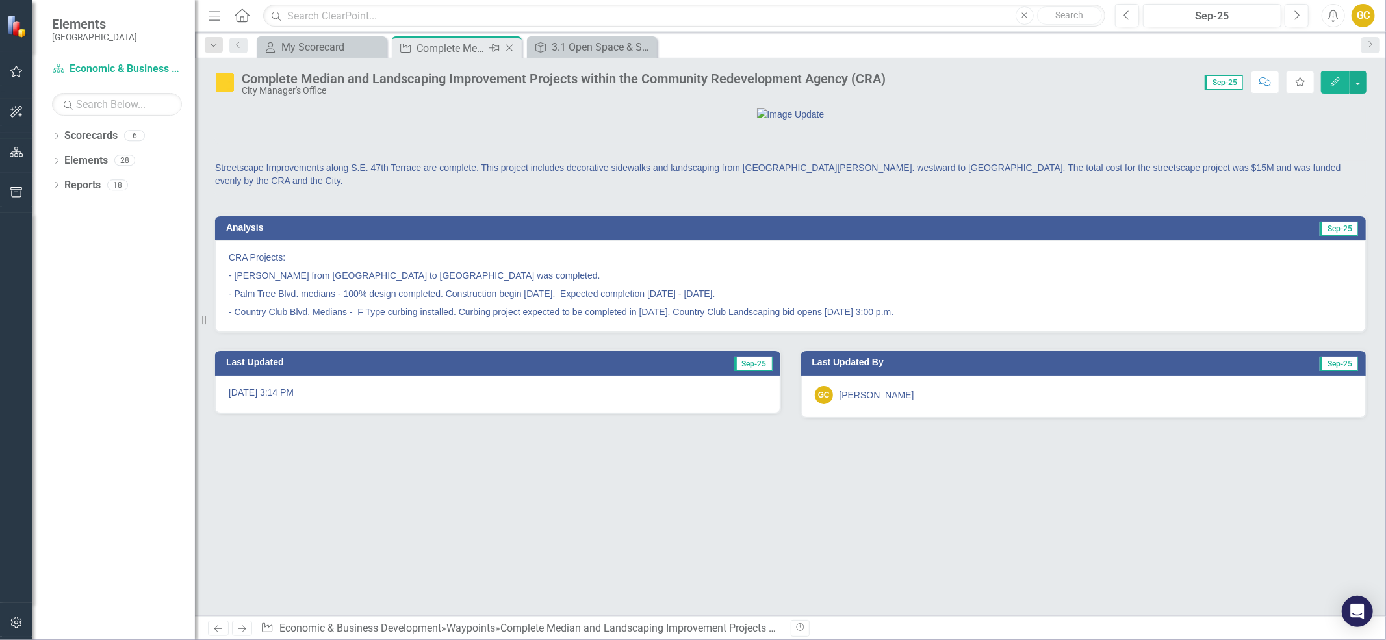
click at [510, 44] on icon "Close" at bounding box center [509, 48] width 13 height 10
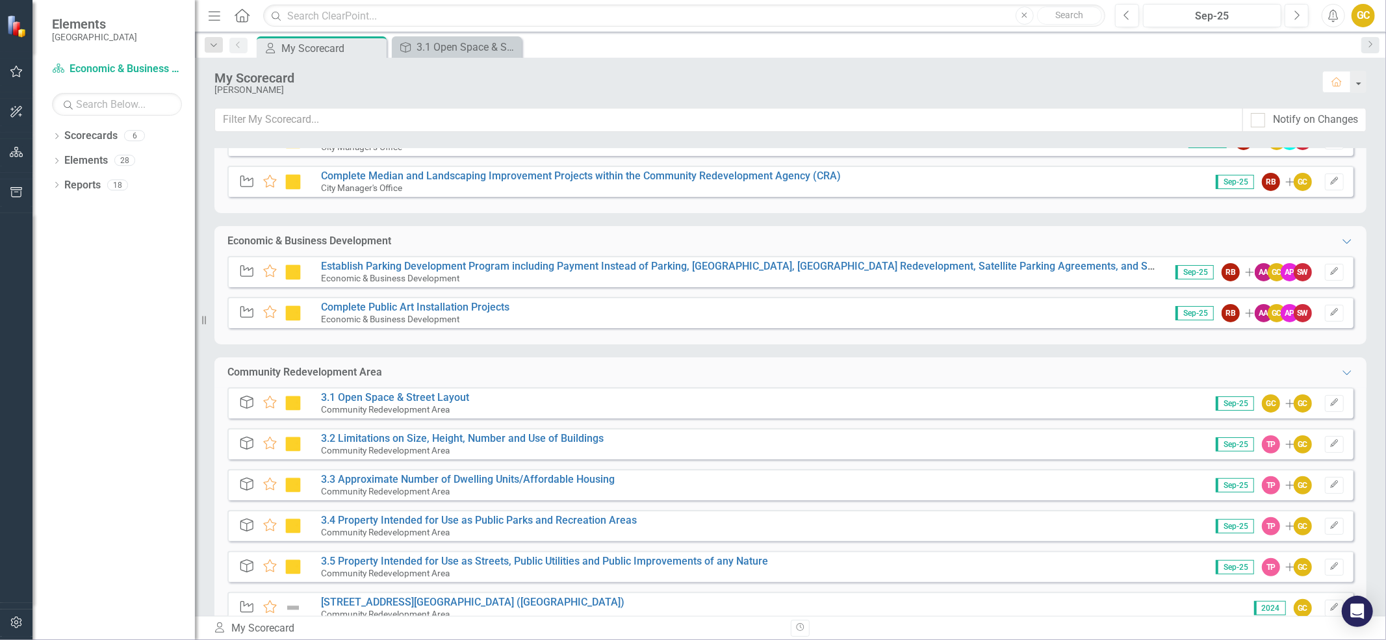
scroll to position [261, 0]
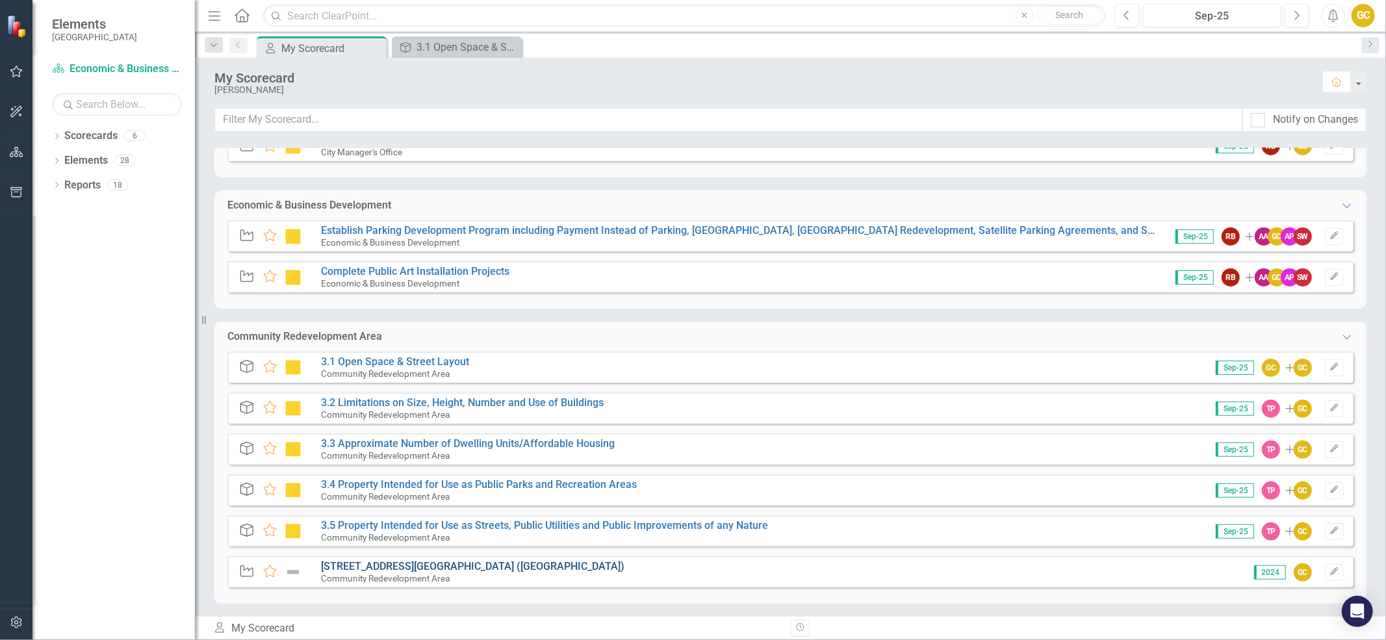
click at [450, 569] on link "[STREET_ADDRESS][GEOGRAPHIC_DATA] ([GEOGRAPHIC_DATA])" at bounding box center [472, 566] width 303 height 12
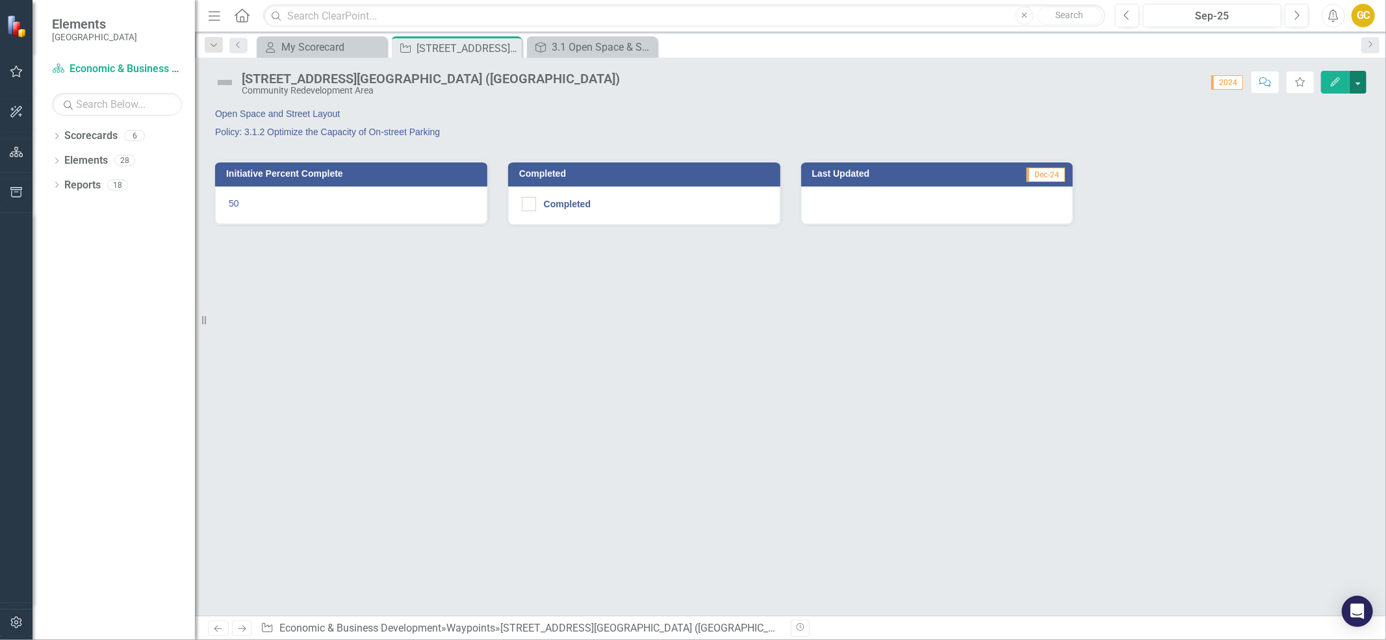
click at [1360, 74] on button "button" at bounding box center [1358, 82] width 17 height 23
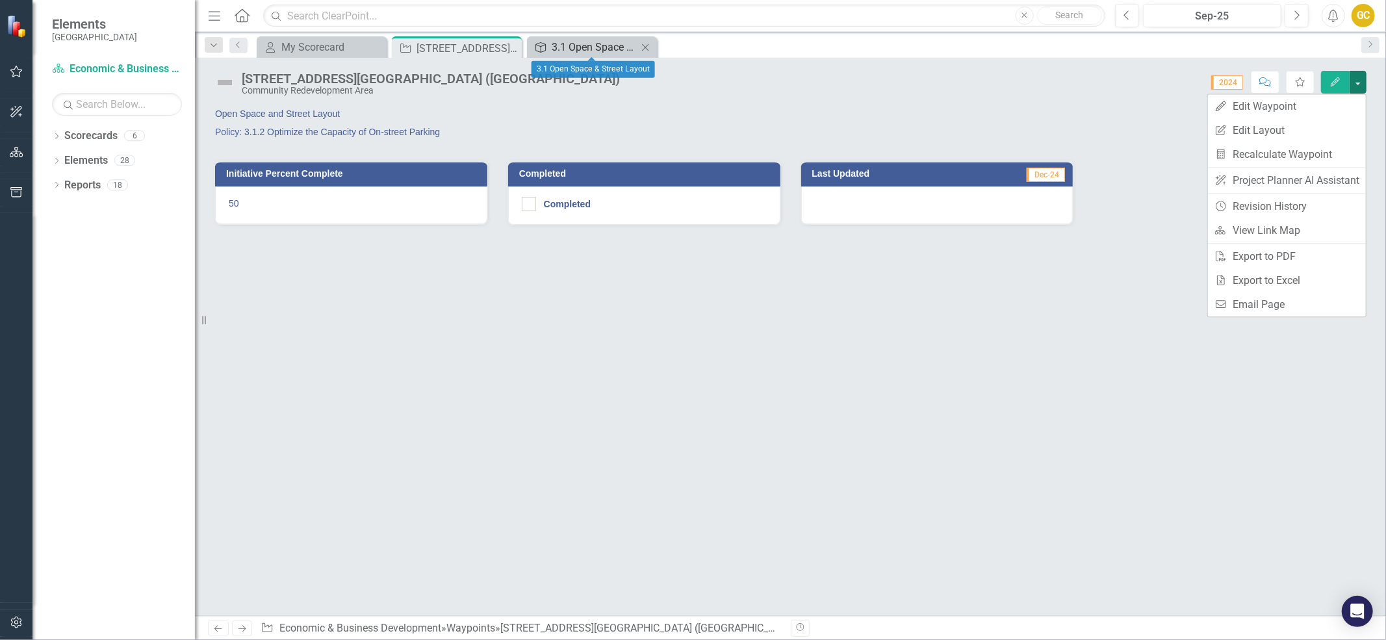
click at [591, 41] on div "3.1 Open Space & Street Layout" at bounding box center [595, 47] width 86 height 16
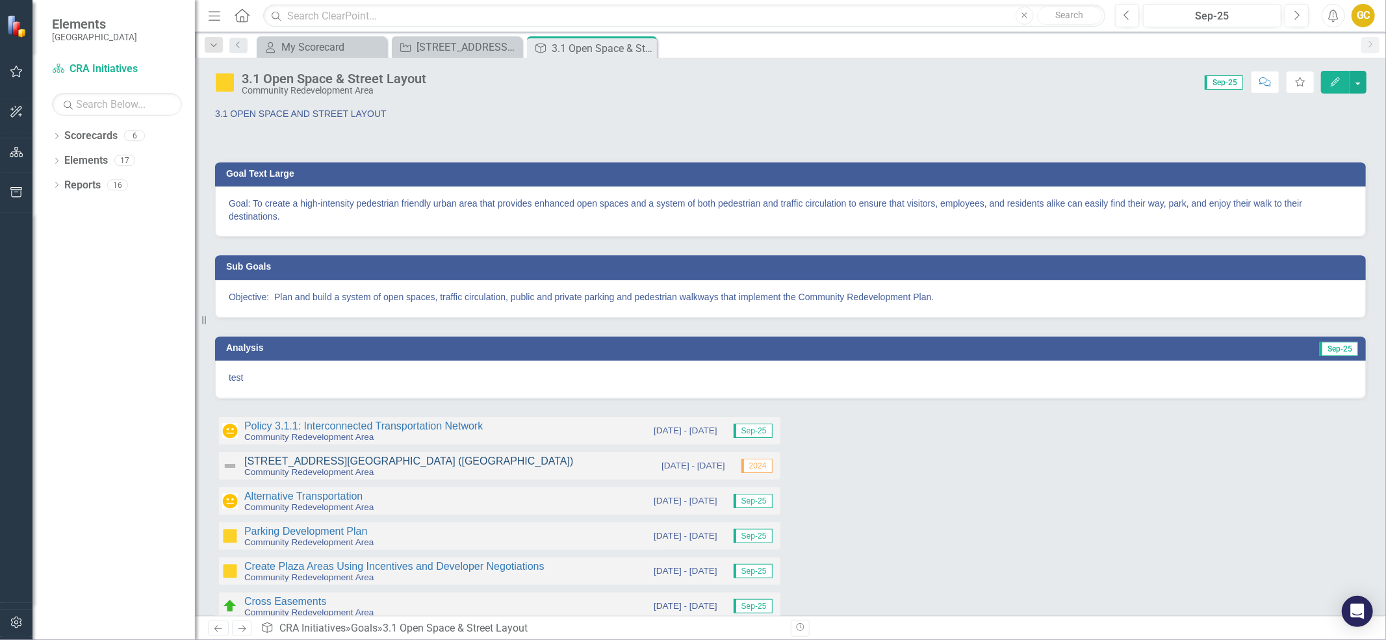
click at [431, 459] on link "[STREET_ADDRESS][GEOGRAPHIC_DATA] ([GEOGRAPHIC_DATA])" at bounding box center [408, 460] width 329 height 11
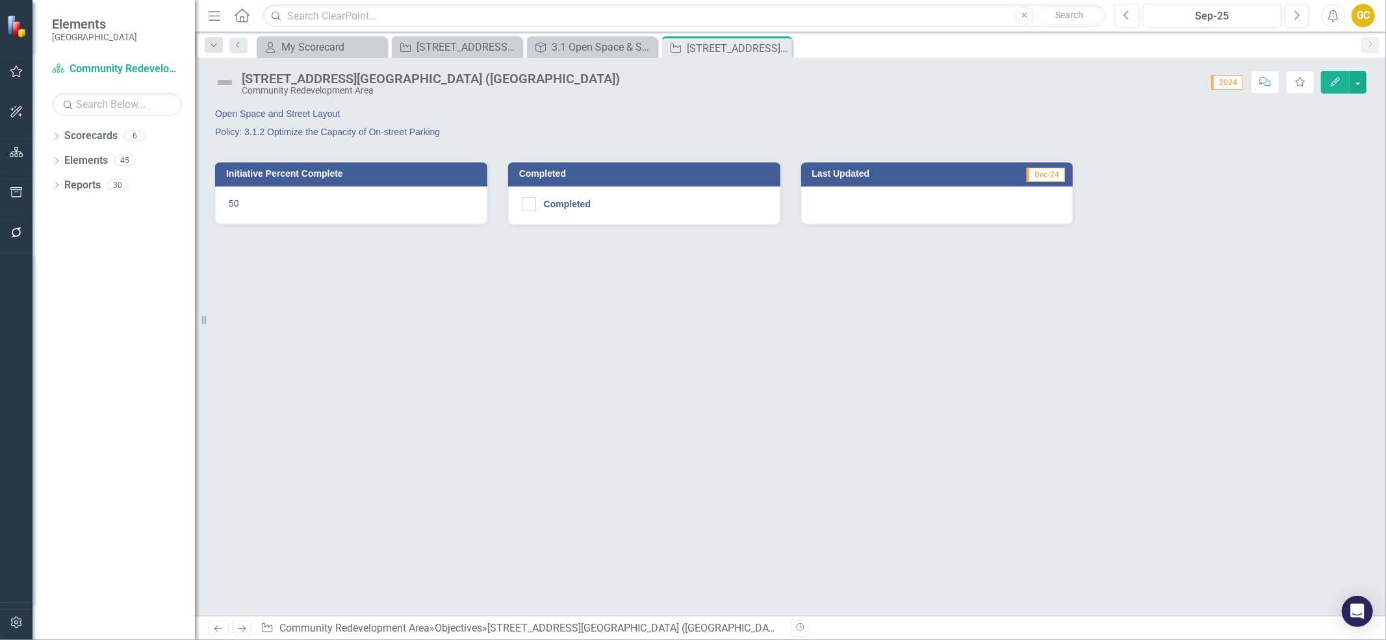
click at [452, 76] on div "[STREET_ADDRESS][GEOGRAPHIC_DATA] ([GEOGRAPHIC_DATA])" at bounding box center [431, 78] width 378 height 14
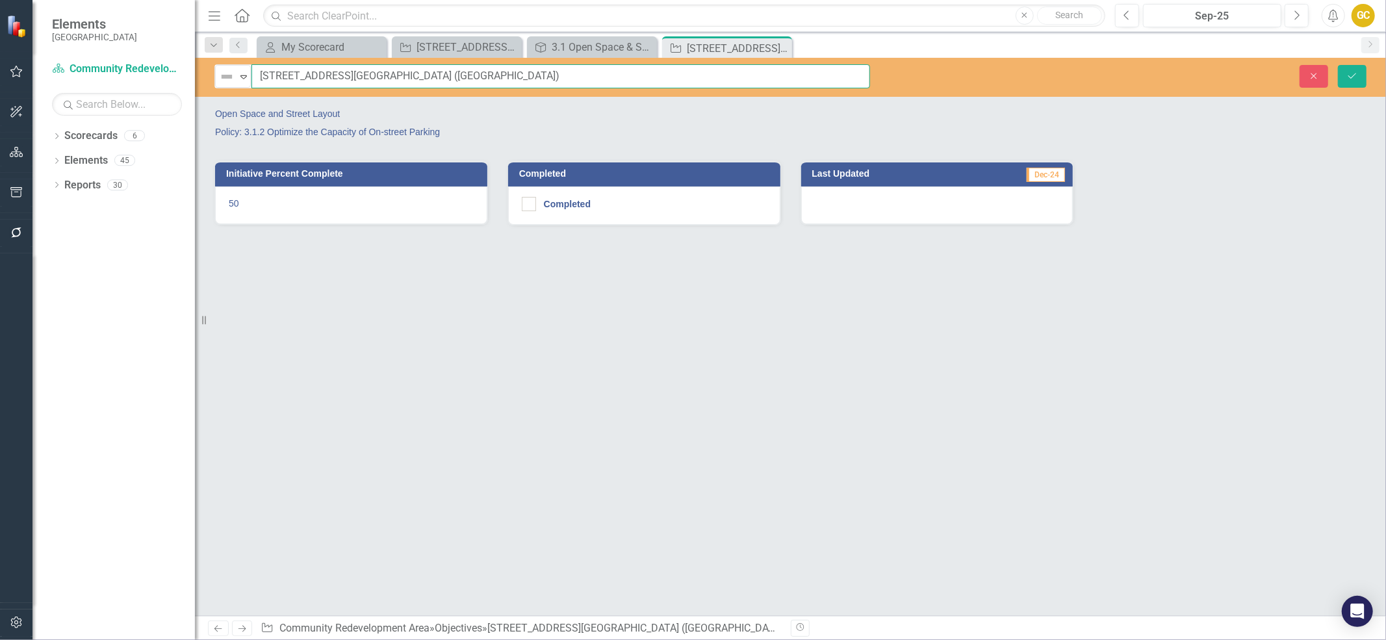
click at [258, 76] on input "[STREET_ADDRESS][GEOGRAPHIC_DATA] ([GEOGRAPHIC_DATA])" at bounding box center [560, 76] width 619 height 24
click at [687, 75] on input "[STREET_ADDRESS][GEOGRAPHIC_DATA] ([GEOGRAPHIC_DATA])" at bounding box center [560, 76] width 619 height 24
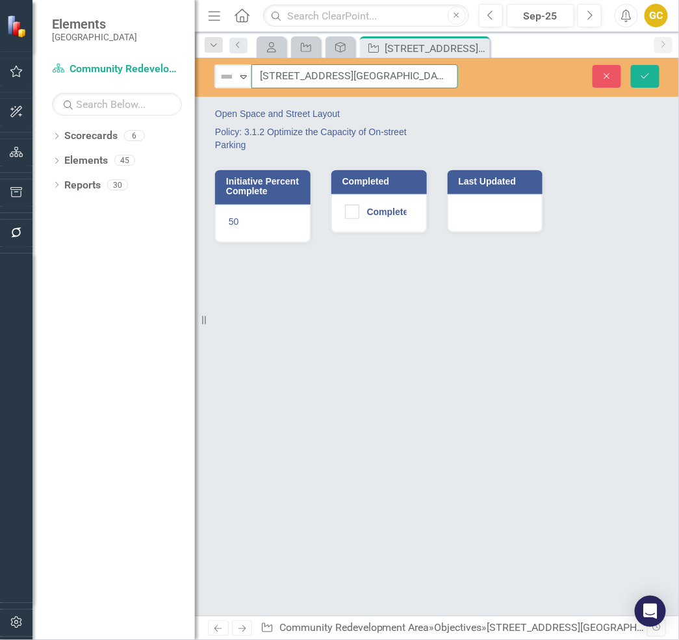
click at [306, 79] on input "[STREET_ADDRESS][GEOGRAPHIC_DATA] ([GEOGRAPHIC_DATA])" at bounding box center [354, 76] width 207 height 24
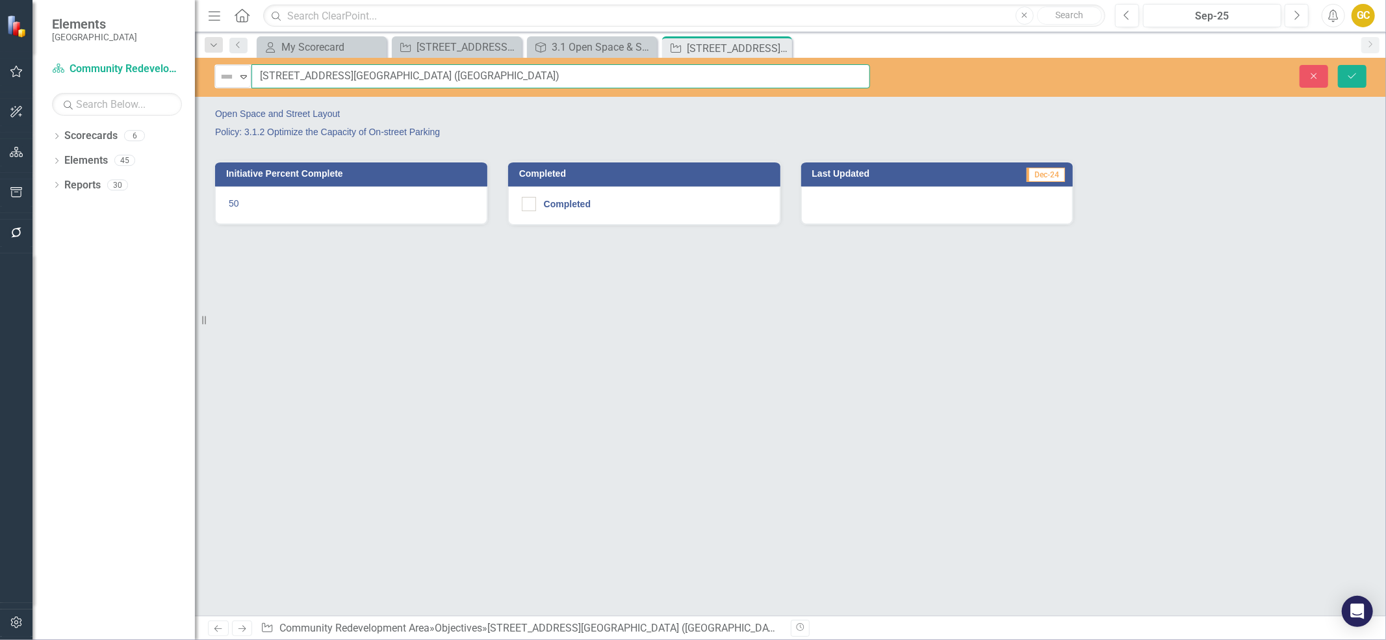
click at [591, 73] on input "[STREET_ADDRESS][GEOGRAPHIC_DATA] ([GEOGRAPHIC_DATA])" at bounding box center [560, 76] width 619 height 24
type input "4"
type input "Policy 3.1.2 Optimize the Capacity of ON-street Parking"
click at [402, 126] on p "Policy: 3.1.2 Optimize the Capacity of On-street Parking" at bounding box center [497, 131] width 565 height 16
click at [1352, 74] on icon "Save" at bounding box center [1352, 75] width 12 height 9
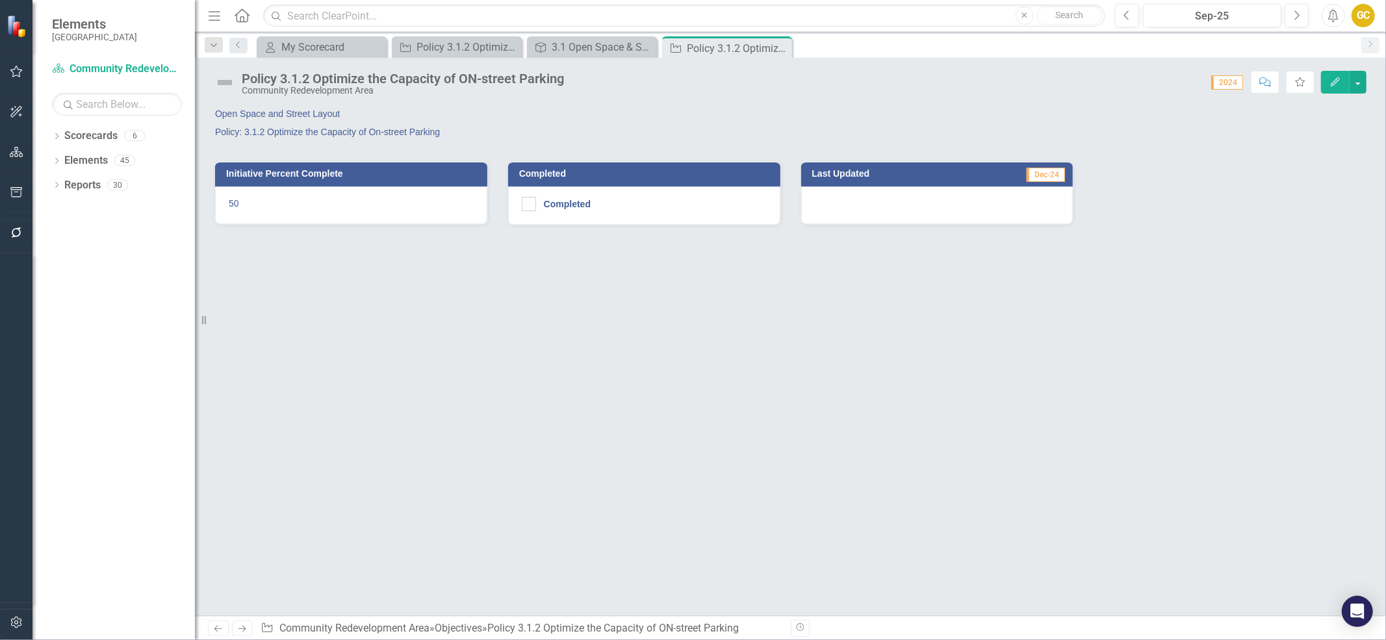
click at [463, 78] on div "Policy 3.1.2 Optimize the Capacity of ON-street Parking" at bounding box center [403, 78] width 322 height 14
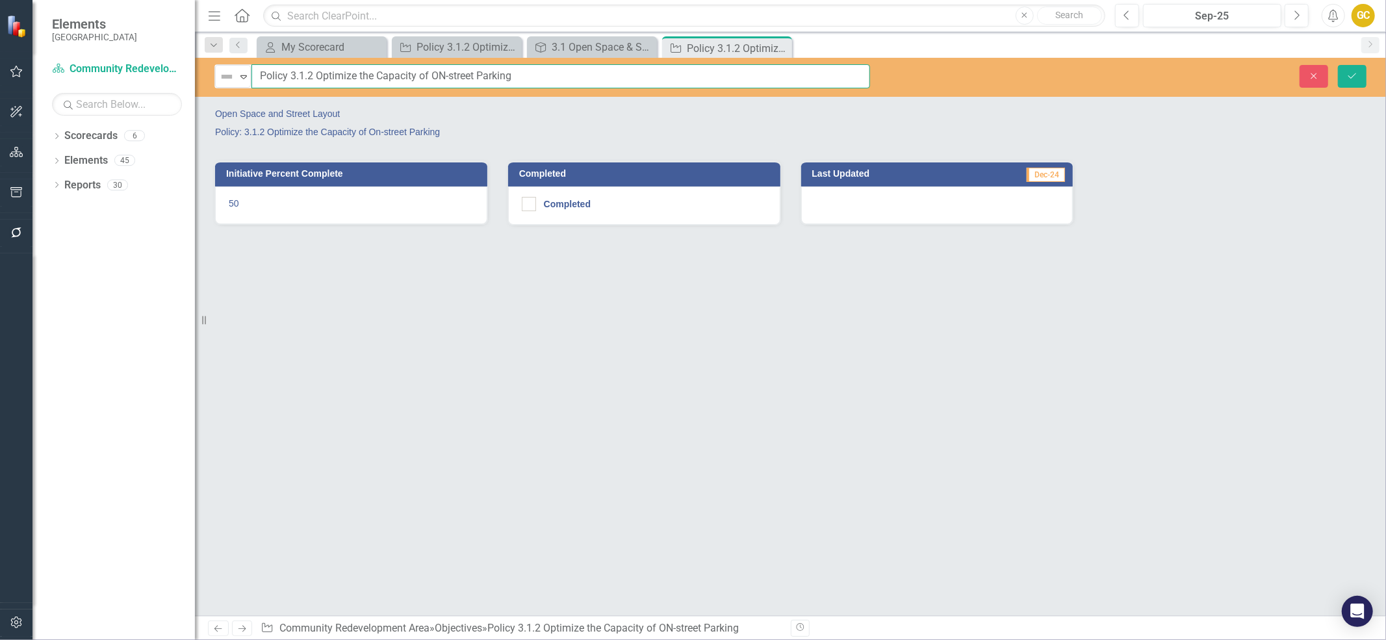
click at [442, 75] on input "Policy 3.1.2 Optimize the Capacity of ON-street Parking" at bounding box center [560, 76] width 619 height 24
click at [444, 76] on input "Policy 3.1.2 Optimize the Capacity of ON-street Parking" at bounding box center [560, 76] width 619 height 24
type input "Policy 3.1.2 Optimize the Capacity of On-street Parking"
click at [1350, 75] on icon "Save" at bounding box center [1352, 75] width 12 height 9
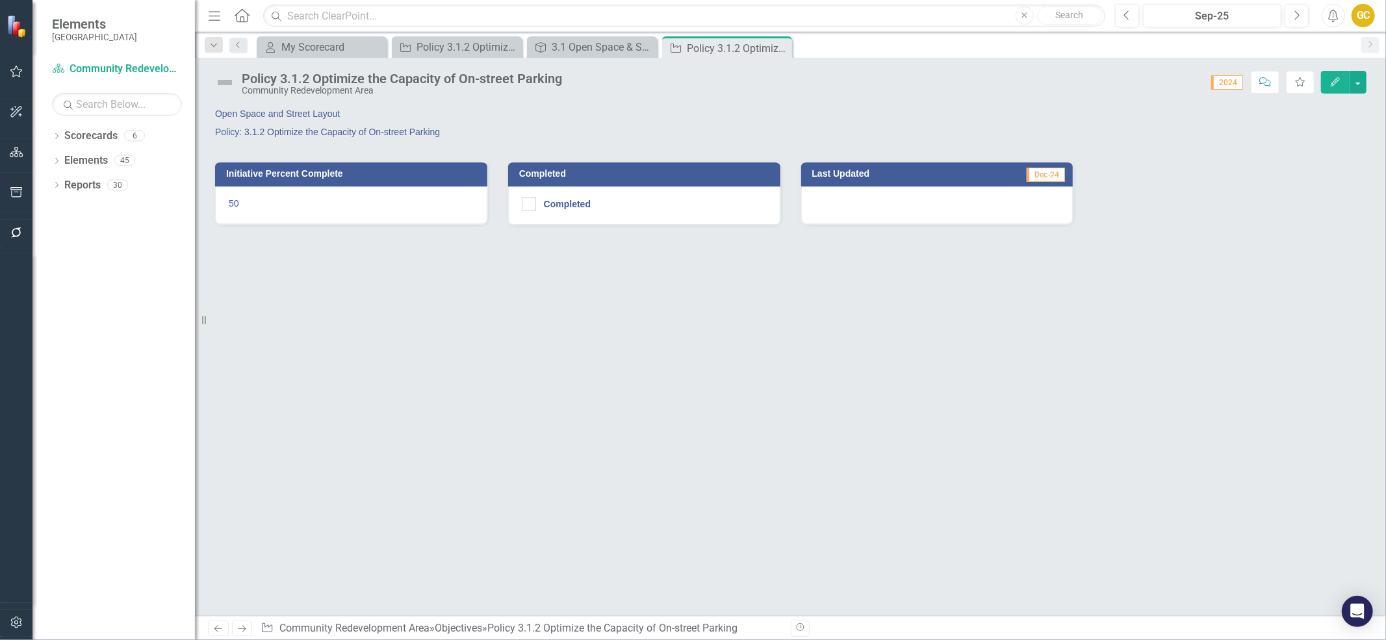
click at [352, 127] on p "Policy: 3.1.2 Optimize the Capacity of On-street Parking" at bounding box center [497, 131] width 565 height 16
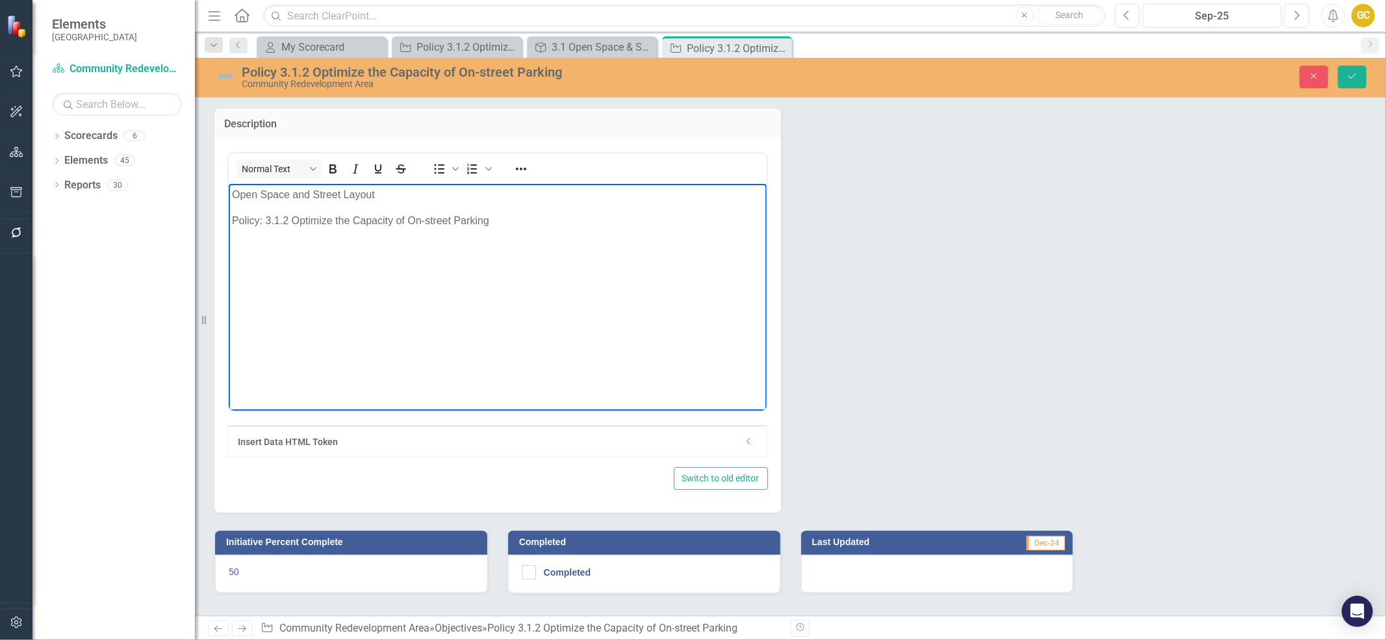
drag, startPoint x: 232, startPoint y: 222, endPoint x: 498, endPoint y: 231, distance: 266.6
click at [498, 231] on body "Open Space and Street Layout Policy: 3.1.2 Optimize the Capacity of On-street P…" at bounding box center [497, 280] width 538 height 195
drag, startPoint x: 392, startPoint y: 194, endPoint x: 213, endPoint y: 190, distance: 179.4
click at [228, 190] on html "Open Space and Street Layout Policy: 3.1.2 Optimize the Capacity of On-street P…" at bounding box center [497, 280] width 538 height 195
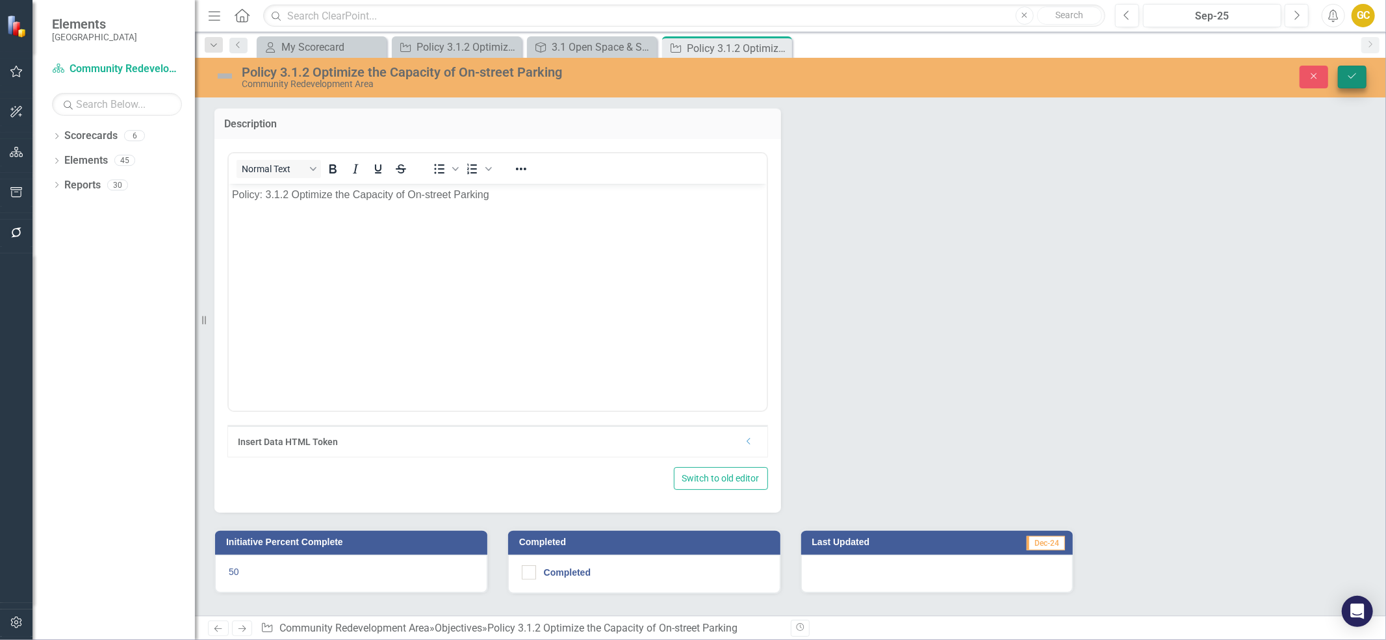
click at [1353, 72] on icon "Save" at bounding box center [1352, 75] width 12 height 9
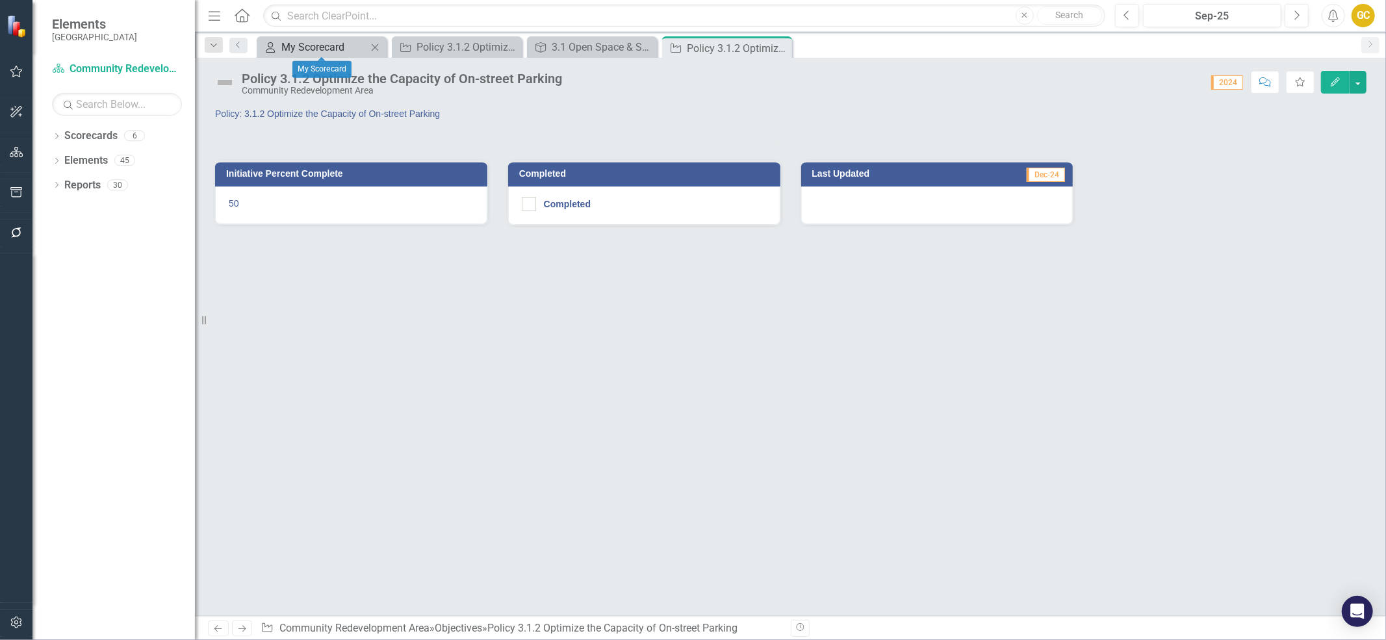
click at [307, 44] on div "My Scorecard" at bounding box center [324, 47] width 86 height 16
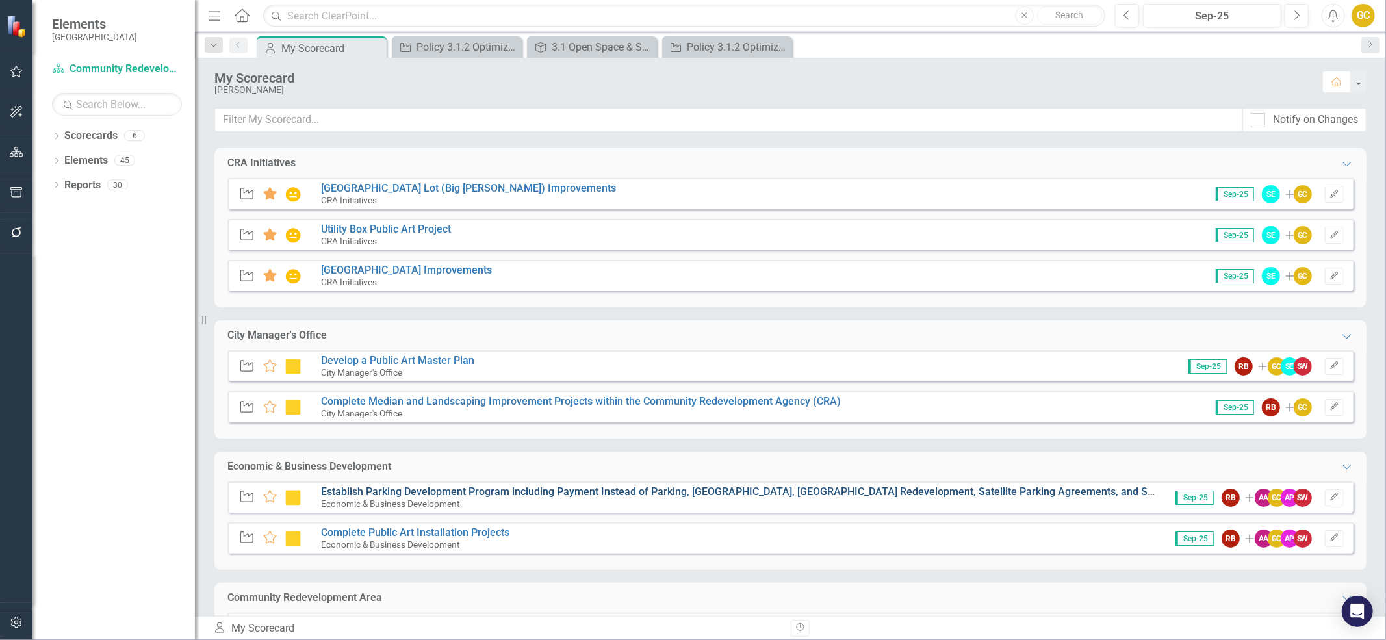
click at [401, 491] on link "Establish Parking Development Program including Payment Instead of Parking, [GE…" at bounding box center [809, 491] width 977 height 12
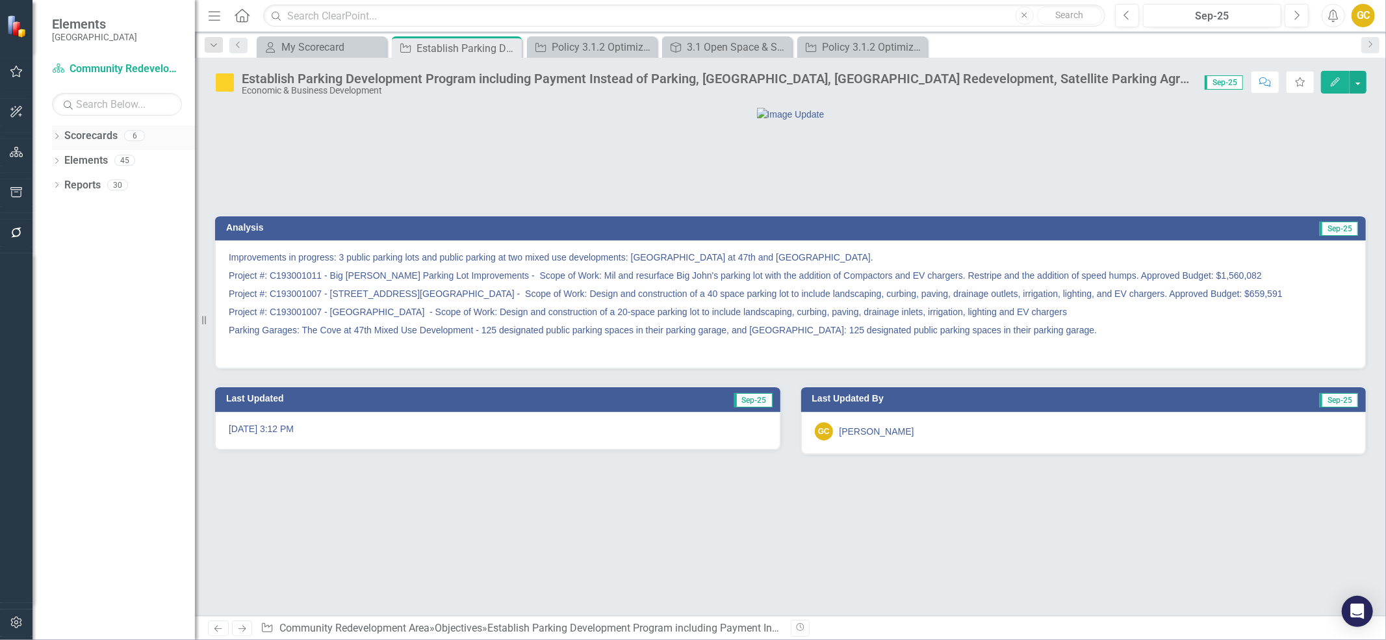
click at [92, 134] on link "Scorecards" at bounding box center [90, 136] width 53 height 15
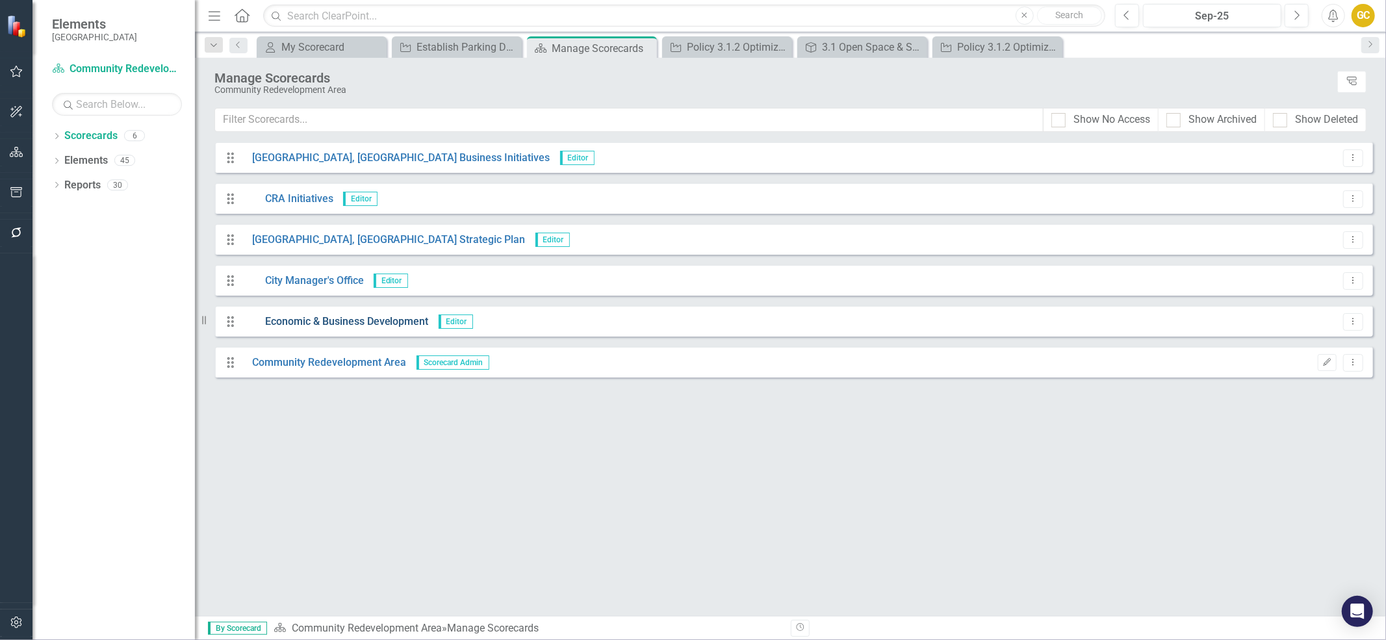
click at [331, 321] on link "Economic & Business Development" at bounding box center [335, 321] width 186 height 15
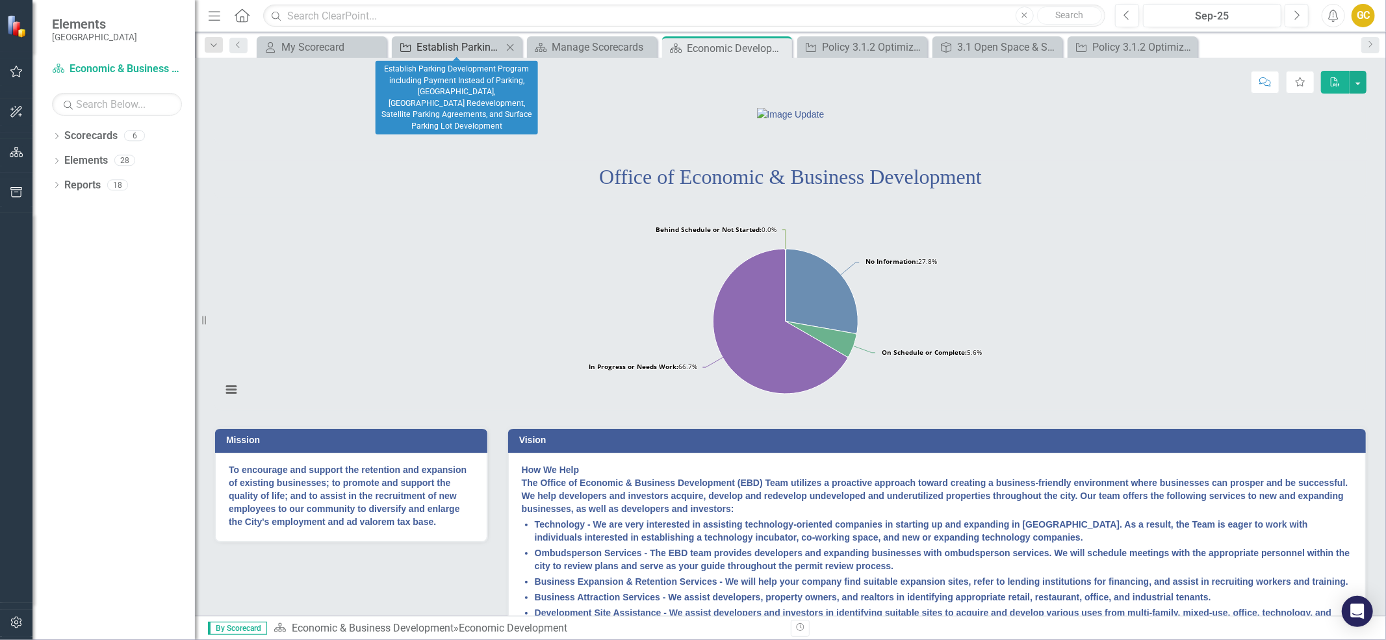
click at [469, 46] on div "Establish Parking Development Program including Payment Instead of Parking, [GE…" at bounding box center [460, 47] width 86 height 16
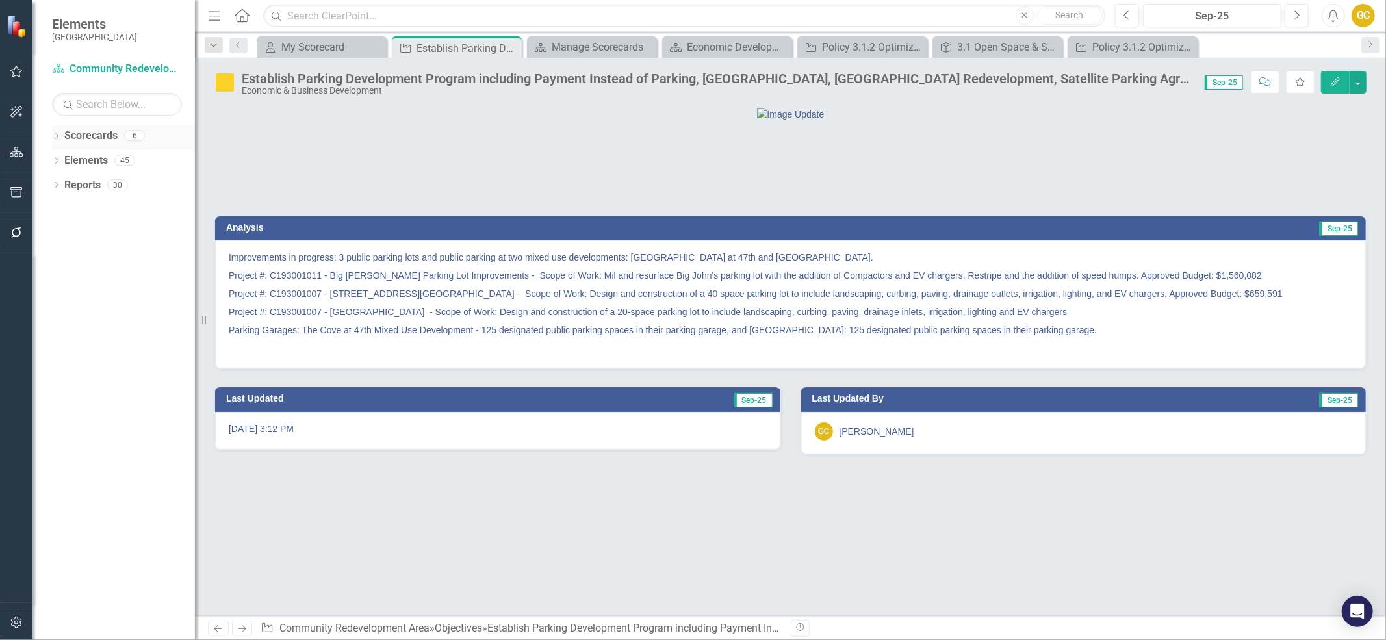
click at [90, 135] on link "Scorecards" at bounding box center [90, 136] width 53 height 15
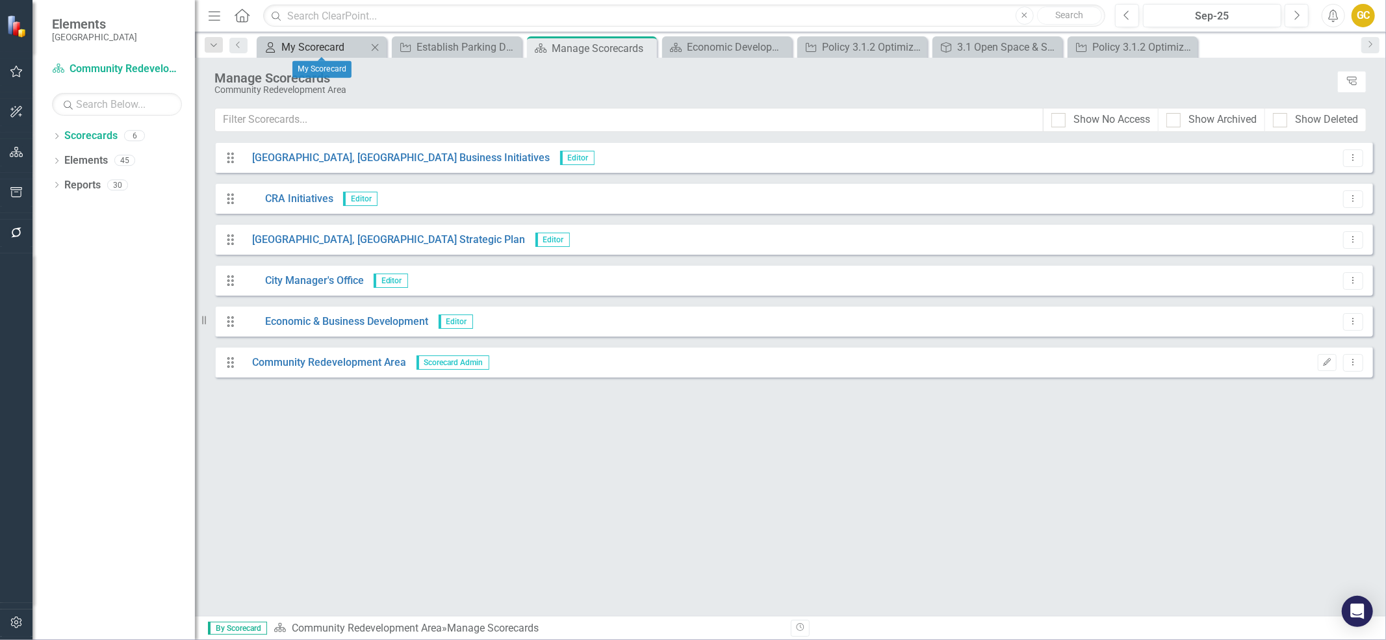
click at [314, 44] on div "My Scorecard" at bounding box center [324, 47] width 86 height 16
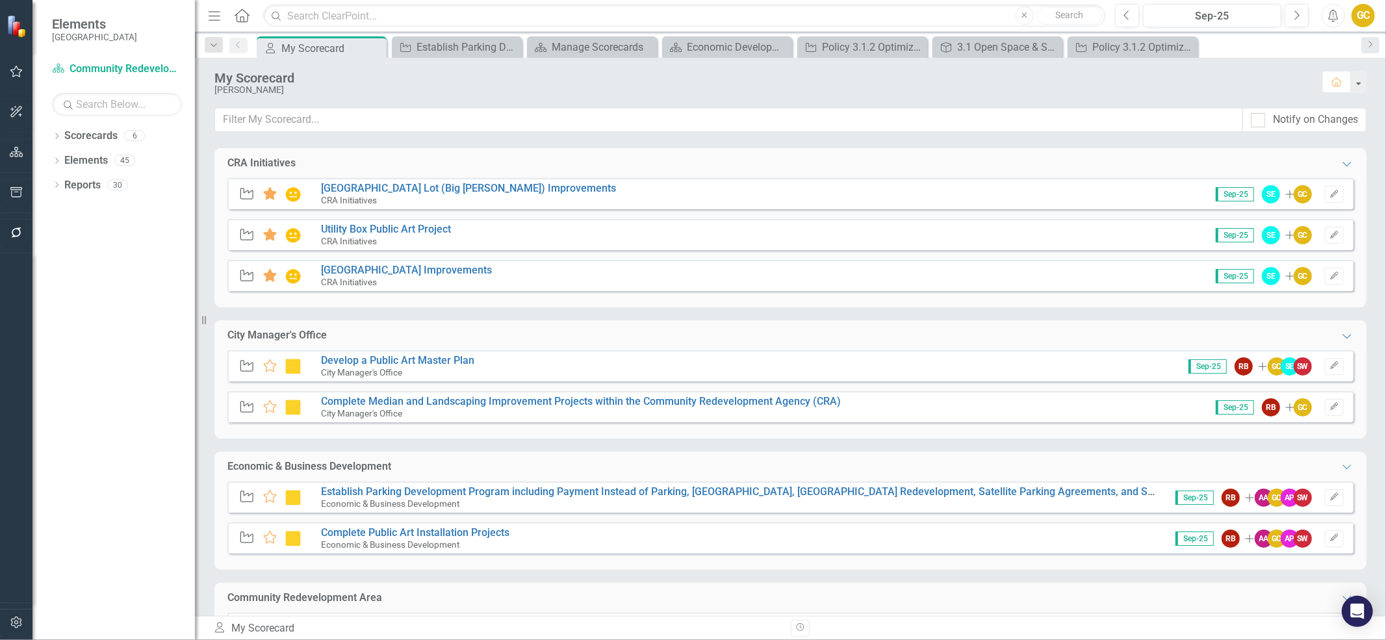
click at [245, 495] on icon at bounding box center [246, 497] width 13 height 12
click at [244, 543] on icon at bounding box center [246, 538] width 13 height 12
click at [263, 365] on icon at bounding box center [270, 365] width 14 height 13
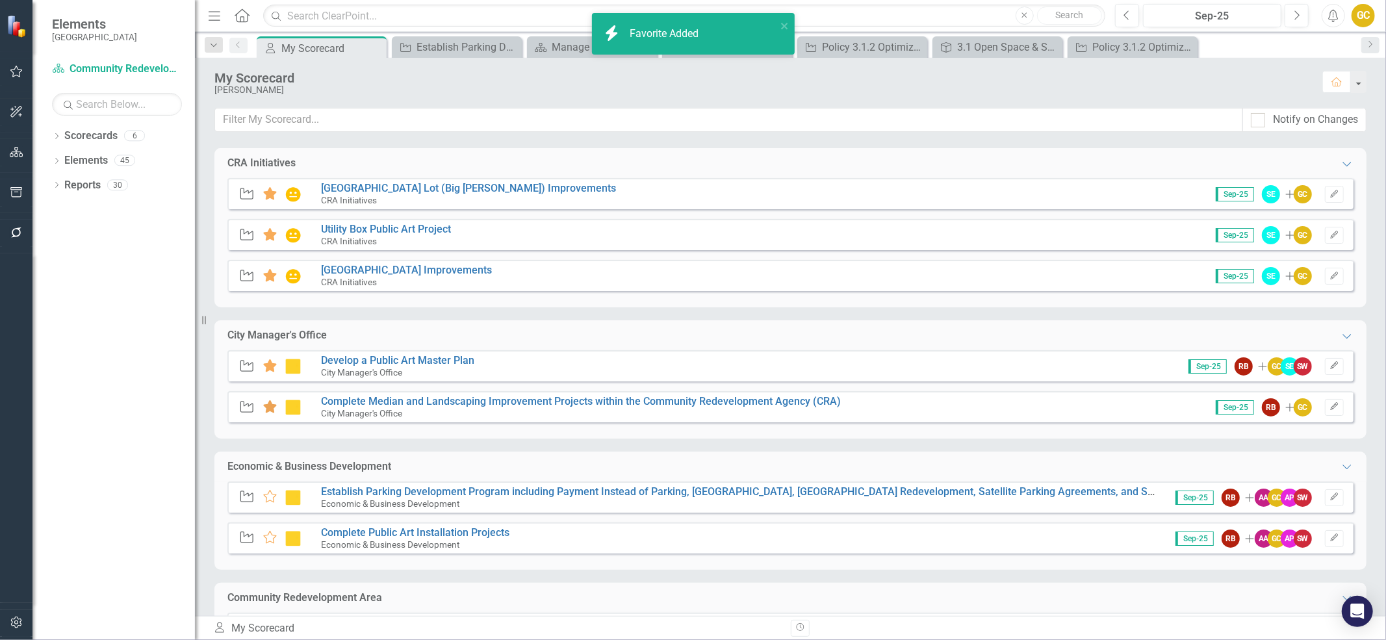
click at [270, 406] on icon at bounding box center [270, 406] width 14 height 13
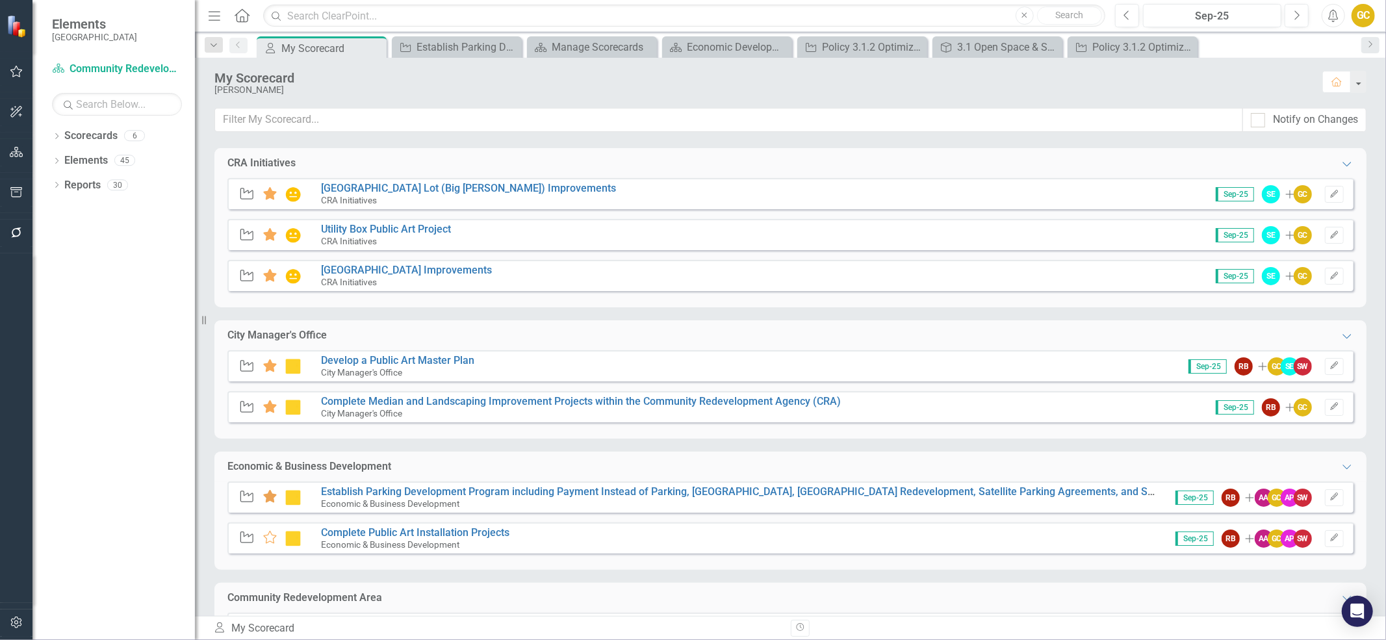
click at [270, 498] on icon at bounding box center [270, 496] width 14 height 13
click at [268, 537] on icon at bounding box center [270, 537] width 14 height 13
click at [244, 14] on icon "Home" at bounding box center [241, 15] width 17 height 14
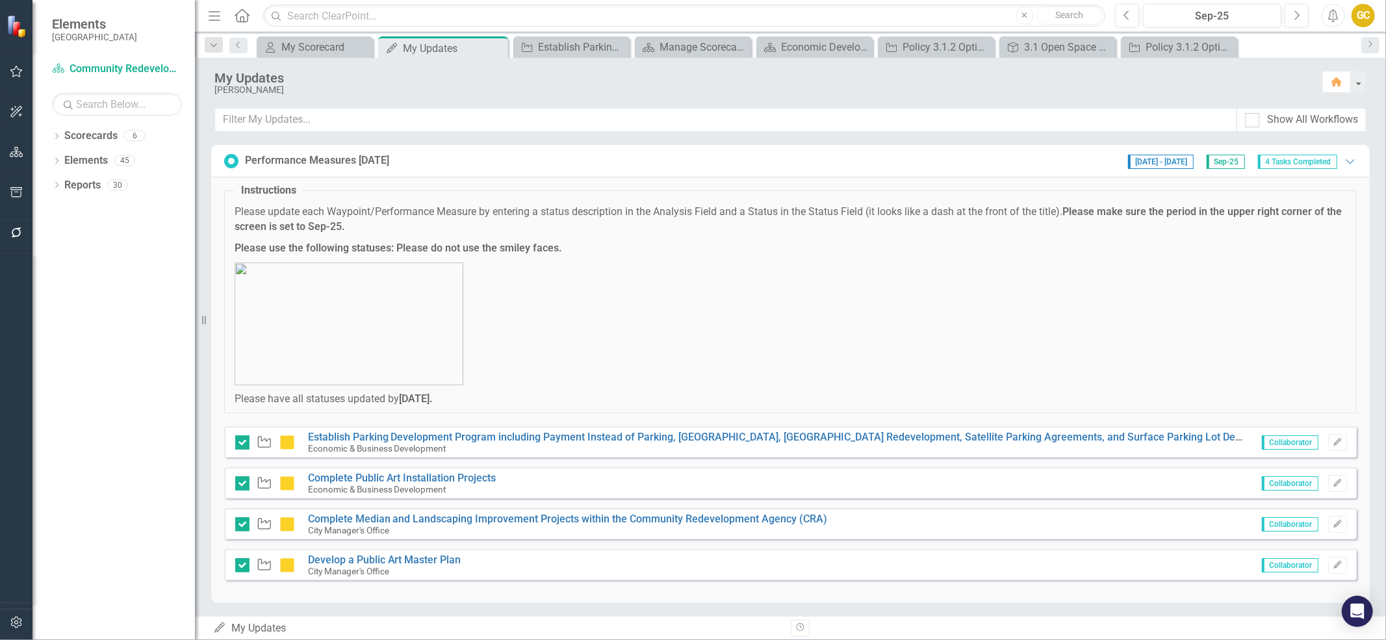
scroll to position [4, 0]
click at [1310, 158] on span "4 Tasks Completed" at bounding box center [1297, 158] width 79 height 14
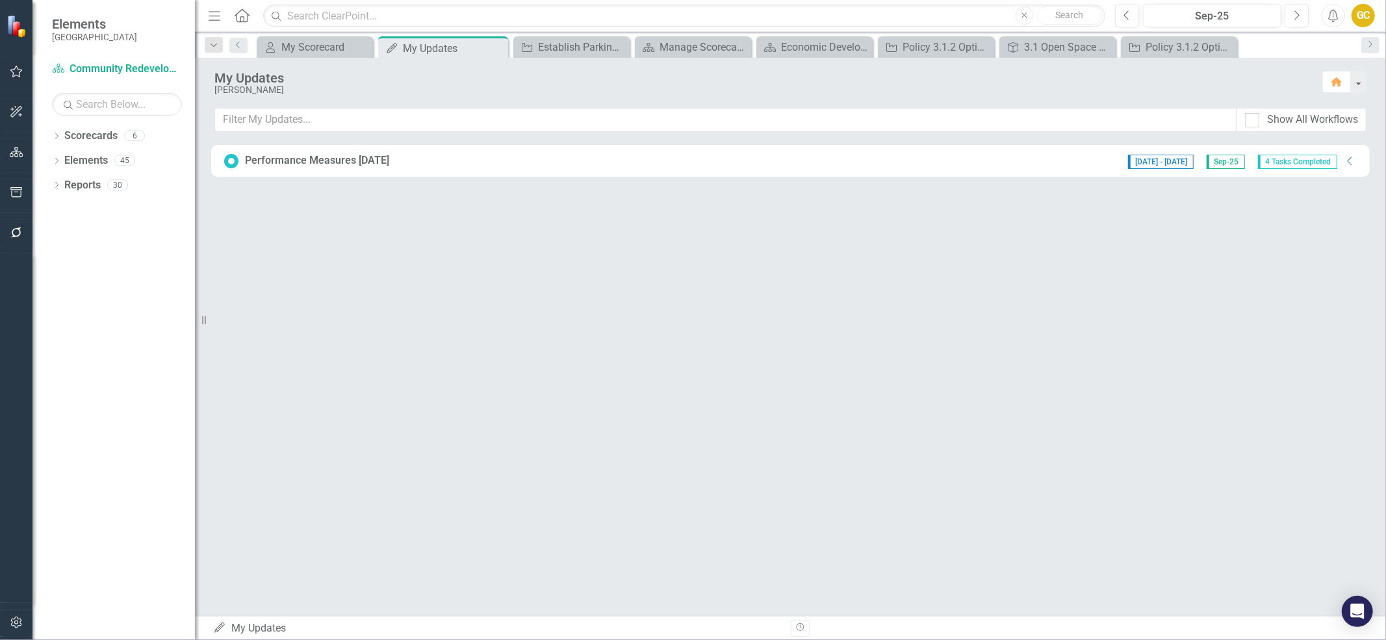
scroll to position [0, 0]
click at [1309, 166] on span "4 Tasks Completed" at bounding box center [1297, 162] width 79 height 14
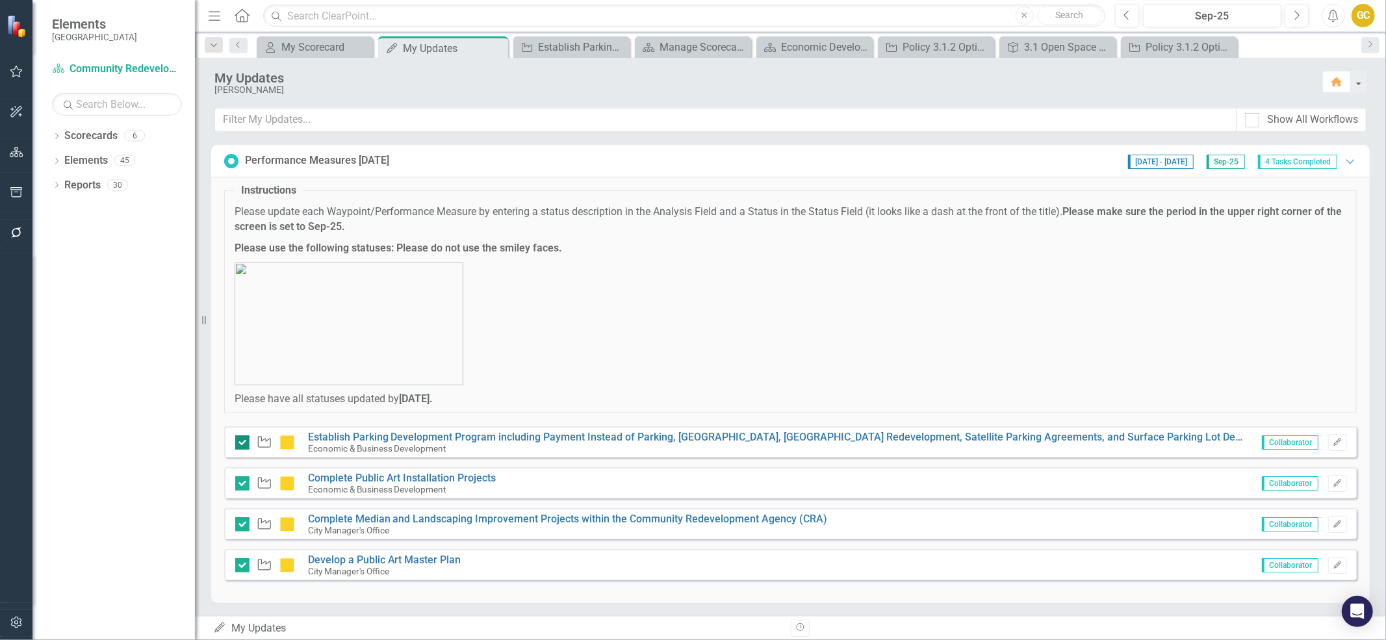
click at [242, 444] on input "checkbox" at bounding box center [239, 439] width 8 height 8
click at [242, 441] on input "checkbox" at bounding box center [239, 439] width 8 height 8
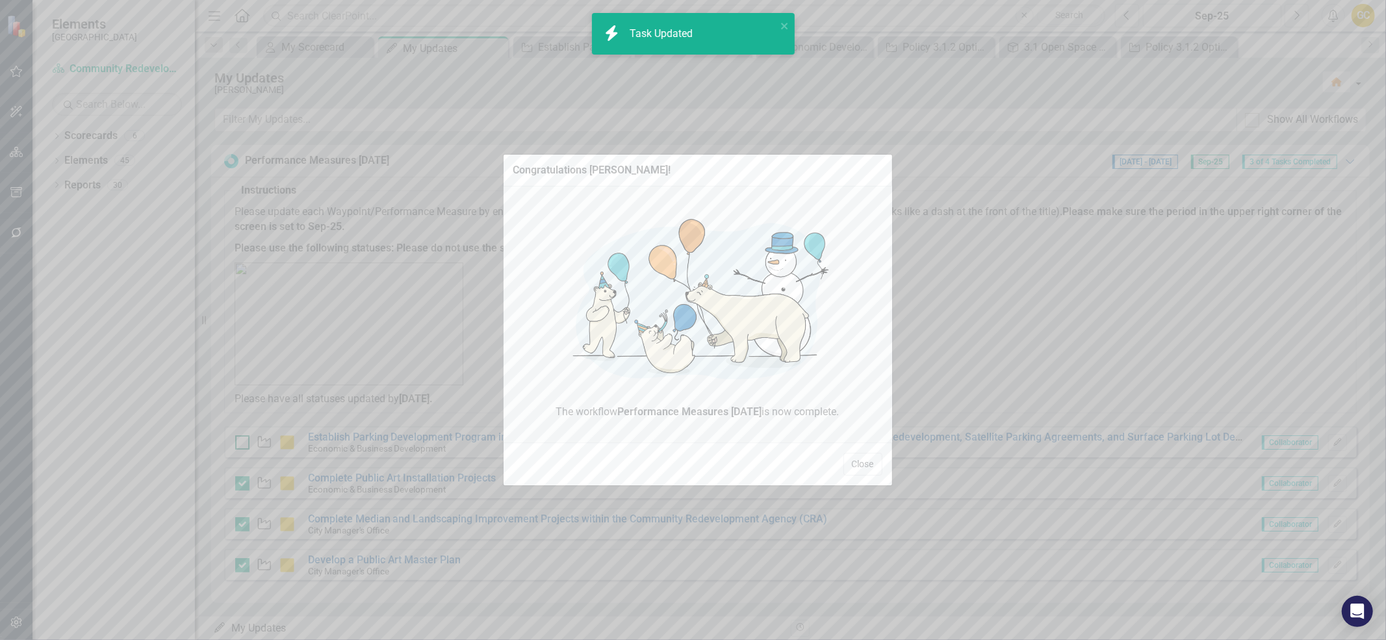
checkbox input "true"
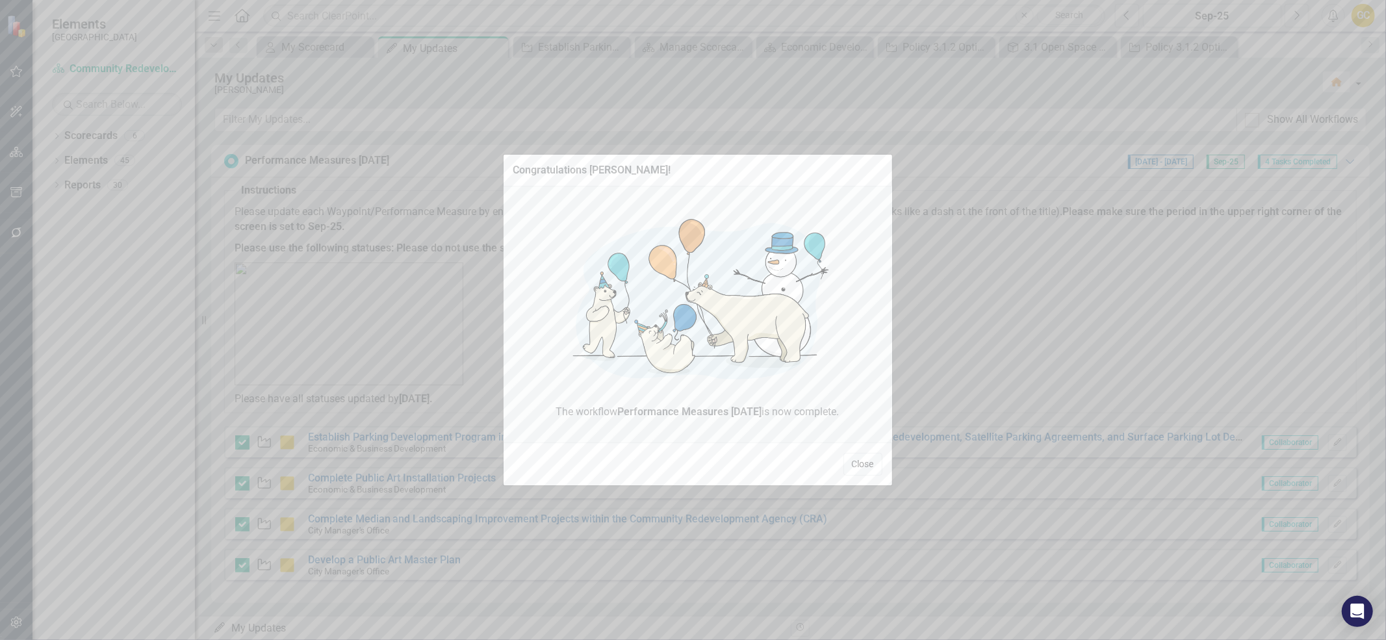
click at [871, 465] on button "Close" at bounding box center [862, 464] width 39 height 23
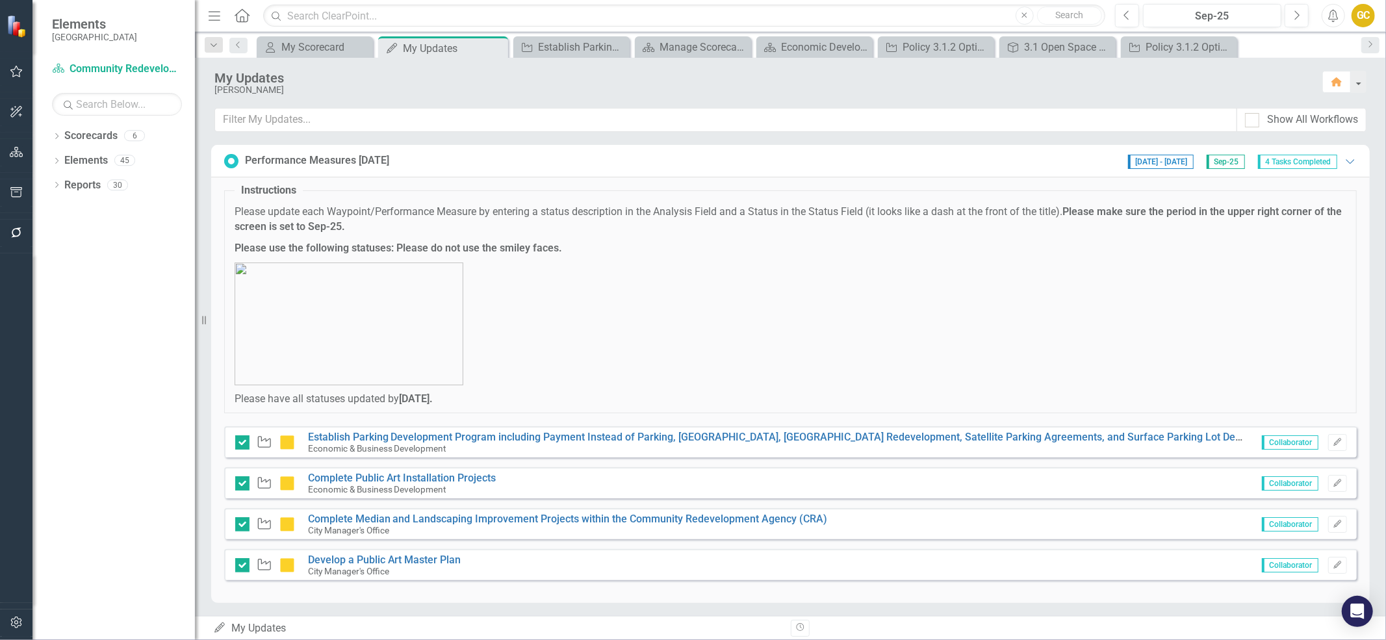
scroll to position [4, 0]
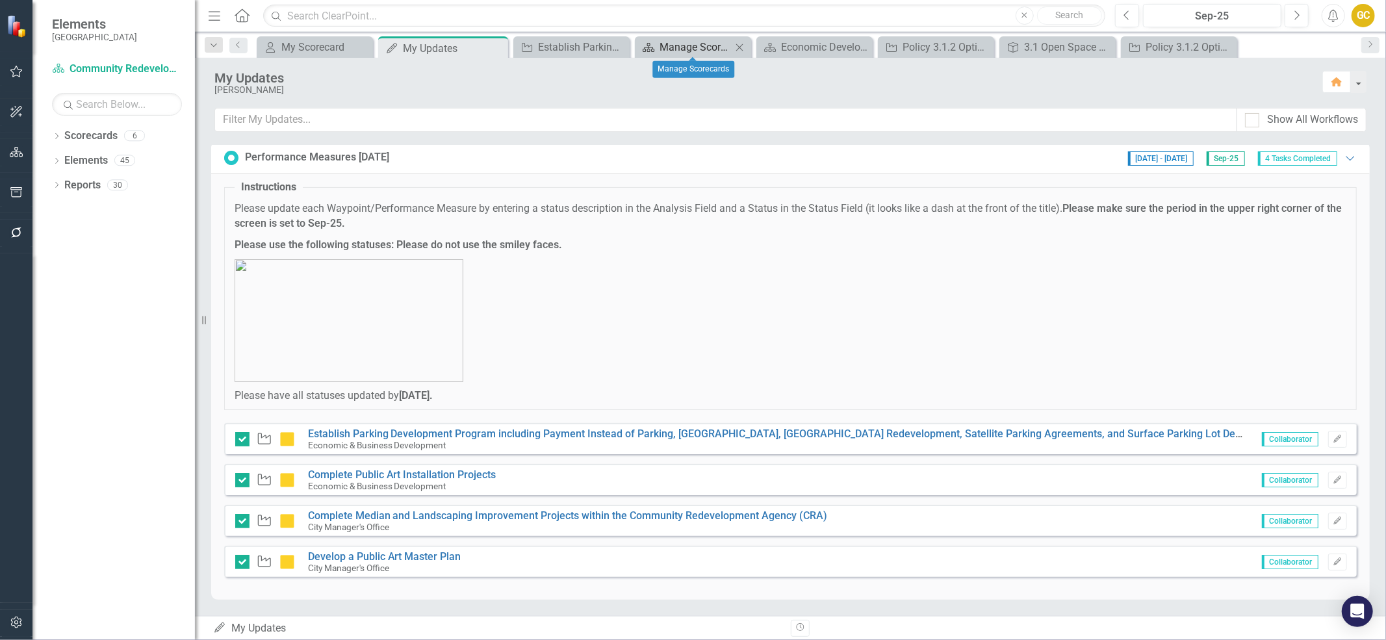
click at [678, 47] on div "Manage Scorecards" at bounding box center [696, 47] width 72 height 16
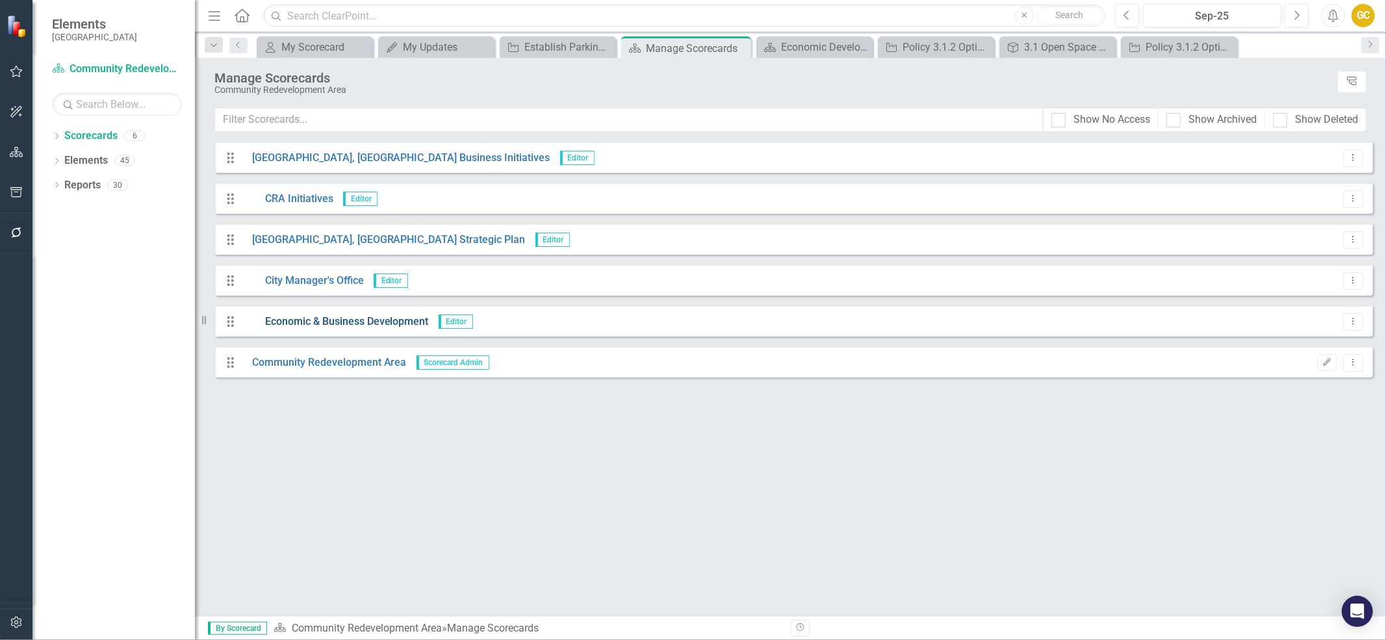
click at [323, 325] on link "Economic & Business Development" at bounding box center [335, 321] width 186 height 15
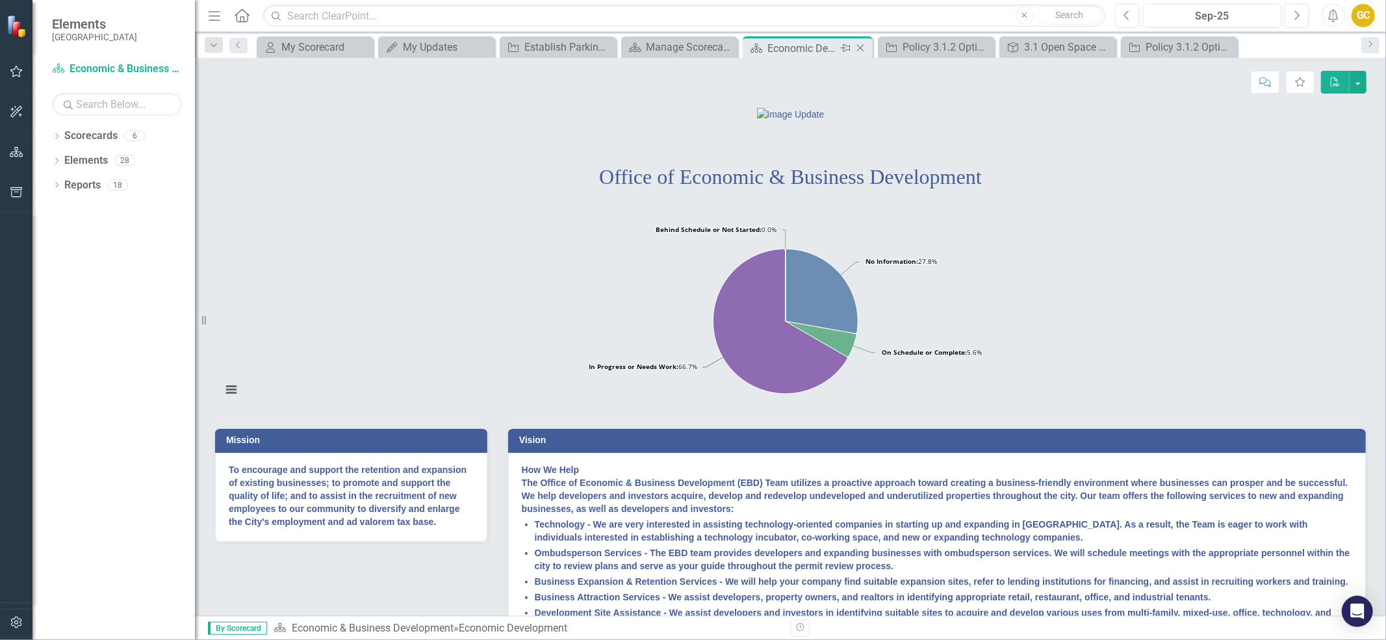
click at [862, 47] on icon "Close" at bounding box center [860, 48] width 13 height 10
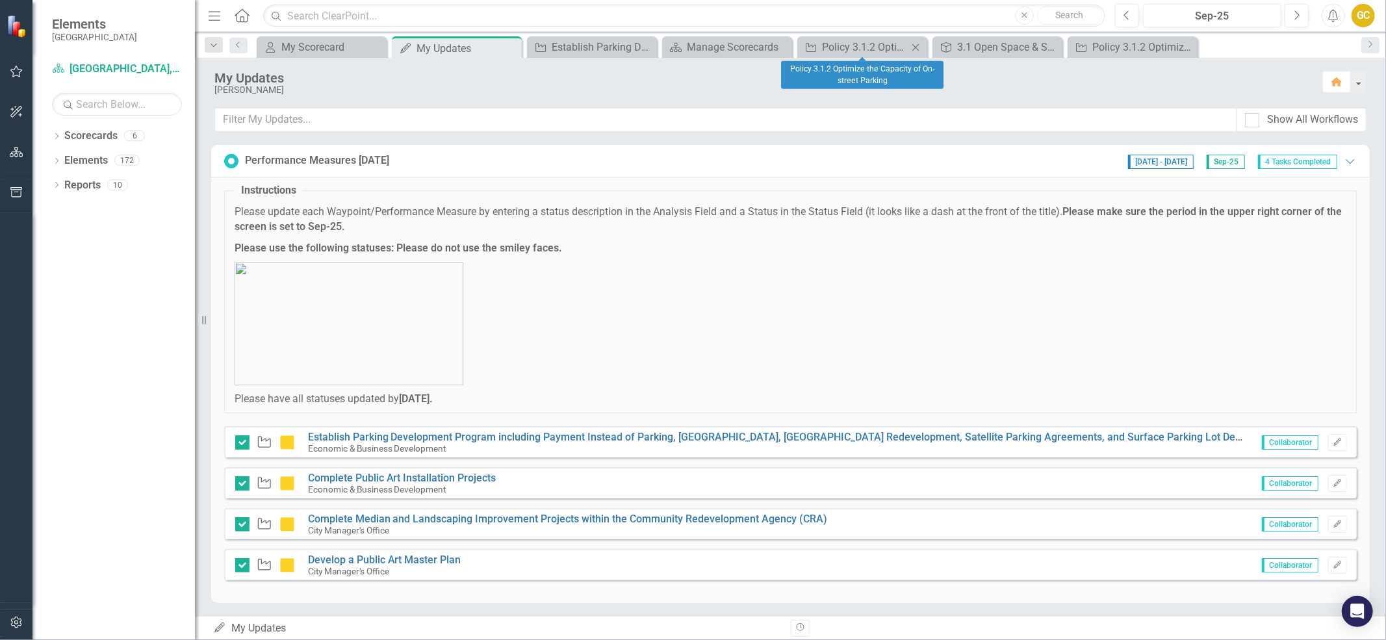
click at [915, 46] on icon "Close" at bounding box center [915, 47] width 13 height 10
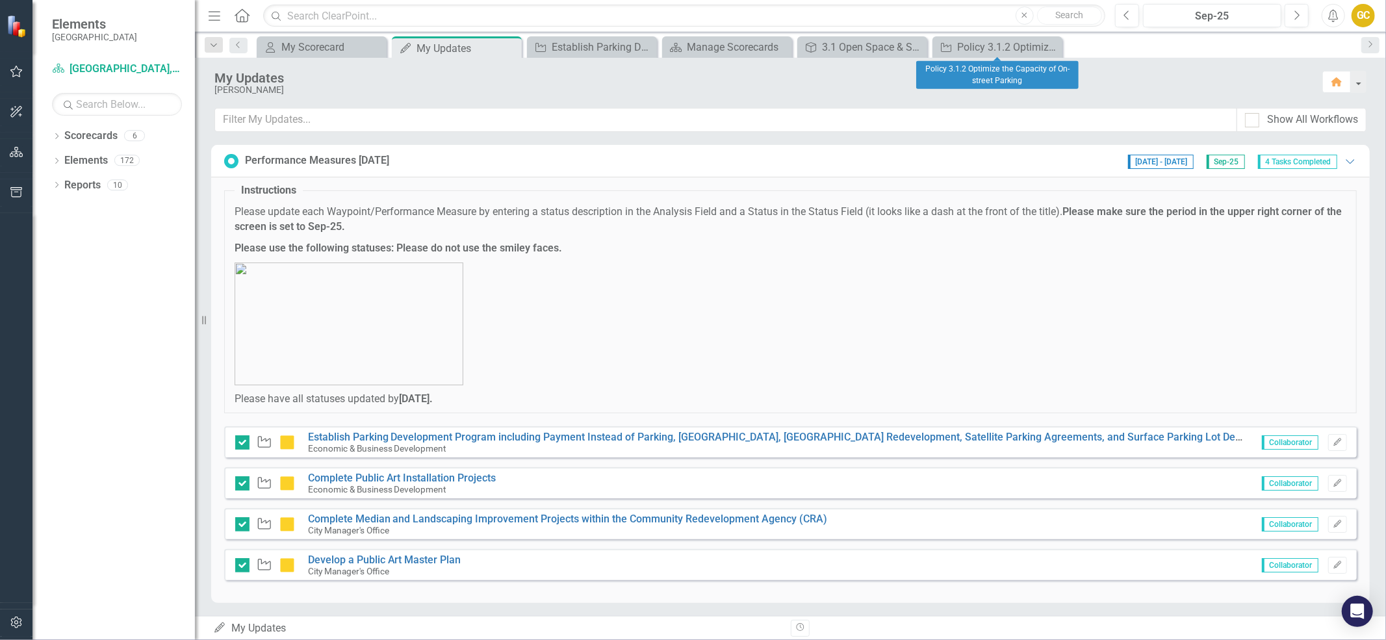
drag, startPoint x: 1049, startPoint y: 43, endPoint x: 1003, endPoint y: 53, distance: 47.9
click at [0, 0] on icon "Close" at bounding box center [0, 0] width 0 height 0
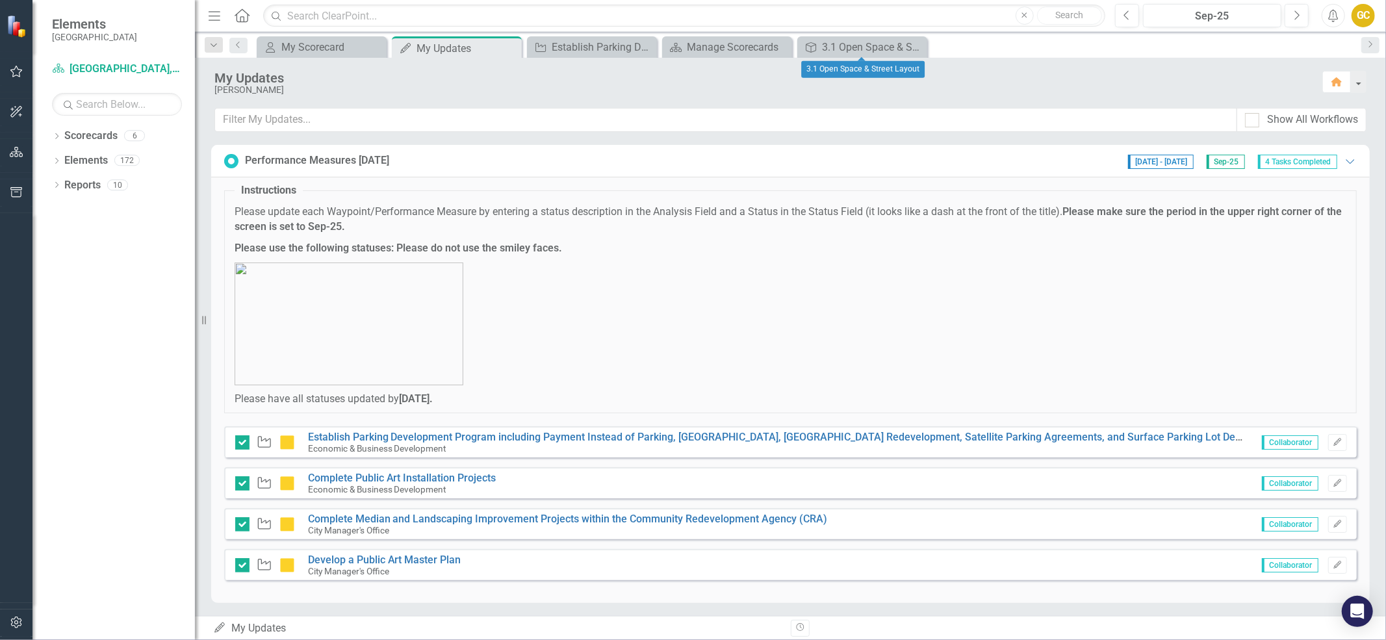
click at [0, 0] on icon "Close" at bounding box center [0, 0] width 0 height 0
click at [692, 45] on div "Manage Scorecards" at bounding box center [730, 47] width 86 height 16
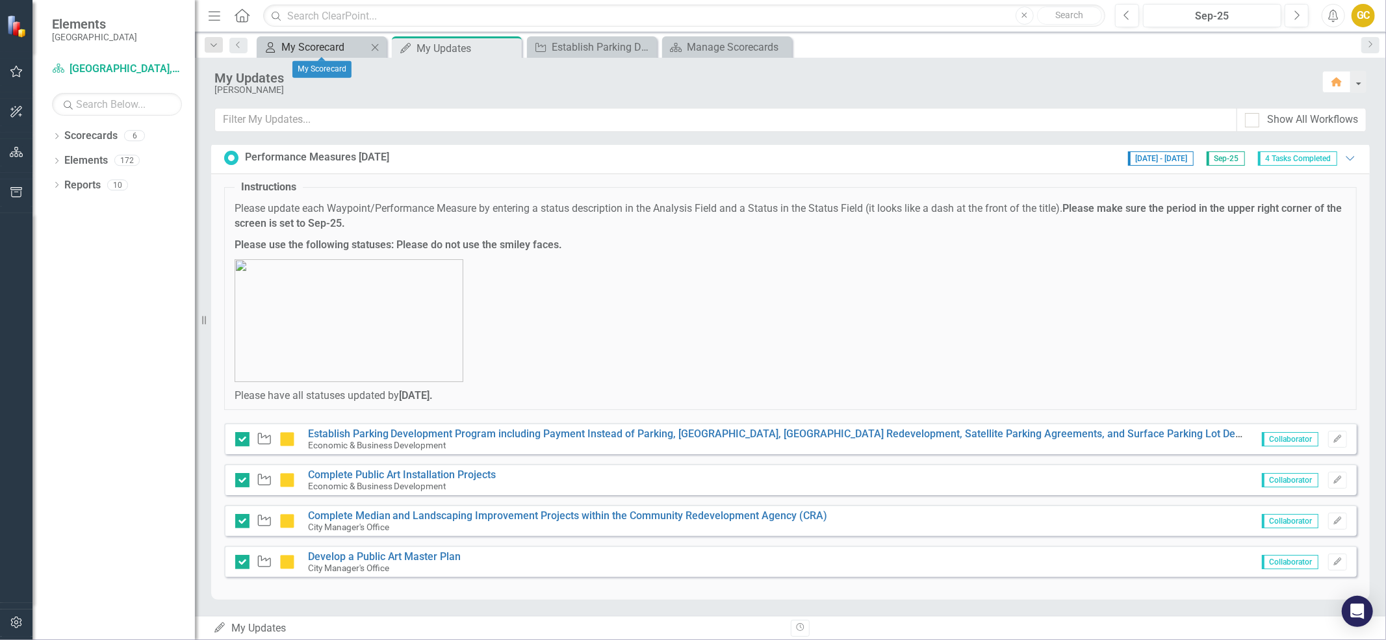
click at [300, 40] on div "My Scorecard" at bounding box center [324, 47] width 86 height 16
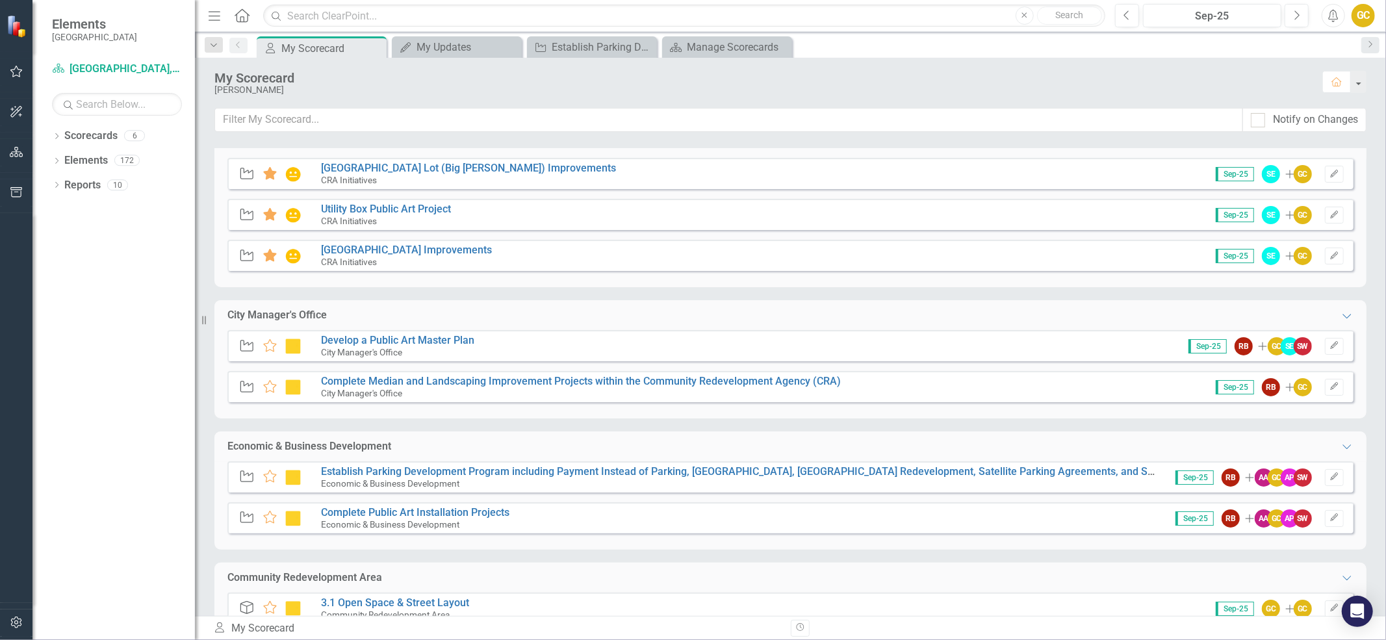
scroll to position [18, 0]
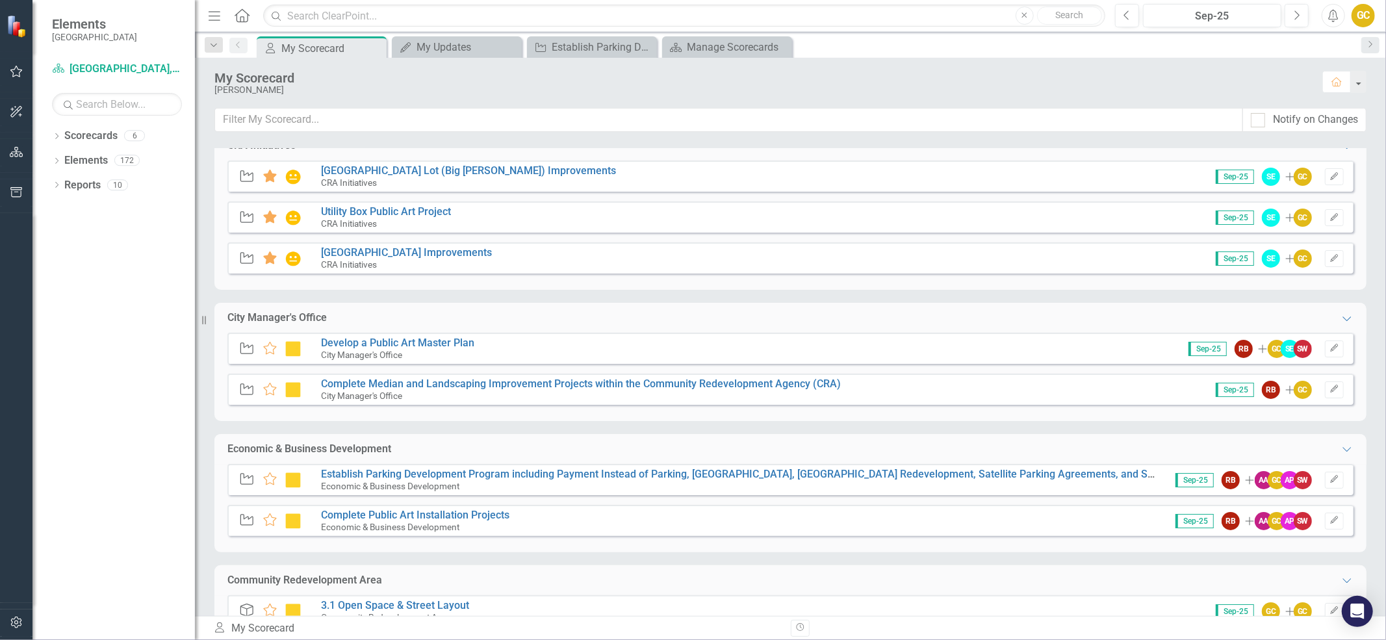
click at [49, 72] on div "Scorecard Cape Coral, FL Business Initiatives Search Dropdown Scorecards 6 Drop…" at bounding box center [113, 349] width 162 height 582
click at [17, 75] on icon "button" at bounding box center [17, 71] width 14 height 10
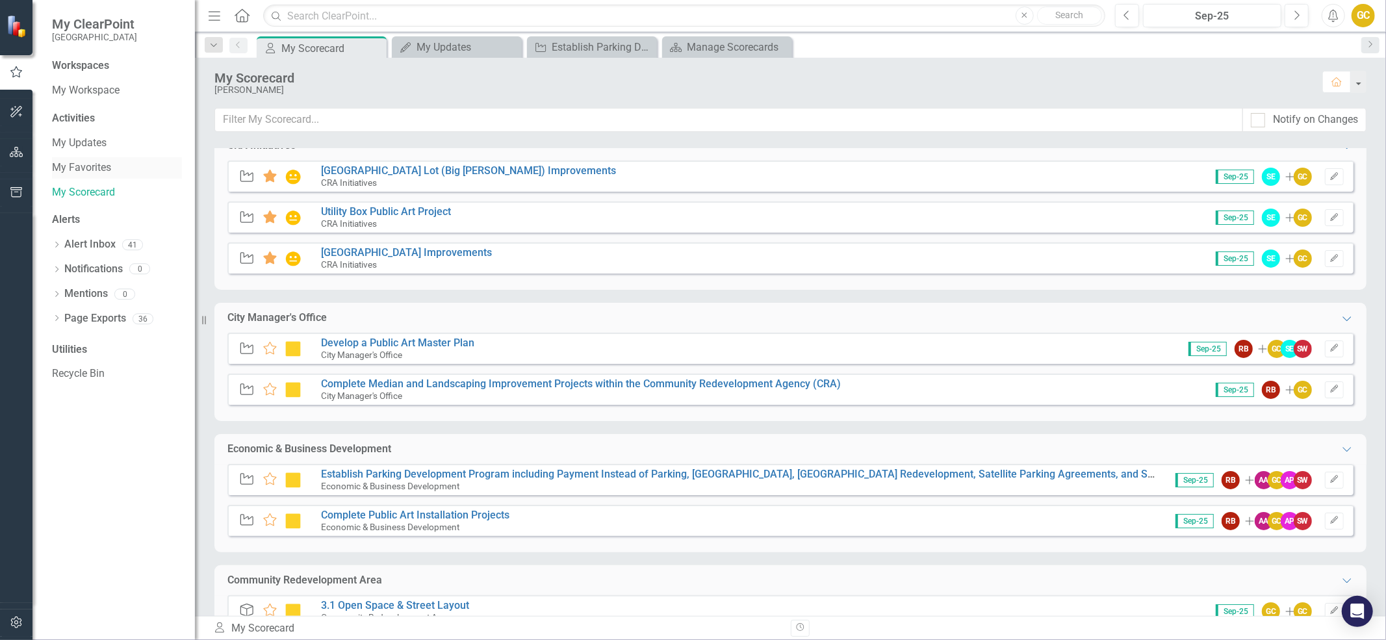
click at [67, 170] on link "My Favorites" at bounding box center [117, 167] width 130 height 15
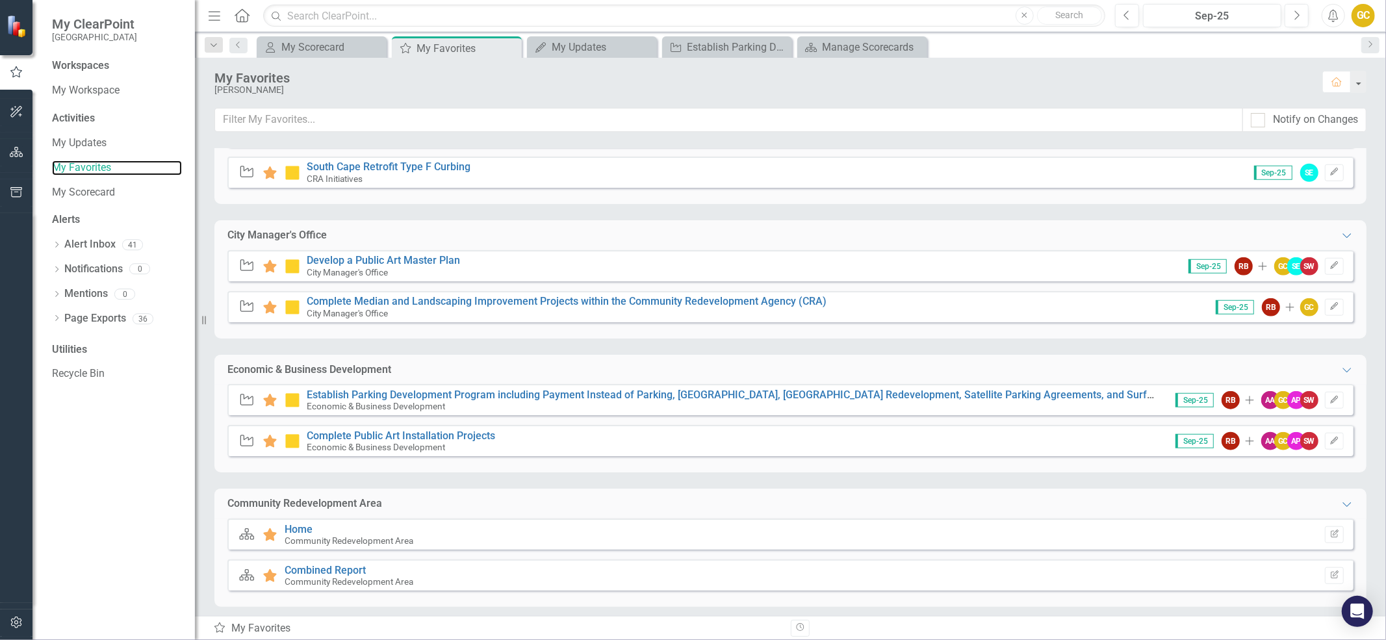
scroll to position [952, 0]
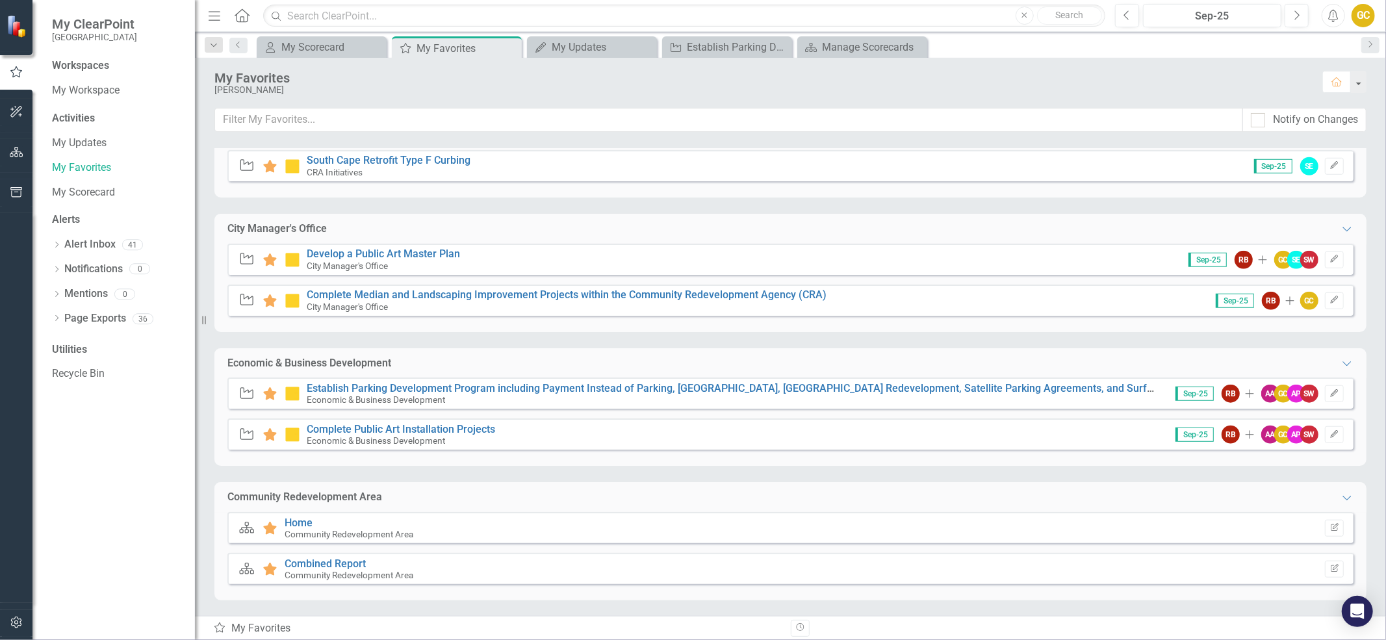
click at [244, 257] on icon "Waypoint" at bounding box center [246, 258] width 17 height 13
click at [249, 303] on icon "Waypoint" at bounding box center [246, 299] width 17 height 13
click at [246, 395] on icon "Waypoint" at bounding box center [246, 393] width 17 height 13
click at [246, 440] on div "Waypoint" at bounding box center [246, 435] width 17 height 15
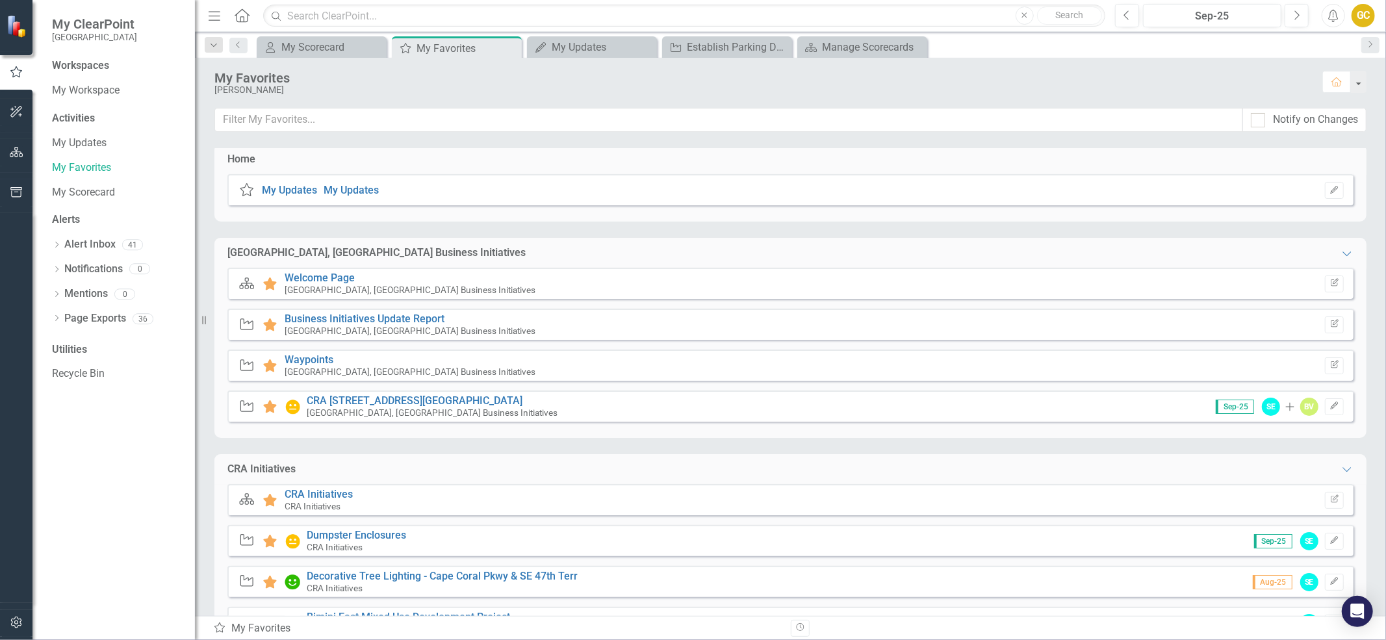
scroll to position [0, 0]
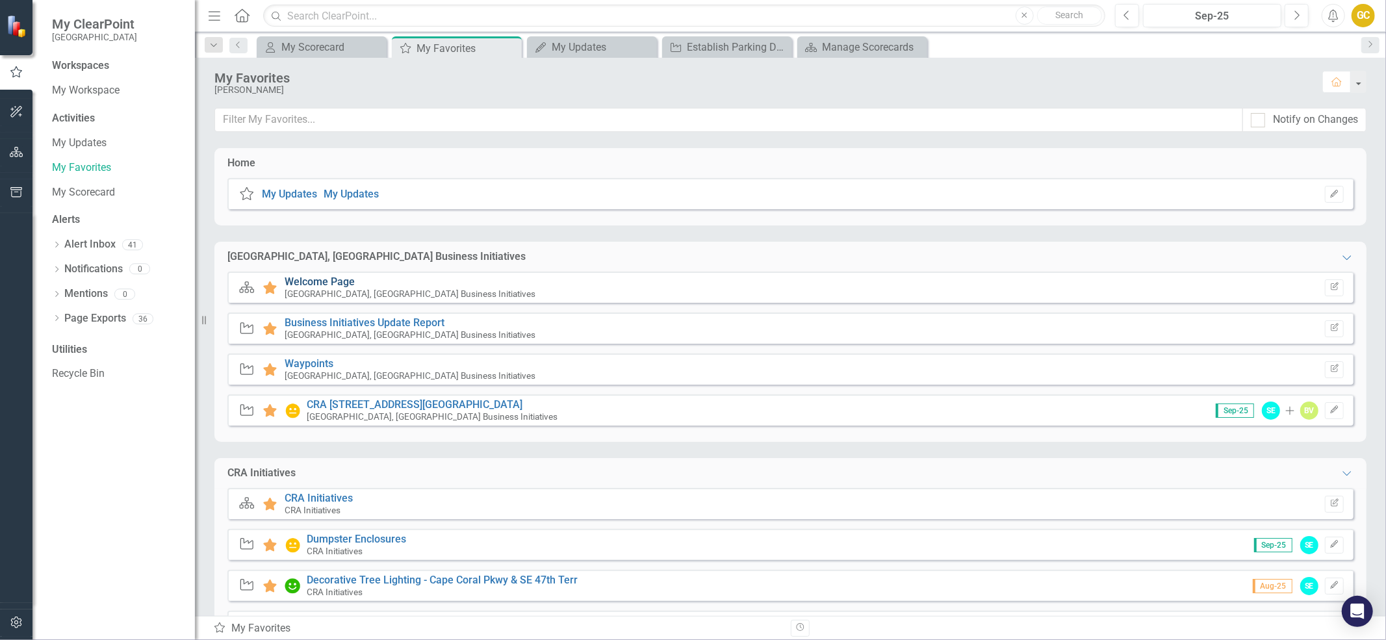
click at [333, 280] on link "Welcome Page" at bounding box center [320, 282] width 70 height 12
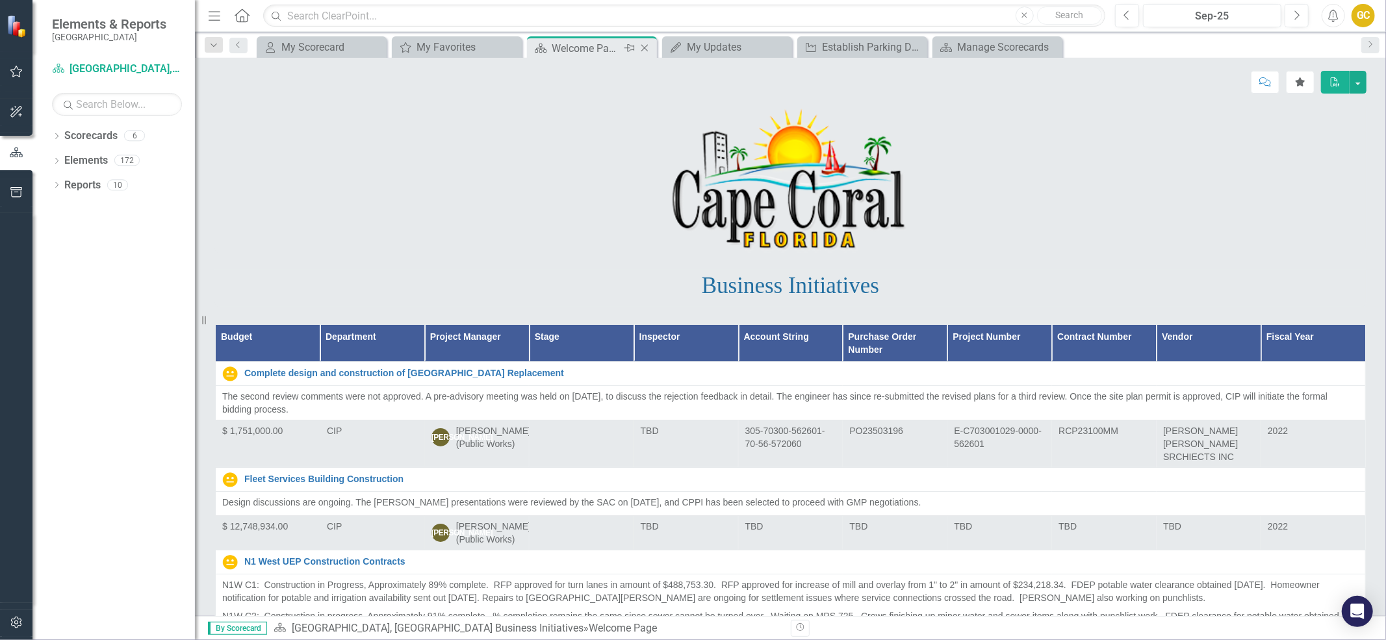
click at [643, 49] on icon "Close" at bounding box center [644, 48] width 13 height 10
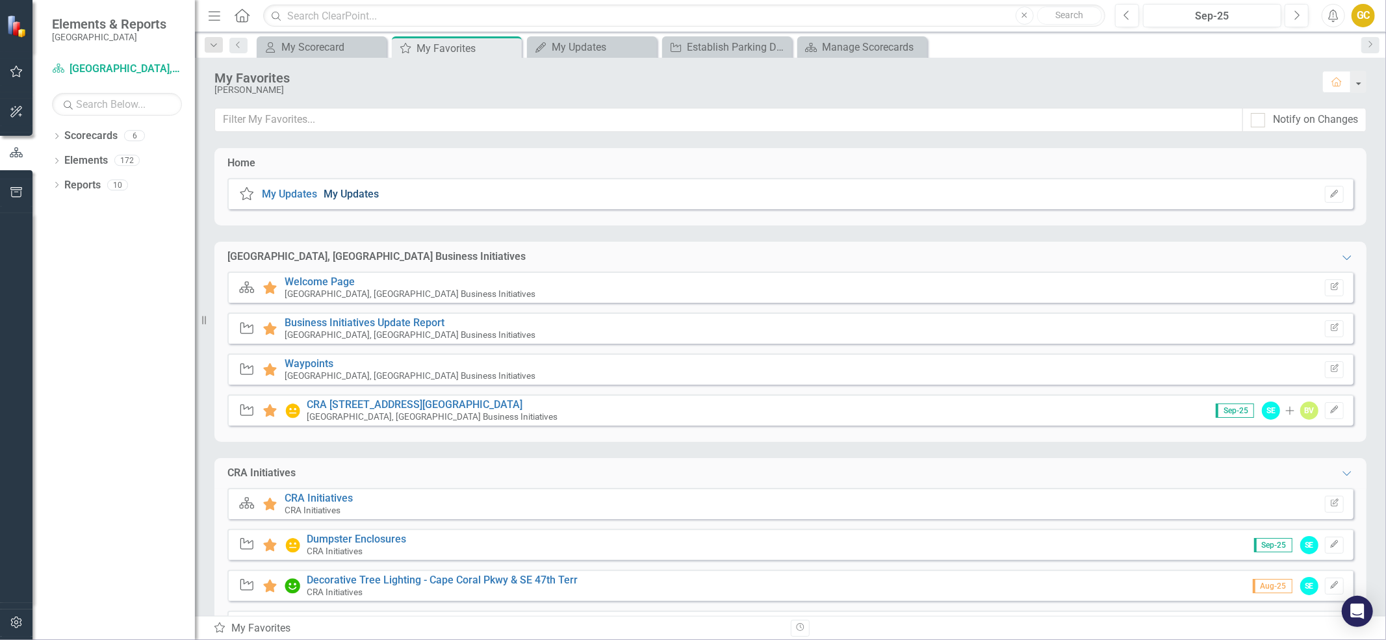
click at [338, 196] on link "My Updates" at bounding box center [351, 194] width 55 height 12
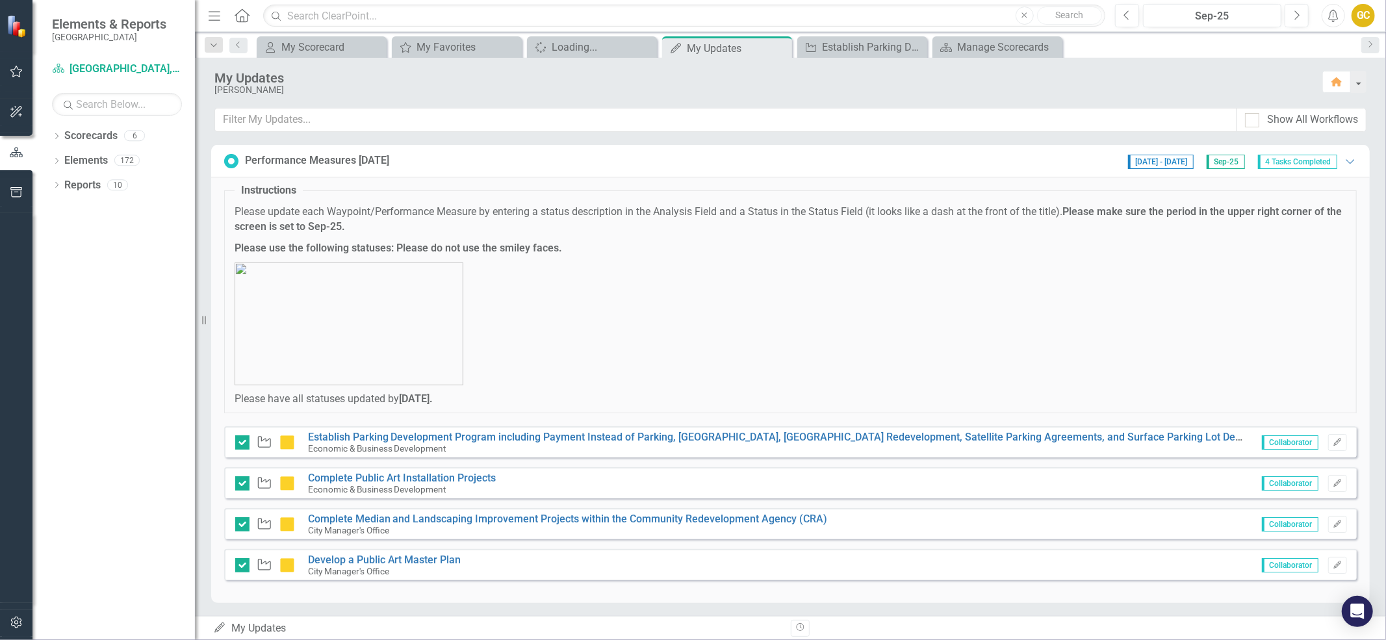
scroll to position [4, 0]
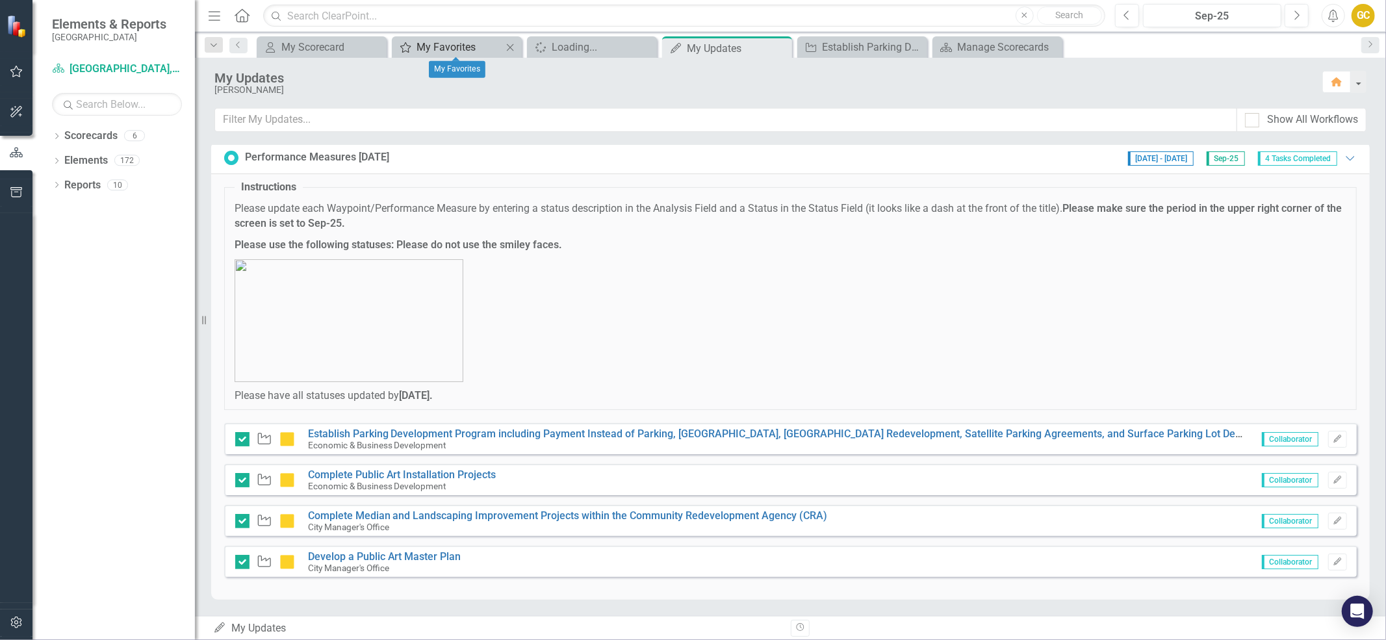
click at [458, 46] on div "My Favorites" at bounding box center [460, 47] width 86 height 16
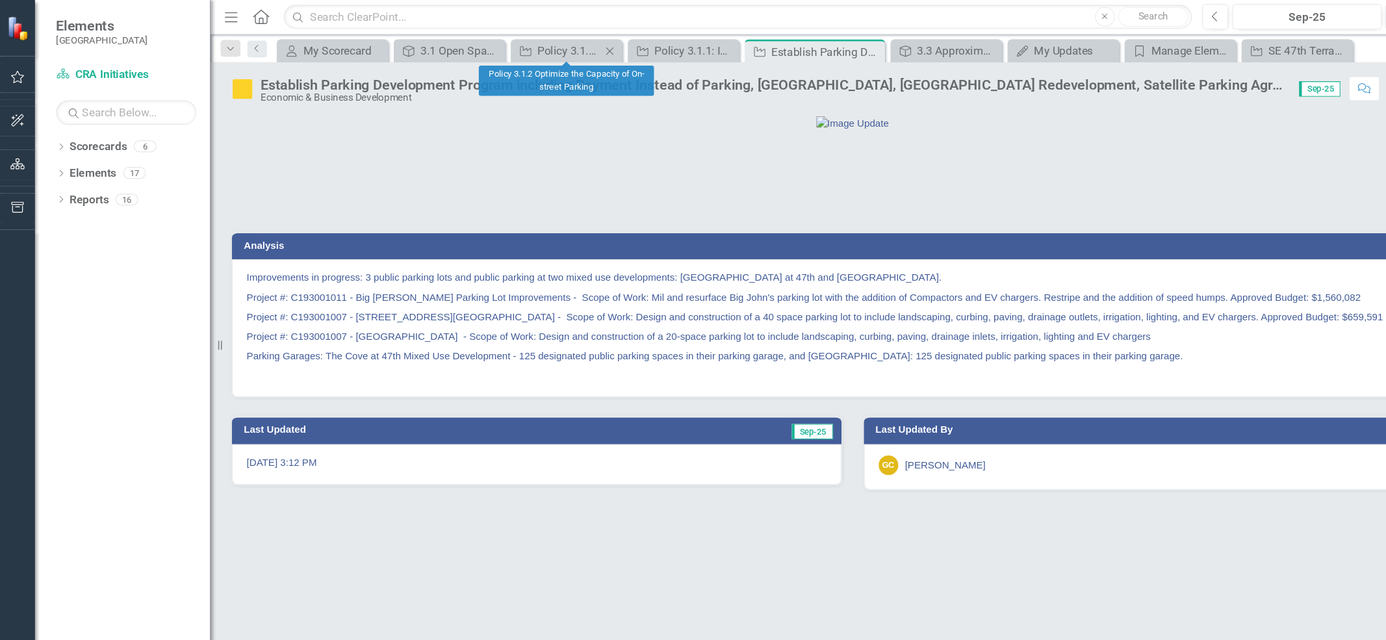
click at [564, 46] on icon at bounding box center [565, 47] width 7 height 7
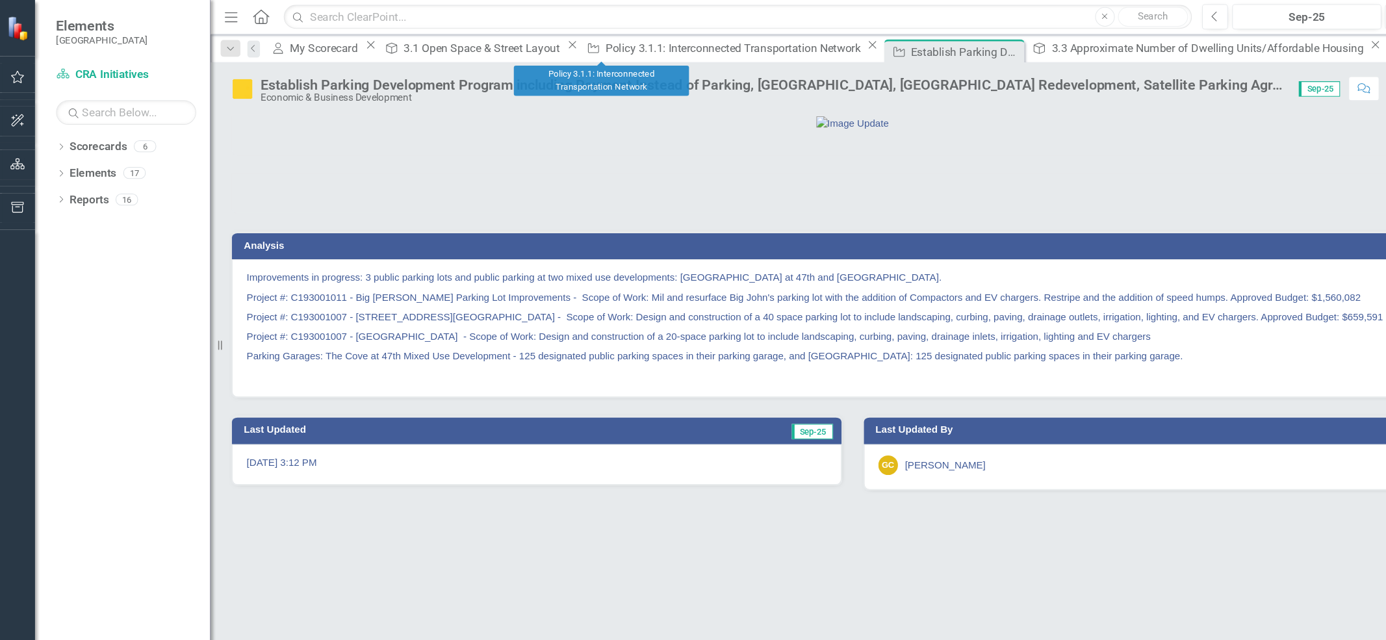
click at [802, 42] on icon "Close" at bounding box center [808, 41] width 13 height 10
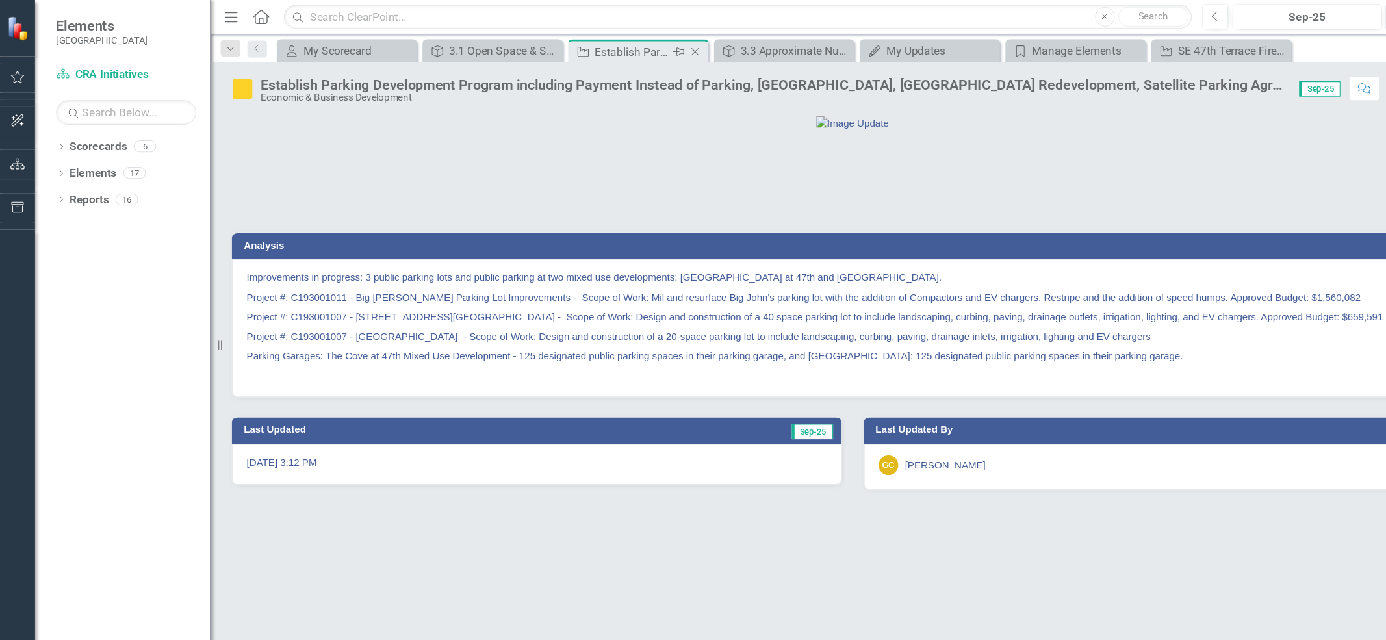
click at [641, 46] on icon "Close" at bounding box center [644, 48] width 13 height 10
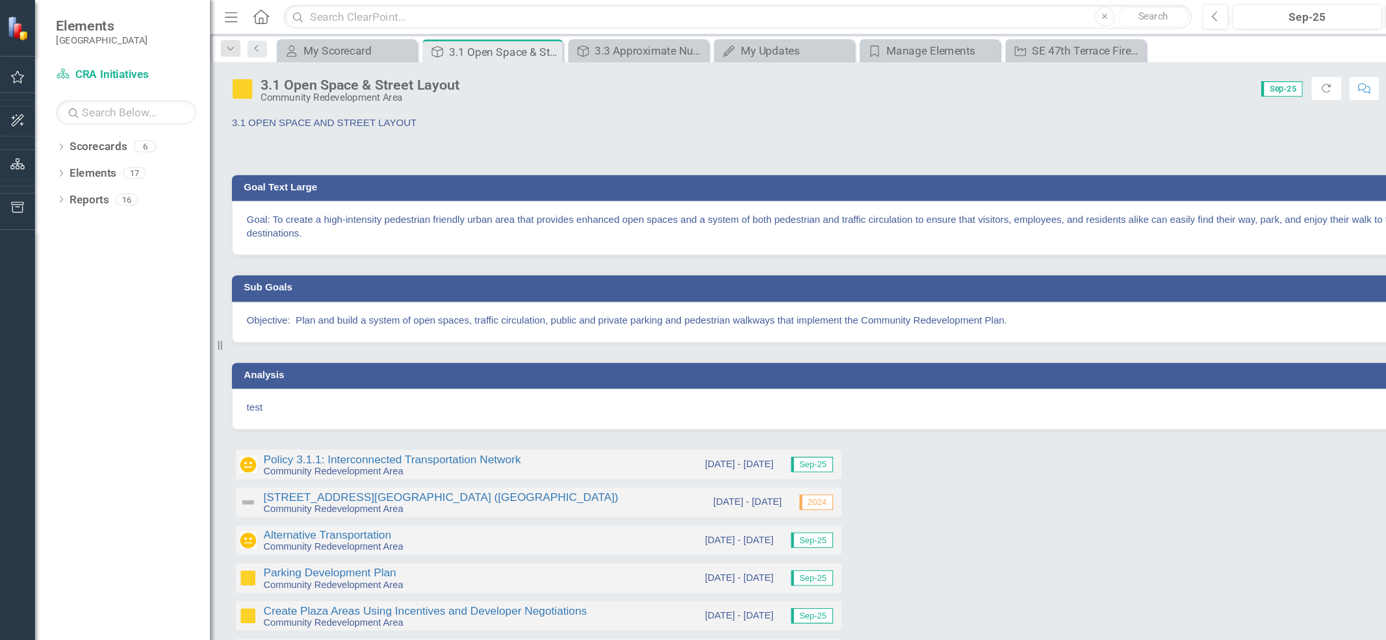
drag, startPoint x: 1253, startPoint y: 124, endPoint x: 1172, endPoint y: 125, distance: 81.2
click at [1167, 126] on div "3.1 OPEN SPACE AND STREET LAYOUT" at bounding box center [790, 126] width 1152 height 38
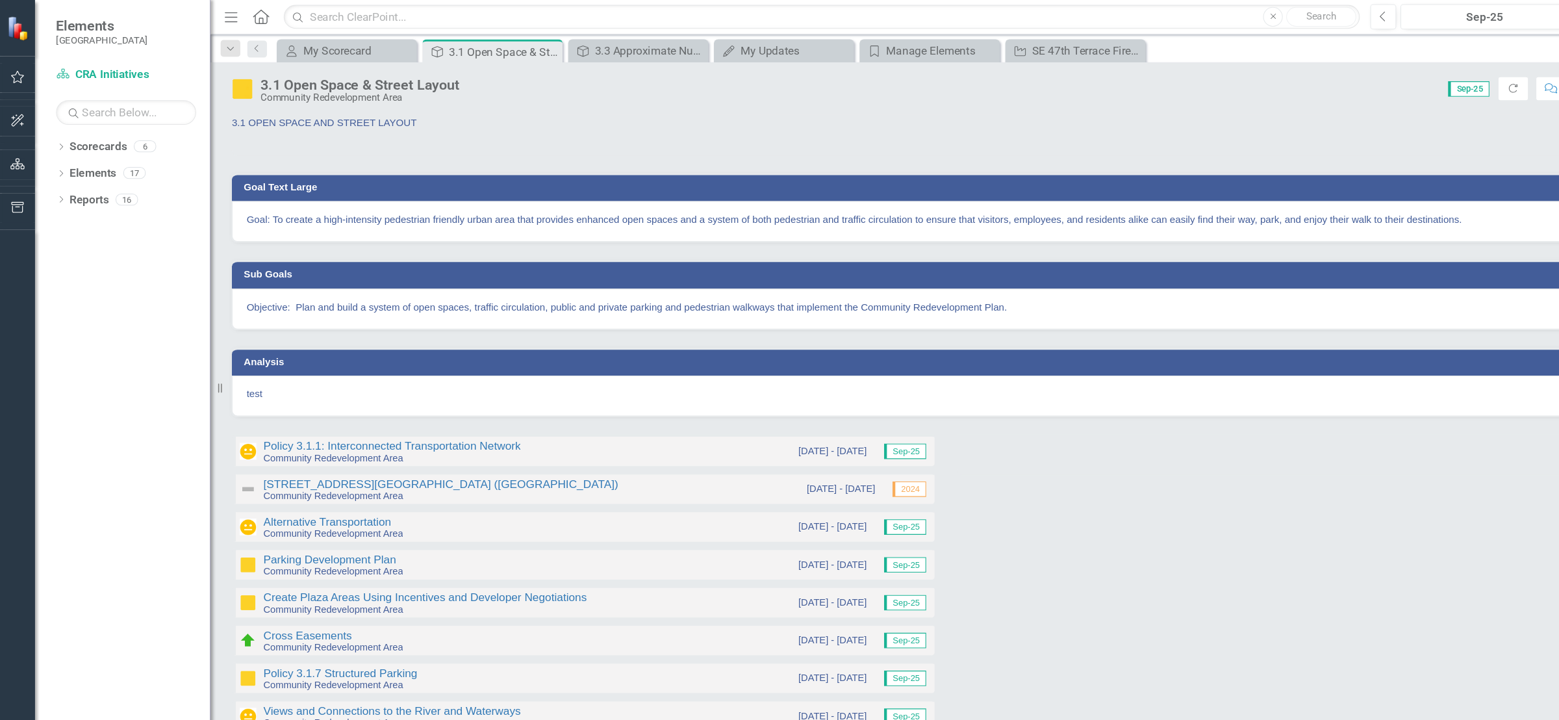
drag, startPoint x: 1277, startPoint y: 2, endPoint x: 1038, endPoint y: 109, distance: 261.5
click at [1038, 109] on div "3.1 OPEN SPACE AND STREET LAYOUT" at bounding box center [877, 126] width 1326 height 38
drag, startPoint x: 196, startPoint y: 8, endPoint x: 164, endPoint y: 18, distance: 32.5
click at [164, 17] on div "Elements Cape Coral Scorecard CRA Initiatives Search Dropdown Scorecards 6 Drop…" at bounding box center [97, 360] width 195 height 720
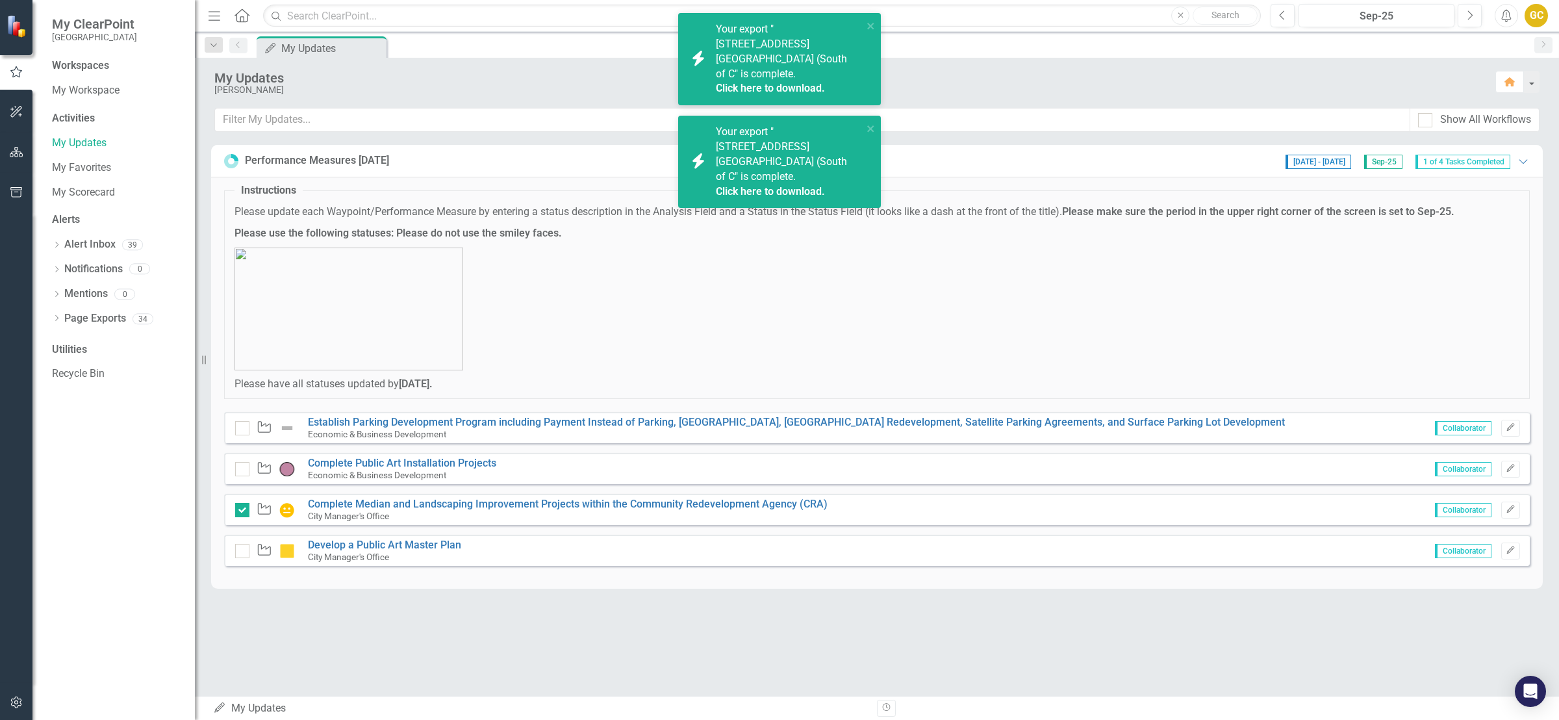
click at [292, 428] on img at bounding box center [287, 428] width 16 height 16
click at [726, 297] on p at bounding box center [877, 309] width 1285 height 123
click at [1227, 420] on link "Establish Parking Development Program including Payment Instead of Parking, [GE…" at bounding box center [796, 422] width 977 height 12
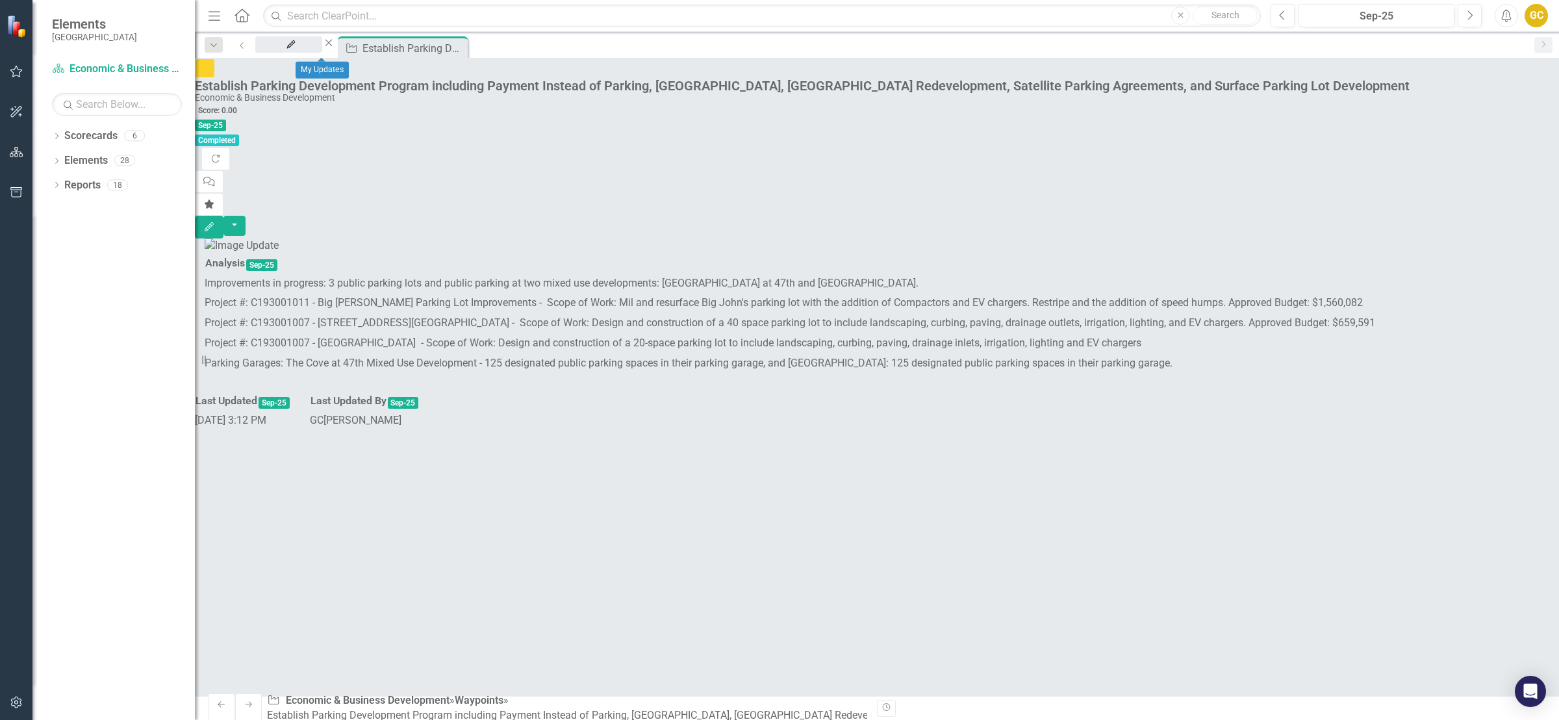
click at [311, 49] on div "My Updates" at bounding box center [289, 57] width 44 height 16
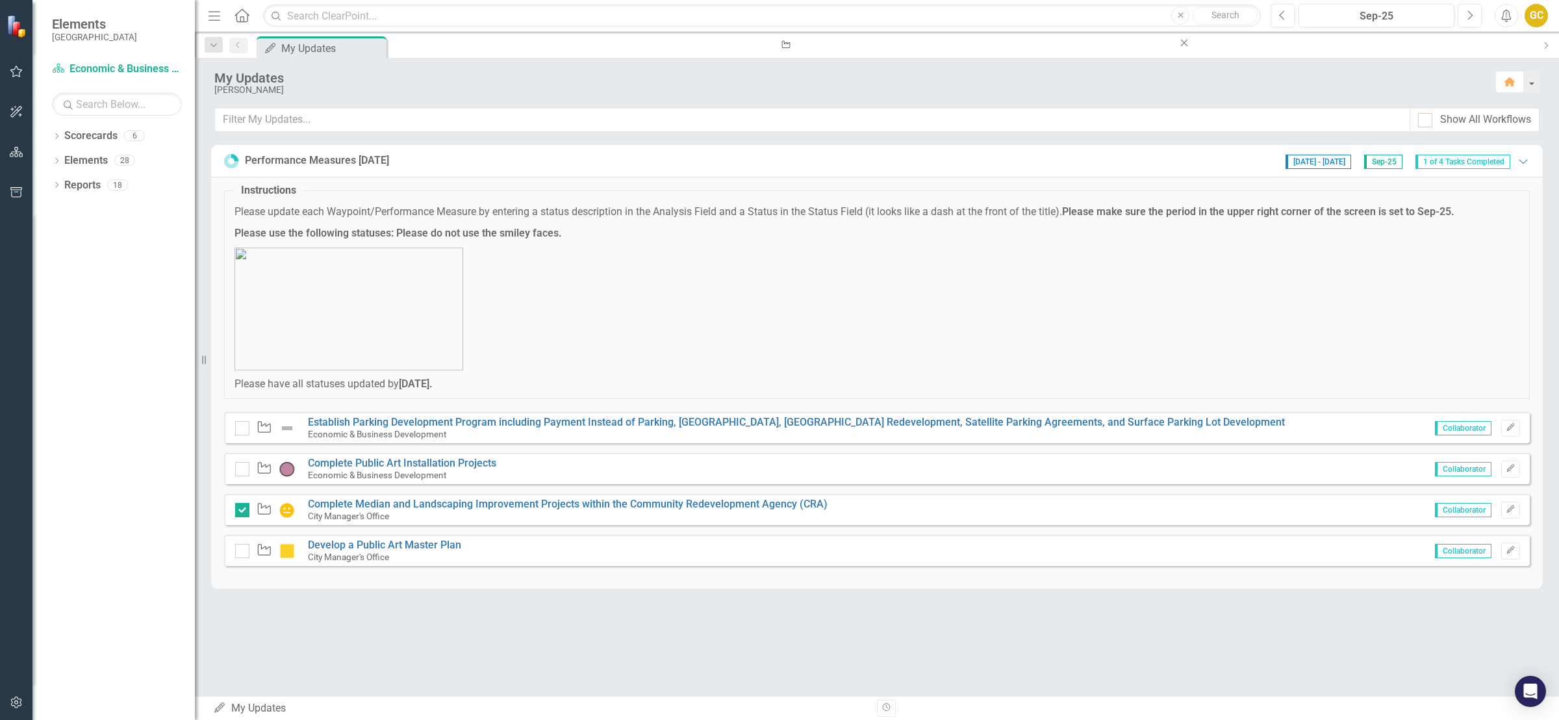
click at [235, 439] on div "Waypoint Establish Parking Development Program including Payment Instead of Par…" at bounding box center [763, 428] width 1057 height 23
click at [248, 426] on div at bounding box center [242, 428] width 14 height 14
click at [244, 426] on input "checkbox" at bounding box center [239, 425] width 8 height 8
checkbox input "true"
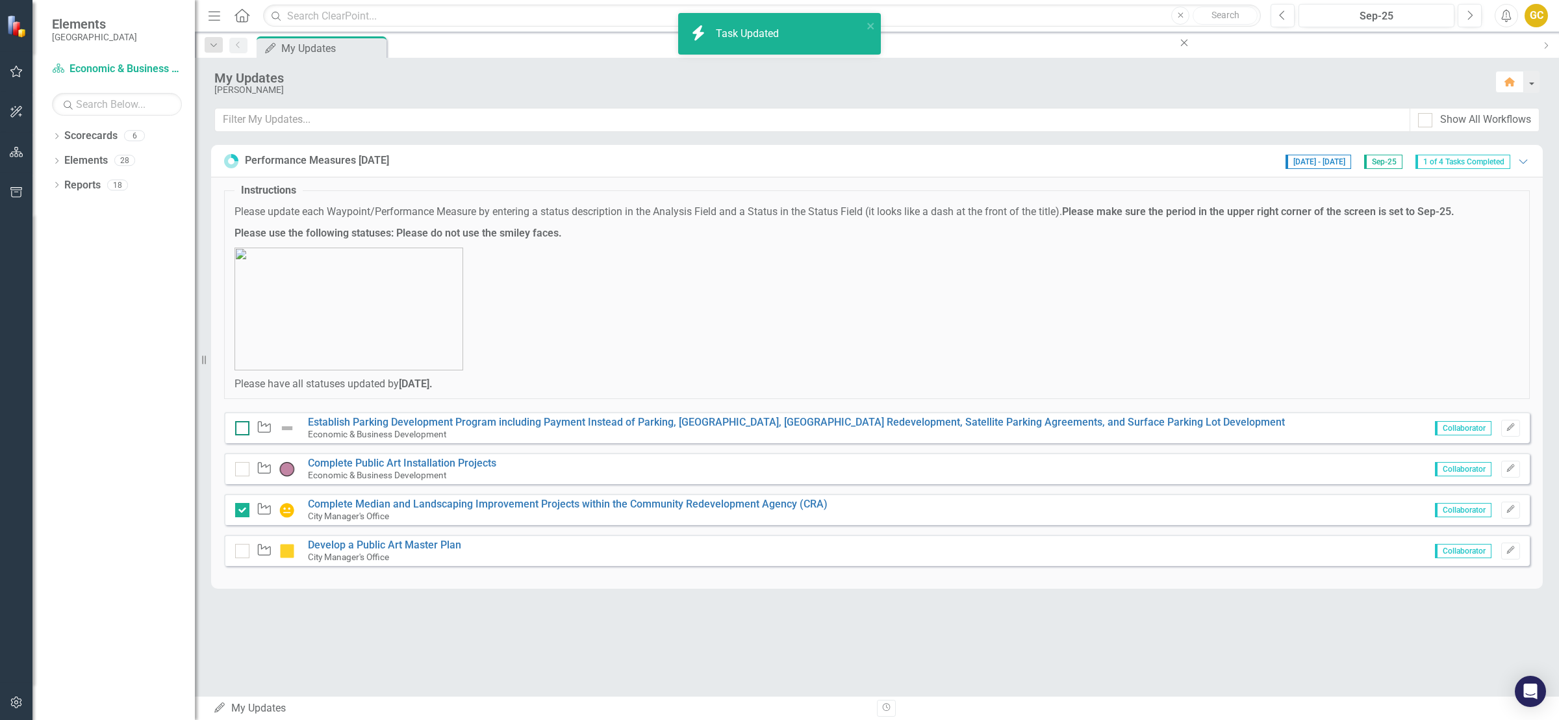
checkbox input "true"
click at [247, 428] on div at bounding box center [242, 428] width 14 height 14
click at [244, 428] on input "checkbox" at bounding box center [239, 425] width 8 height 8
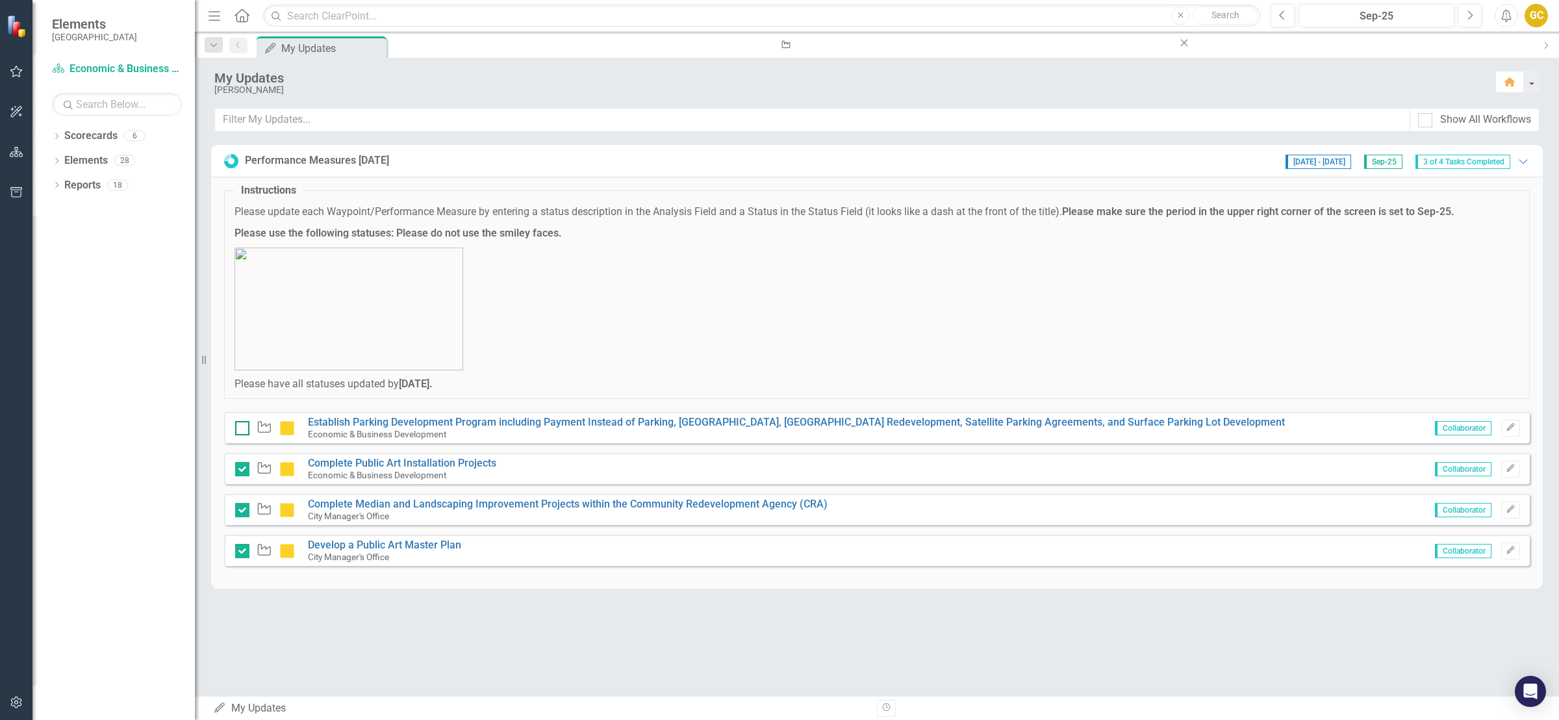
click at [235, 429] on input "checkbox" at bounding box center [239, 425] width 8 height 8
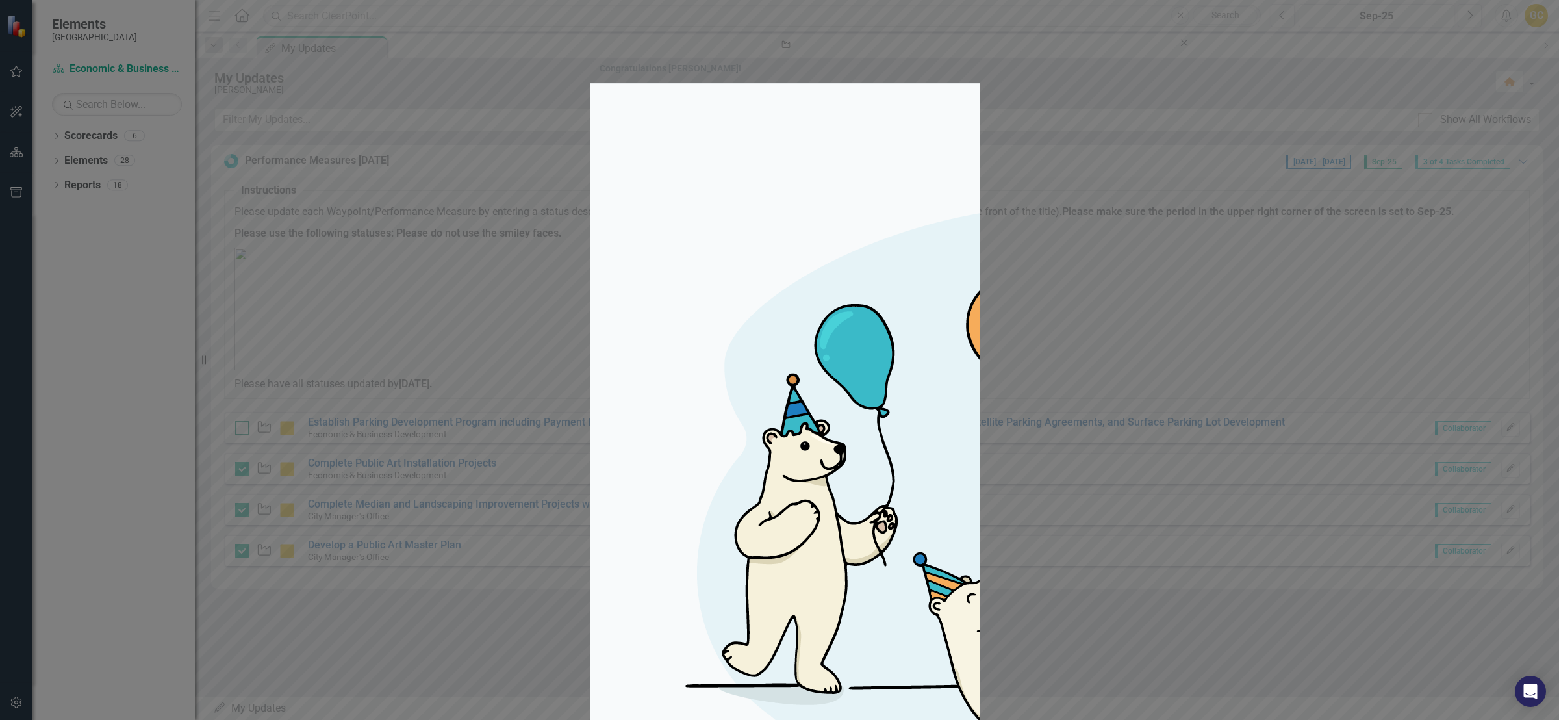
checkbox input "true"
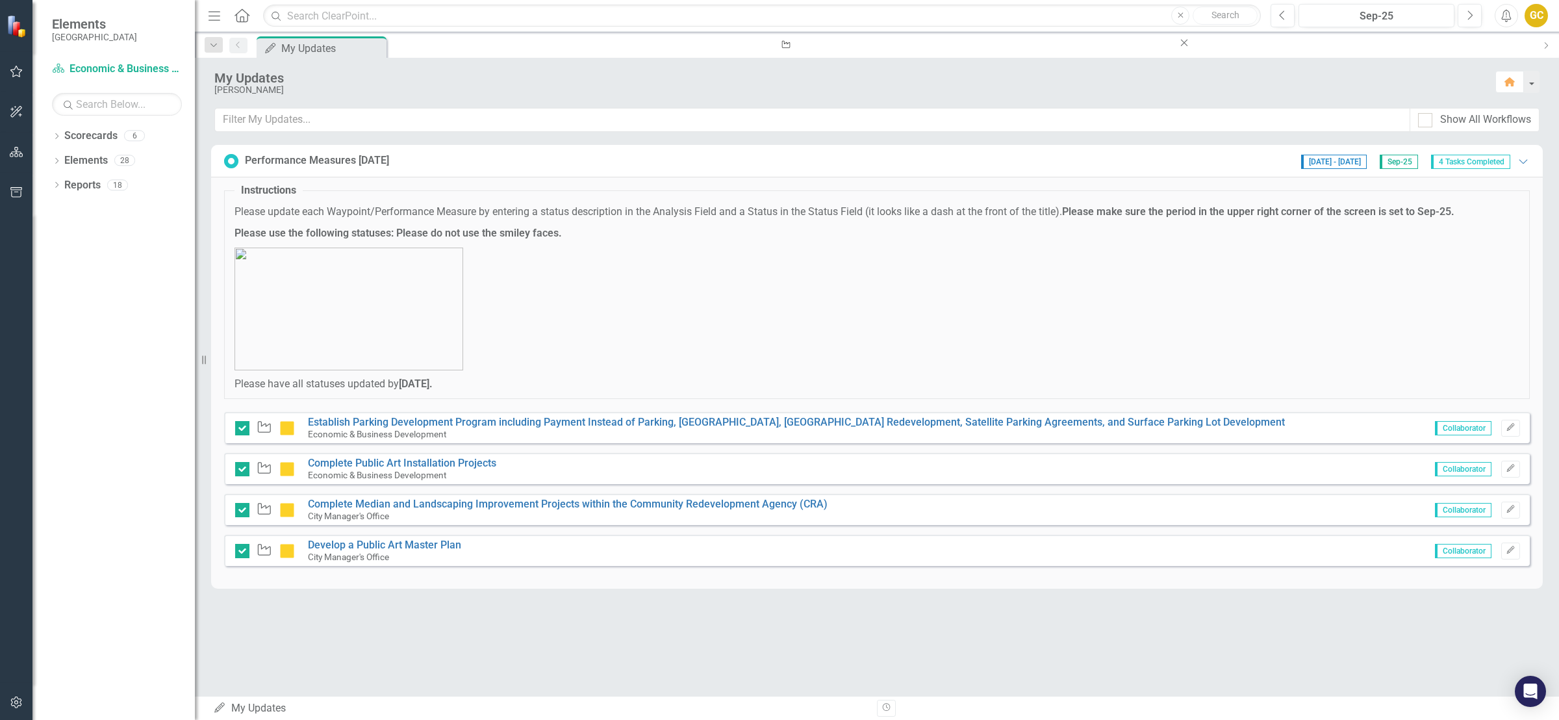
click at [242, 10] on icon "Home" at bounding box center [241, 15] width 17 height 14
drag, startPoint x: 1513, startPoint y: 663, endPoint x: 1504, endPoint y: 634, distance: 30.4
click at [1504, 634] on div "My Updates [PERSON_NAME][GEOGRAPHIC_DATA] Home Show All Workflows Performance M…" at bounding box center [877, 377] width 1365 height 638
click at [238, 16] on icon "Home" at bounding box center [241, 15] width 17 height 14
click at [95, 70] on link "Scorecard Economic & Business Development" at bounding box center [117, 69] width 130 height 15
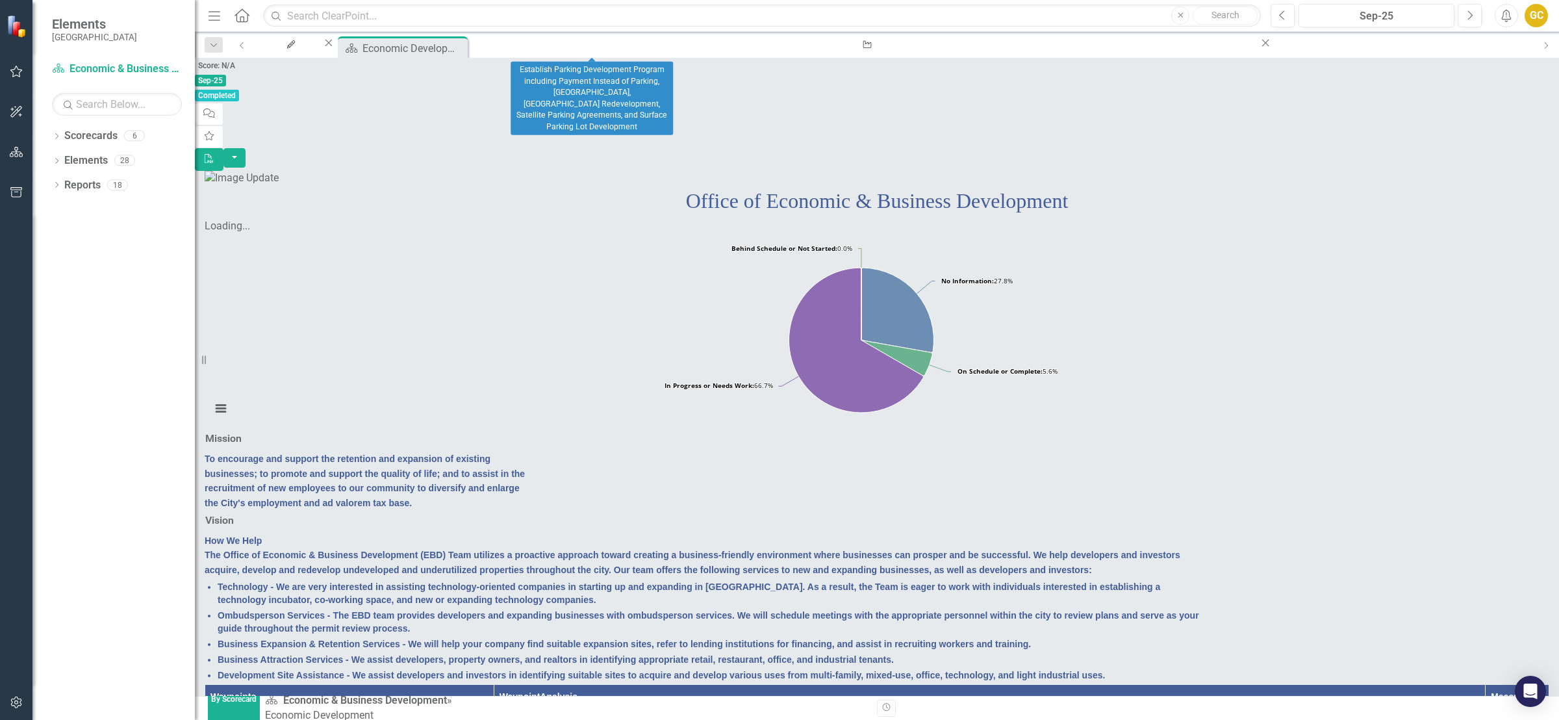
click at [1263, 47] on icon at bounding box center [1266, 43] width 7 height 7
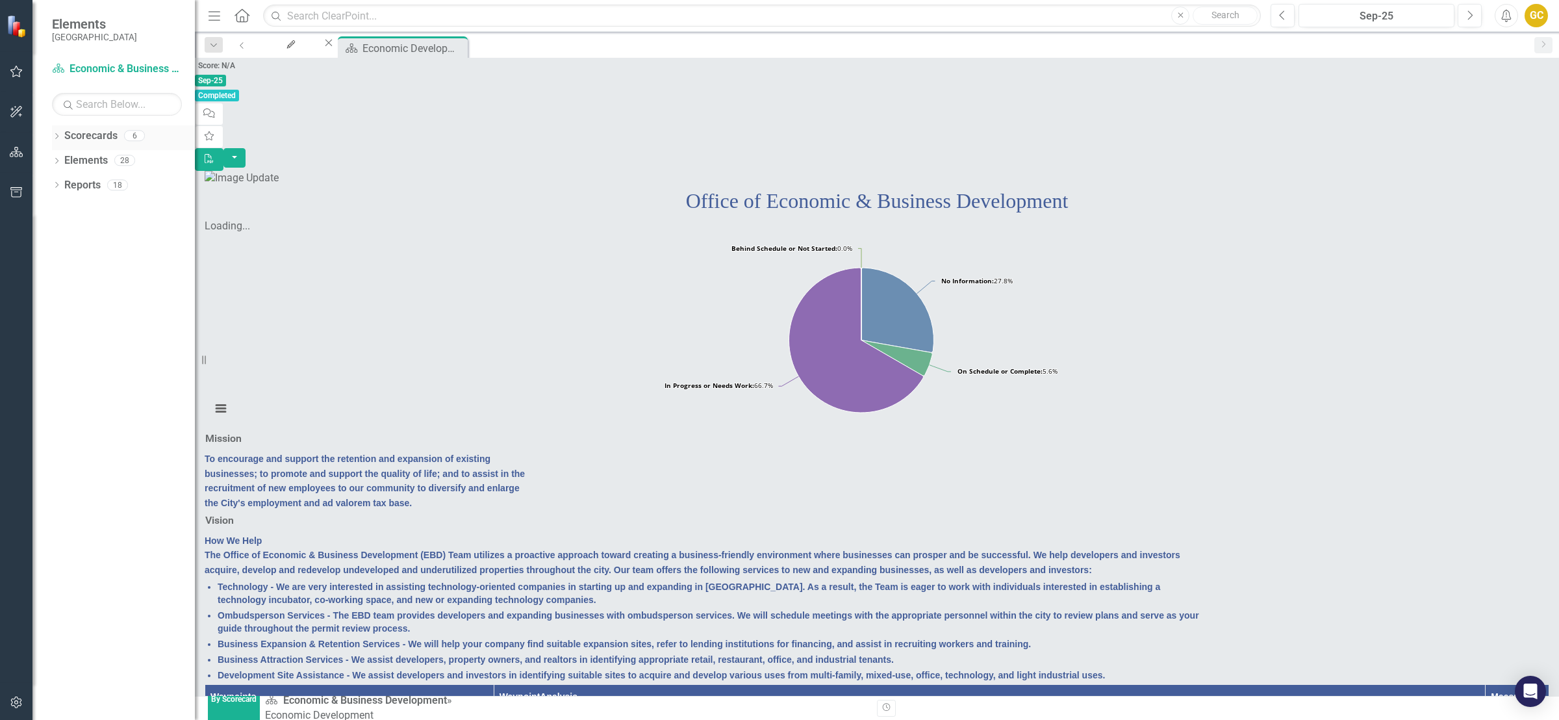
click at [58, 134] on icon "Dropdown" at bounding box center [56, 137] width 9 height 7
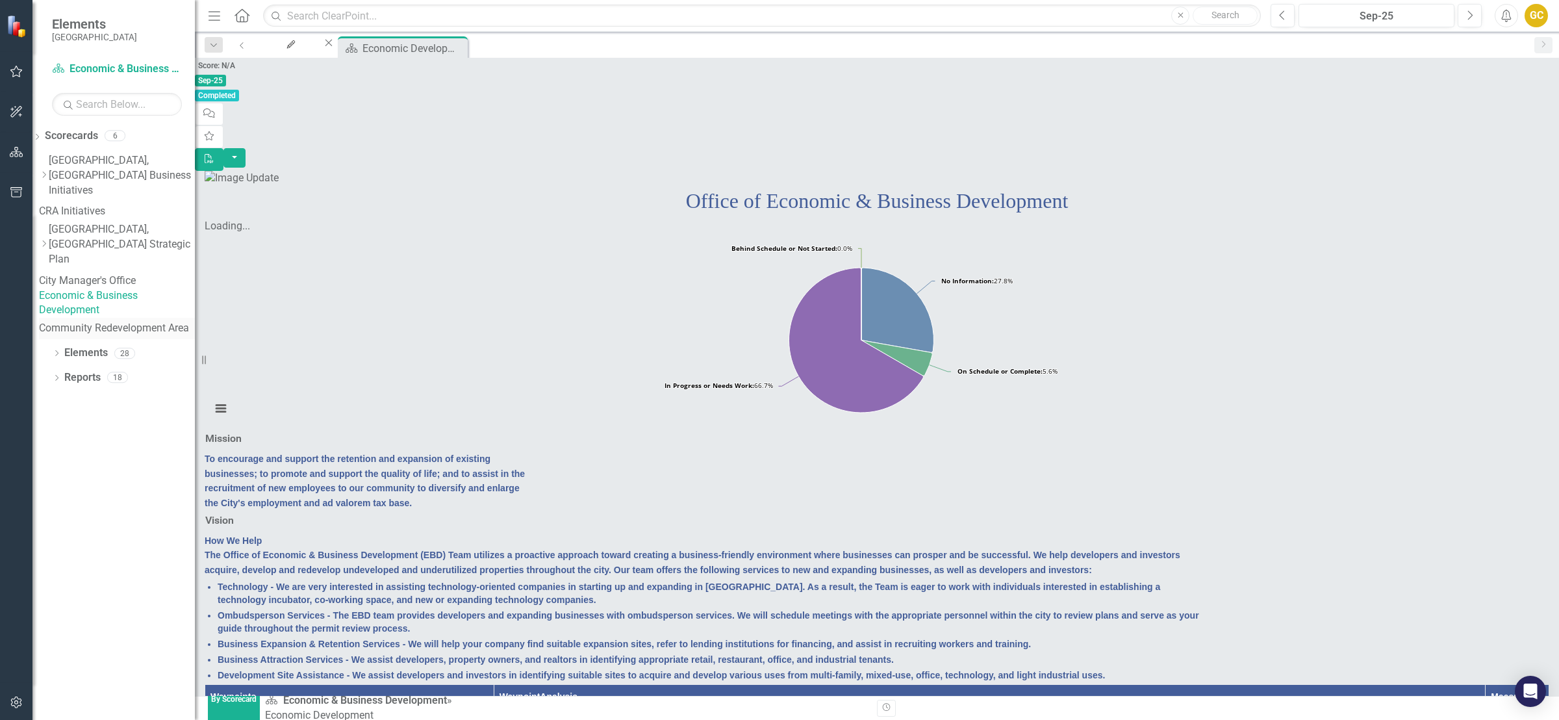
click at [111, 321] on link "Community Redevelopment Area" at bounding box center [117, 328] width 156 height 15
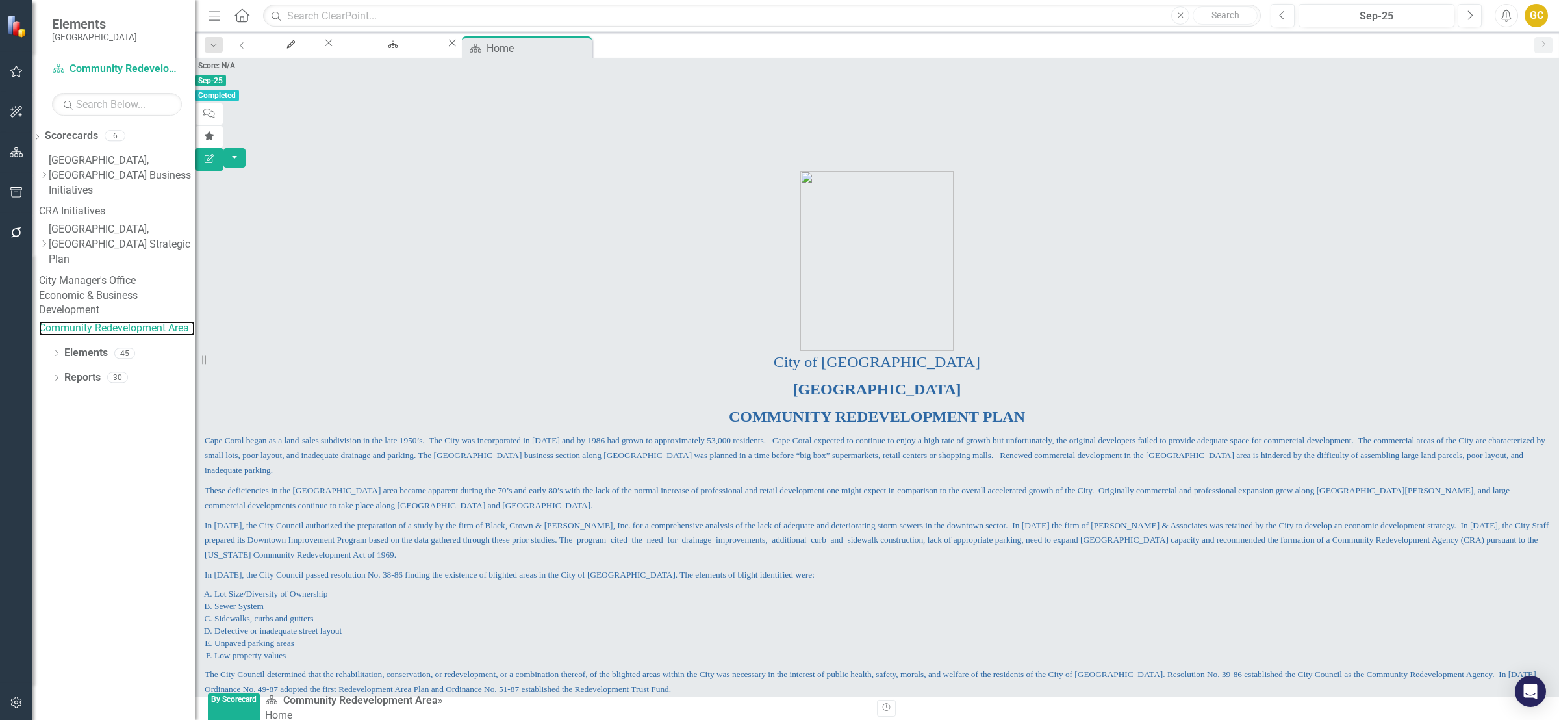
scroll to position [476, 0]
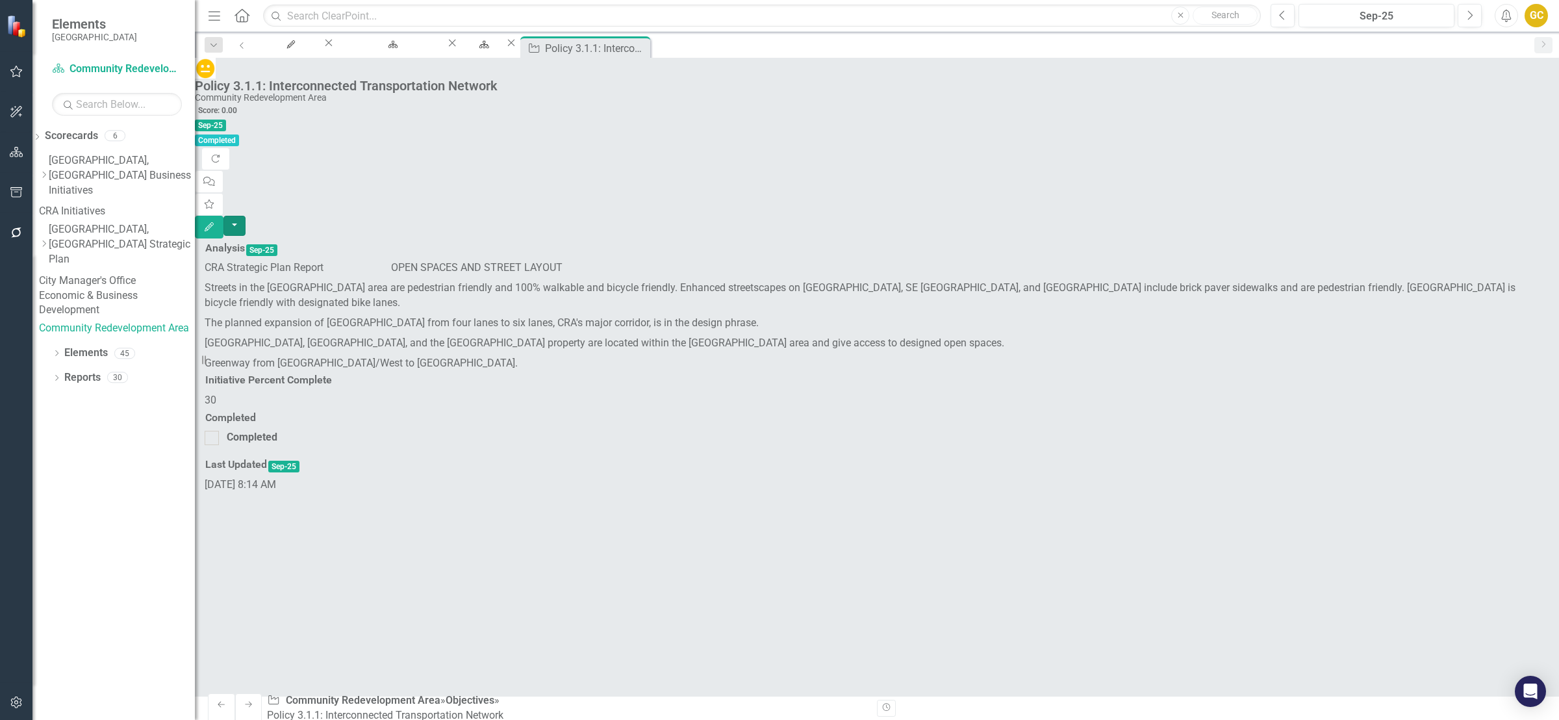
click at [246, 216] on button "button" at bounding box center [235, 226] width 22 height 20
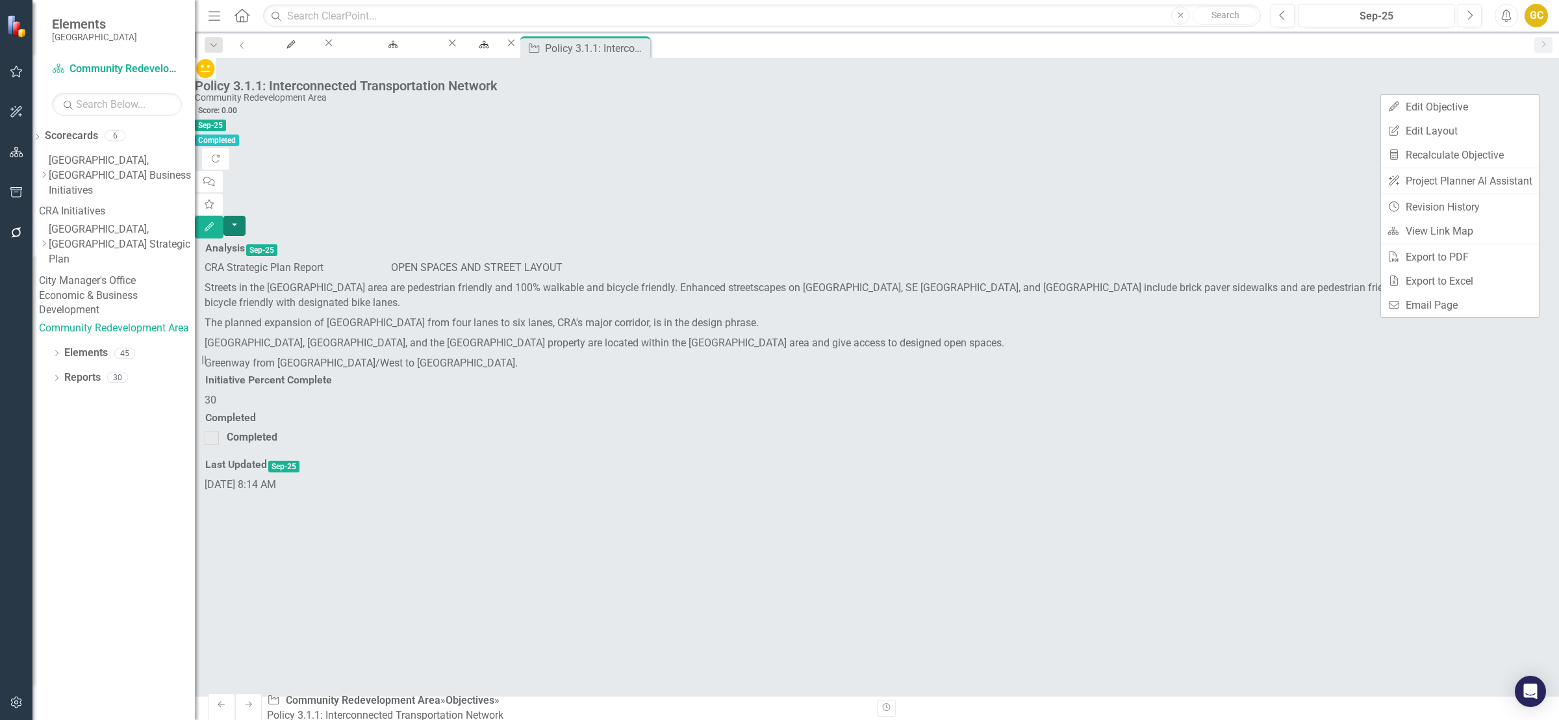
click at [246, 216] on button "button" at bounding box center [235, 226] width 22 height 20
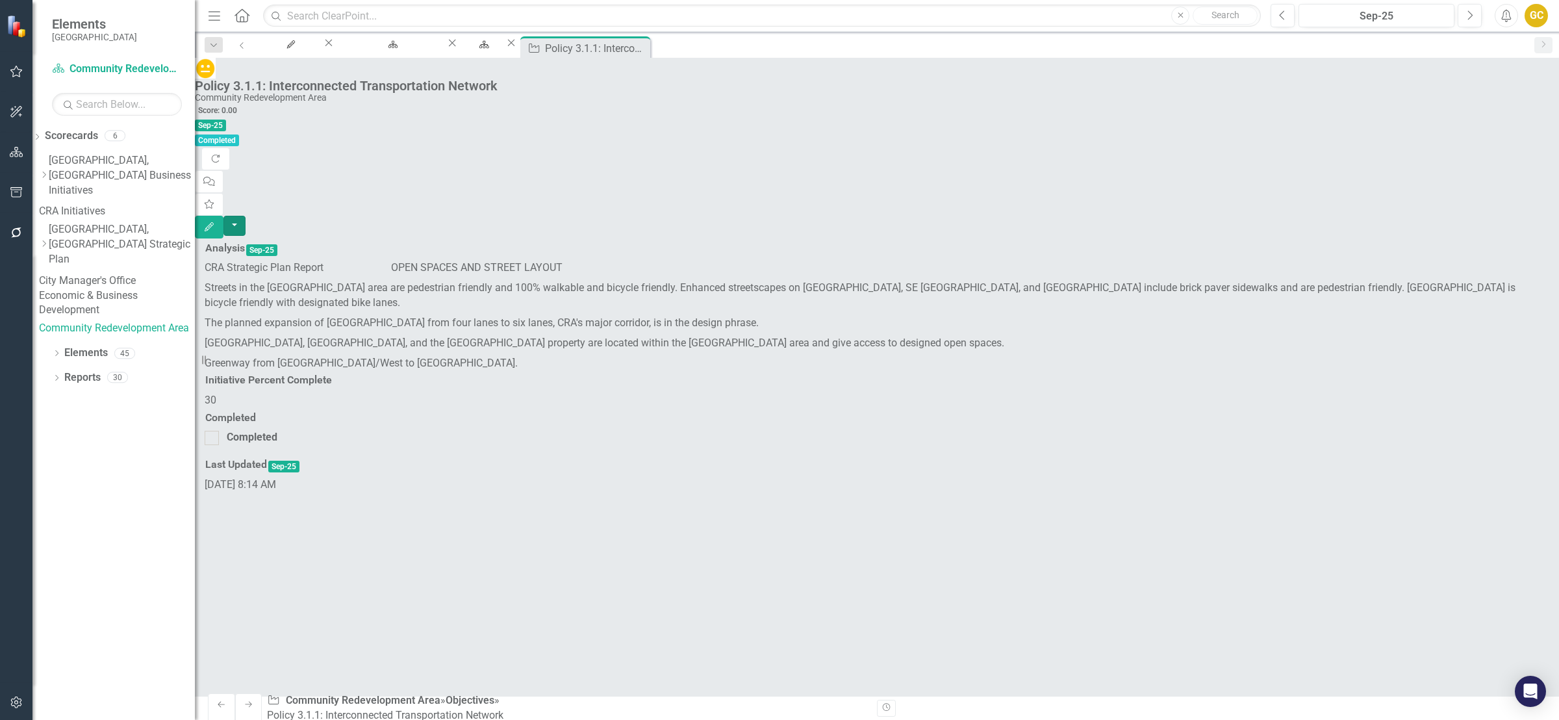
click at [246, 216] on button "button" at bounding box center [235, 226] width 22 height 20
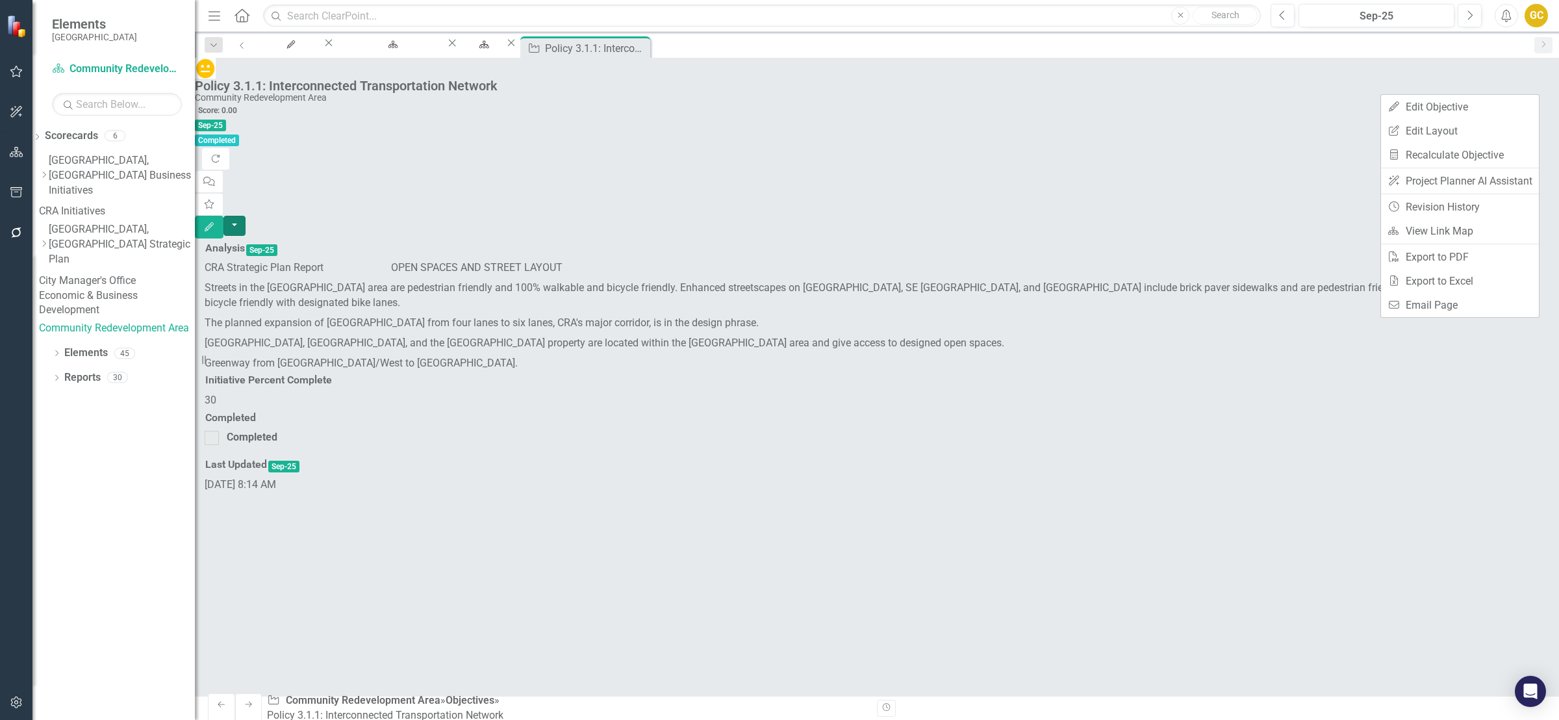
click at [1168, 453] on div "Analysis Sep-25 CRA Strategic Plan Report OPEN SPACES AND STREET LAYOUT Streets…" at bounding box center [877, 365] width 1365 height 254
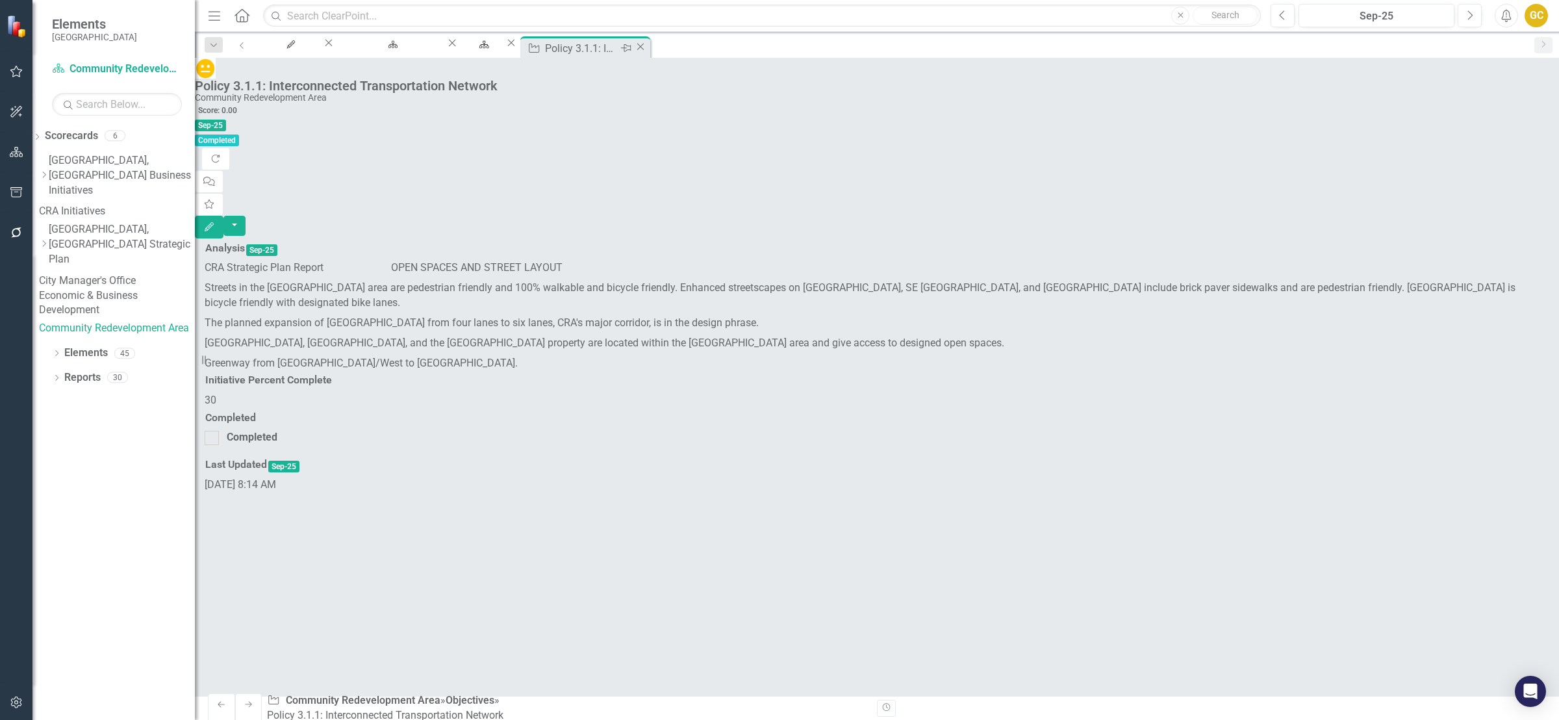
click at [647, 47] on icon "Close" at bounding box center [640, 47] width 13 height 10
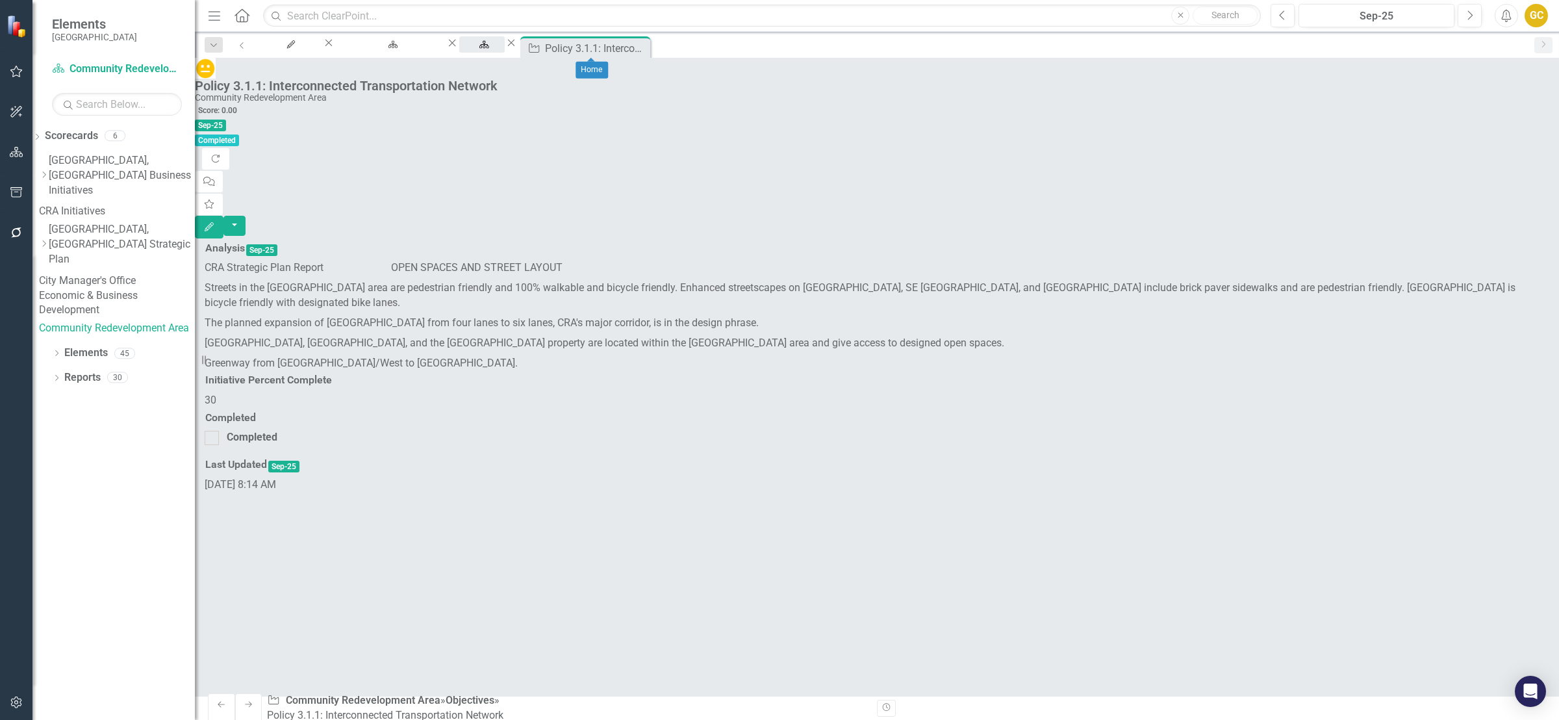
click at [493, 49] on div "Home" at bounding box center [482, 57] width 22 height 16
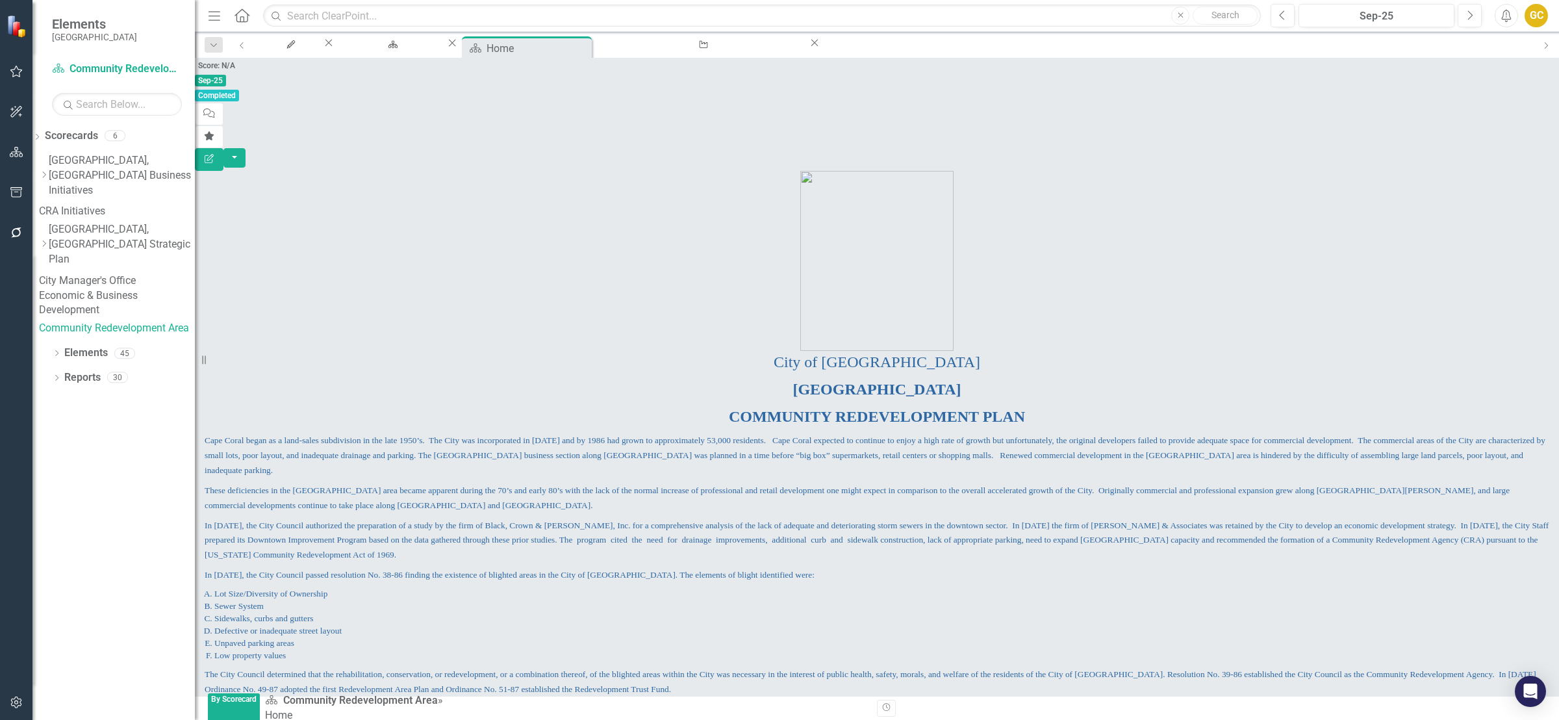
scroll to position [394, 0]
click at [1115, 719] on div "RB [PERSON_NAME]" at bounding box center [1182, 733] width 135 height 15
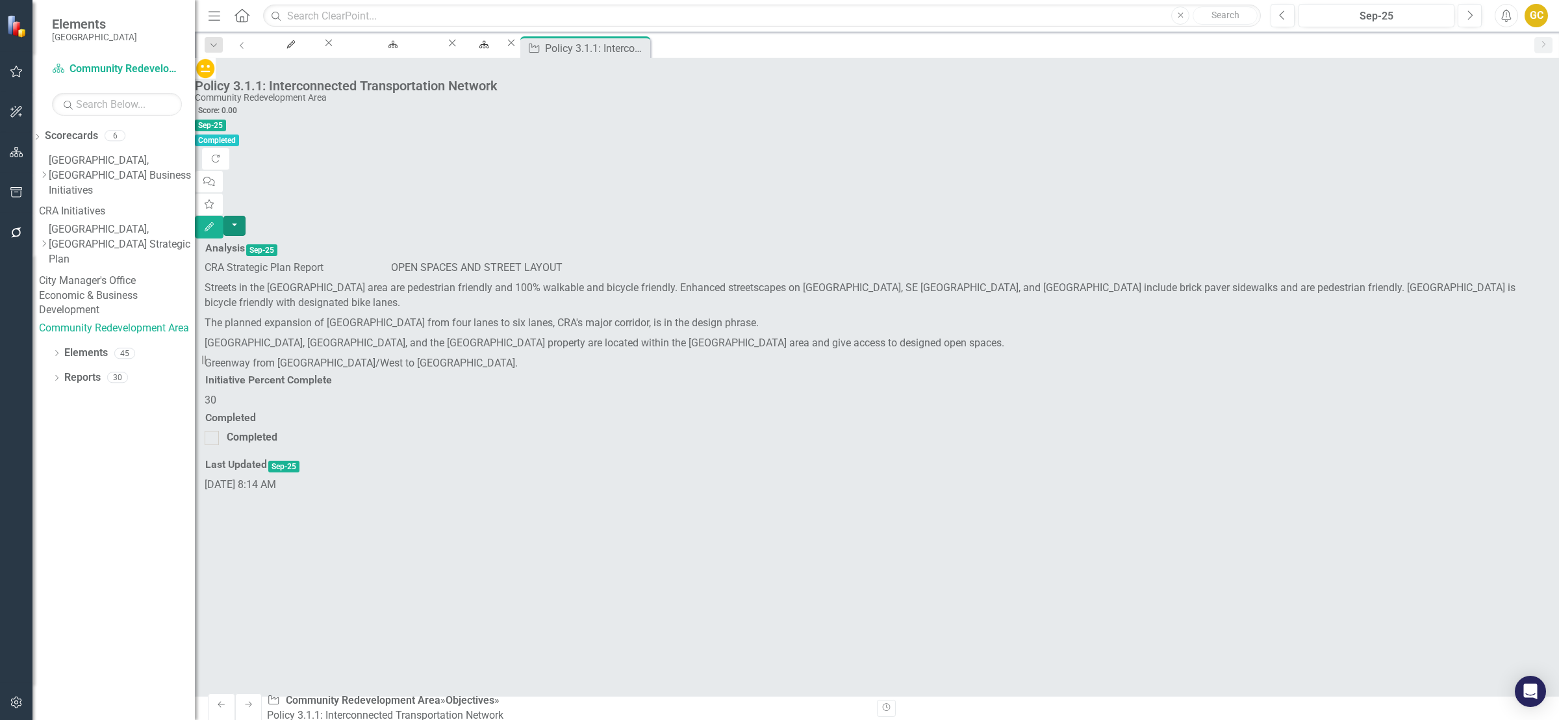
click at [246, 216] on button "button" at bounding box center [235, 226] width 22 height 20
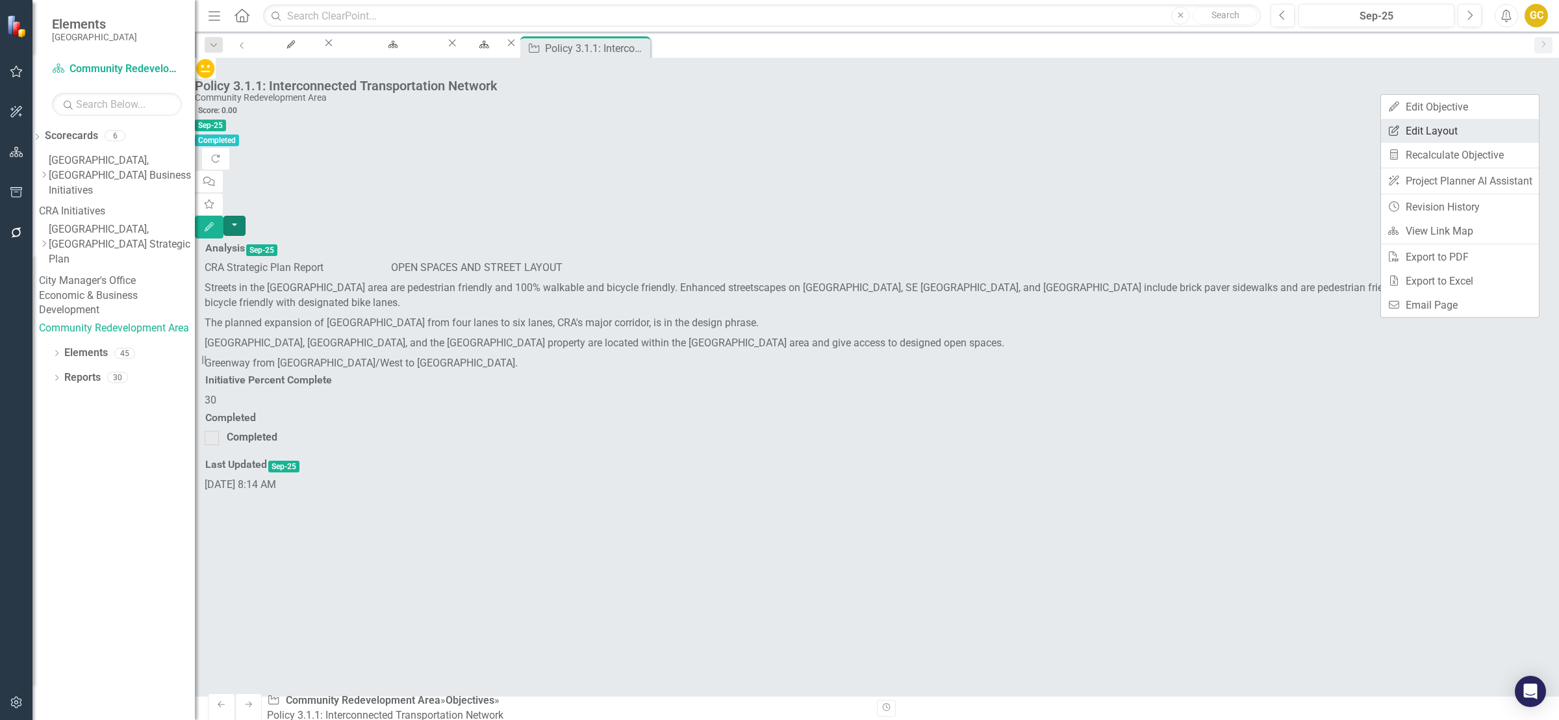
click at [1437, 125] on link "Edit Report Edit Layout" at bounding box center [1460, 131] width 158 height 24
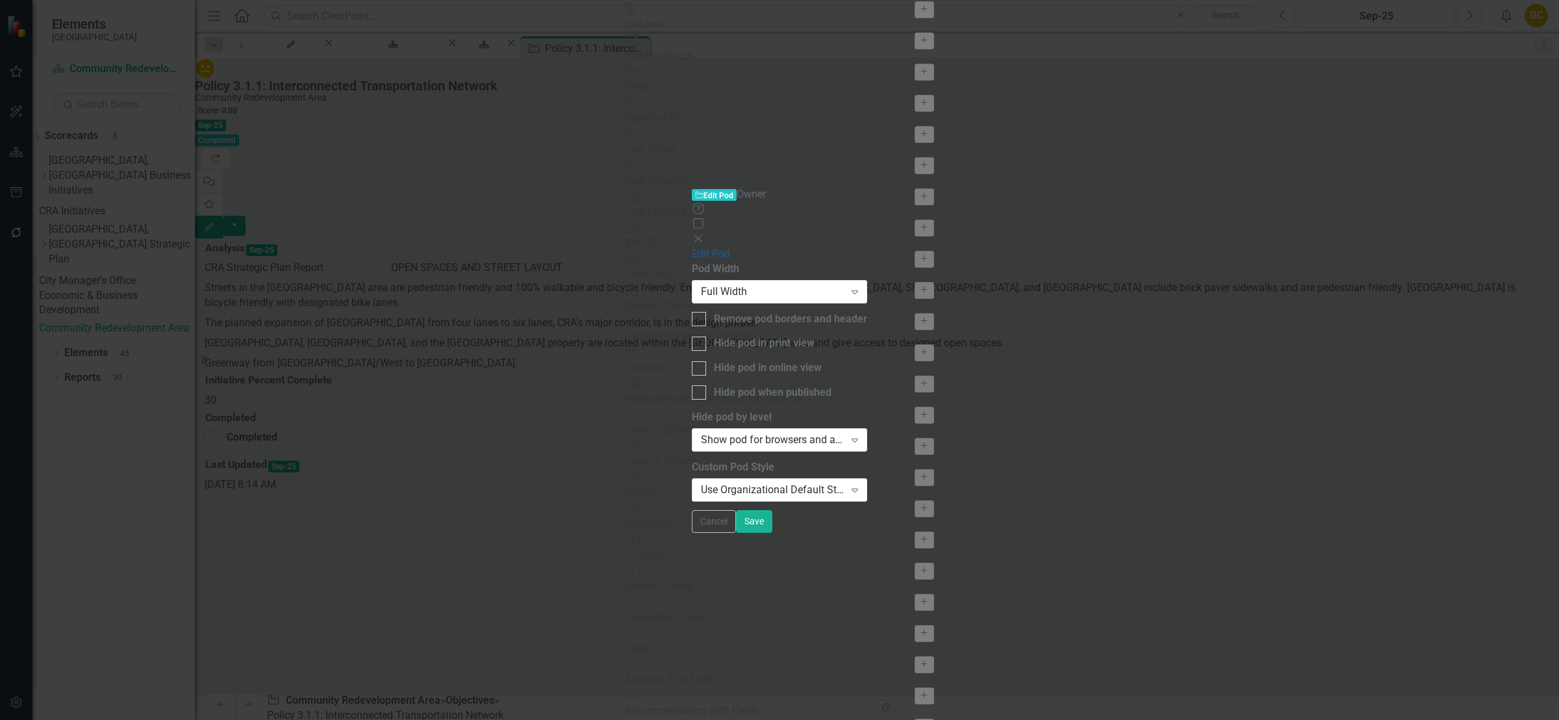
click at [692, 248] on link "Edit Pod" at bounding box center [711, 254] width 38 height 12
click at [867, 232] on div "Close" at bounding box center [779, 239] width 175 height 15
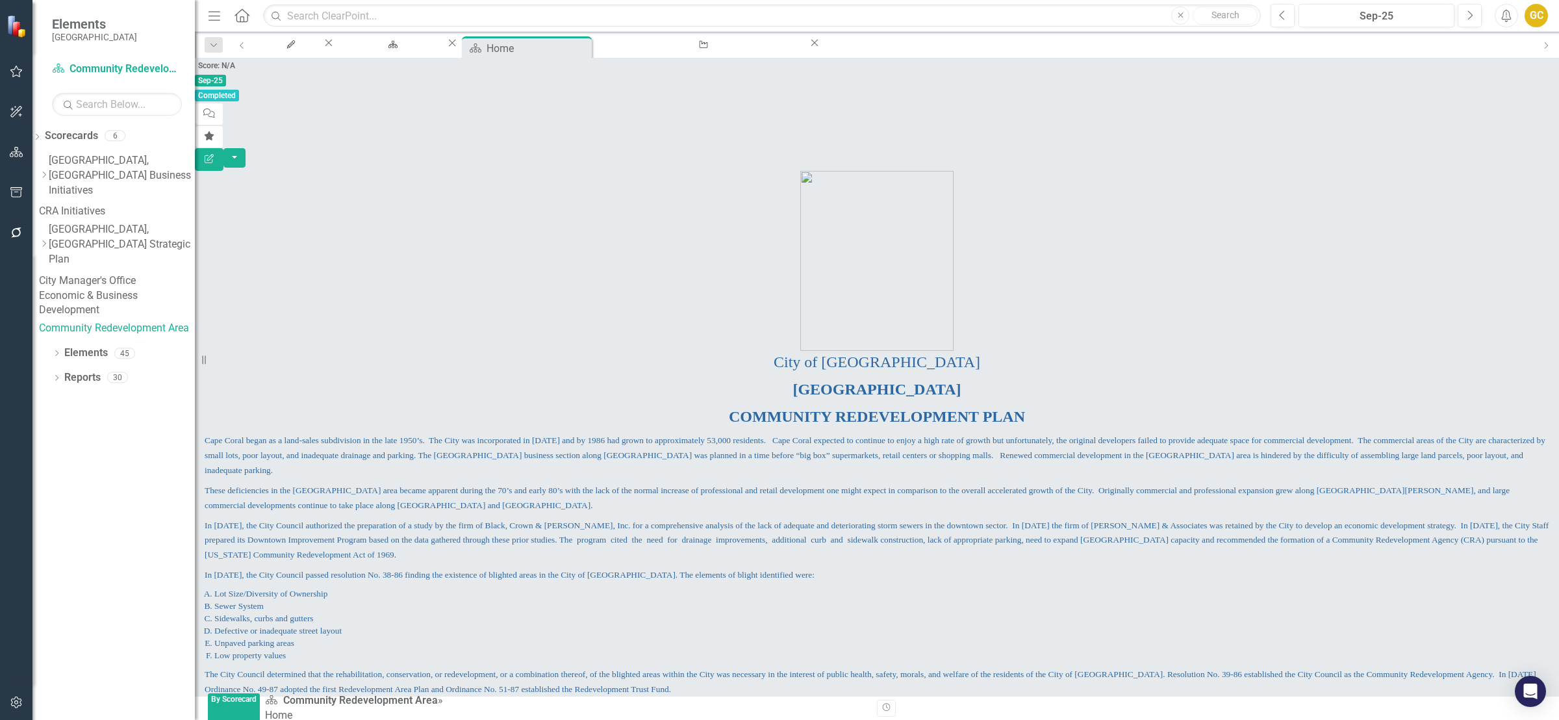
scroll to position [350, 0]
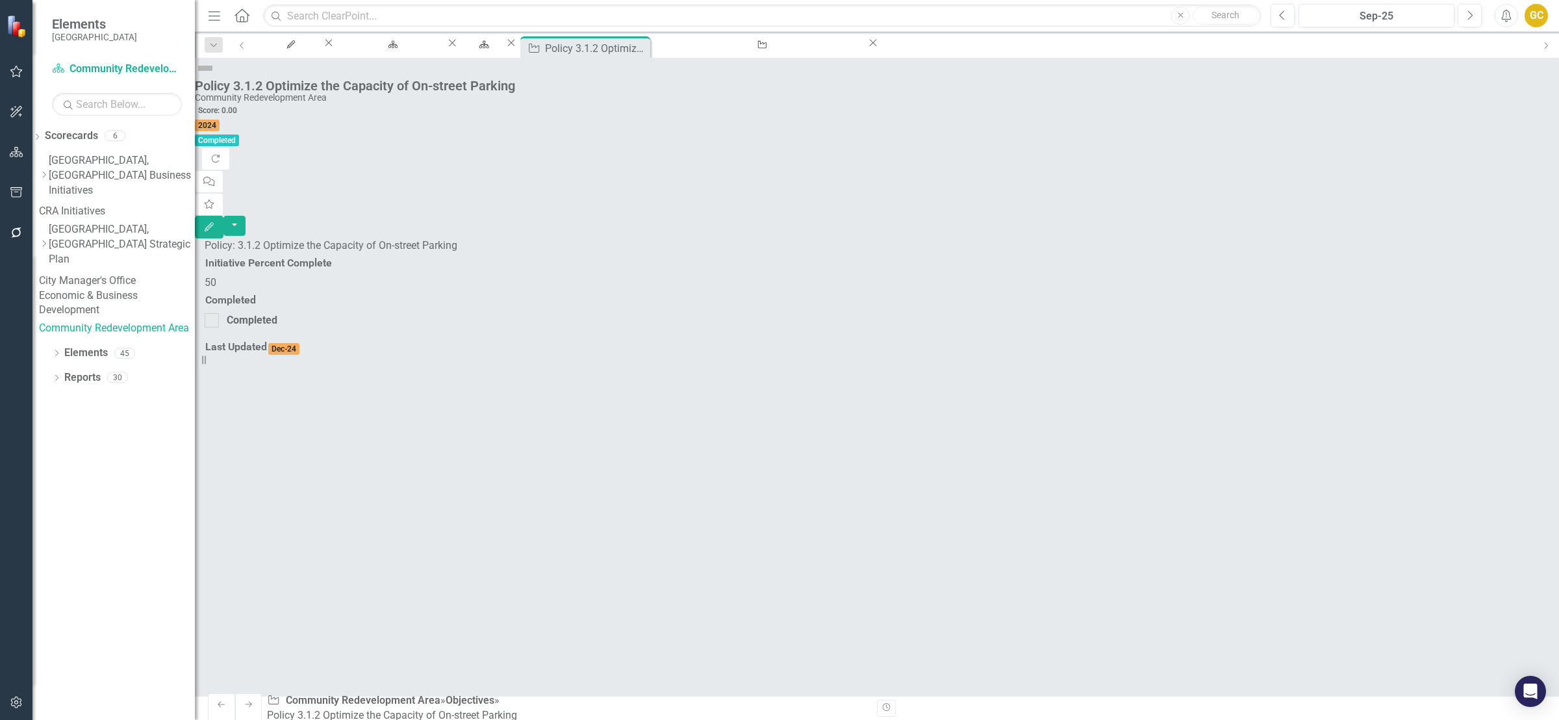
click at [220, 120] on span "2024" at bounding box center [207, 126] width 25 height 12
click at [246, 216] on button "button" at bounding box center [235, 226] width 22 height 20
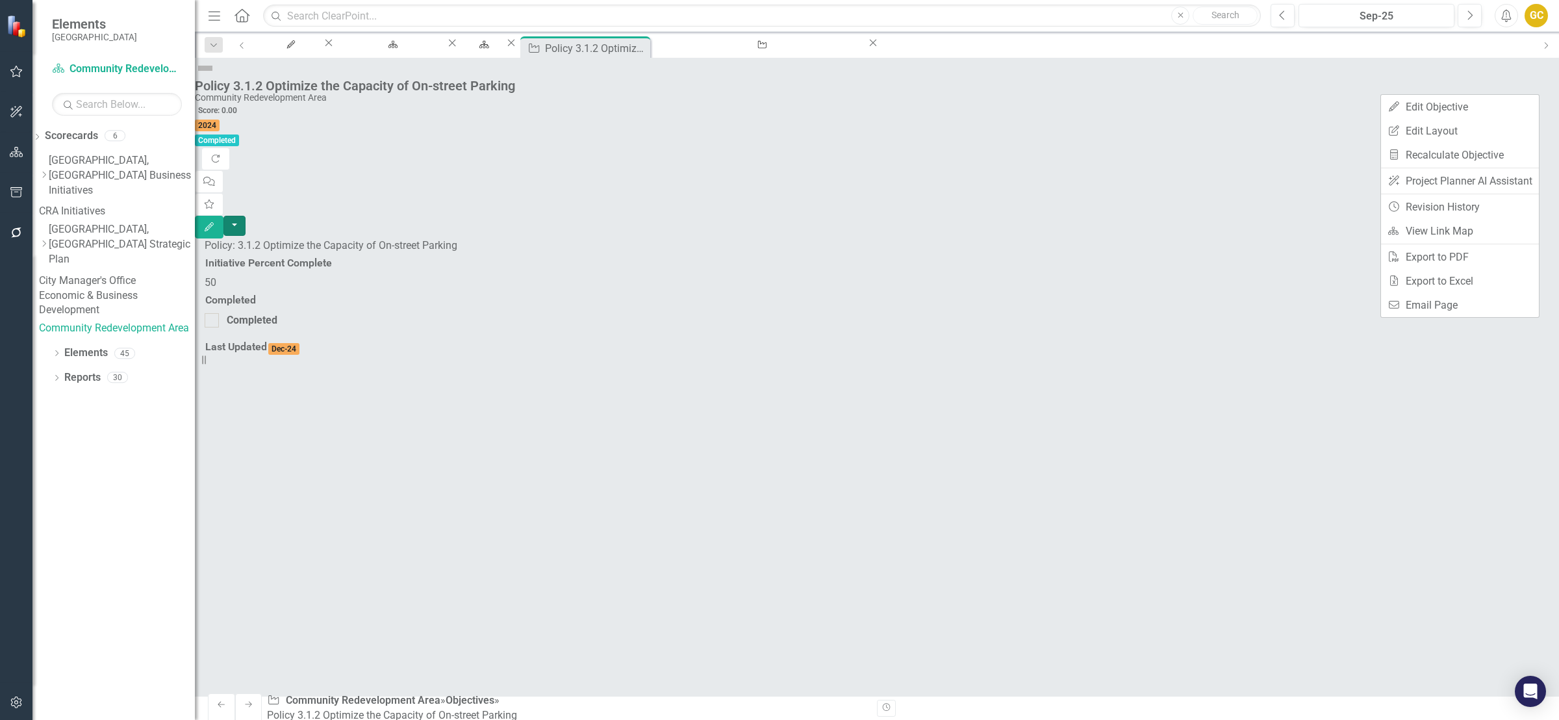
click at [246, 216] on button "button" at bounding box center [235, 226] width 22 height 20
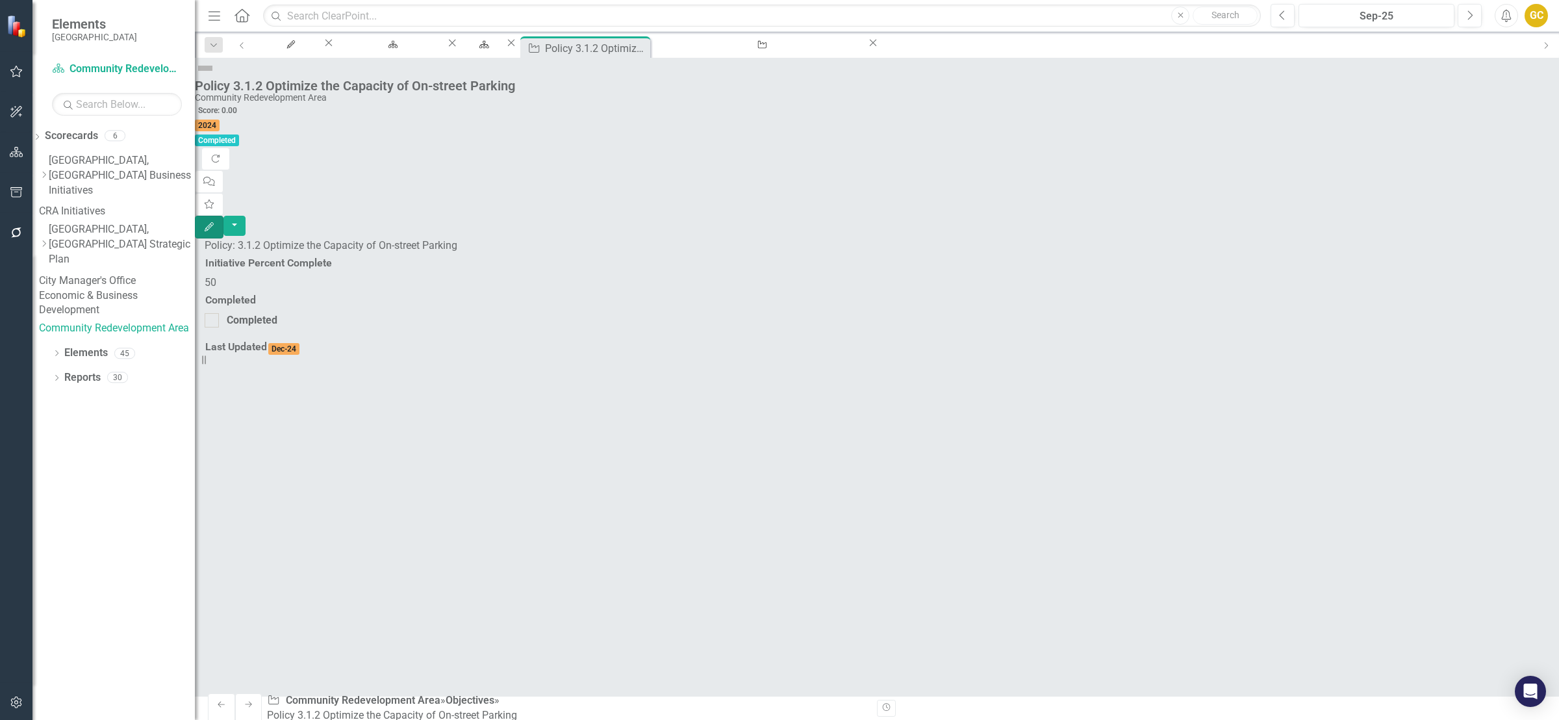
click at [215, 222] on icon "Edit" at bounding box center [209, 226] width 12 height 9
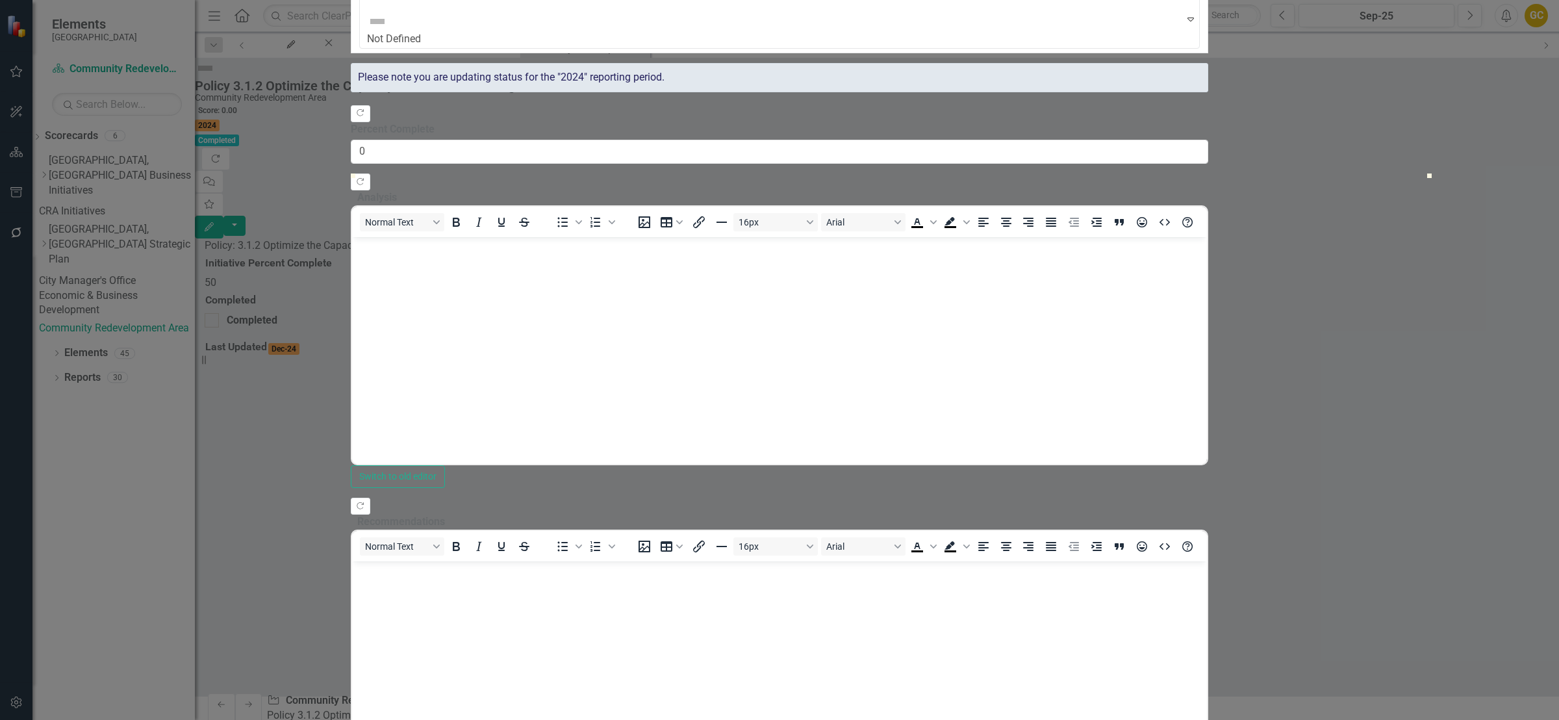
click at [608, 92] on div "Please note you are updating status for the "2024" reporting period." at bounding box center [779, 77] width 857 height 29
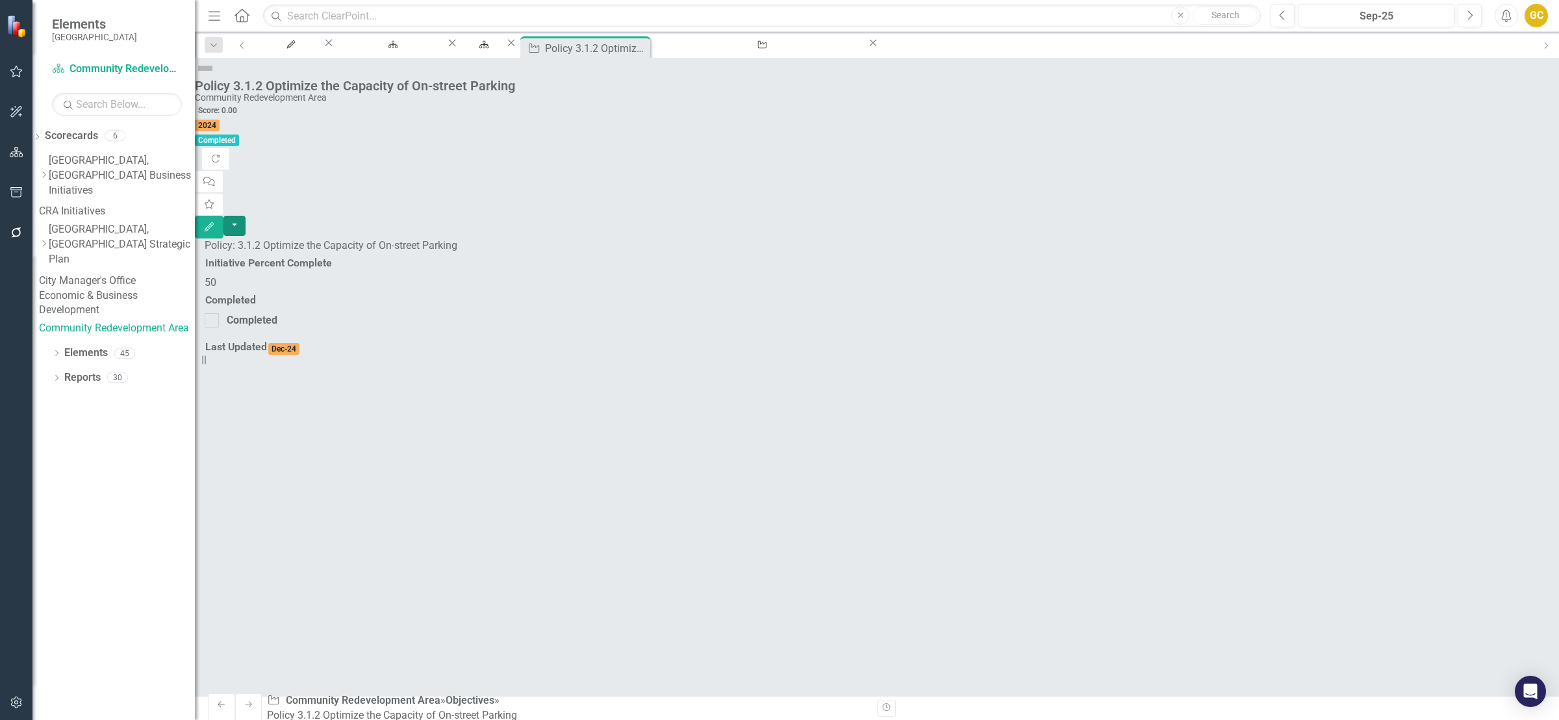
click at [246, 216] on button "button" at bounding box center [235, 226] width 22 height 20
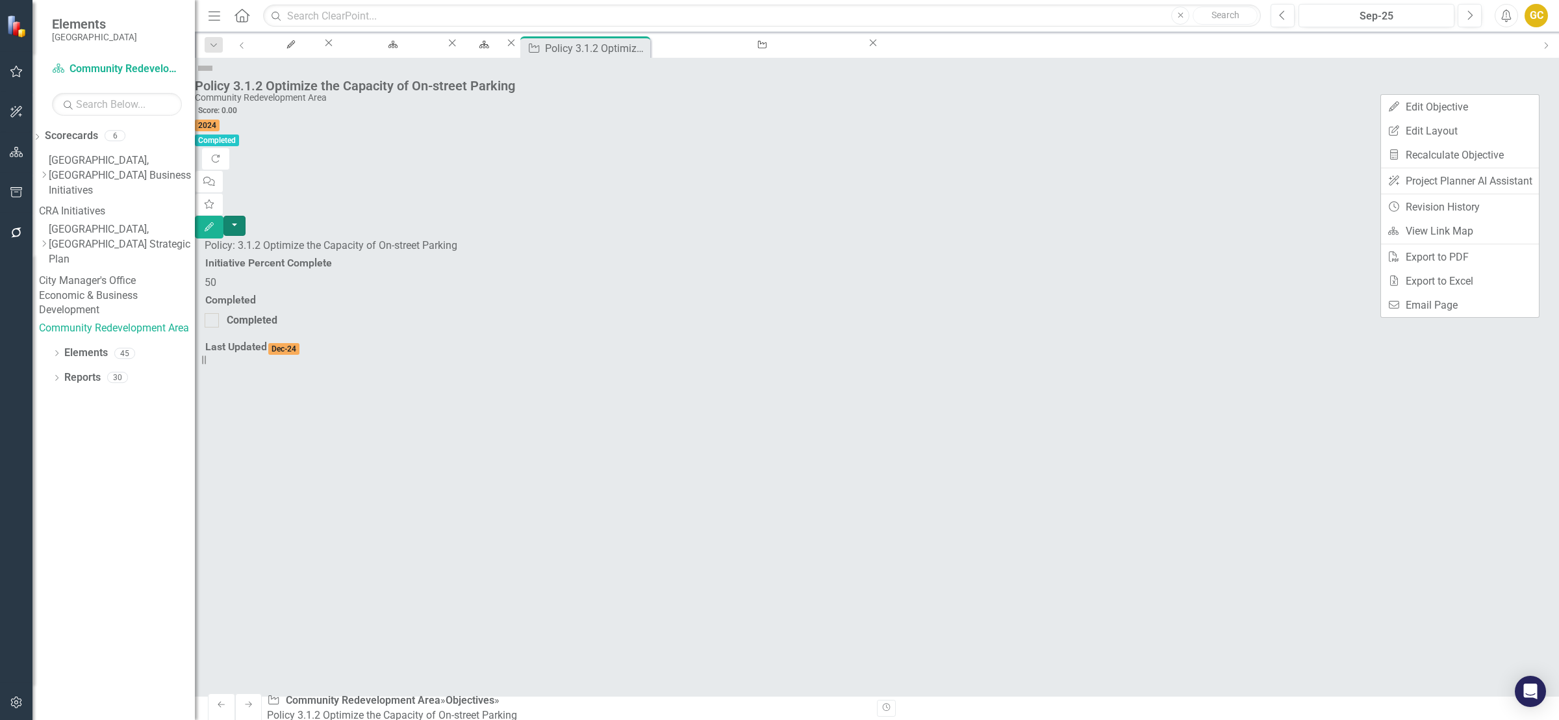
click at [246, 216] on button "button" at bounding box center [235, 226] width 22 height 20
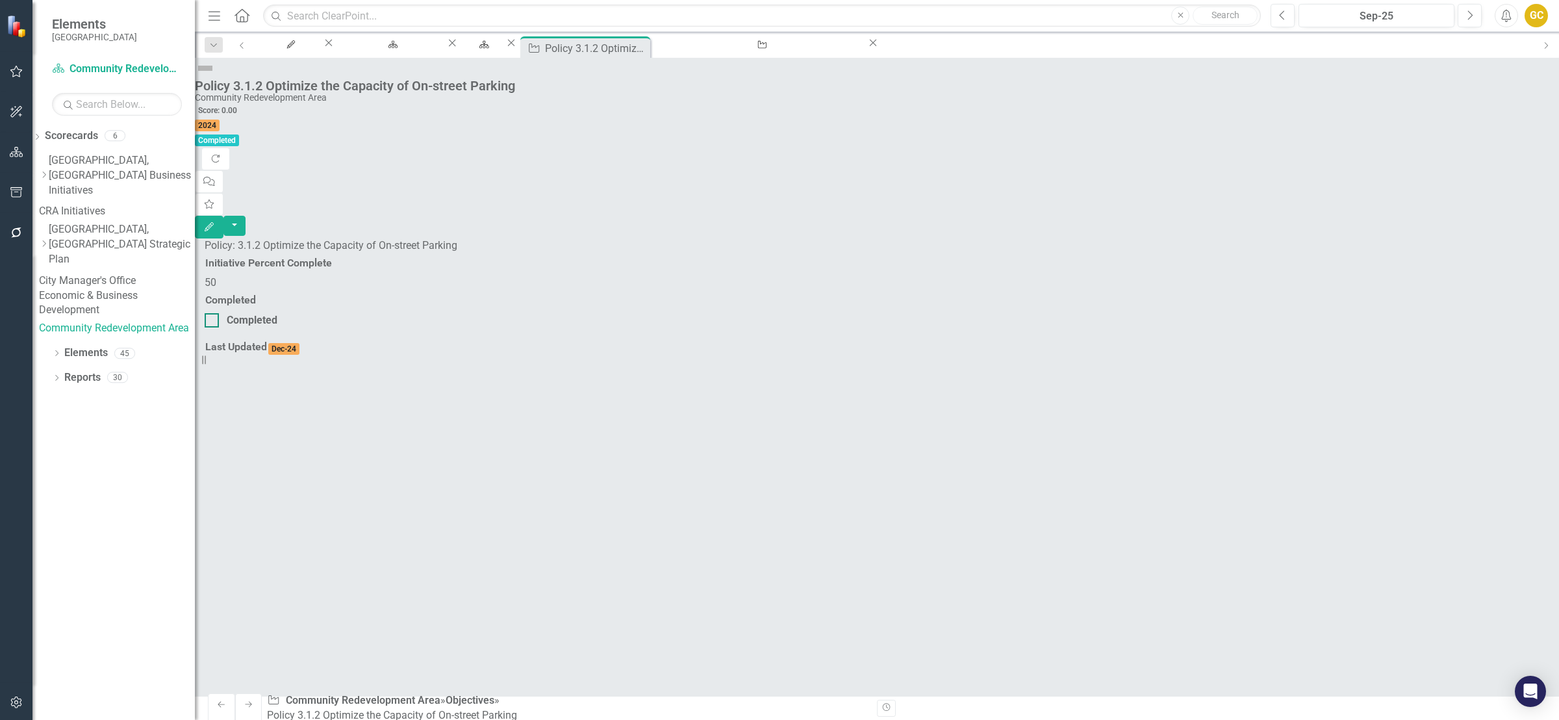
click at [526, 313] on div "Completed" at bounding box center [366, 320] width 322 height 15
click at [213, 313] on input "Completed" at bounding box center [209, 317] width 8 height 8
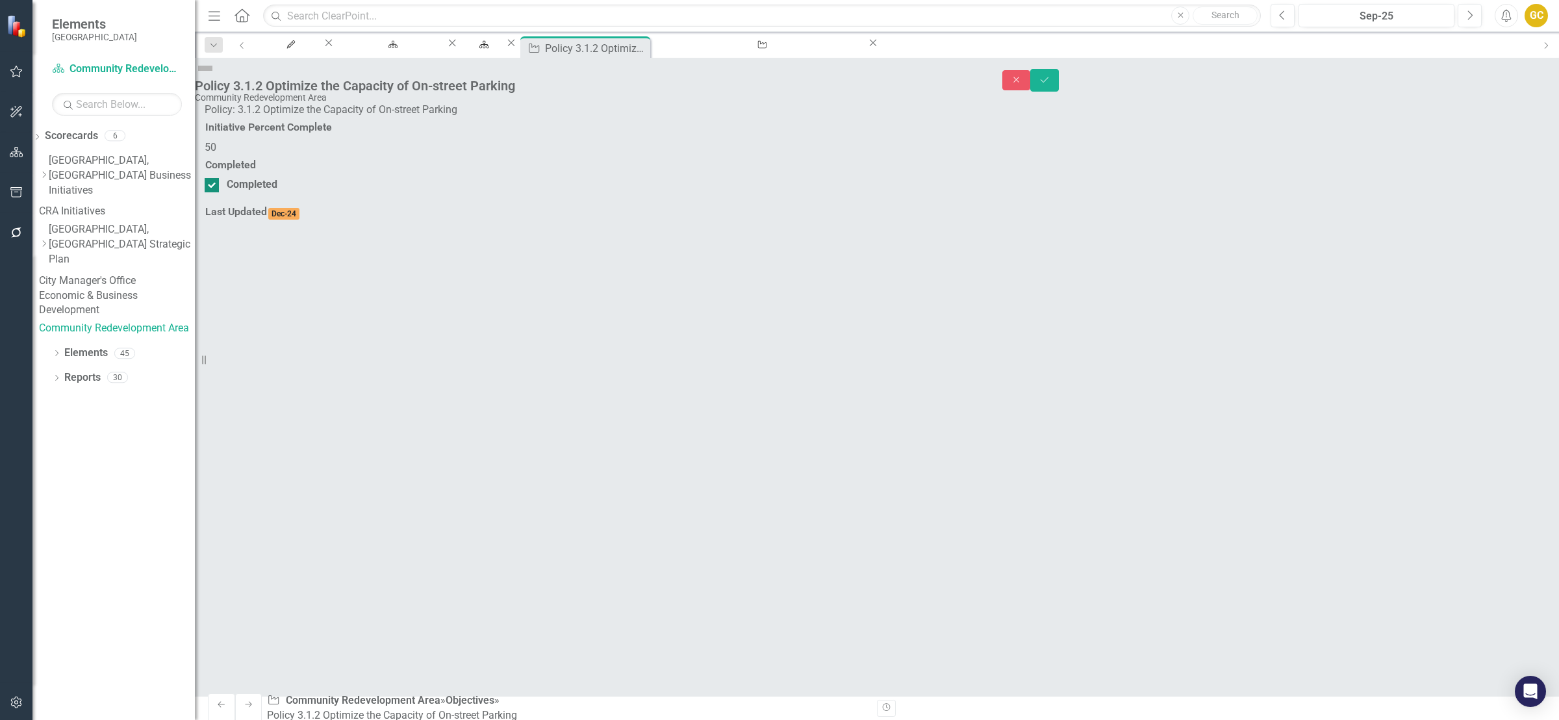
click at [526, 192] on div "Completed" at bounding box center [366, 184] width 322 height 15
click at [213, 186] on input "Completed" at bounding box center [209, 182] width 8 height 8
checkbox input "false"
click at [526, 192] on div "Completed Completed" at bounding box center [366, 173] width 322 height 37
click at [1512, 75] on div "Close Save" at bounding box center [1282, 80] width 558 height 23
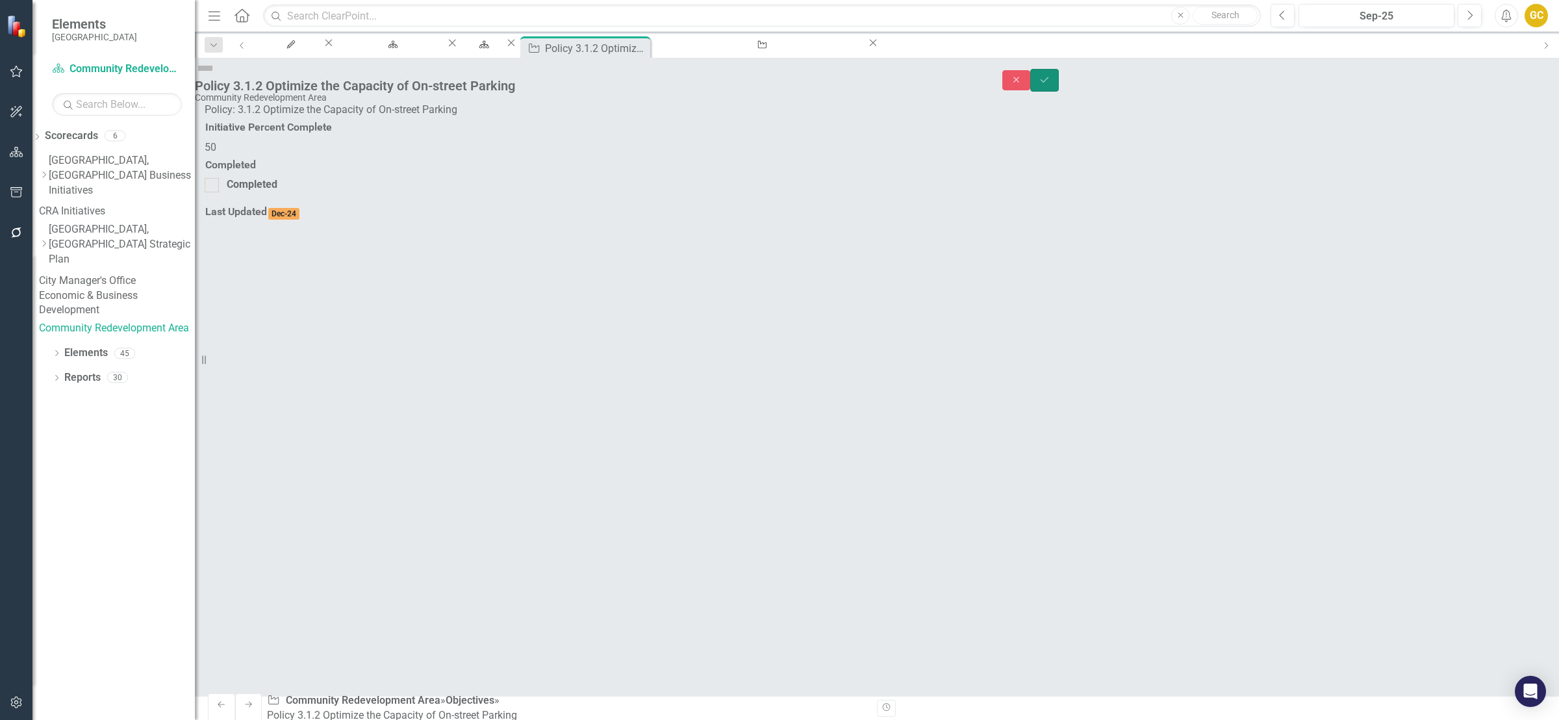
click at [1051, 75] on icon "Save" at bounding box center [1045, 79] width 12 height 9
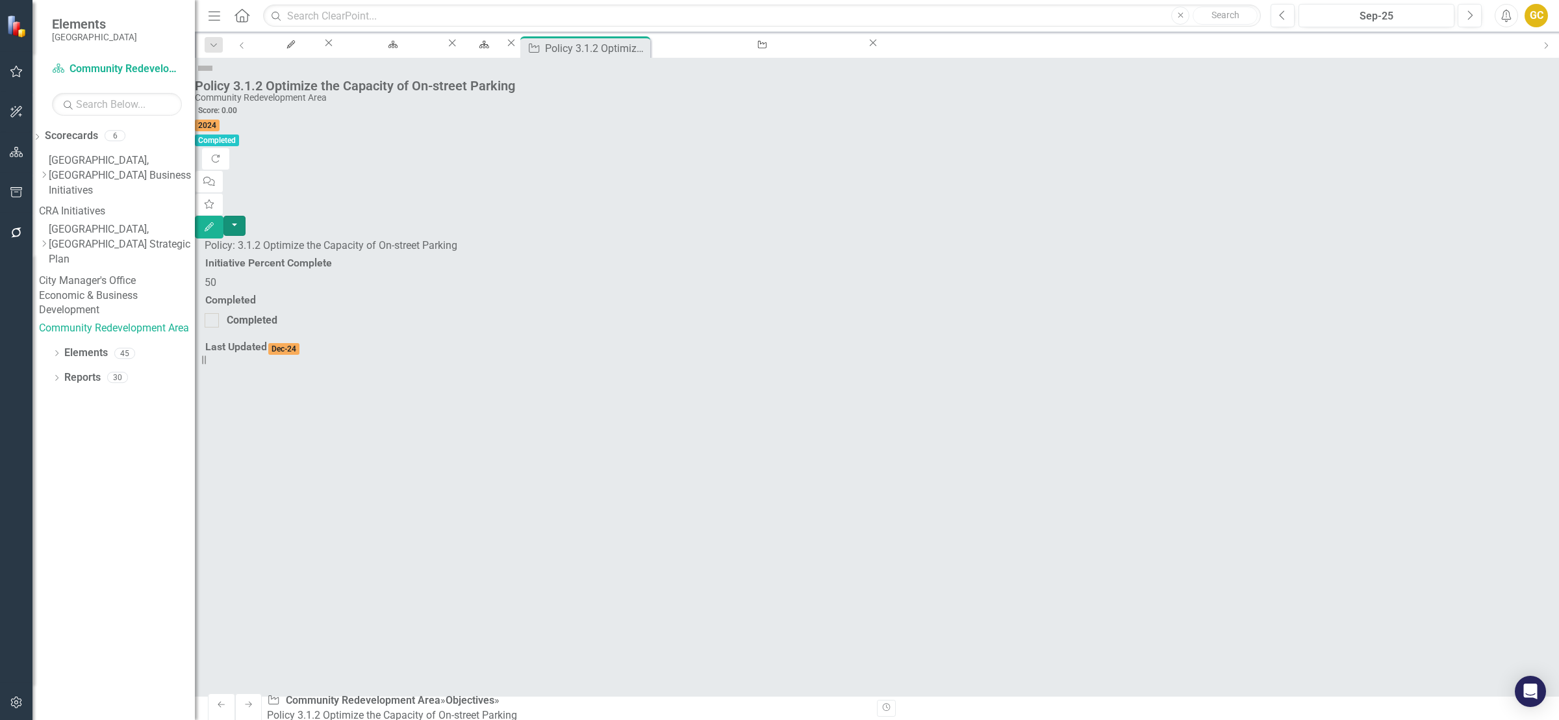
click at [246, 216] on button "button" at bounding box center [235, 226] width 22 height 20
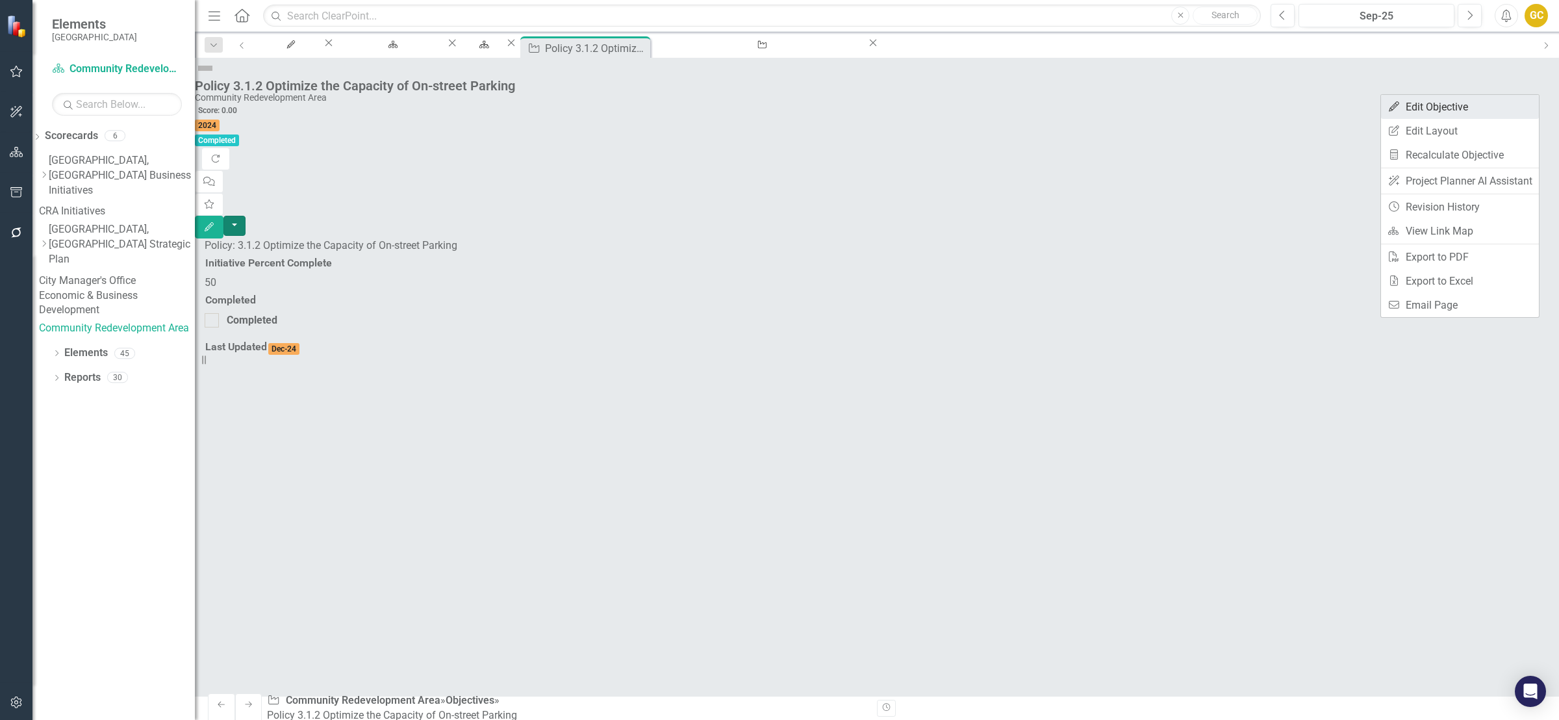
click at [1467, 105] on link "Edit Edit Objective" at bounding box center [1460, 107] width 158 height 24
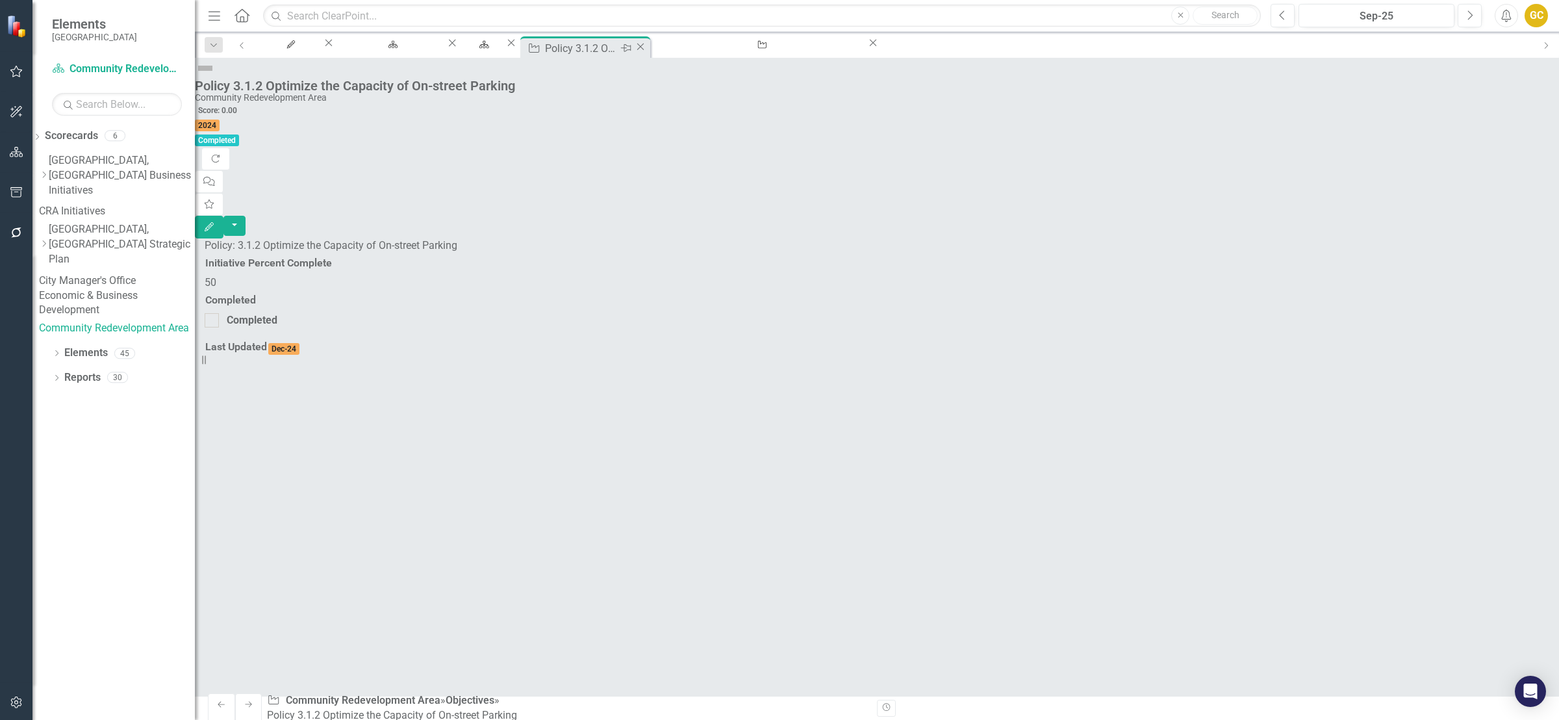
click at [617, 47] on div "Policy 3.1.2 Optimize the Capacity of On-street Parking" at bounding box center [581, 48] width 72 height 16
click at [842, 49] on div "Policy 3.1.1: Interconnected Transportation Network" at bounding box center [760, 57] width 190 height 16
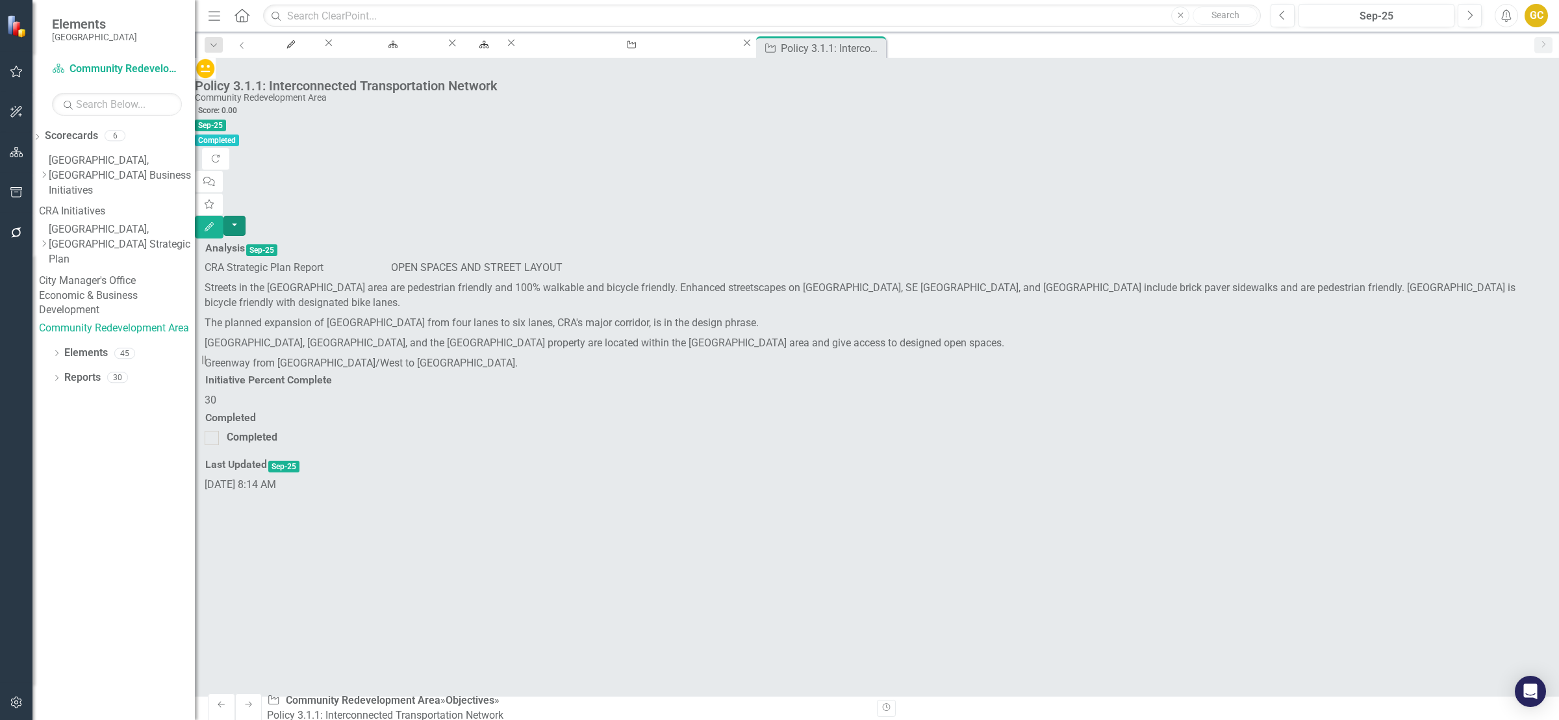
click at [246, 216] on button "button" at bounding box center [235, 226] width 22 height 20
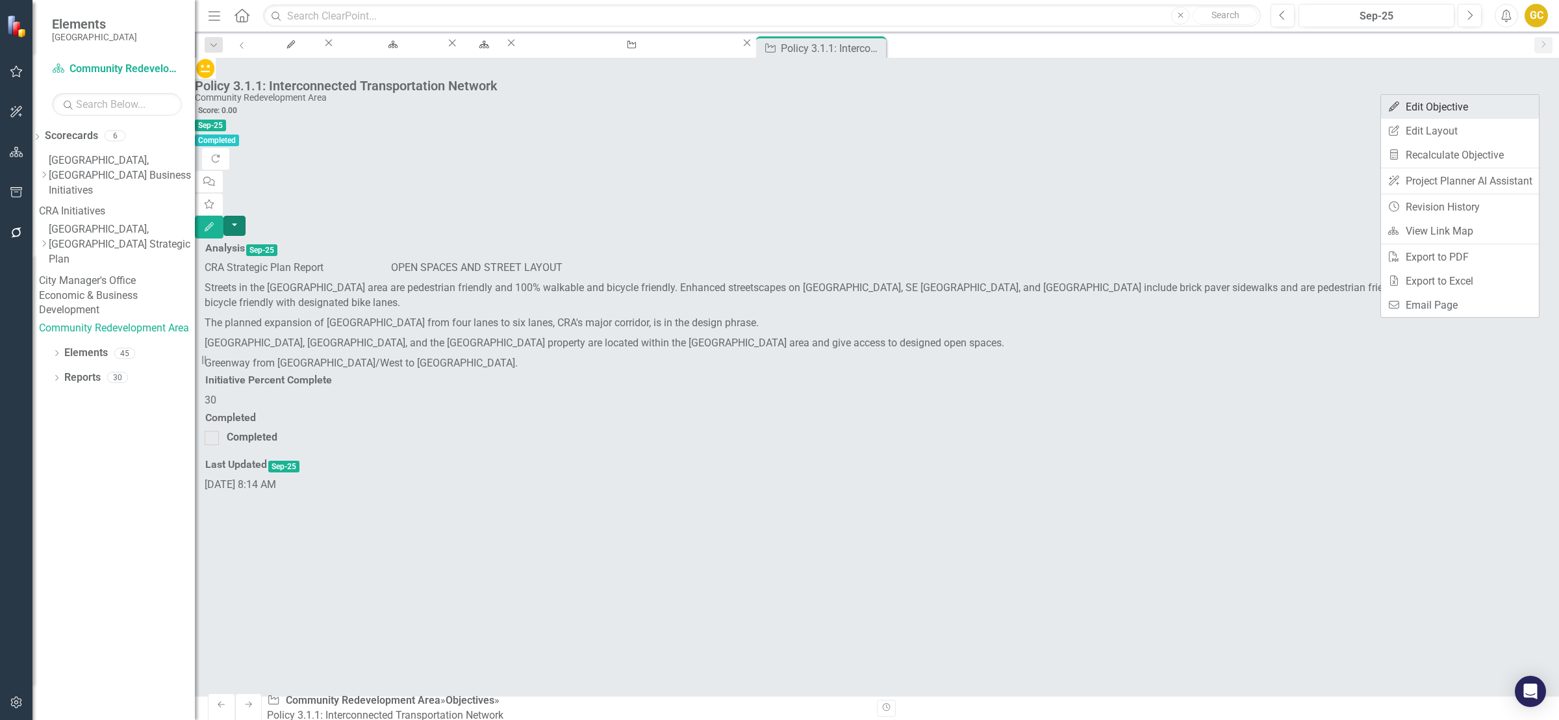
click at [1443, 103] on link "Edit Edit Objective" at bounding box center [1460, 107] width 158 height 24
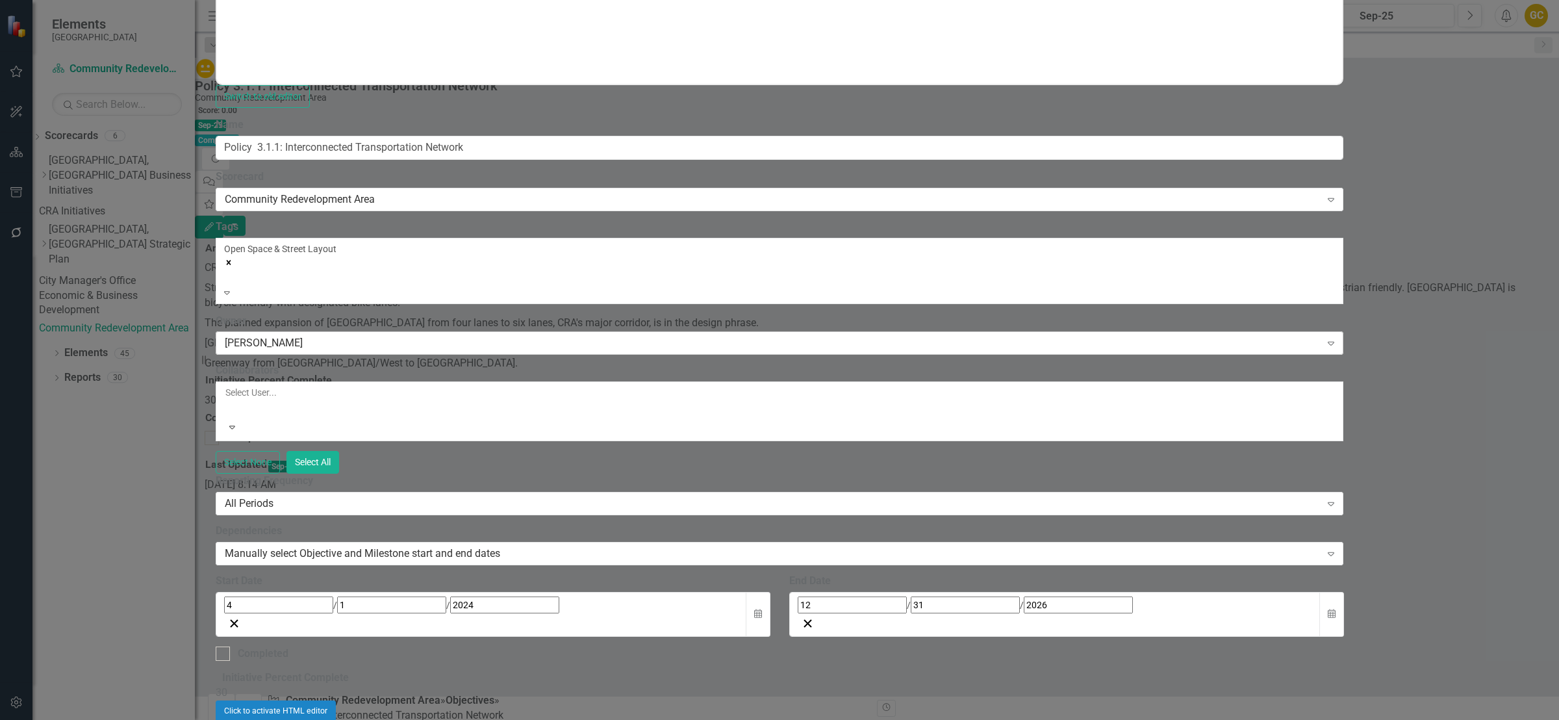
click at [1338, 338] on icon "Expand" at bounding box center [1331, 343] width 13 height 10
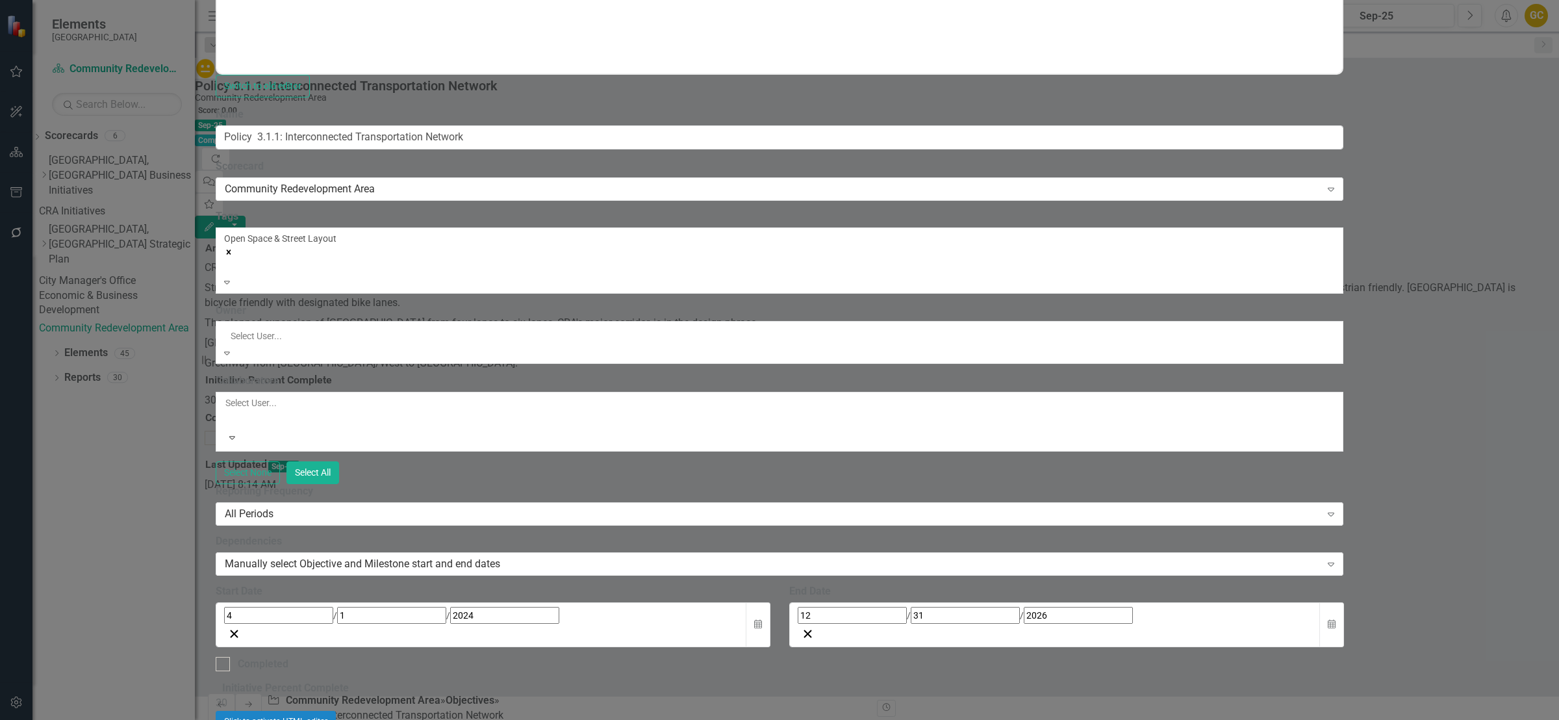
scroll to position [192, 0]
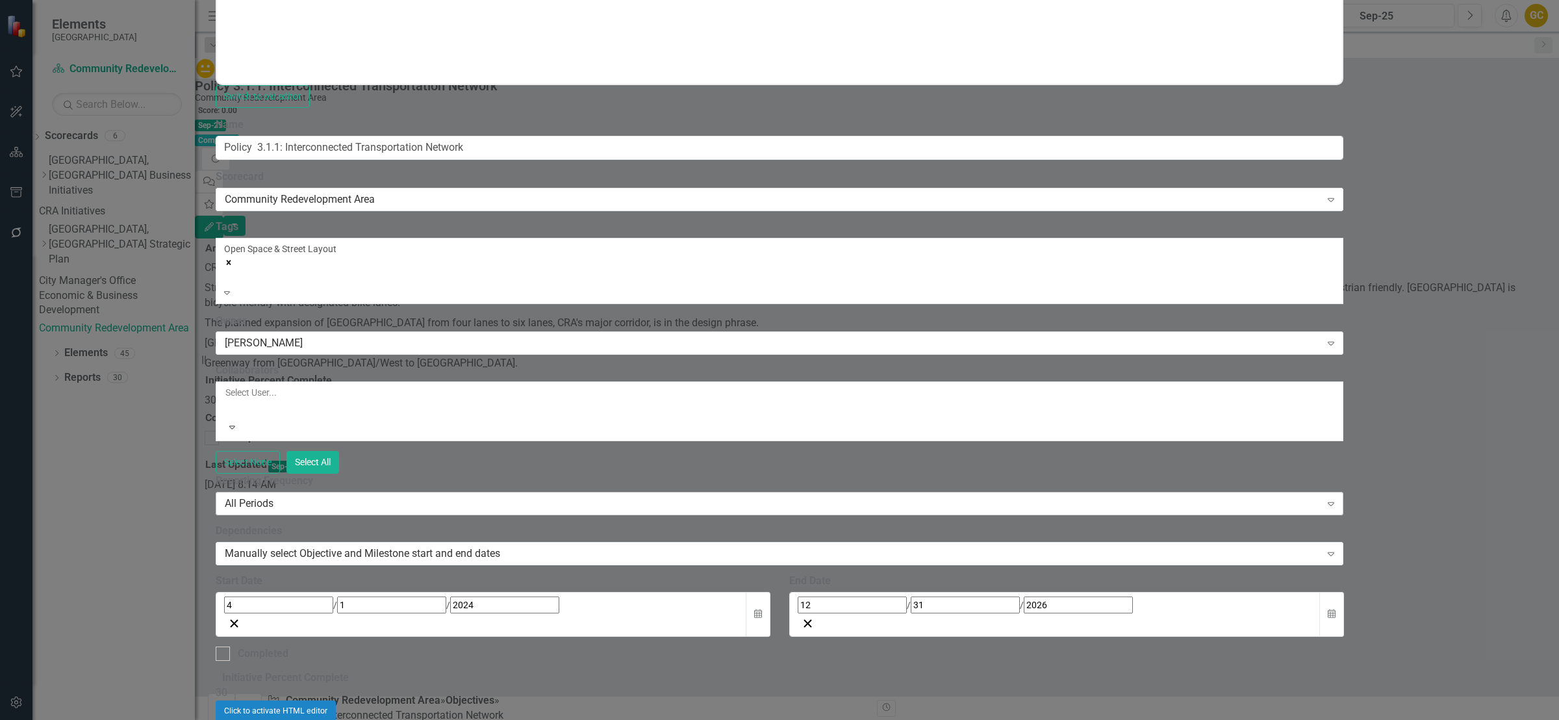
click at [1338, 498] on icon "Expand" at bounding box center [1331, 503] width 13 height 10
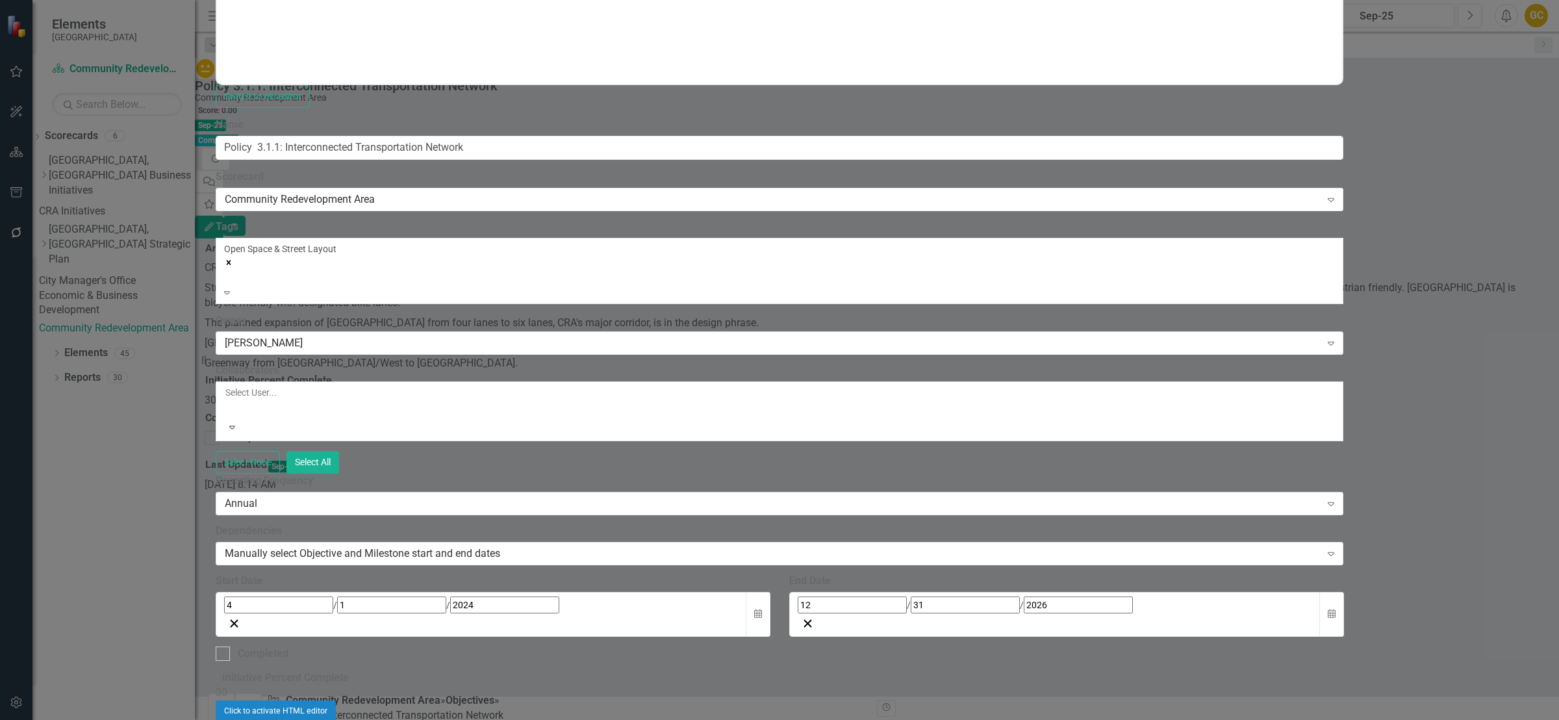
click at [508, 597] on div "[DATE]" at bounding box center [481, 605] width 515 height 17
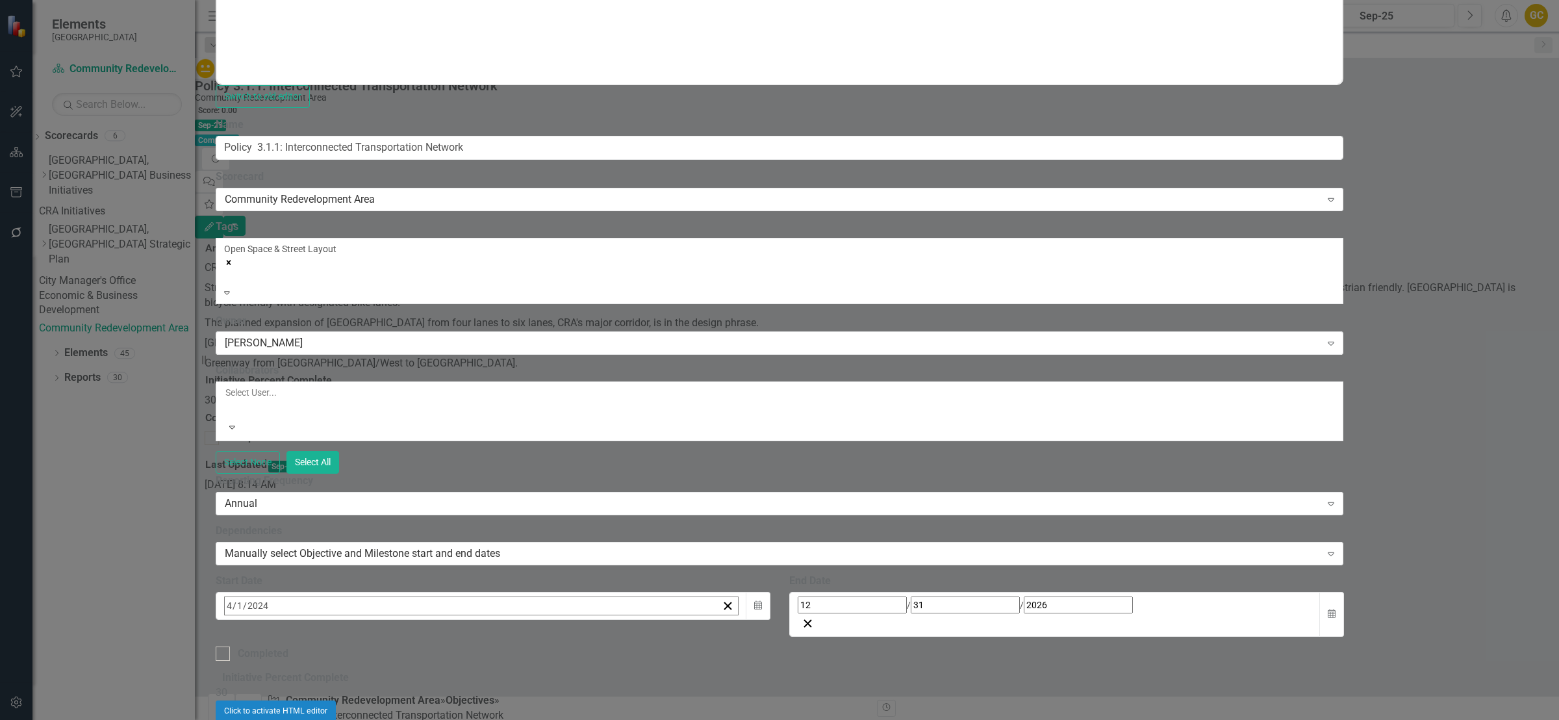
click at [443, 620] on button "»" at bounding box center [429, 634] width 29 height 29
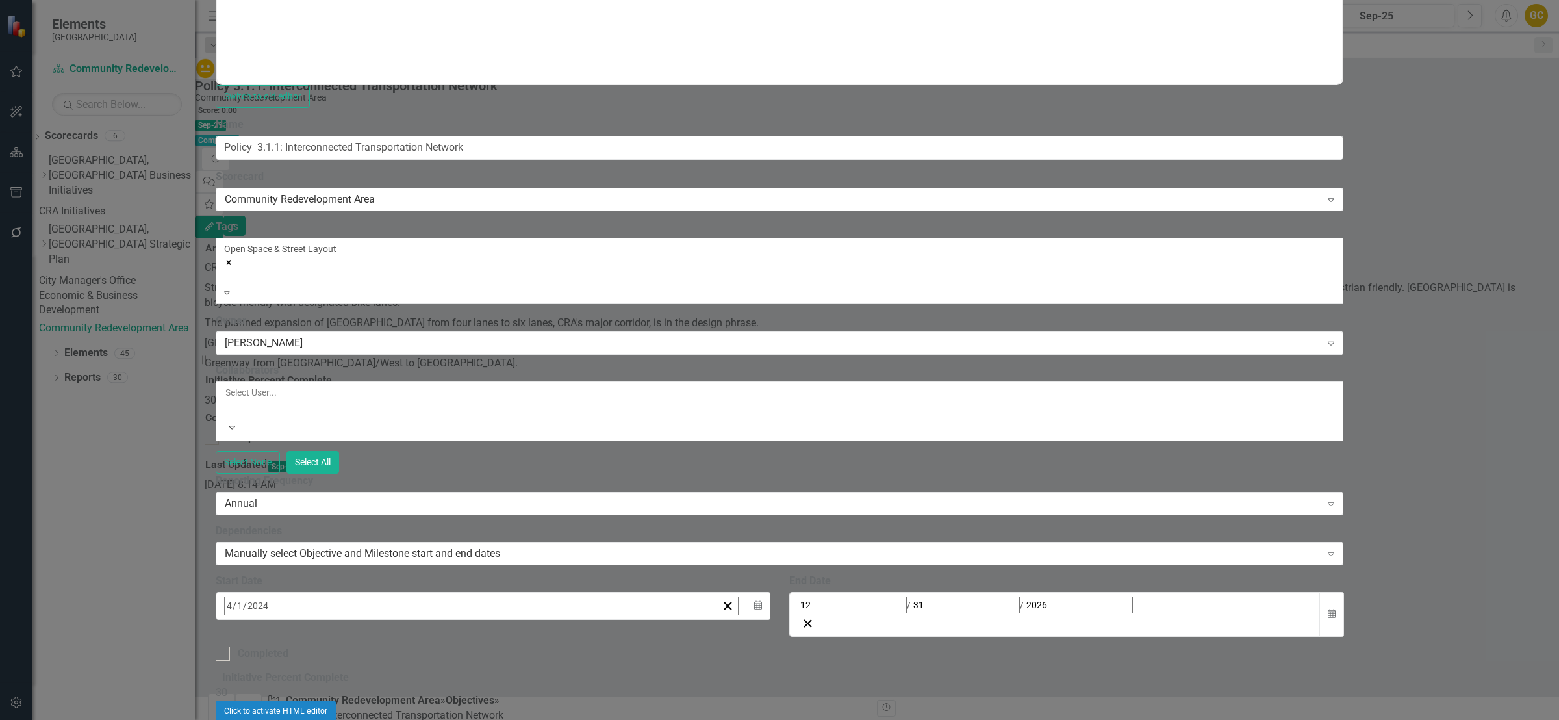
click at [443, 620] on button "»" at bounding box center [429, 634] width 29 height 29
click at [246, 620] on button "«" at bounding box center [231, 634] width 29 height 29
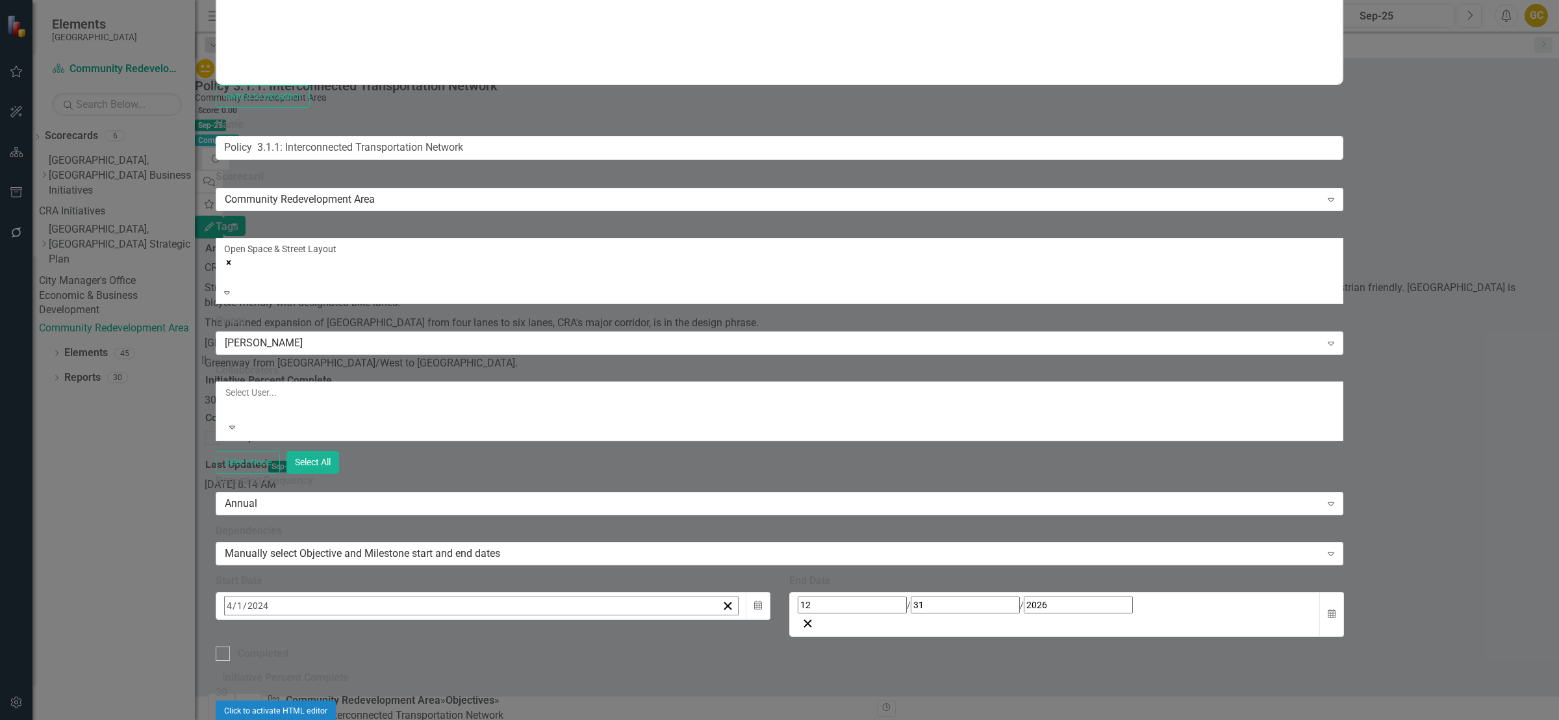
click at [246, 620] on button "«" at bounding box center [231, 634] width 29 height 29
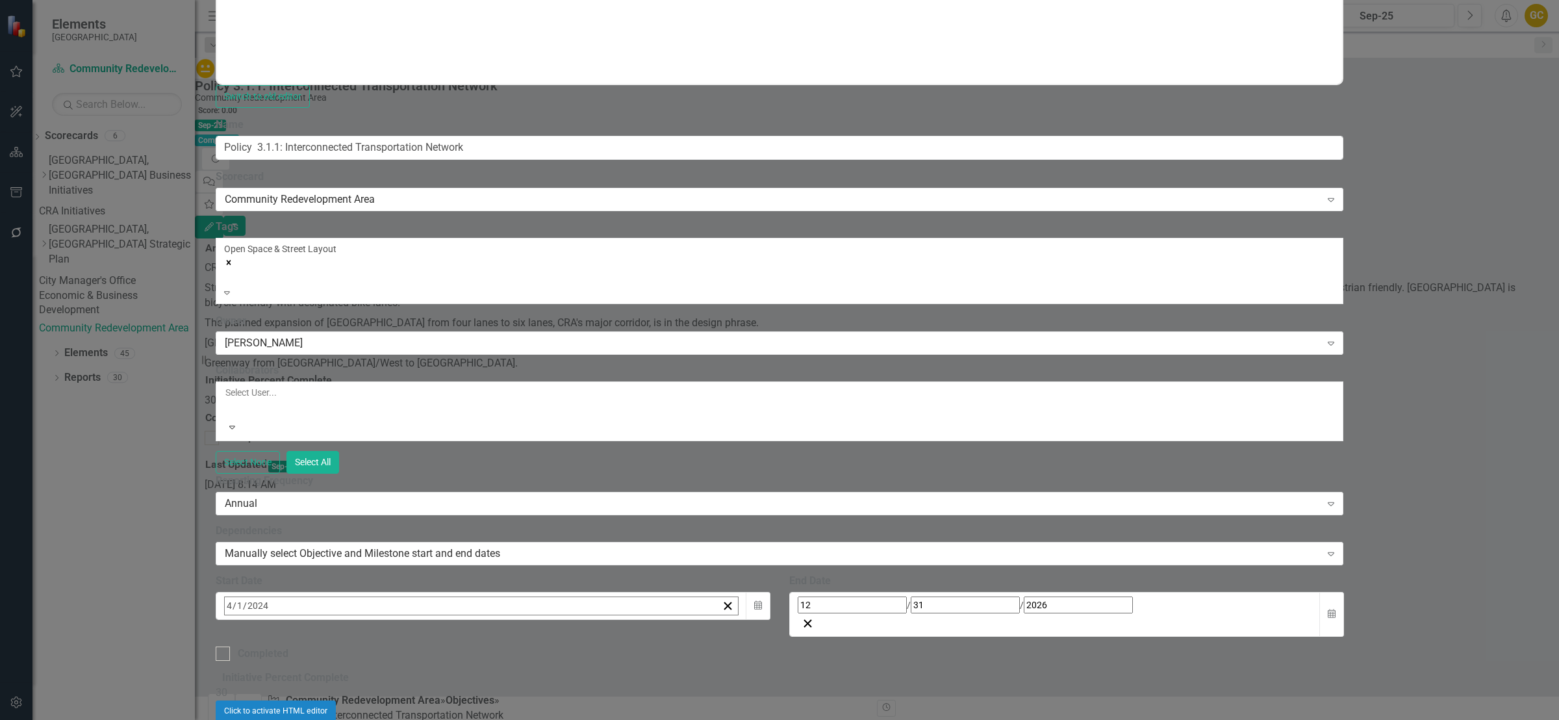
click at [246, 620] on button "«" at bounding box center [231, 634] width 29 height 29
click at [344, 628] on span "[DATE]" at bounding box center [330, 633] width 29 height 10
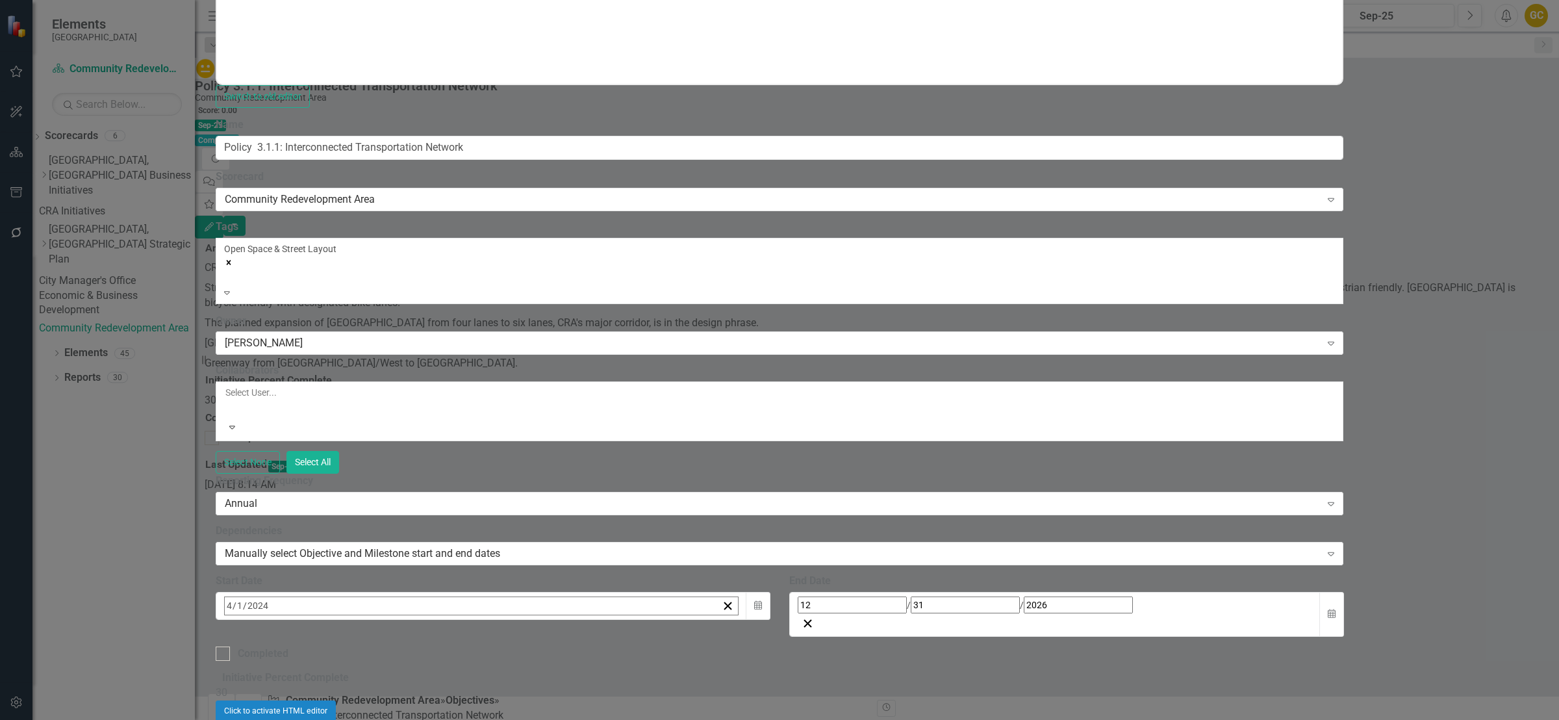
click at [314, 674] on button "1" at bounding box center [297, 685] width 32 height 23
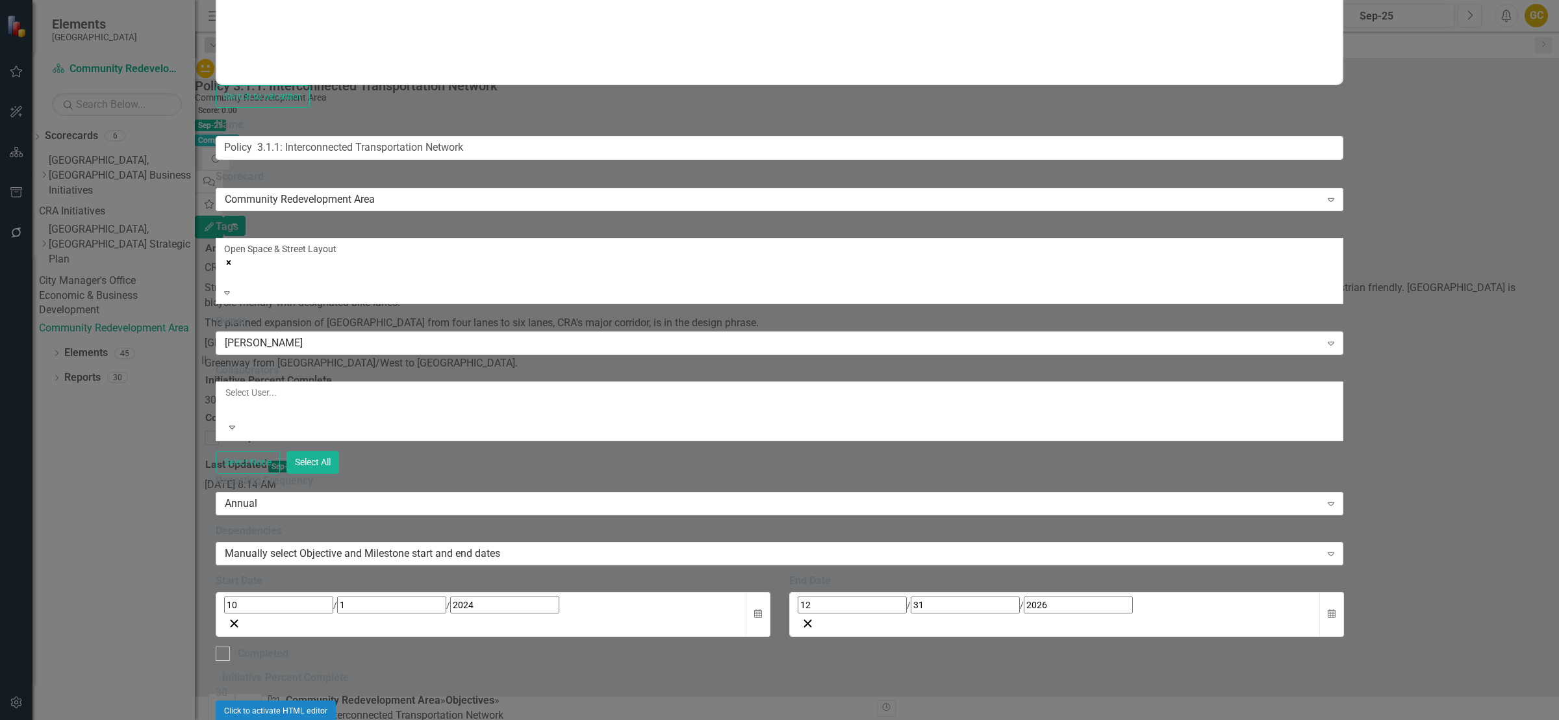
click at [1075, 597] on div "[DATE]" at bounding box center [1055, 605] width 515 height 17
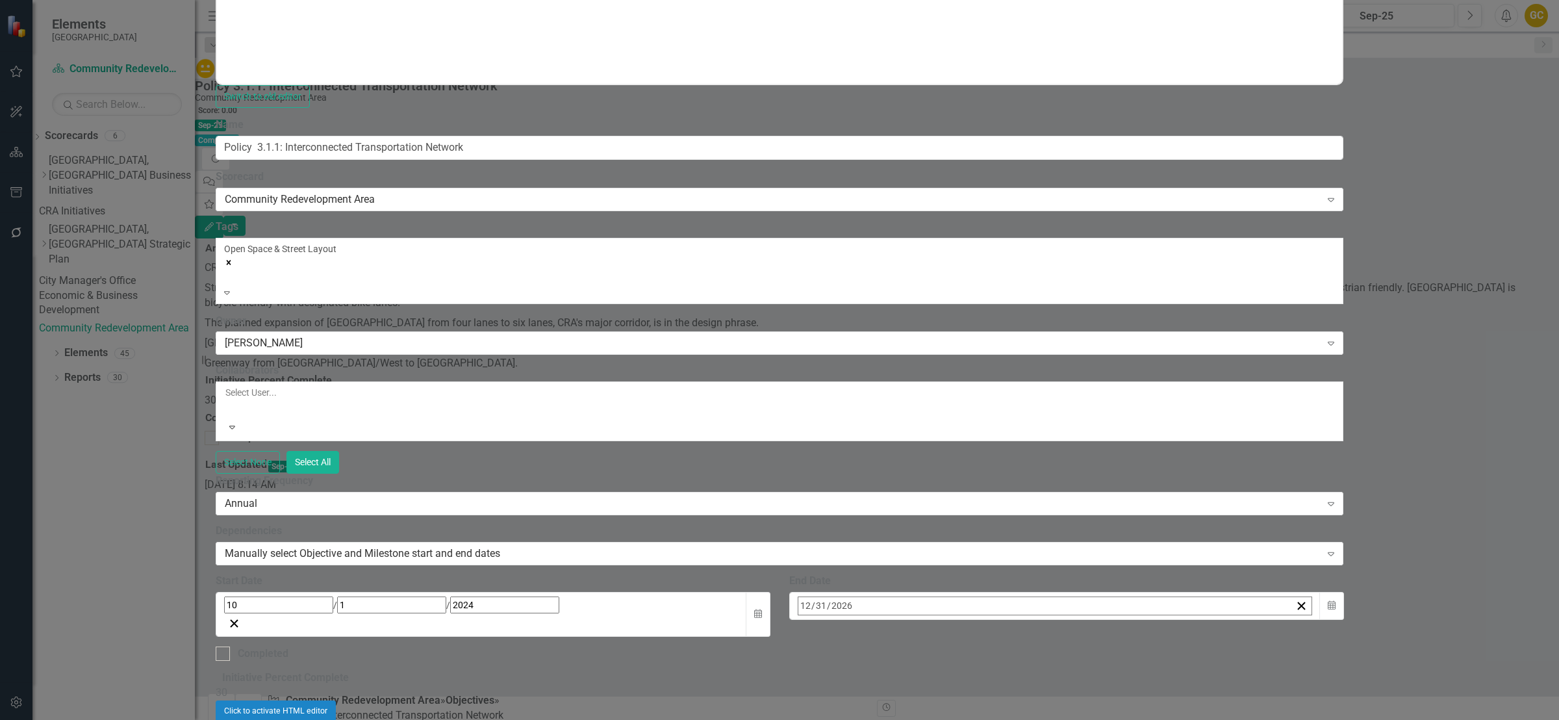
click at [918, 628] on span "[DATE]" at bounding box center [904, 633] width 29 height 10
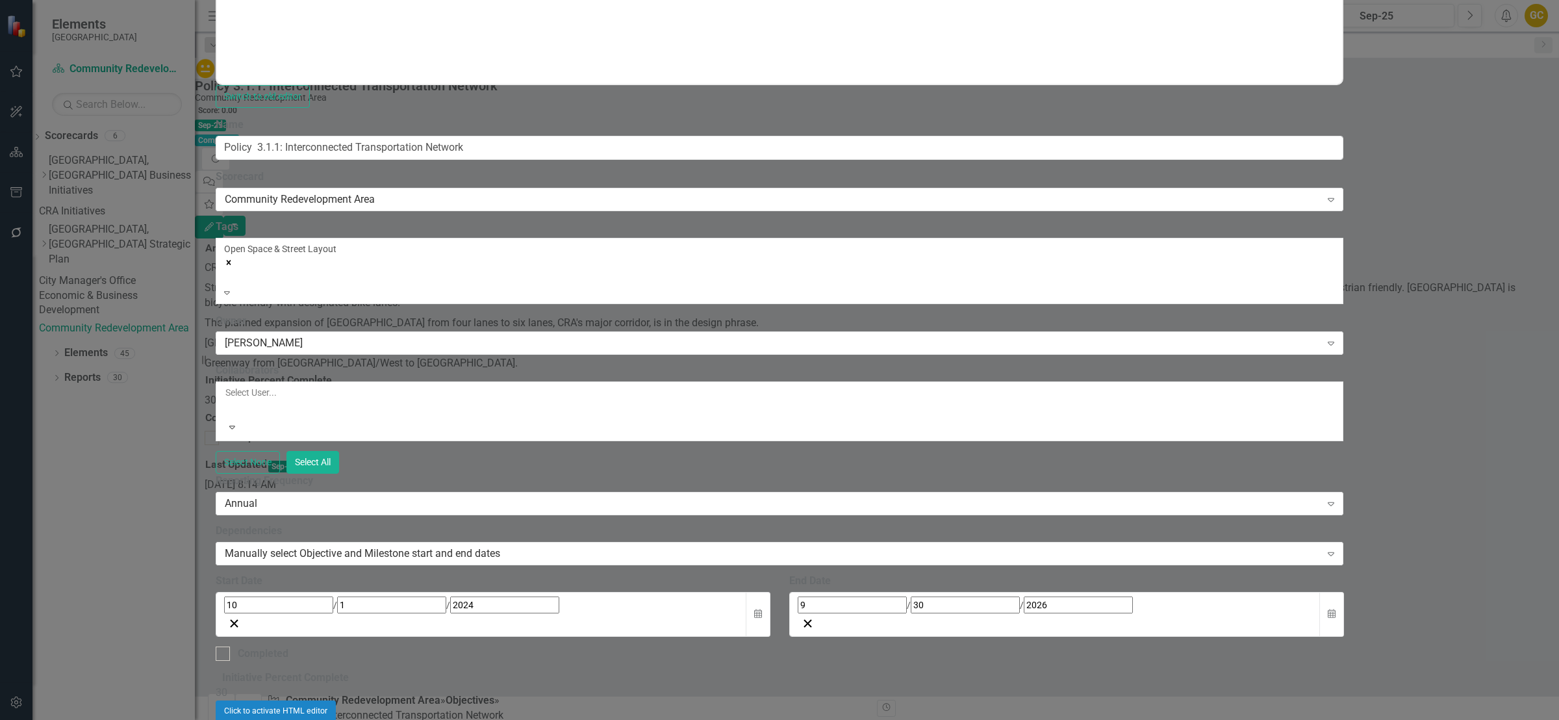
click at [1083, 597] on div "[DATE]" at bounding box center [1055, 605] width 515 height 17
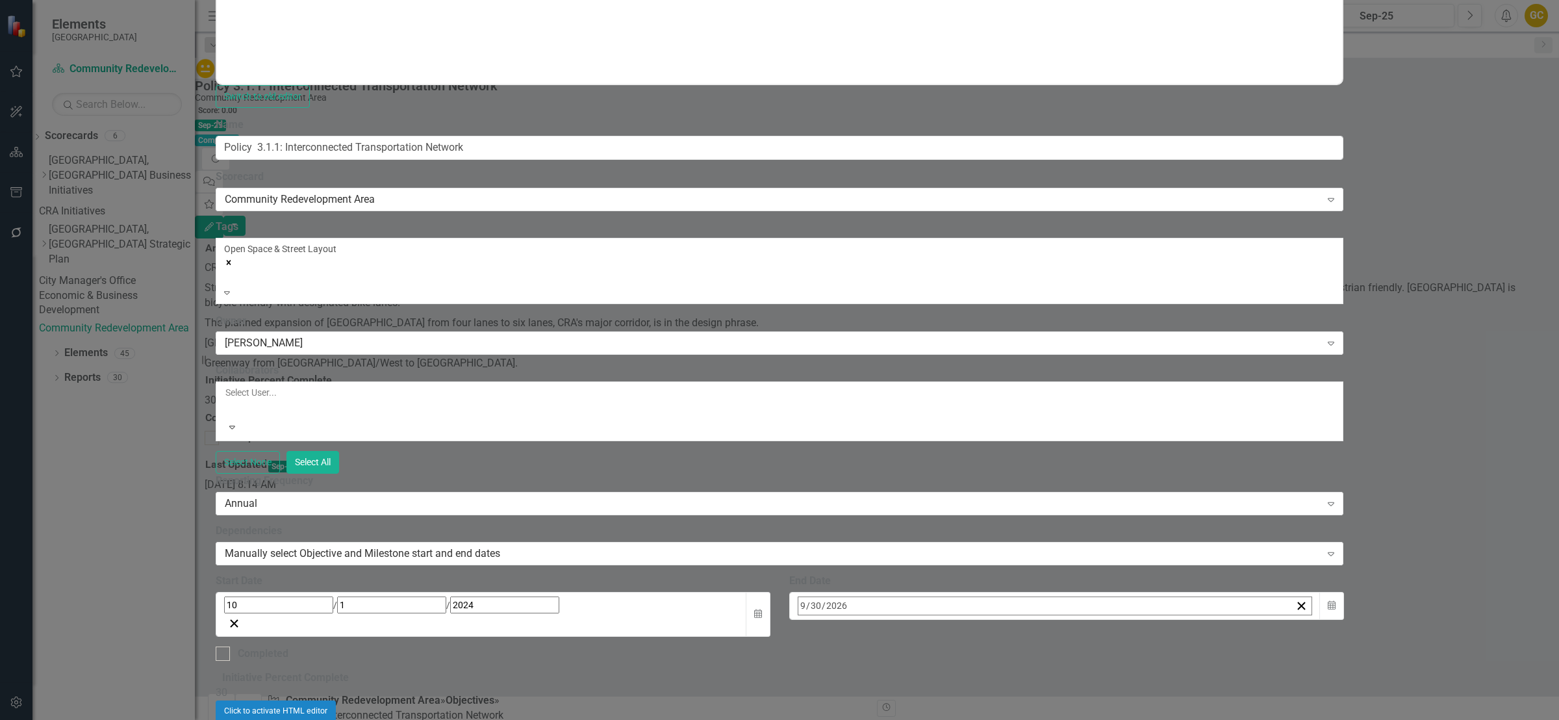
click at [848, 620] on button "‹" at bounding box center [833, 634] width 29 height 29
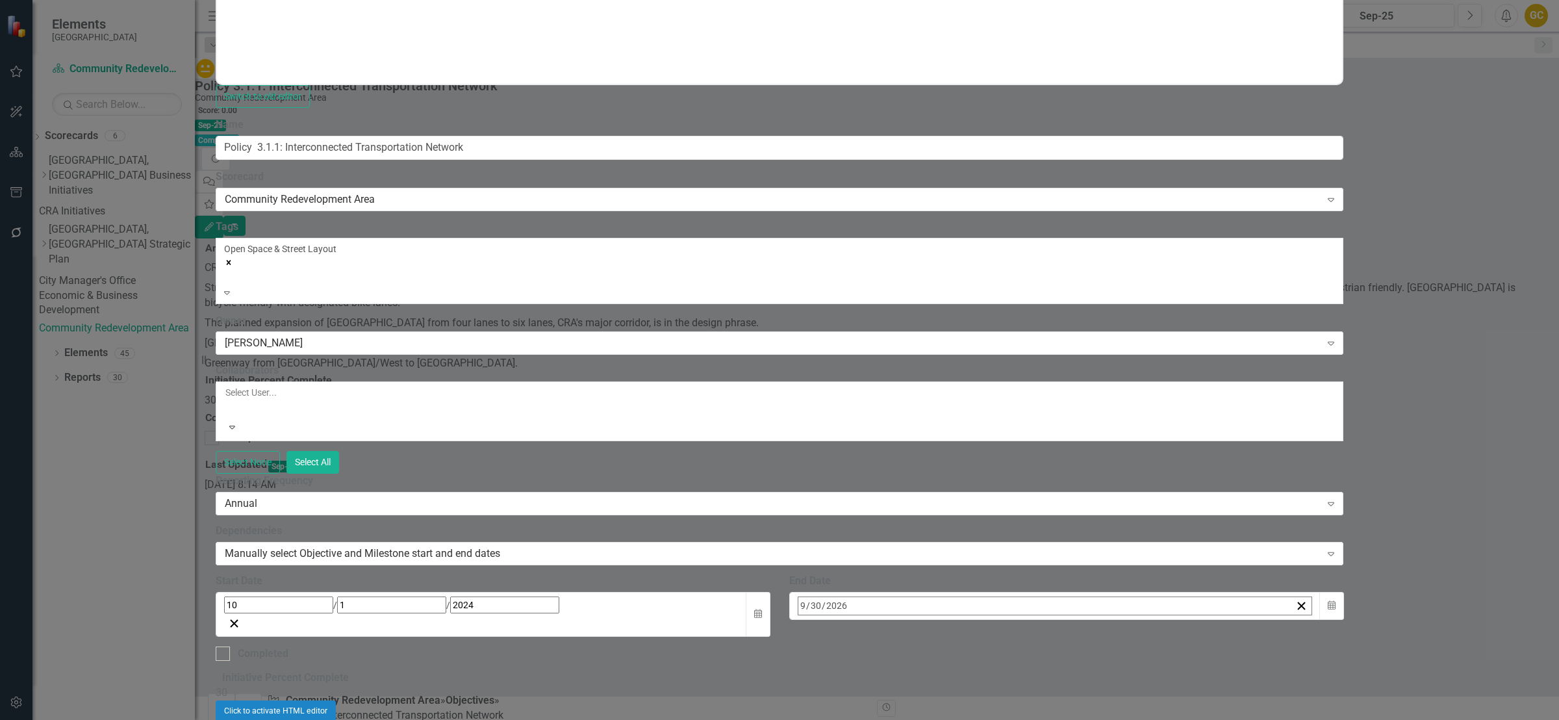
click at [848, 620] on button "‹" at bounding box center [833, 634] width 29 height 29
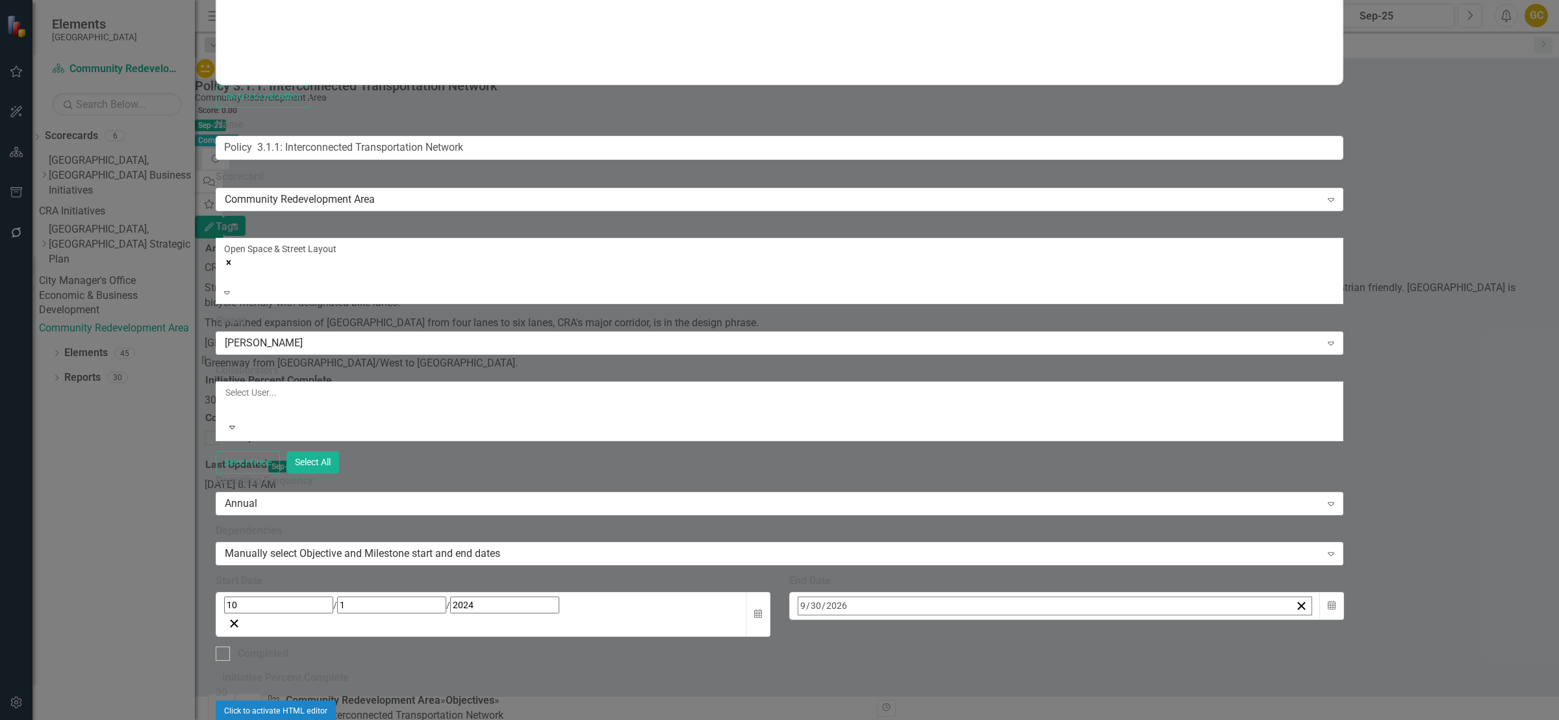
click at [848, 620] on button "‹" at bounding box center [833, 634] width 29 height 29
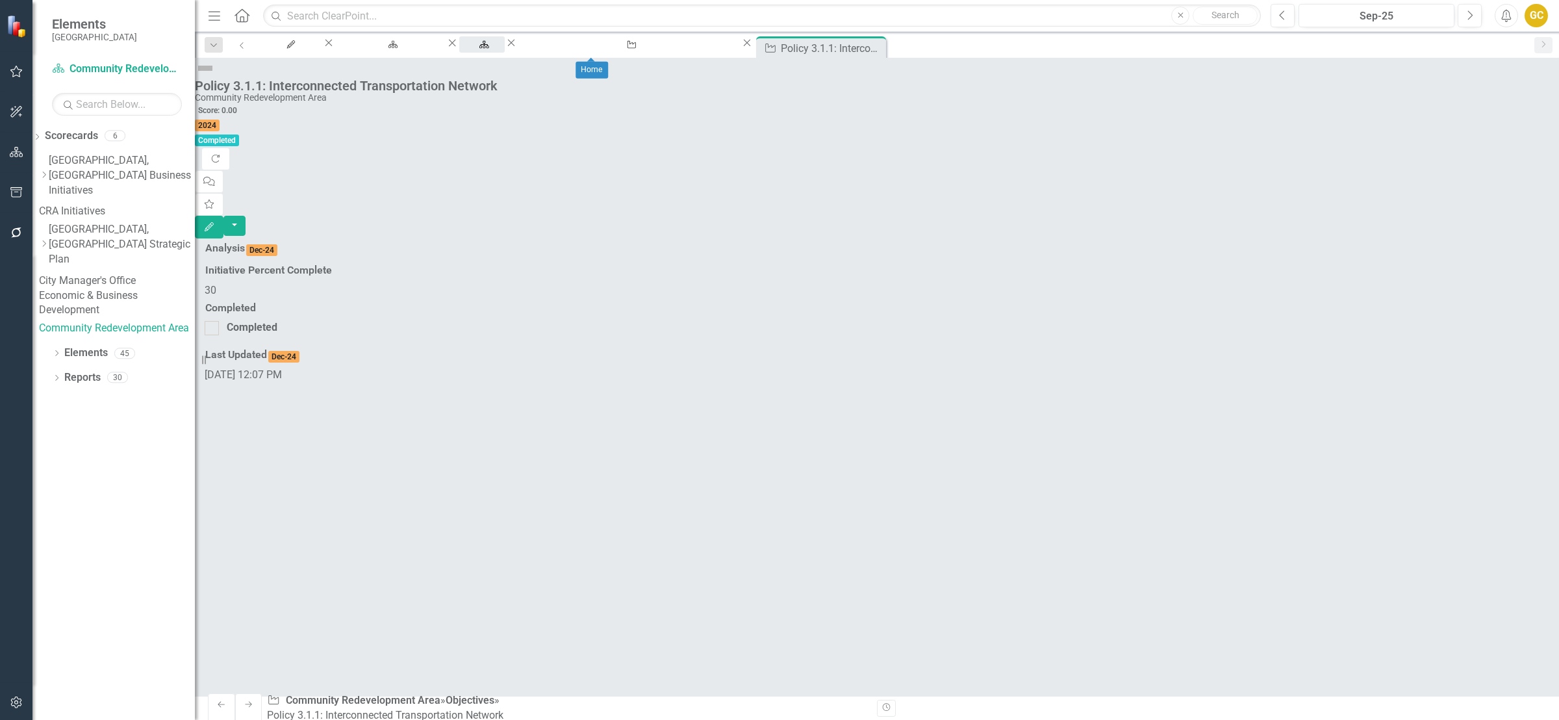
click at [493, 49] on div "Home" at bounding box center [482, 57] width 22 height 16
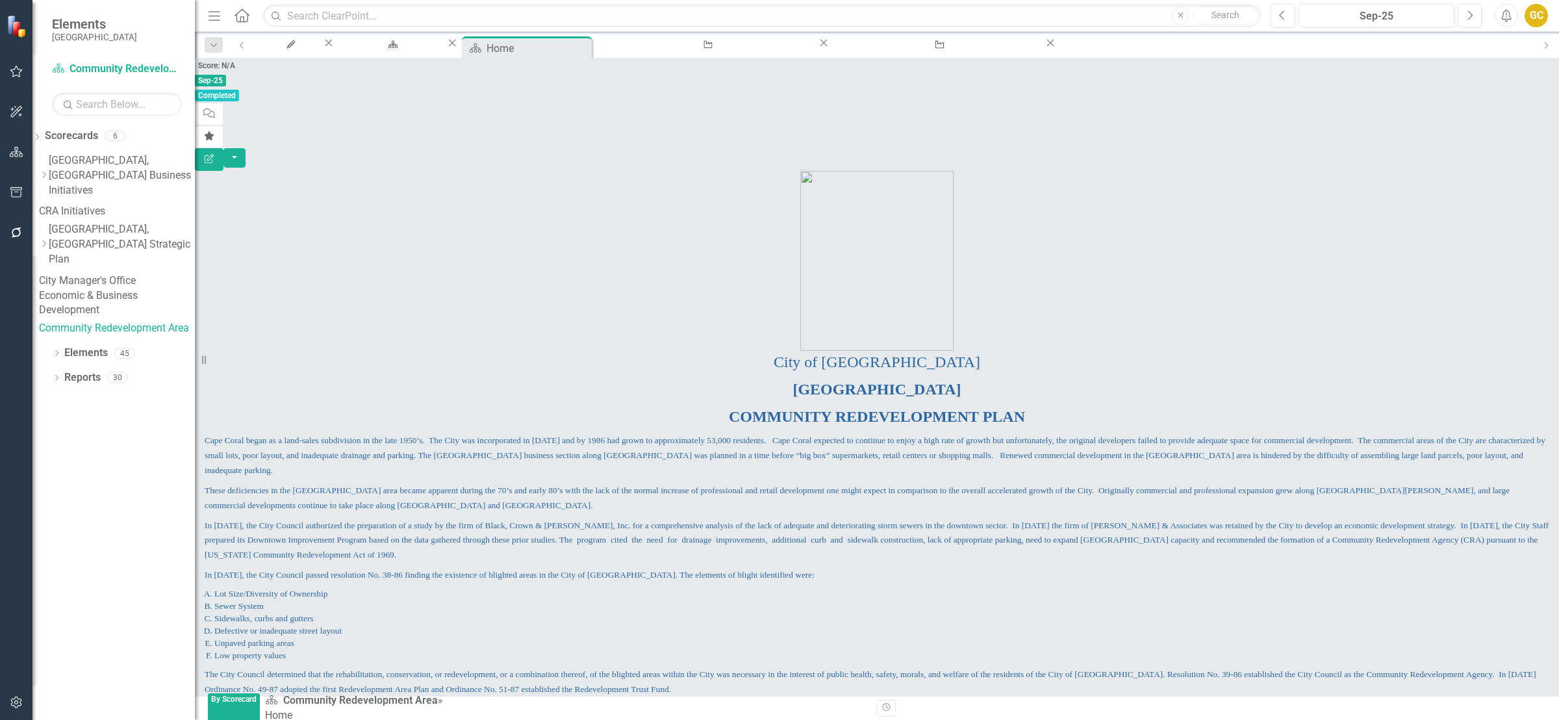
scroll to position [406, 0]
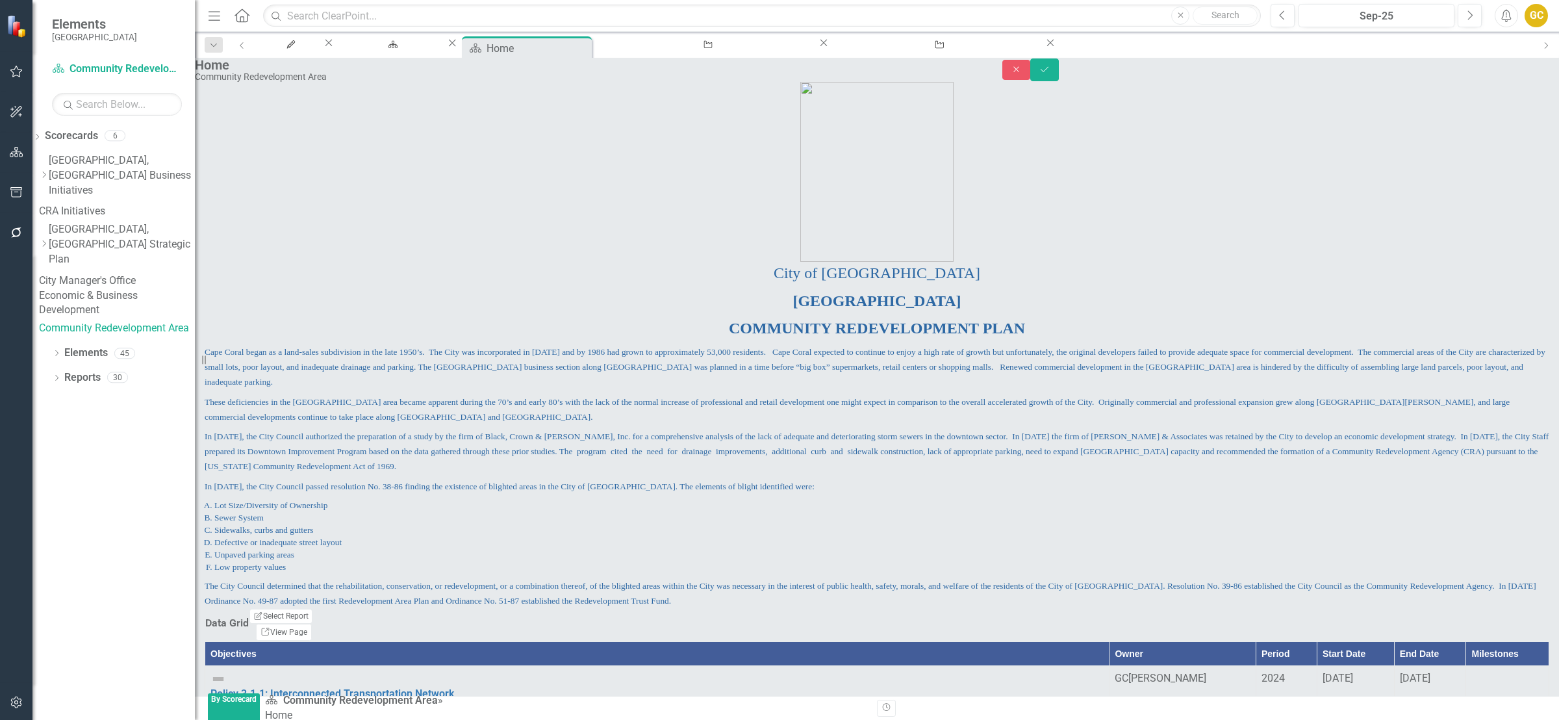
click at [1115, 712] on div "GC [PERSON_NAME]" at bounding box center [1182, 719] width 135 height 15
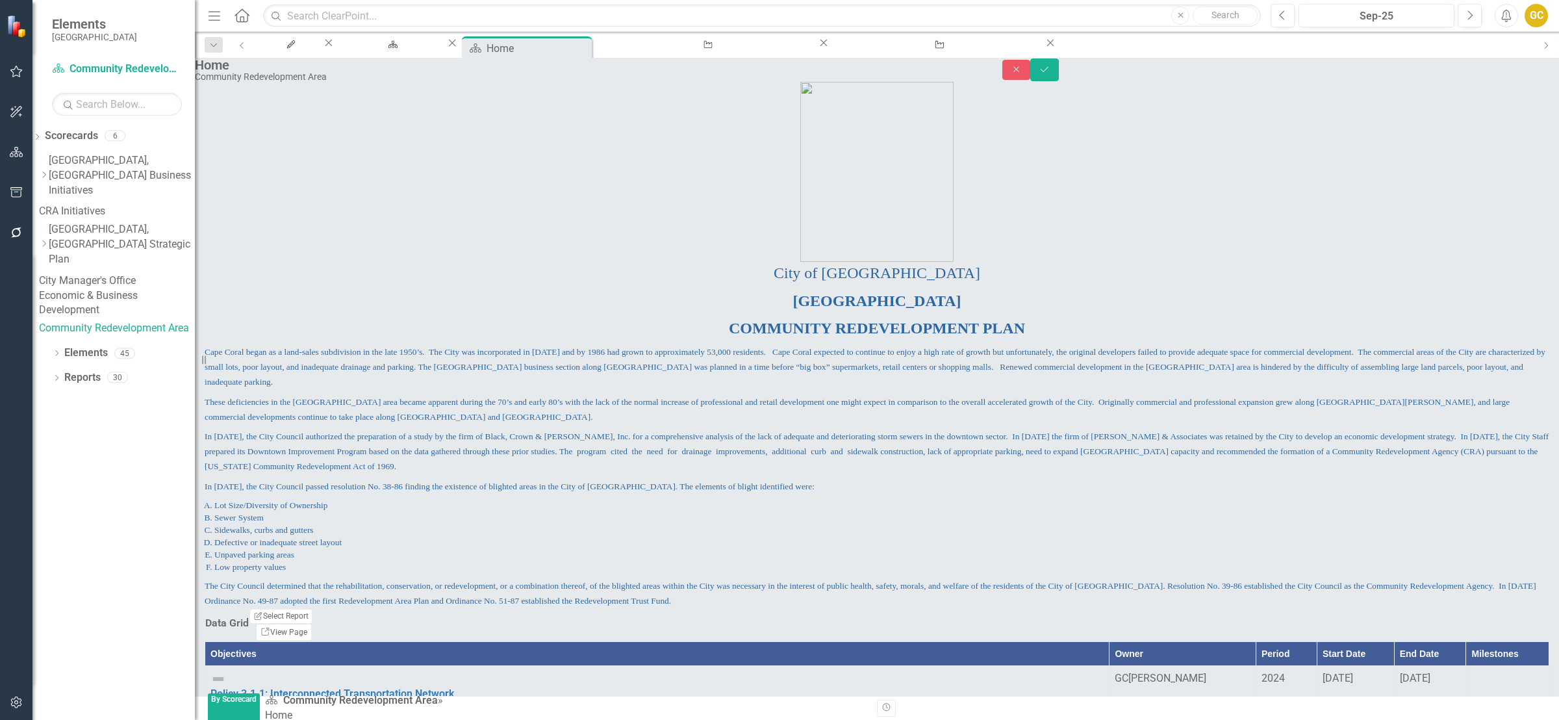
click at [1115, 712] on div "GC [PERSON_NAME]" at bounding box center [1182, 719] width 135 height 15
click at [1231, 719] on icon "Expand" at bounding box center [1237, 724] width 13 height 10
click at [1115, 671] on div "GC [PERSON_NAME]" at bounding box center [1182, 678] width 135 height 15
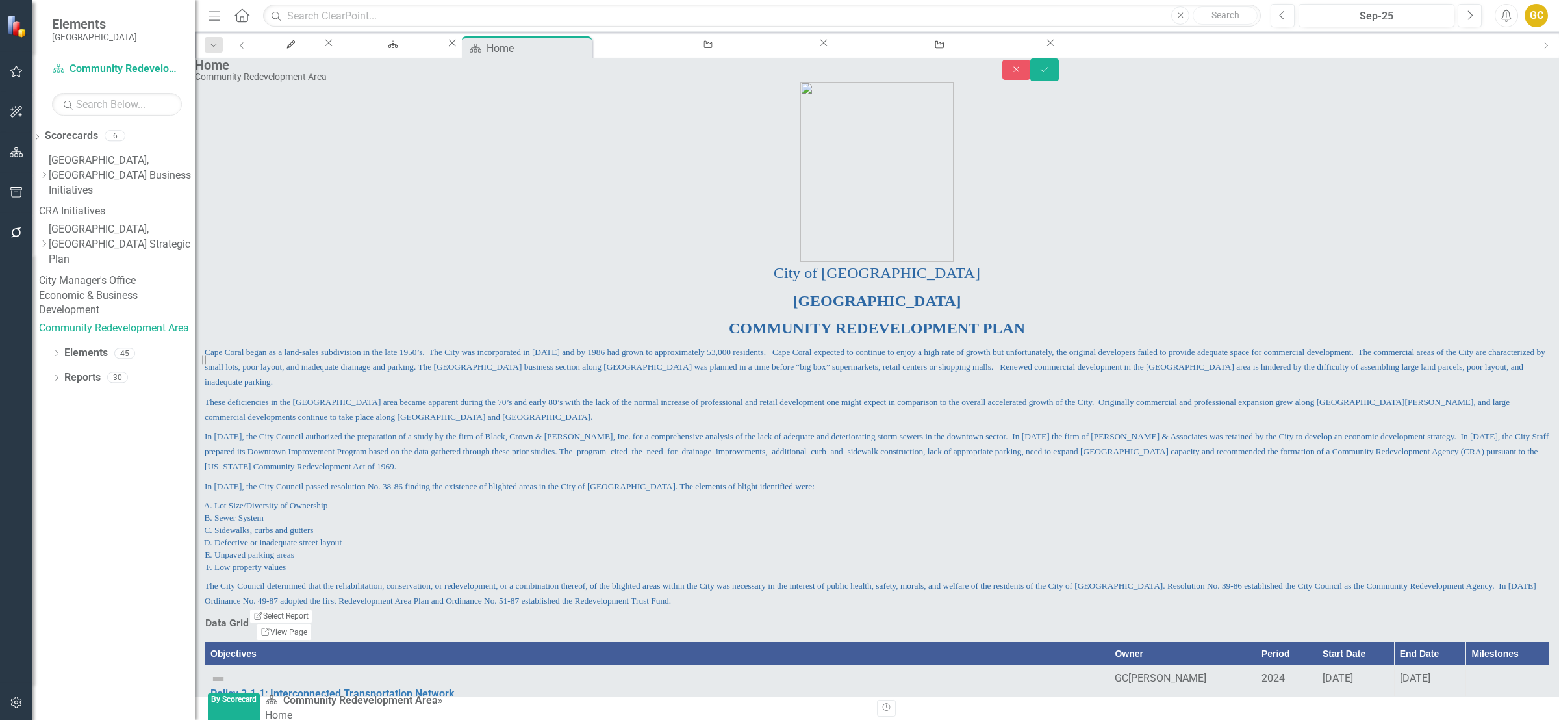
click at [1115, 671] on div "GC [PERSON_NAME]" at bounding box center [1182, 678] width 135 height 15
click at [1235, 682] on icon at bounding box center [1238, 684] width 6 height 4
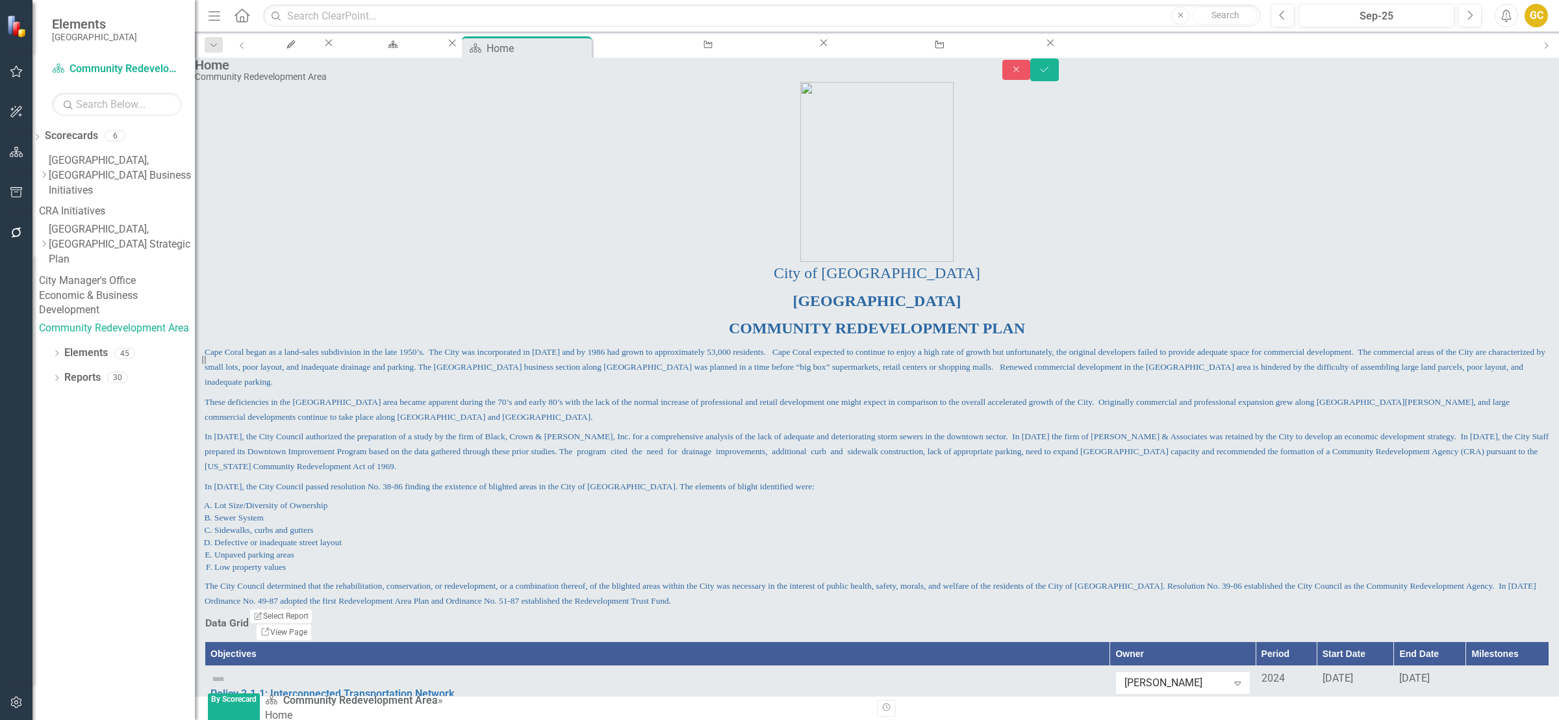
scroll to position [192, 0]
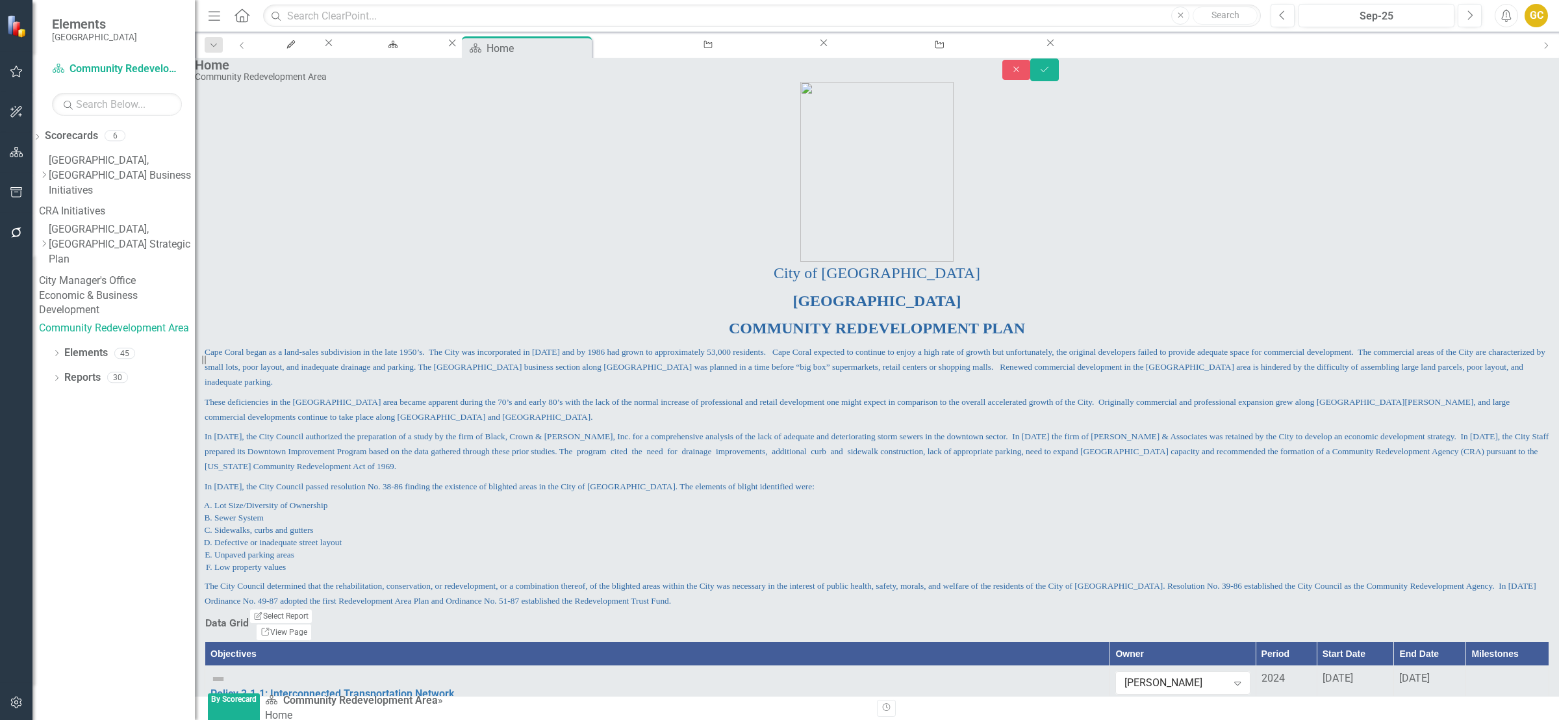
scroll to position [192, 0]
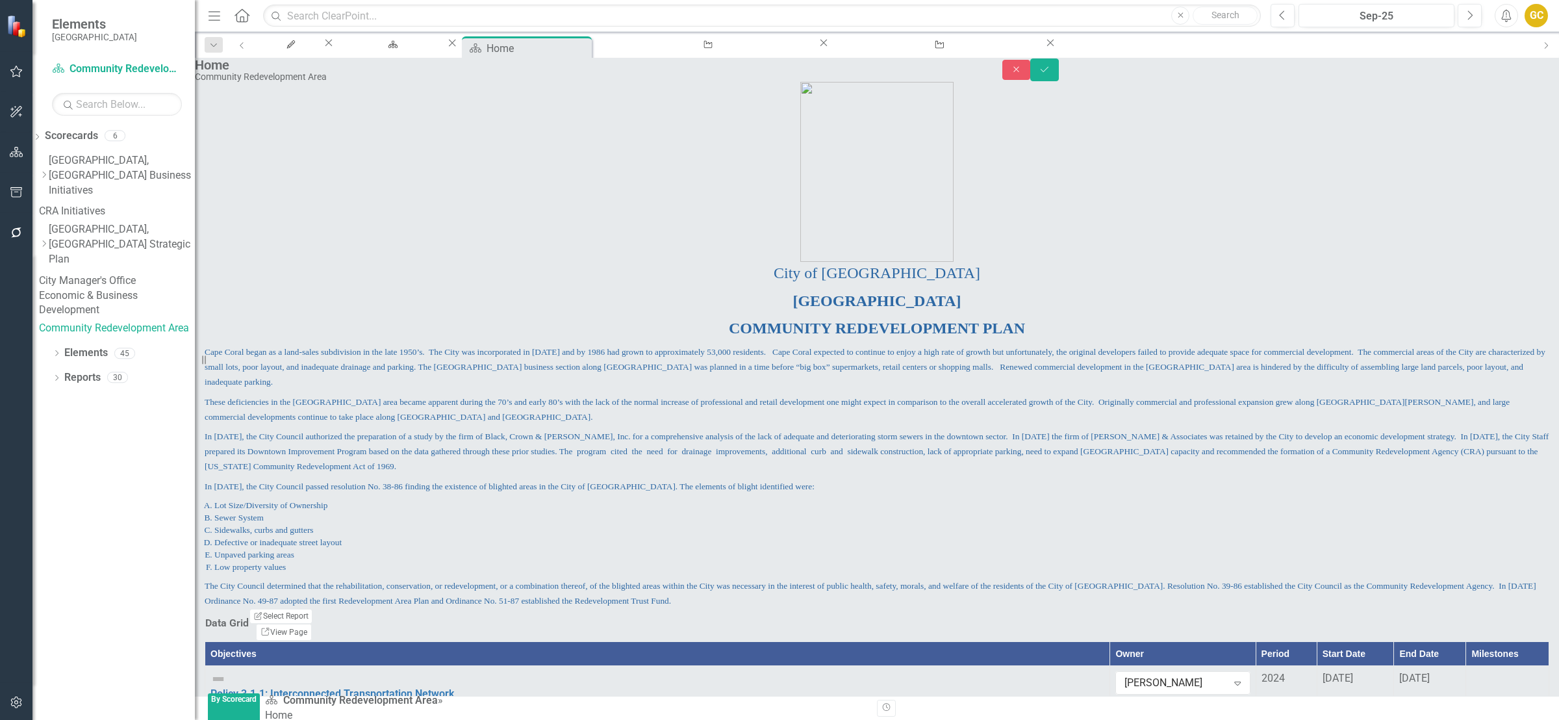
drag, startPoint x: 602, startPoint y: 474, endPoint x: 677, endPoint y: 554, distance: 108.9
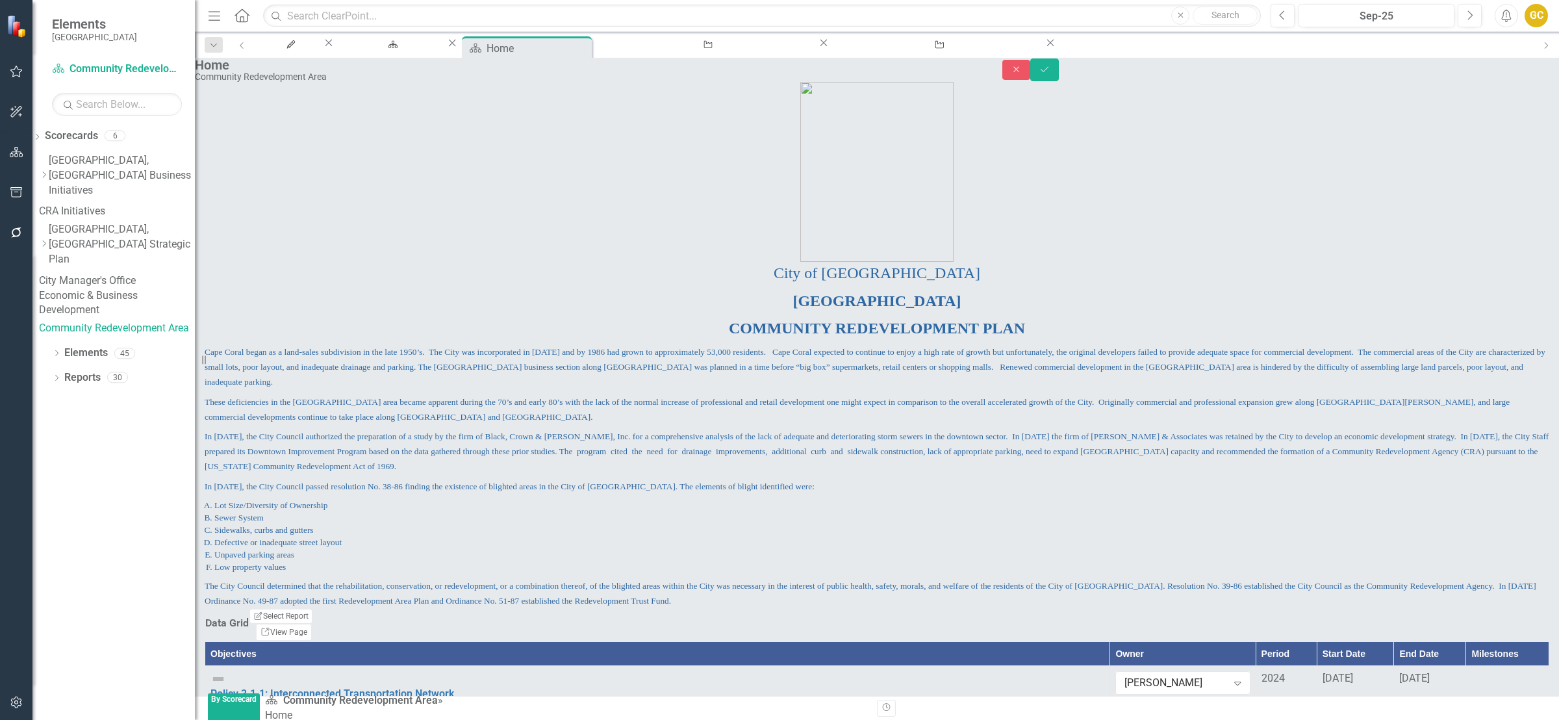
drag, startPoint x: 593, startPoint y: 569, endPoint x: 622, endPoint y: 565, distance: 30.1
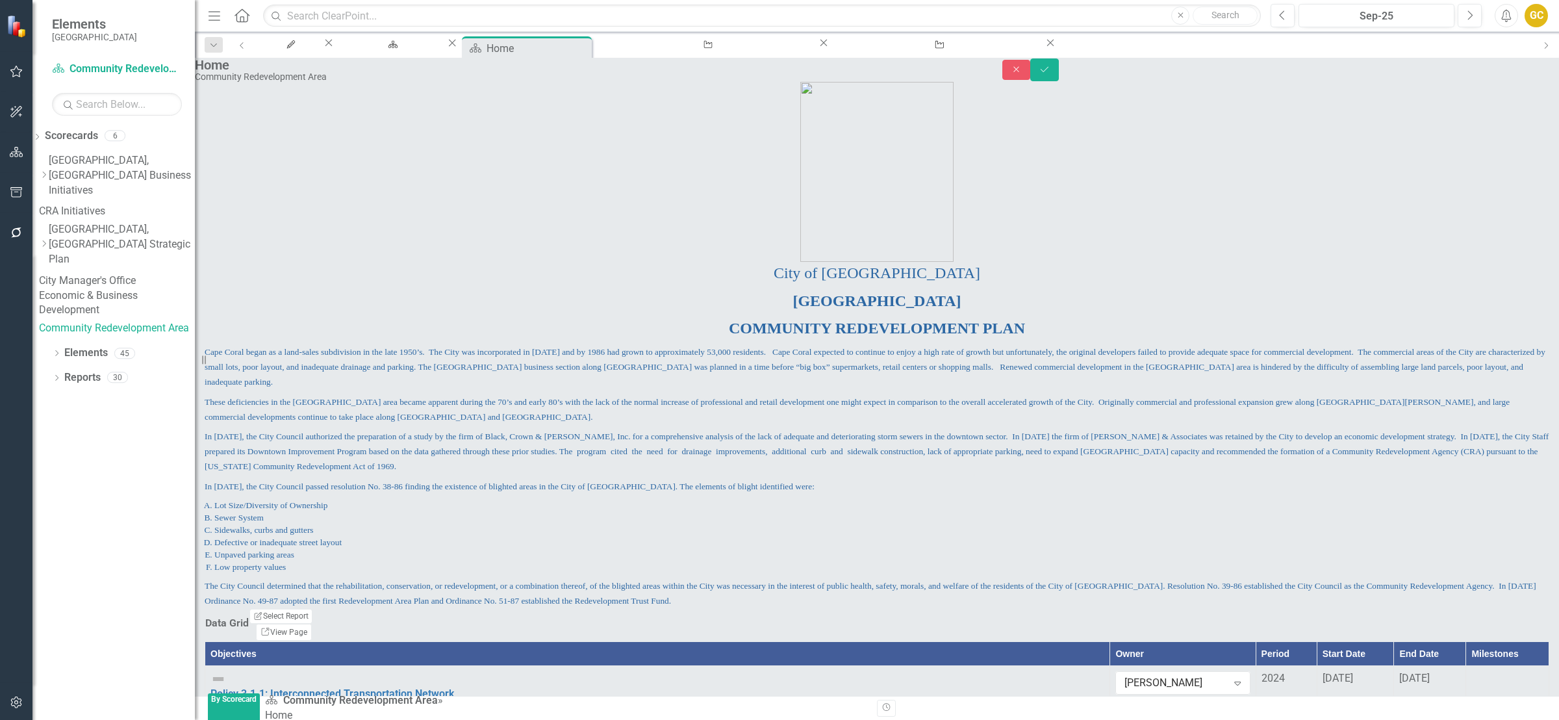
drag, startPoint x: 598, startPoint y: 580, endPoint x: 608, endPoint y: 573, distance: 12.6
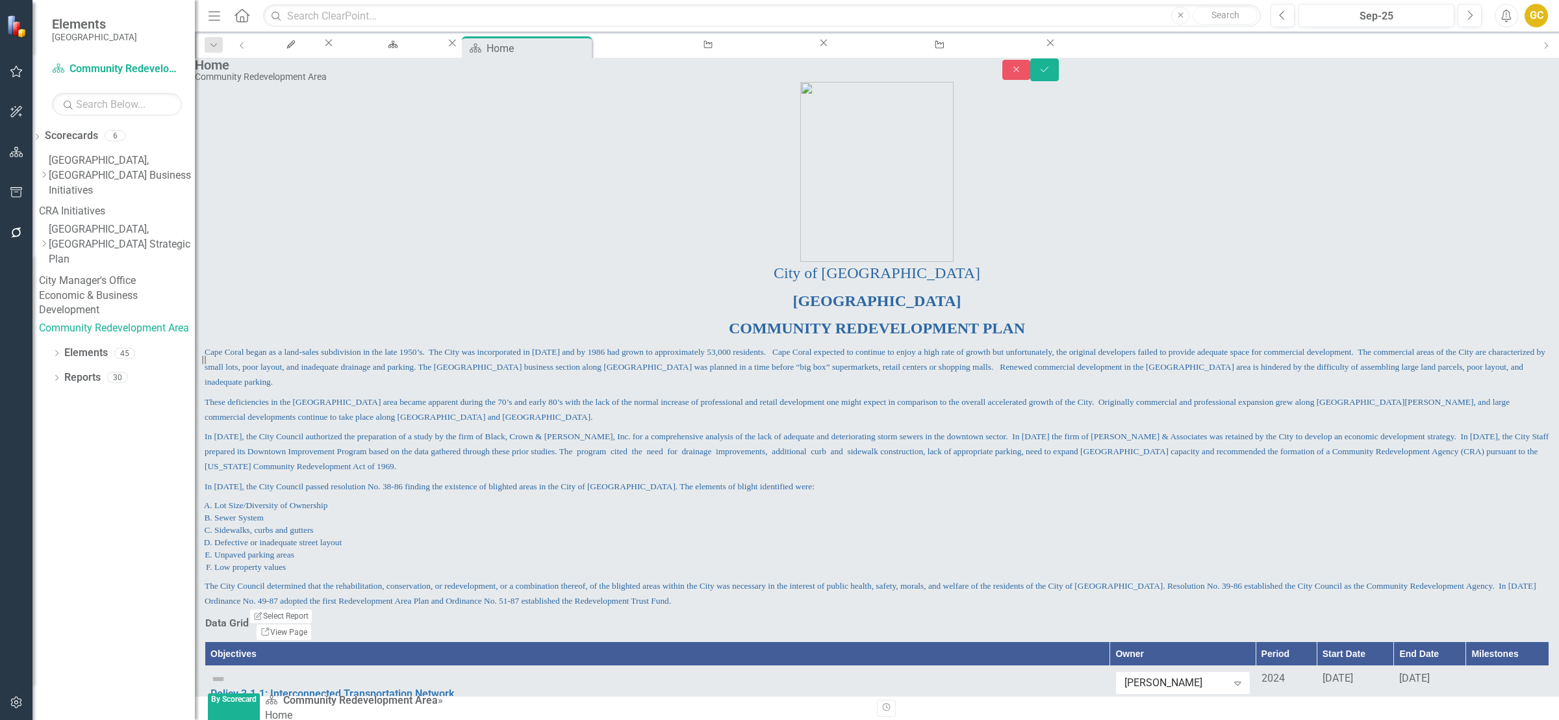
drag, startPoint x: 615, startPoint y: 406, endPoint x: 600, endPoint y: 452, distance: 48.7
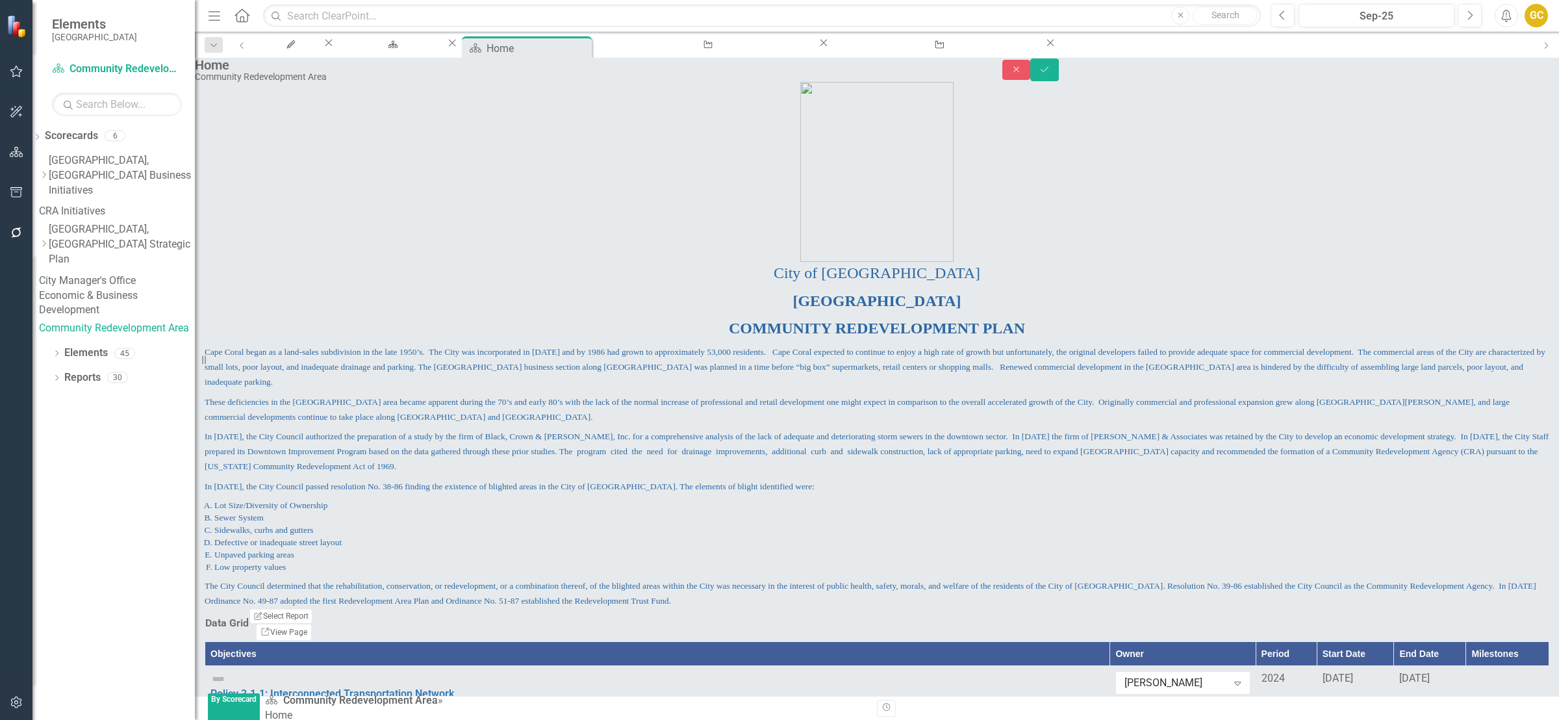
drag, startPoint x: 598, startPoint y: 590, endPoint x: 614, endPoint y: 583, distance: 17.7
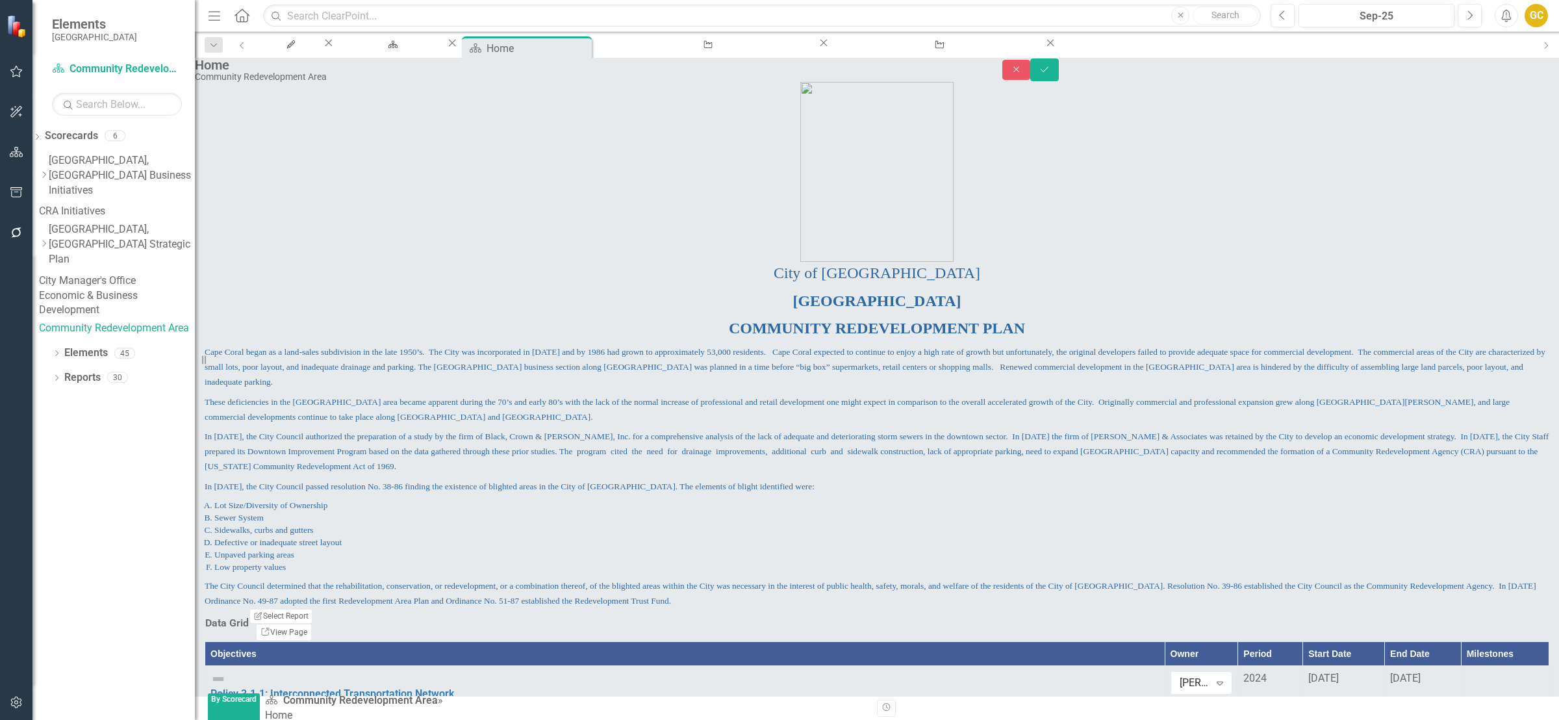
click at [585, 450] on div "City of [GEOGRAPHIC_DATA] COMMUNITY REDEVELOPMENT PLAN [GEOGRAPHIC_DATA] began …" at bounding box center [877, 435] width 1365 height 346
click at [1051, 72] on icon "Save" at bounding box center [1045, 69] width 12 height 9
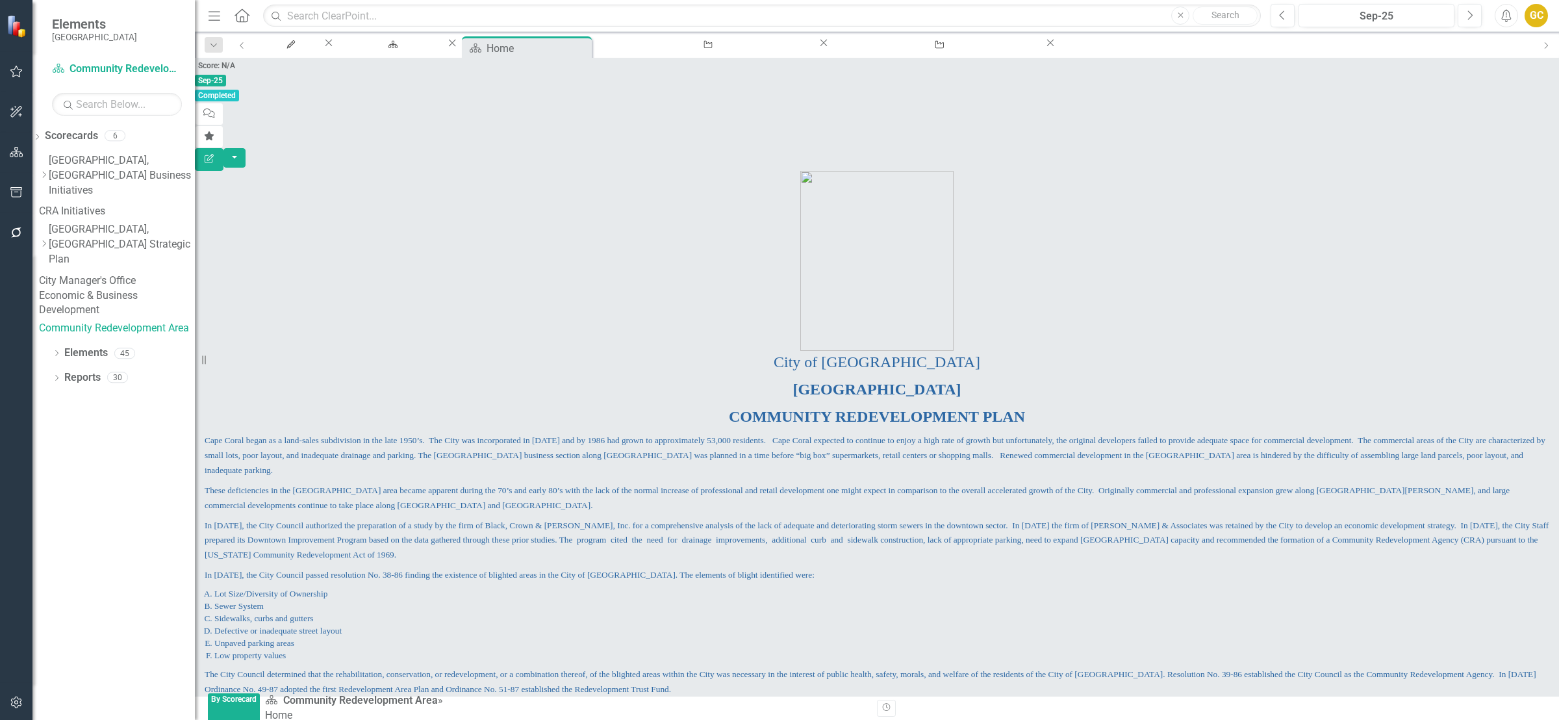
click at [658, 664] on p "The City Council determined that the rehabilitation, conservation, or redevelop…" at bounding box center [877, 680] width 1345 height 32
click at [804, 351] on p "City of [GEOGRAPHIC_DATA]" at bounding box center [877, 363] width 1345 height 25
click at [809, 351] on p "City of [GEOGRAPHIC_DATA]" at bounding box center [877, 363] width 1345 height 25
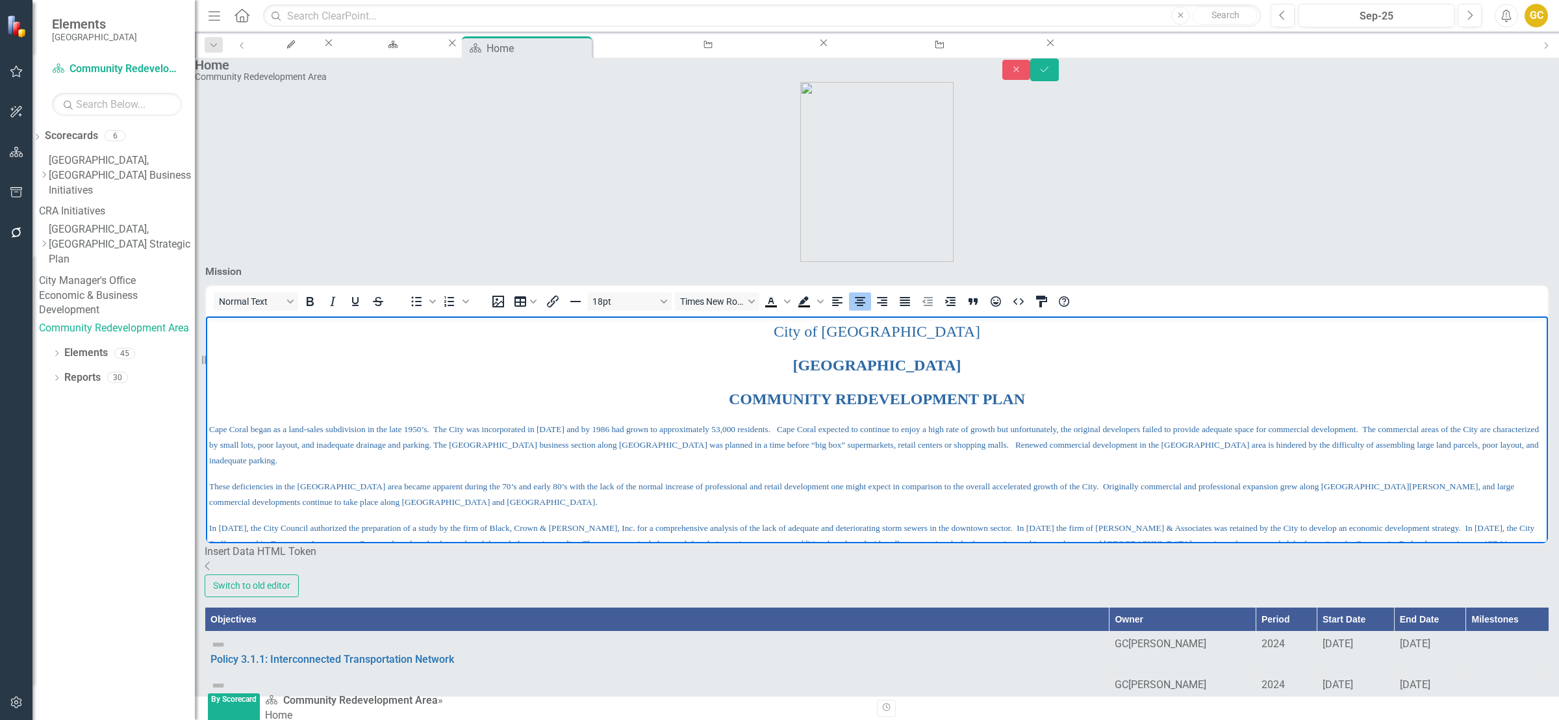
scroll to position [192, 0]
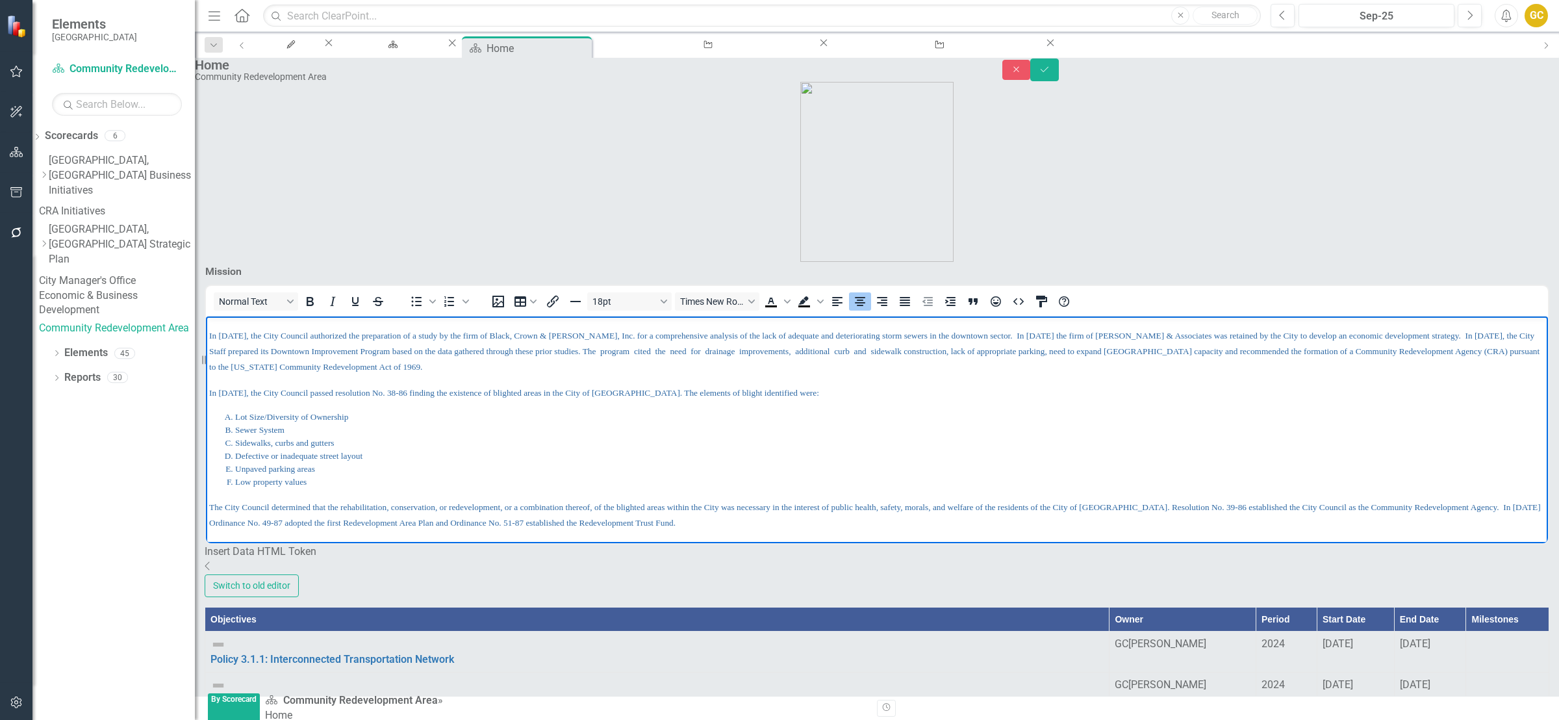
drag, startPoint x: 1486, startPoint y: 402, endPoint x: 1748, endPoint y: 870, distance: 536.7
click at [1059, 79] on button "Save" at bounding box center [1045, 69] width 29 height 23
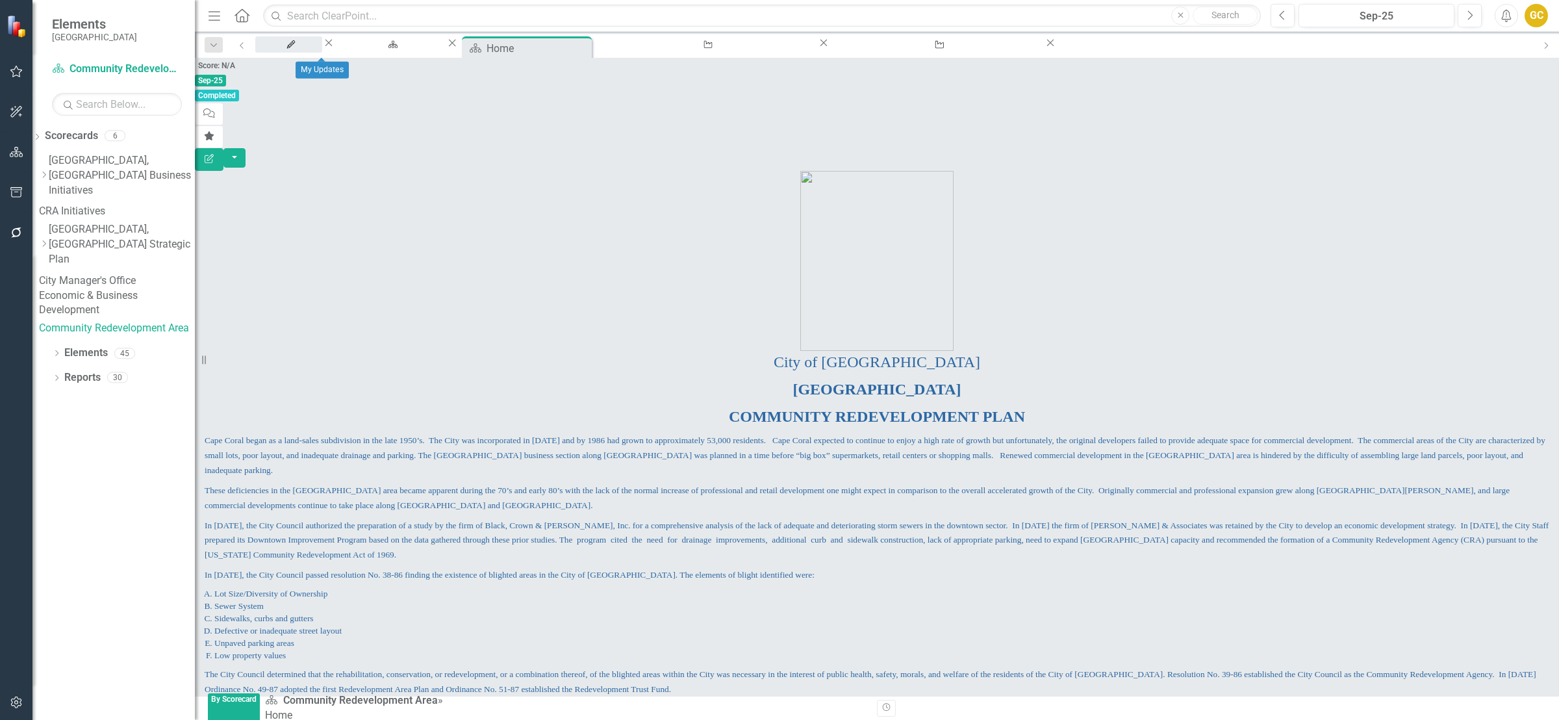
click at [311, 49] on div "My Updates" at bounding box center [289, 57] width 44 height 16
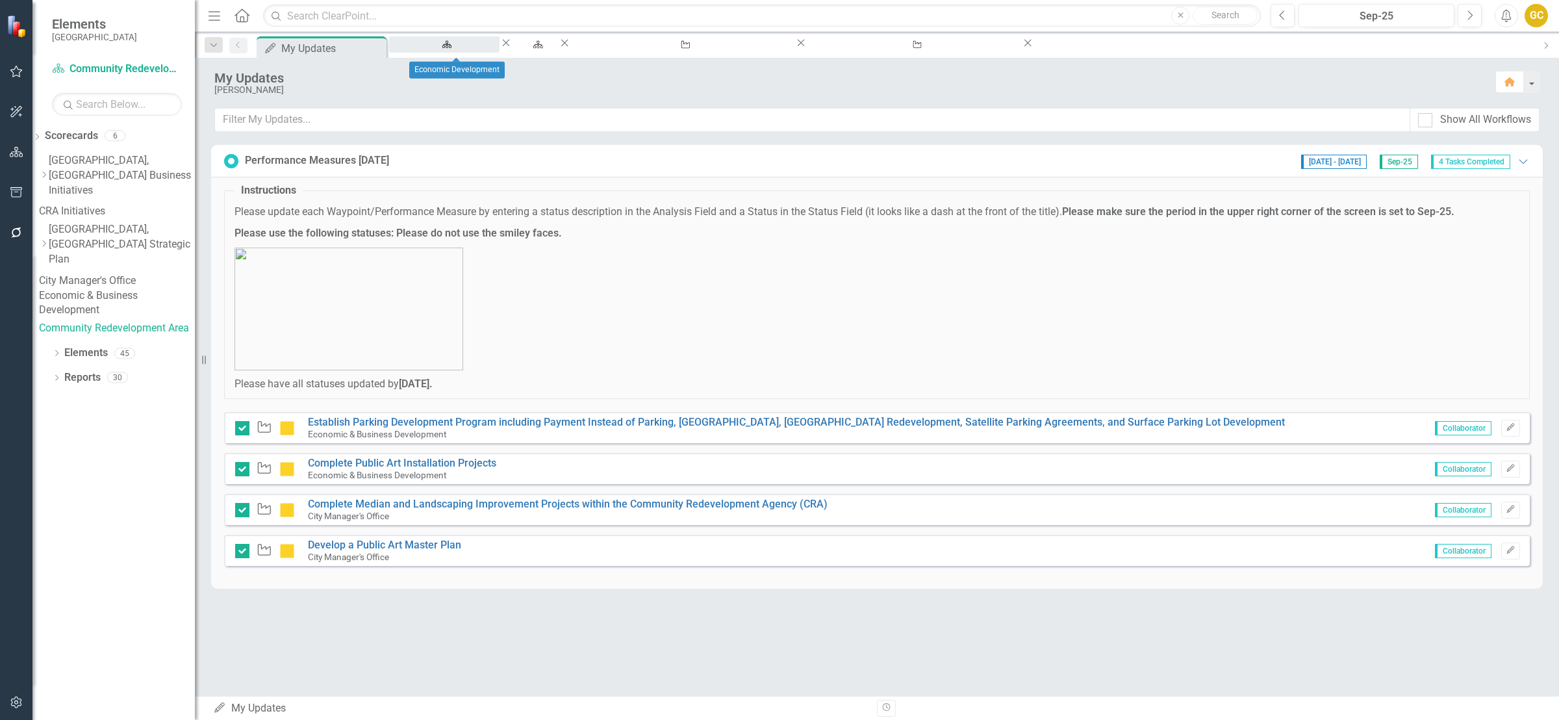
click at [429, 49] on div "Economic Development" at bounding box center [444, 57] width 87 height 16
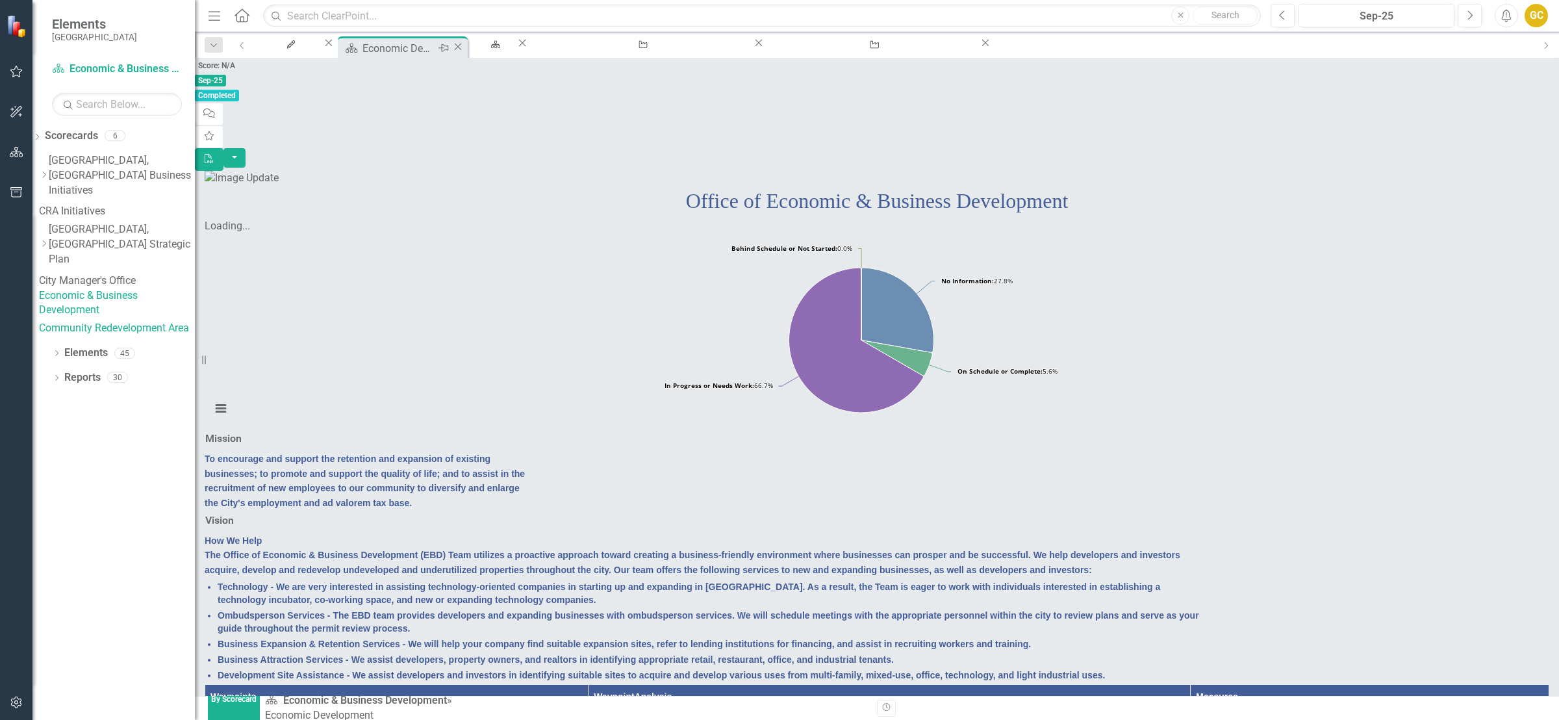
click at [465, 44] on icon "Close" at bounding box center [458, 47] width 13 height 10
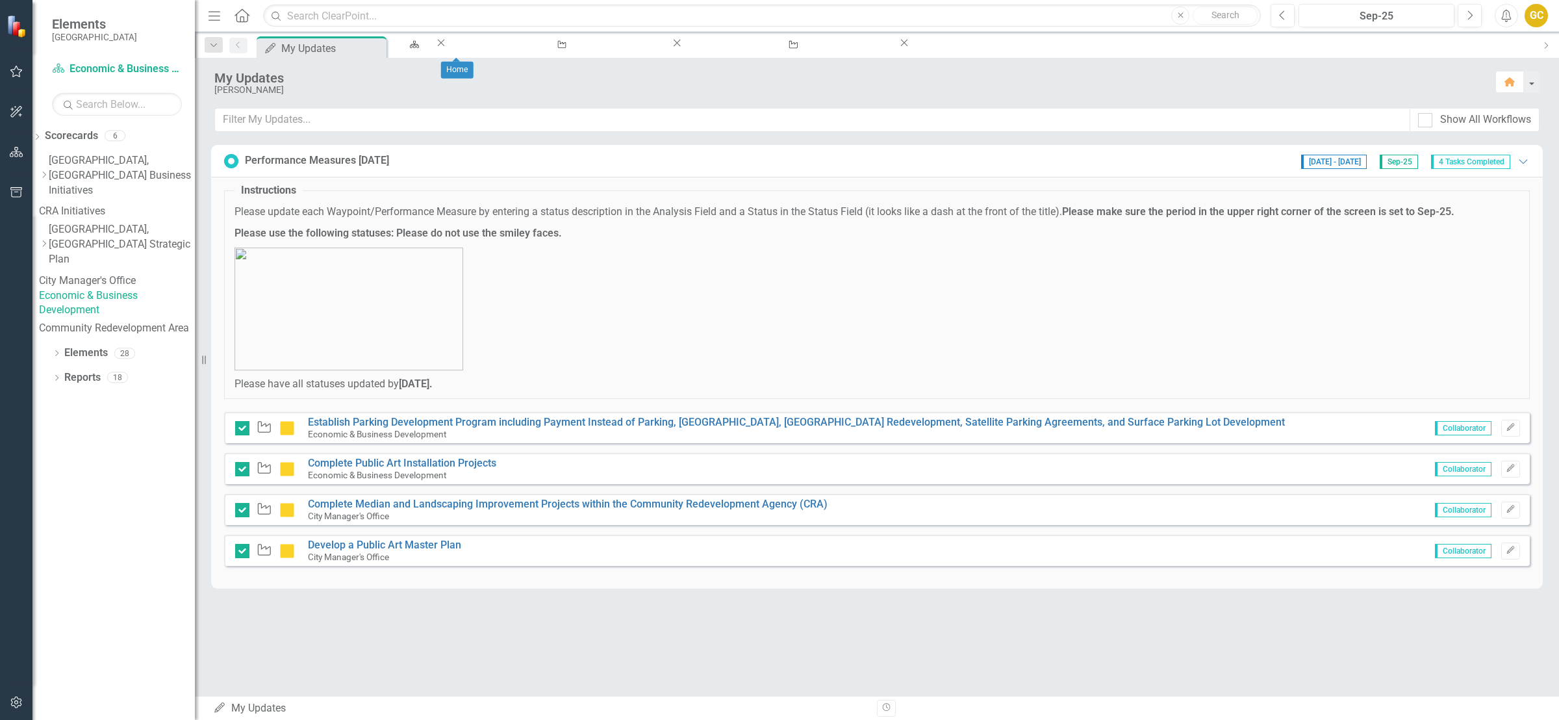
click at [448, 46] on icon "Close" at bounding box center [441, 43] width 13 height 10
click at [612, 45] on icon "Close" at bounding box center [618, 43] width 13 height 10
click at [603, 44] on icon "Close" at bounding box center [609, 43] width 13 height 10
click at [378, 45] on icon "Pin" at bounding box center [375, 48] width 10 height 13
click at [378, 44] on icon "Pin" at bounding box center [377, 50] width 10 height 13
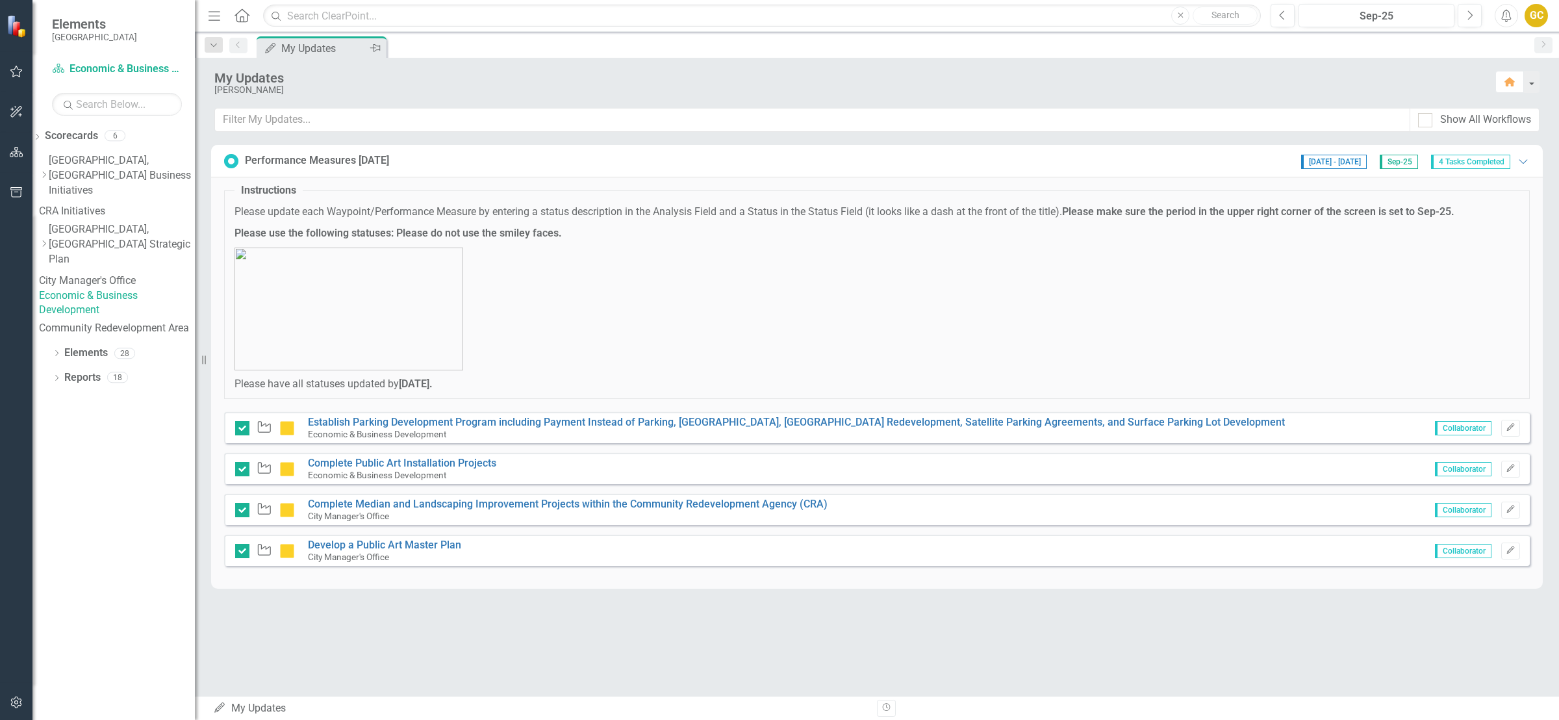
click at [378, 42] on icon "Pin" at bounding box center [375, 48] width 10 height 13
click at [374, 44] on icon "Pin" at bounding box center [377, 50] width 10 height 13
click at [374, 54] on icon "Pin" at bounding box center [375, 48] width 10 height 13
click at [376, 47] on icon "Pin" at bounding box center [377, 50] width 10 height 13
